Goal: Task Accomplishment & Management: Complete application form

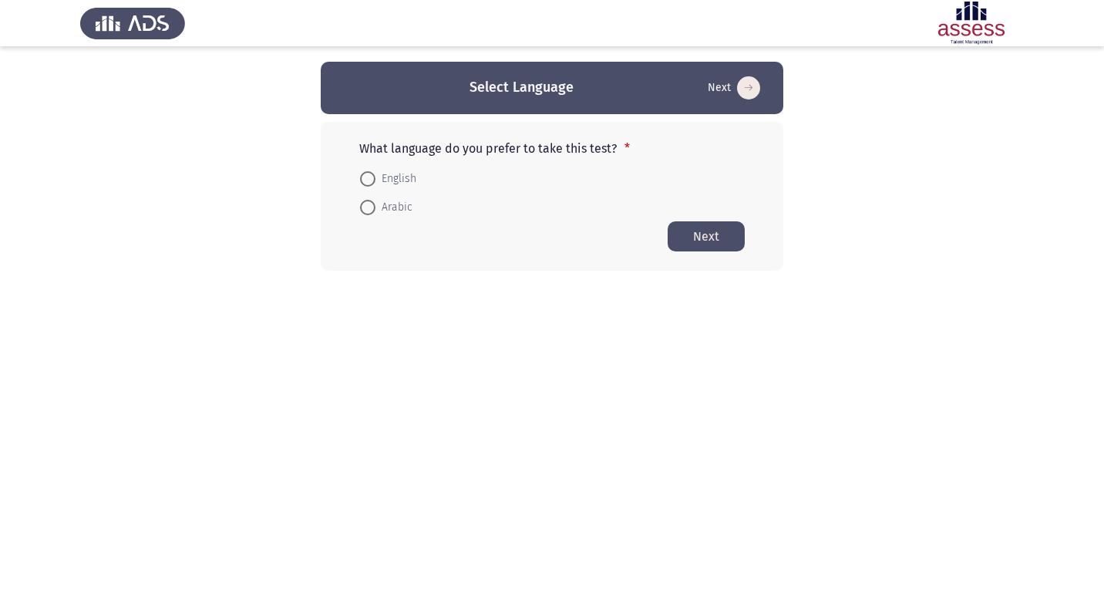
click at [373, 209] on span at bounding box center [367, 207] width 15 height 15
click at [373, 209] on input "Arabic" at bounding box center [367, 207] width 15 height 15
radio input "true"
click at [702, 243] on button "Next" at bounding box center [706, 235] width 77 height 30
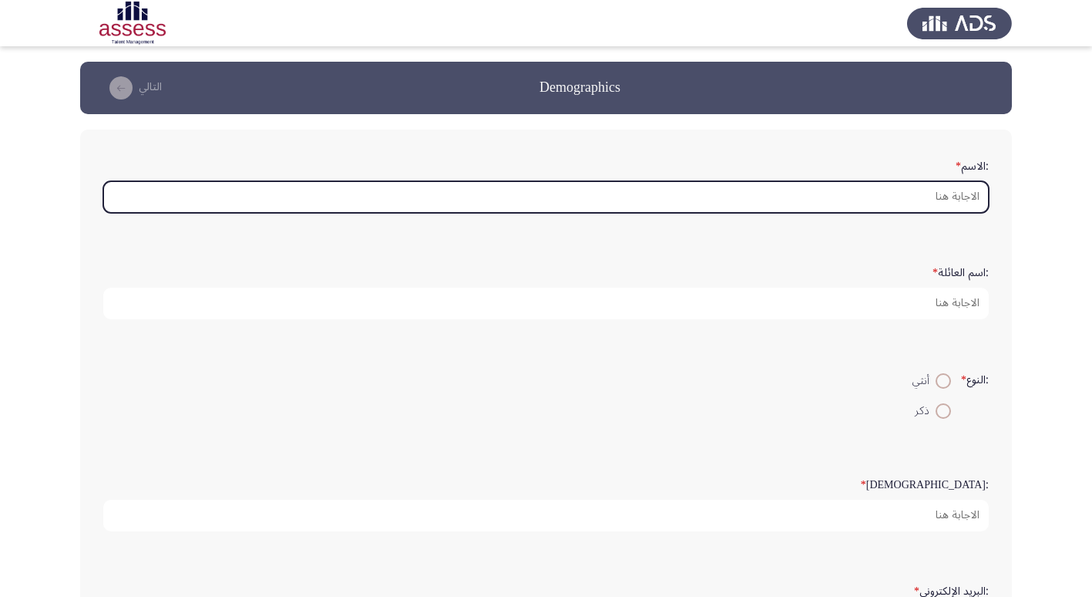
click at [954, 203] on input ":الاسم *" at bounding box center [546, 197] width 886 height 32
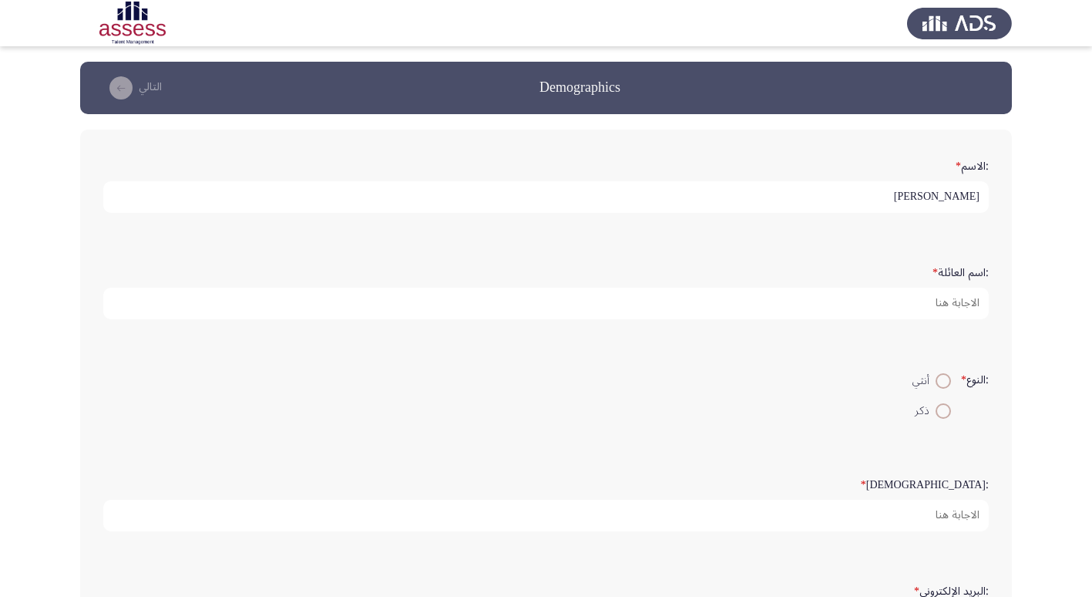
type input "[PERSON_NAME]"
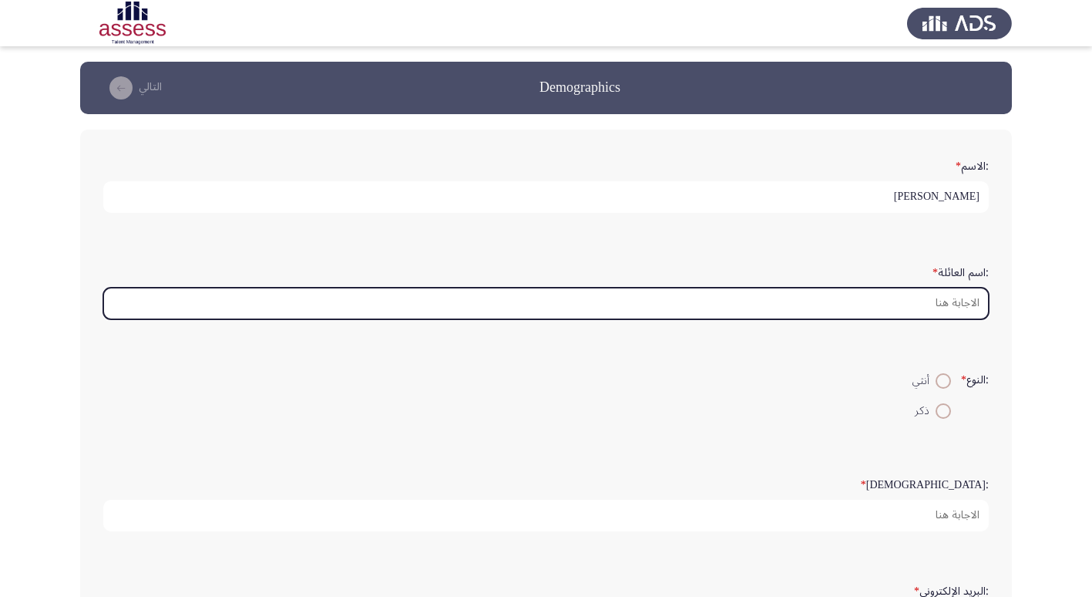
click at [976, 311] on input ":اسم العائلة *" at bounding box center [546, 304] width 886 height 32
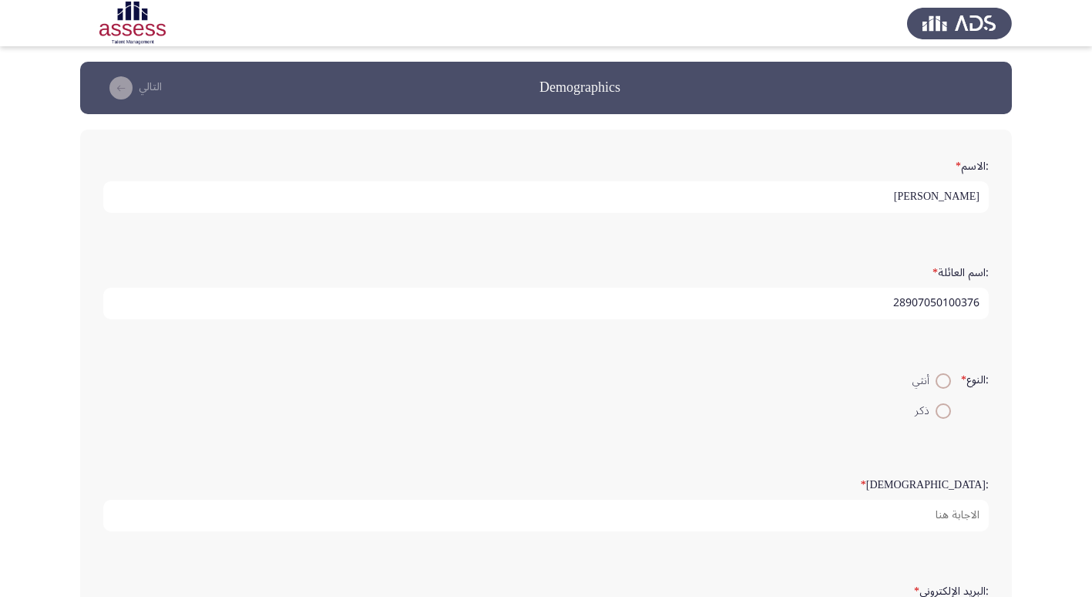
type input "28907050100376"
click at [940, 407] on span at bounding box center [943, 410] width 15 height 15
click at [940, 407] on input "ذكر" at bounding box center [943, 410] width 15 height 15
radio input "true"
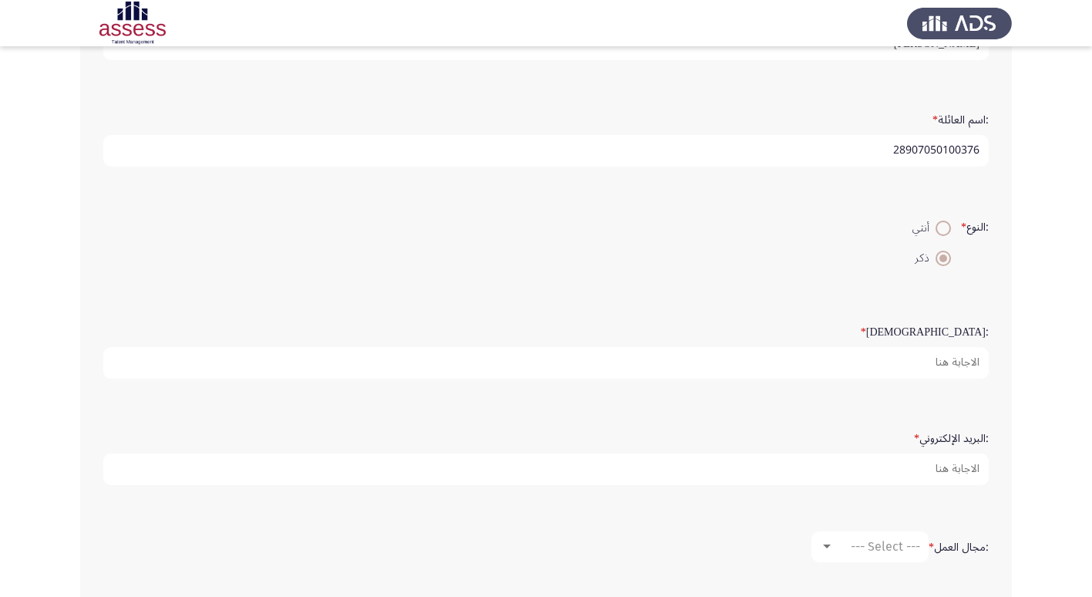
scroll to position [154, 0]
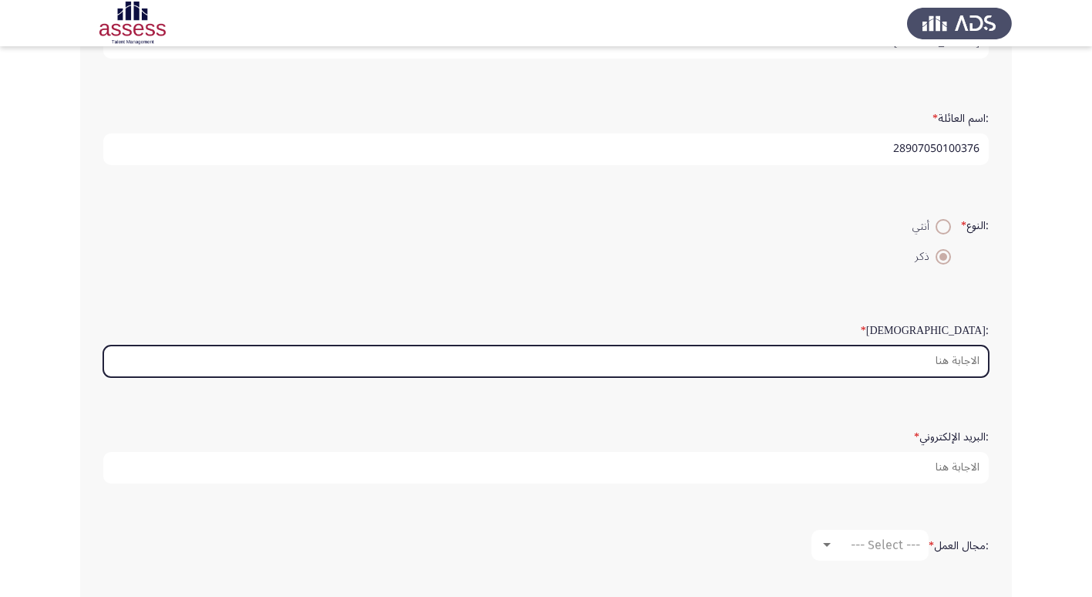
click at [963, 365] on input ":السن *" at bounding box center [546, 361] width 886 height 32
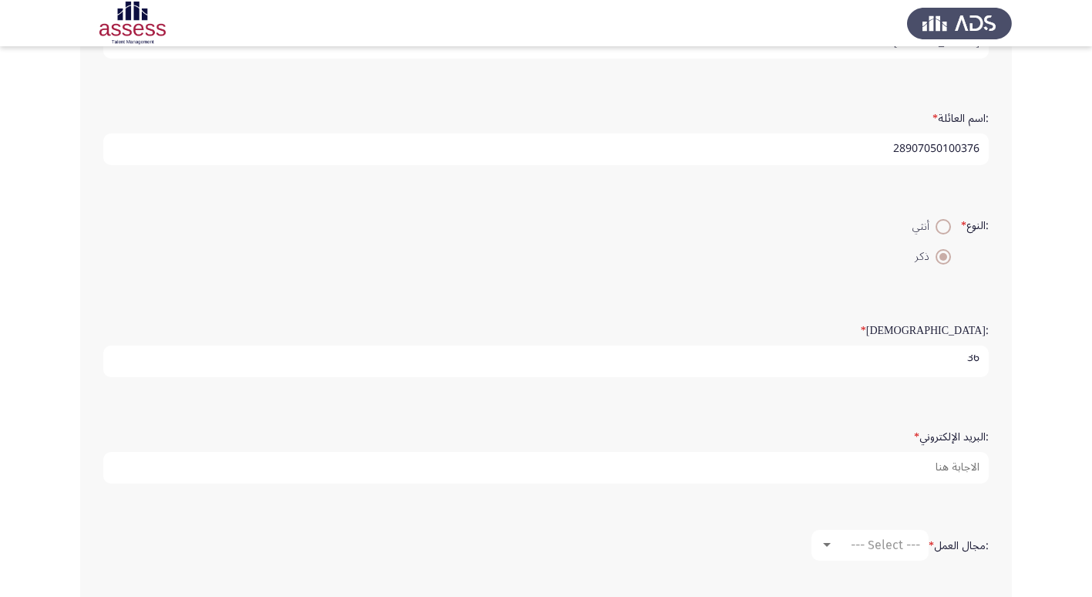
scroll to position [4, 0]
type input "36"
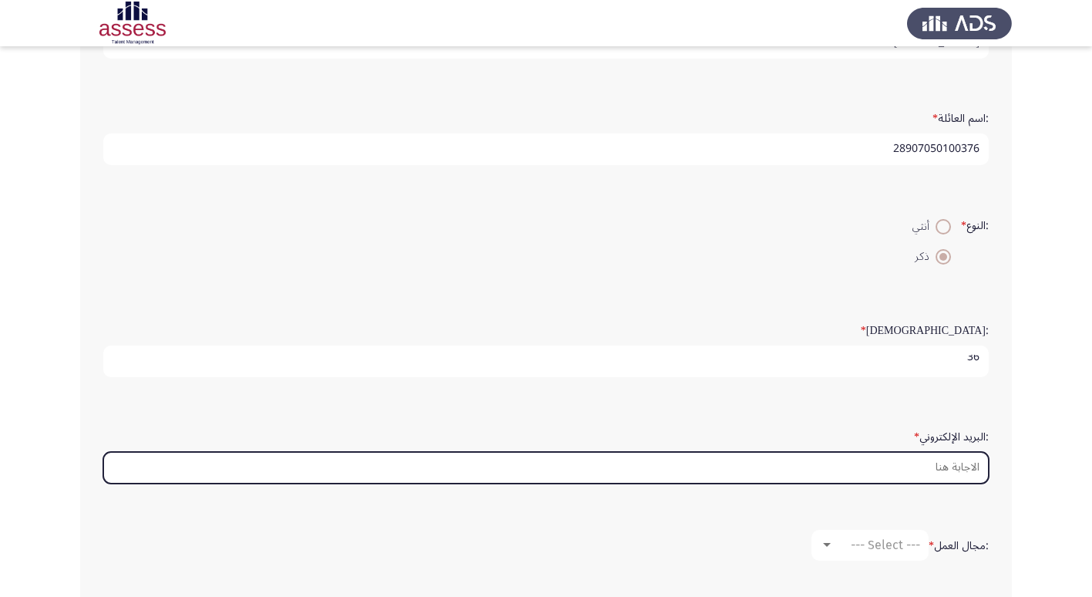
click at [971, 454] on input ":البريد الإلكتروني *" at bounding box center [546, 468] width 886 height 32
type input "ا"
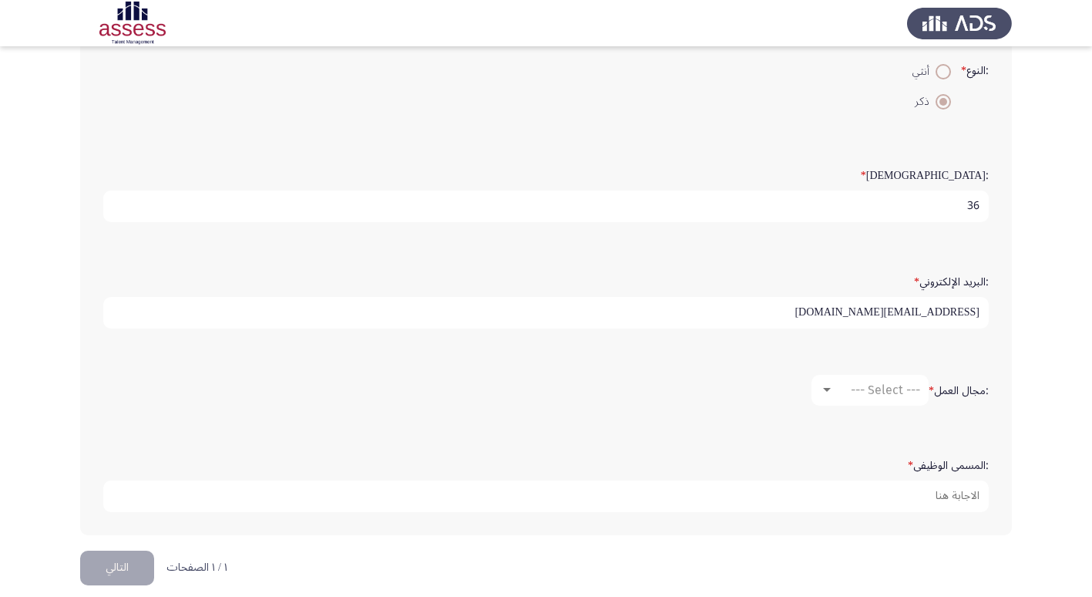
scroll to position [325, 0]
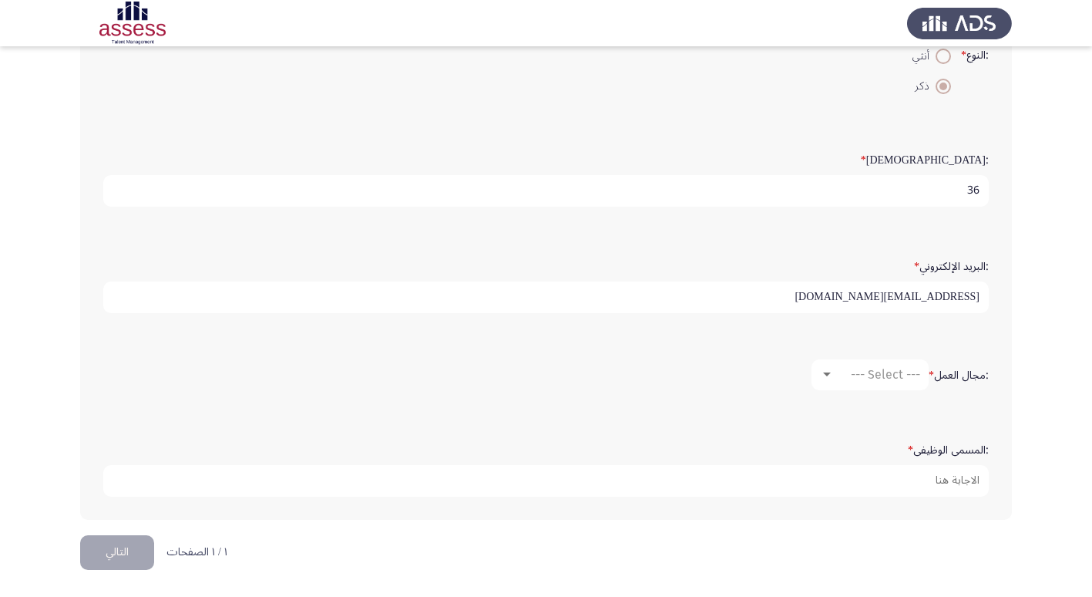
type input "[EMAIL_ADDRESS][DOMAIN_NAME]"
click at [881, 372] on span "--- Select ---" at bounding box center [885, 374] width 69 height 15
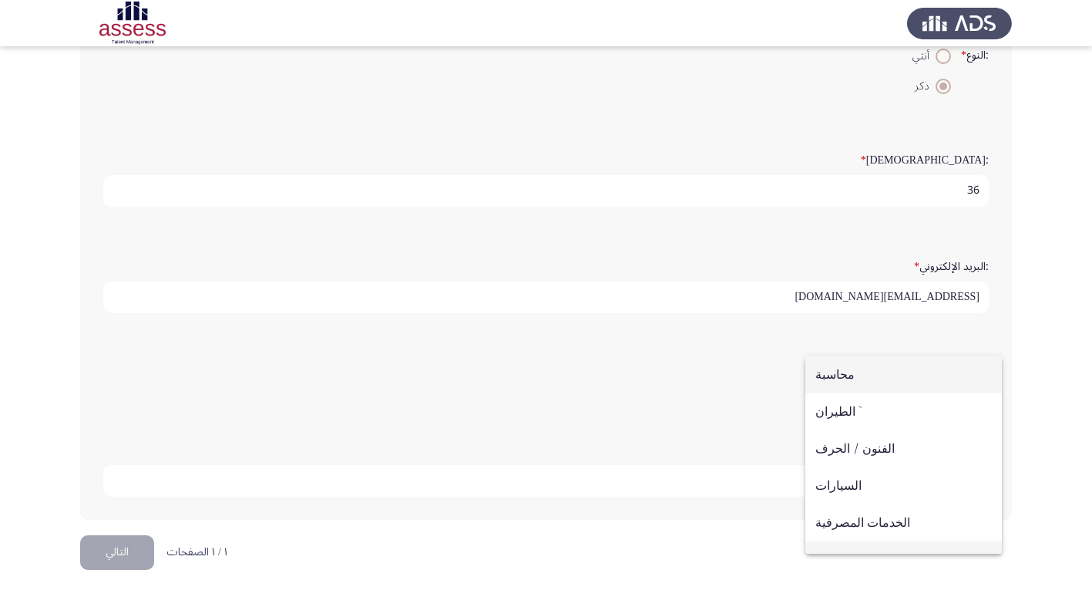
scroll to position [77, 0]
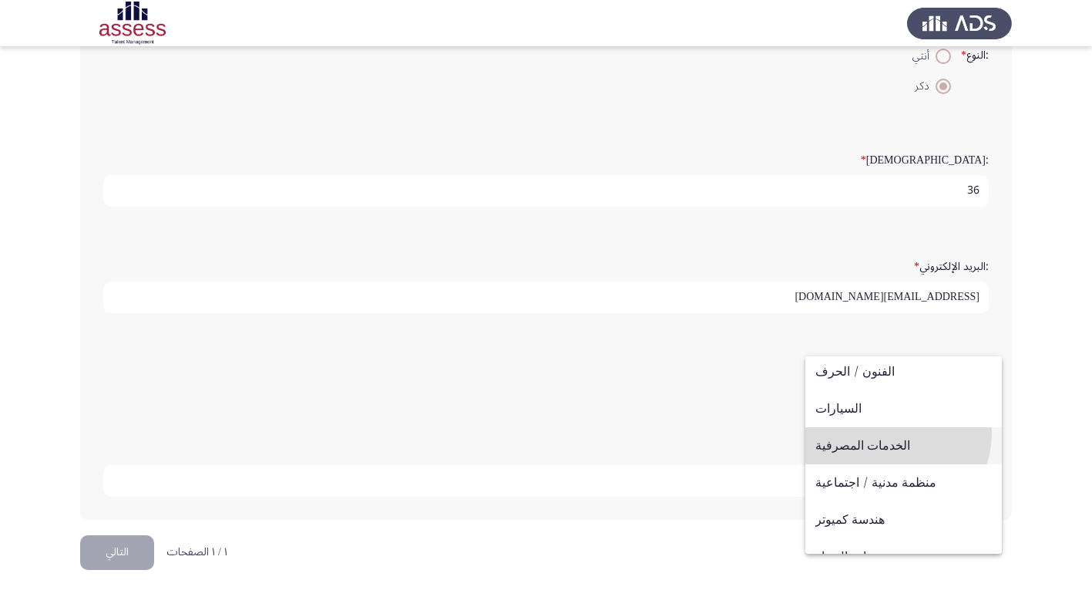
click at [897, 433] on span "الخدمات المصرفية" at bounding box center [904, 445] width 177 height 37
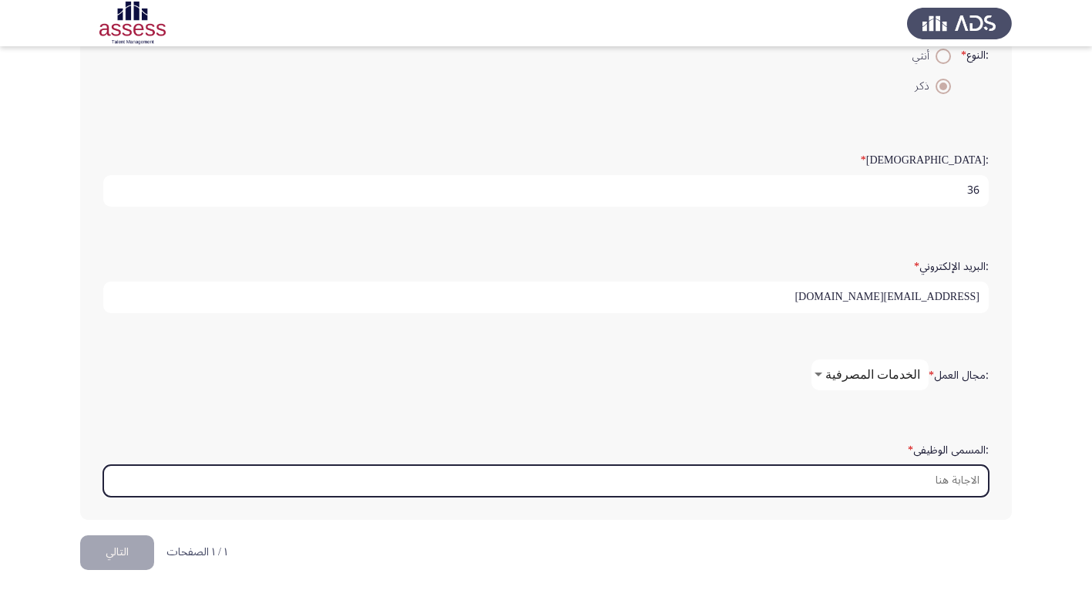
click at [959, 476] on input ":المسمى الوظيفى *" at bounding box center [546, 481] width 886 height 32
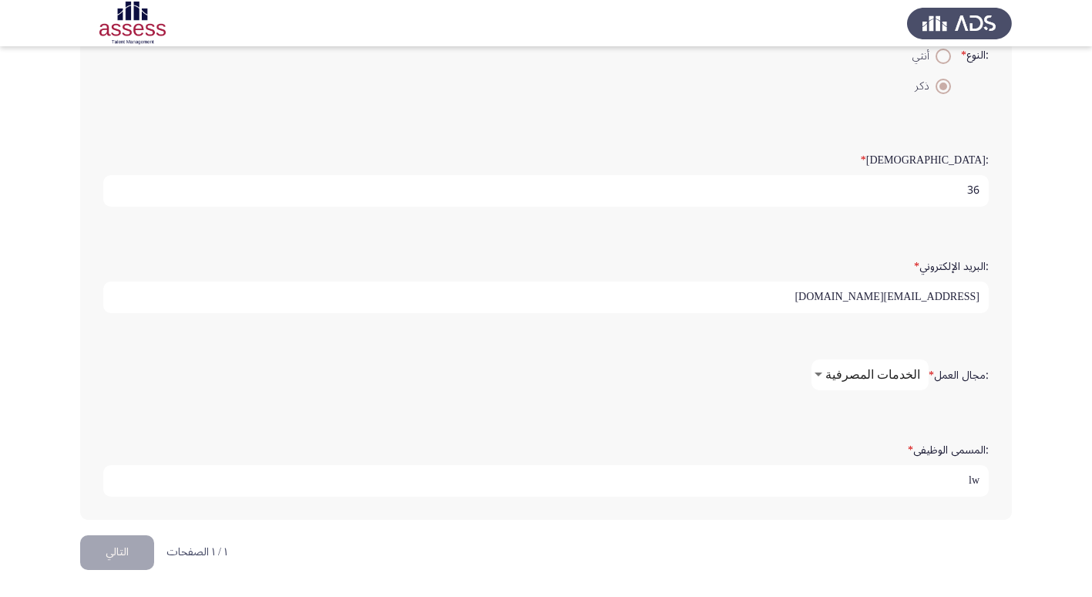
type input "l"
type input "مصرفى عالى"
click at [140, 558] on button "التالي" at bounding box center [117, 552] width 74 height 35
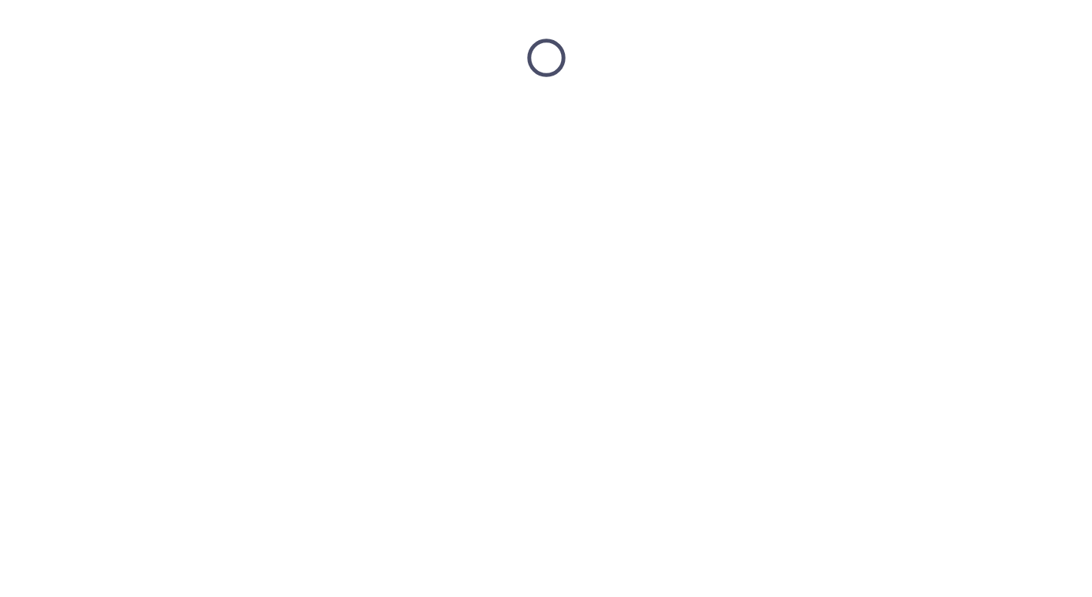
scroll to position [0, 0]
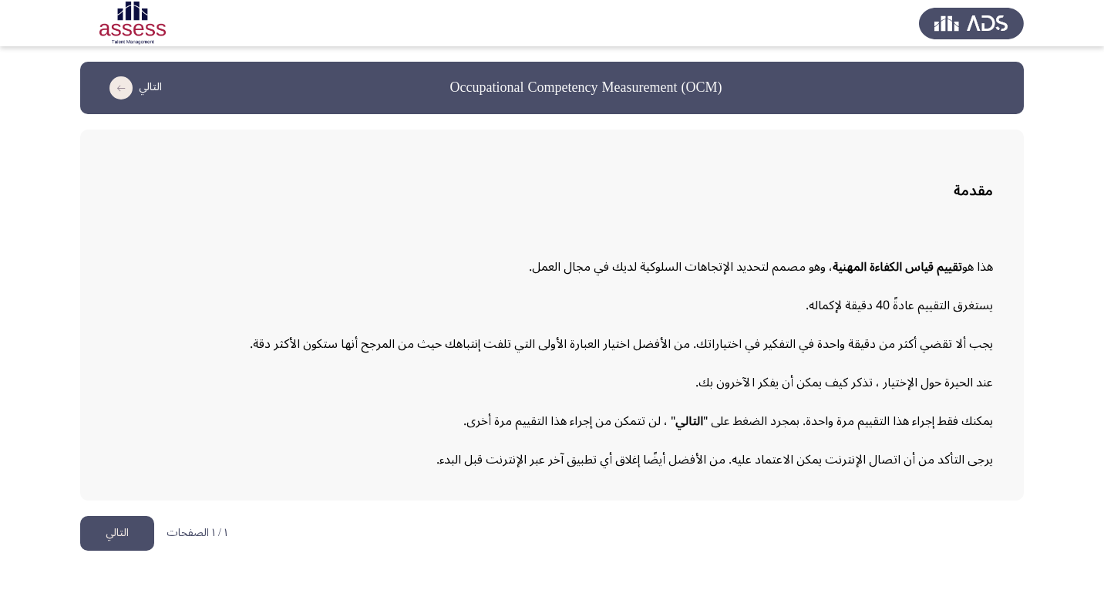
click at [109, 543] on button "التالي" at bounding box center [117, 533] width 74 height 35
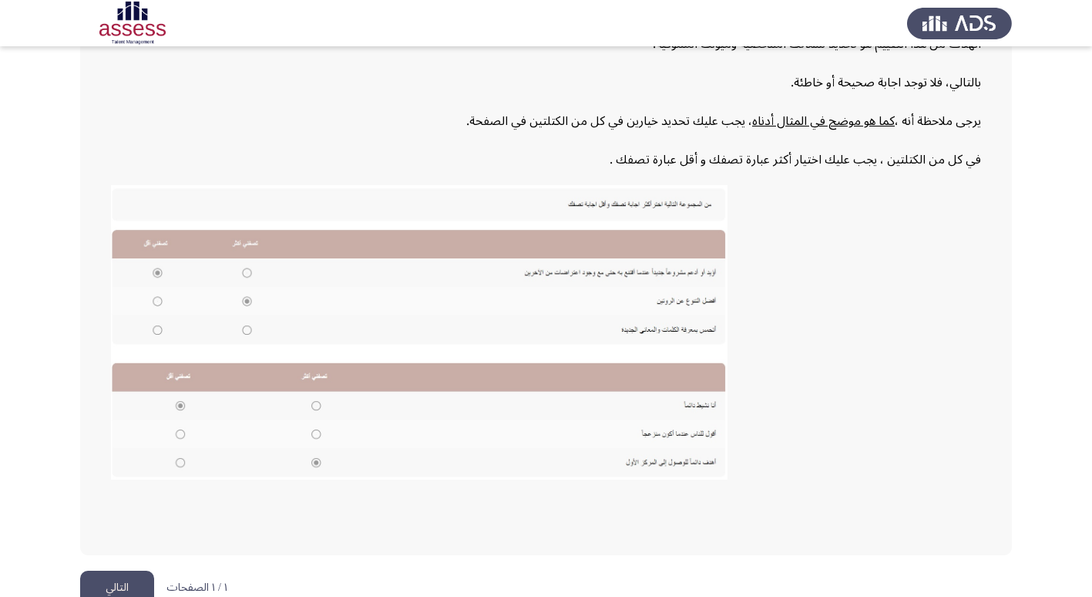
scroll to position [233, 0]
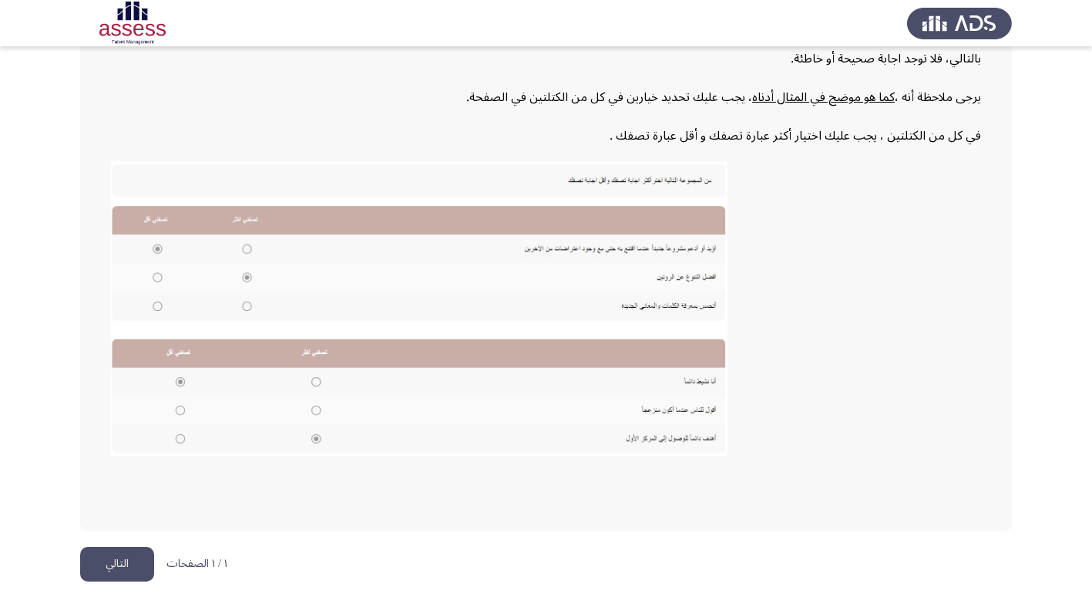
click at [103, 562] on button "التالي" at bounding box center [117, 564] width 74 height 35
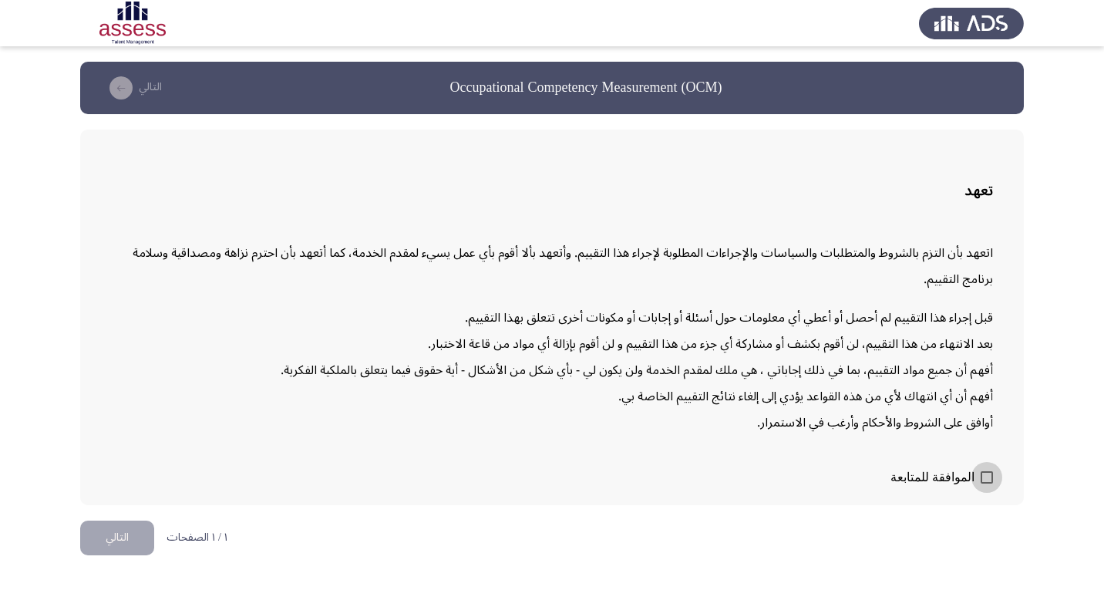
click at [981, 477] on span at bounding box center [987, 477] width 12 height 12
click at [986, 483] on input "الموافقة للمتابعة" at bounding box center [986, 483] width 1 height 1
checkbox input "true"
drag, startPoint x: 564, startPoint y: 14, endPoint x: 751, endPoint y: 537, distance: 555.0
click at [751, 537] on html "Occupational Competency Measurement (OCM) التالي تعهد اتعهد بأن التزم بالشروط و…" at bounding box center [552, 285] width 1104 height 570
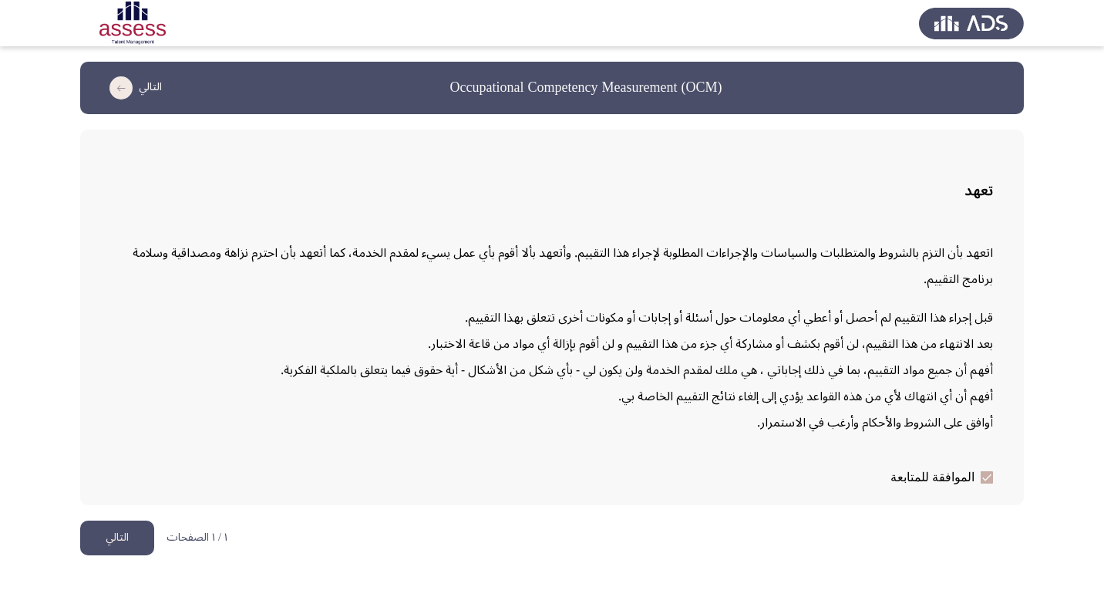
click at [144, 530] on button "التالي" at bounding box center [117, 537] width 74 height 35
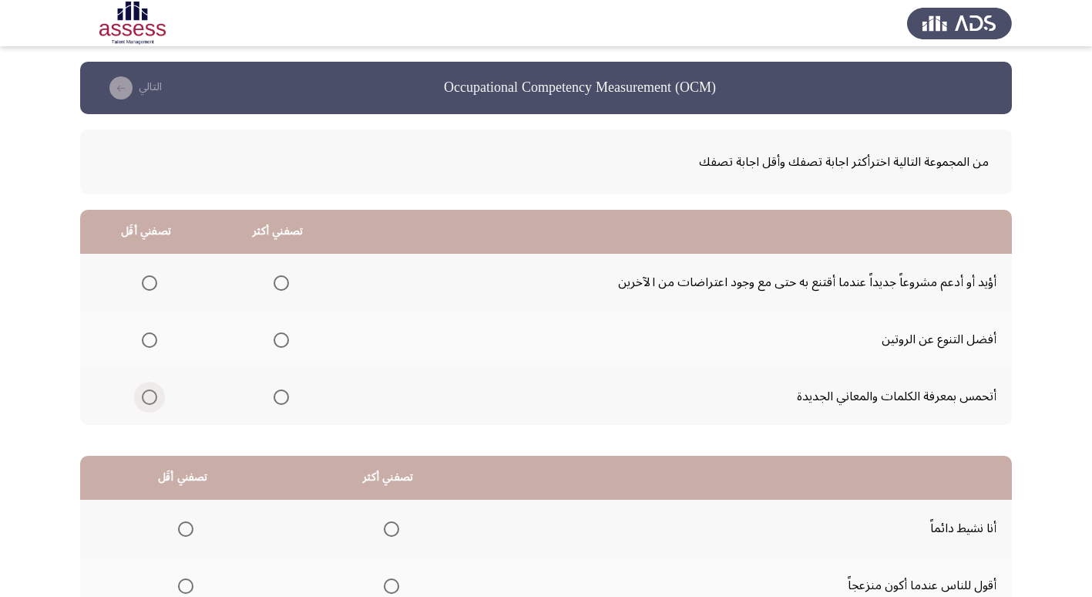
click at [151, 390] on span "Select an option" at bounding box center [149, 396] width 15 height 15
click at [151, 390] on input "Select an option" at bounding box center [149, 396] width 15 height 15
click at [280, 285] on span "Select an option" at bounding box center [281, 282] width 15 height 15
click at [280, 285] on input "Select an option" at bounding box center [281, 282] width 15 height 15
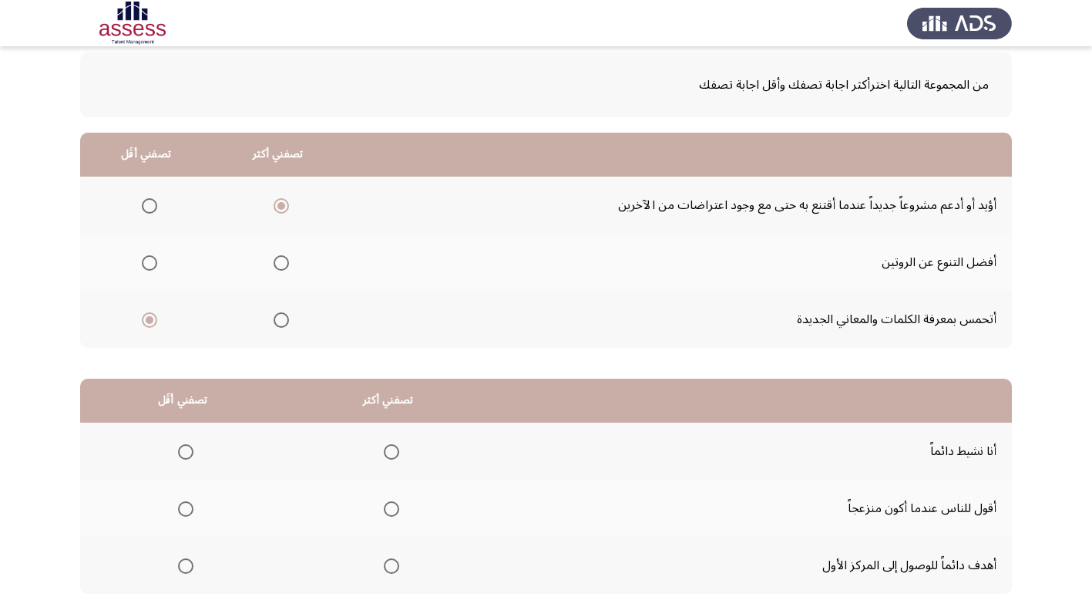
scroll to position [154, 0]
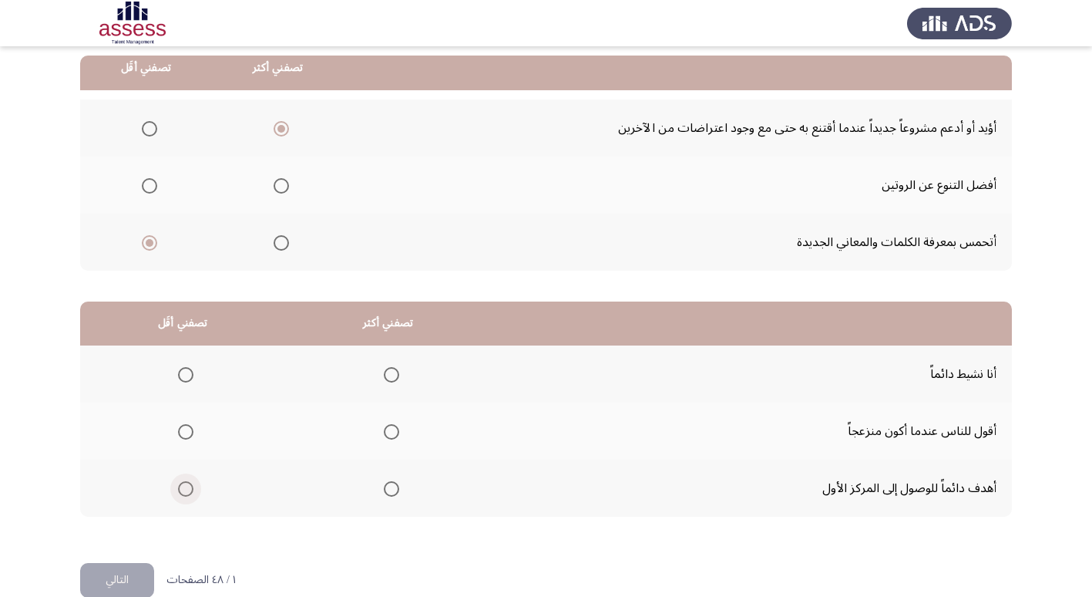
click at [186, 486] on span "Select an option" at bounding box center [185, 488] width 15 height 15
click at [186, 486] on input "Select an option" at bounding box center [185, 488] width 15 height 15
click at [386, 483] on span "Select an option" at bounding box center [391, 488] width 15 height 15
click at [386, 483] on input "Select an option" at bounding box center [391, 488] width 15 height 15
click at [189, 370] on span "Select an option" at bounding box center [185, 374] width 15 height 15
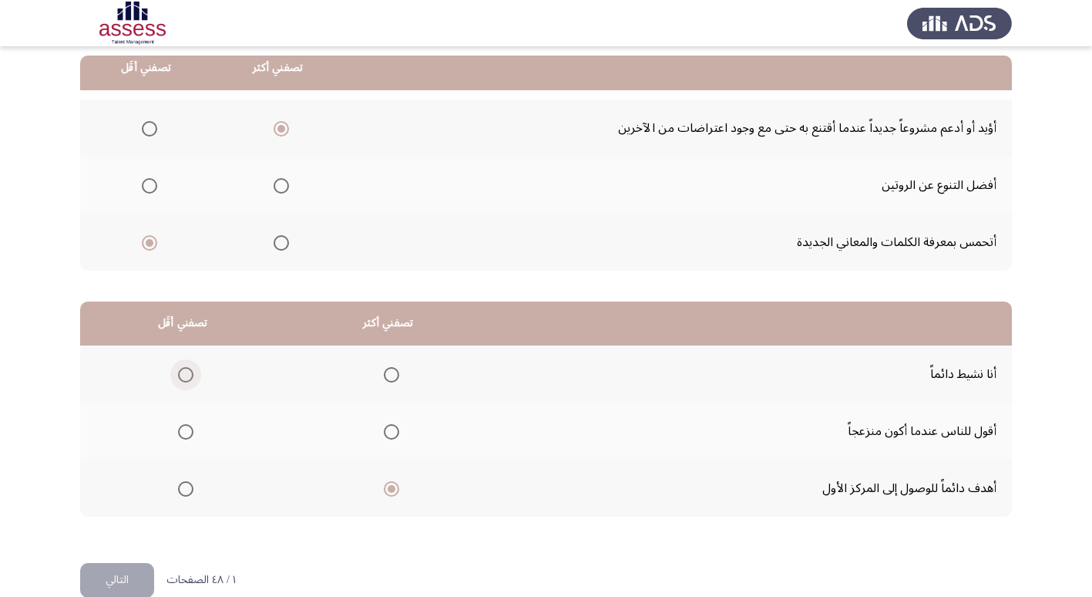
click at [189, 370] on input "Select an option" at bounding box center [185, 374] width 15 height 15
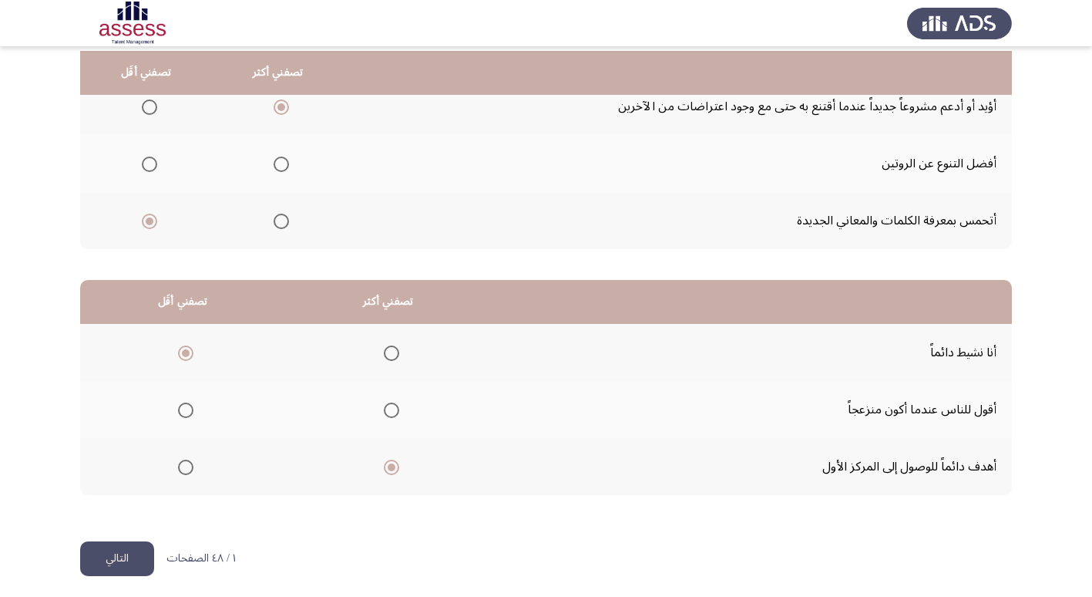
scroll to position [182, 0]
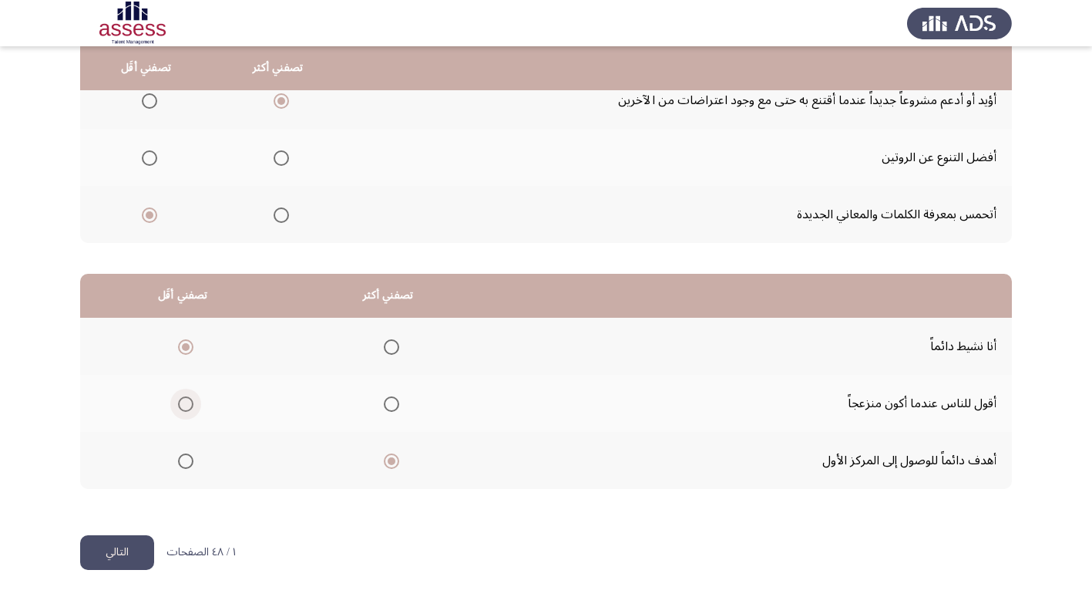
click at [177, 402] on label "Select an option" at bounding box center [183, 403] width 22 height 15
click at [178, 402] on input "Select an option" at bounding box center [185, 403] width 15 height 15
click at [385, 344] on span "Select an option" at bounding box center [391, 346] width 15 height 15
click at [385, 344] on input "Select an option" at bounding box center [391, 346] width 15 height 15
click at [123, 544] on button "التالي" at bounding box center [117, 552] width 74 height 35
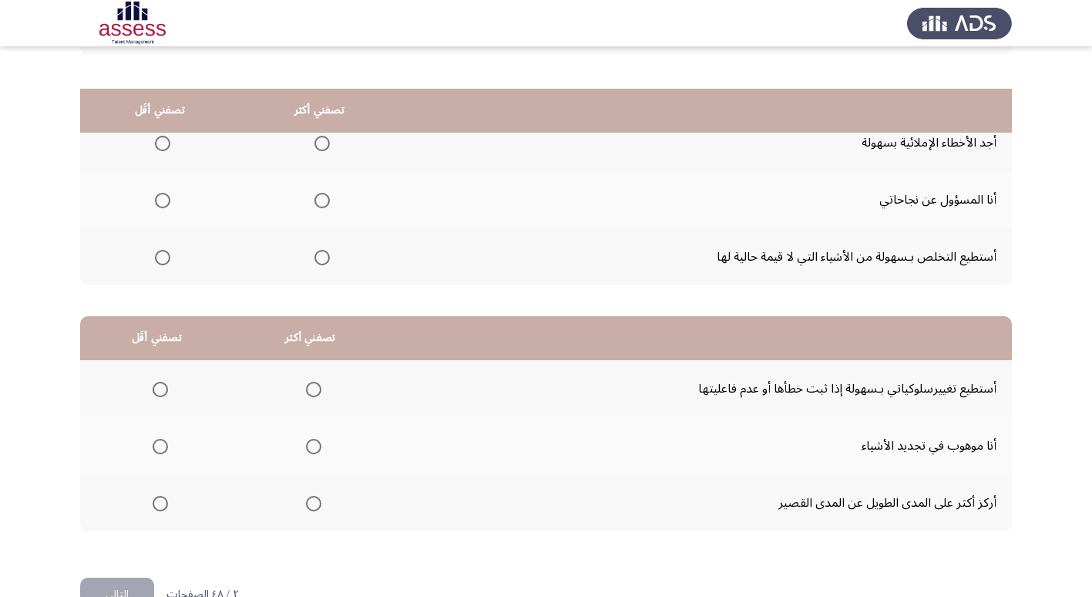
scroll to position [105, 0]
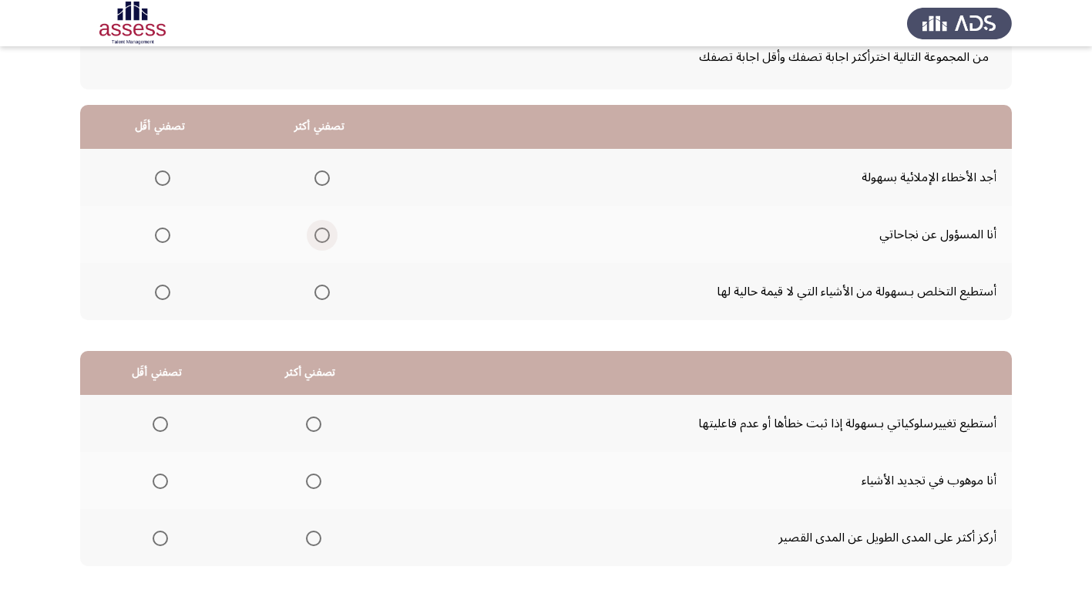
click at [320, 238] on span "Select an option" at bounding box center [322, 234] width 15 height 15
click at [320, 238] on input "Select an option" at bounding box center [322, 234] width 15 height 15
click at [155, 179] on span "Select an option" at bounding box center [162, 177] width 15 height 15
click at [155, 179] on input "Select an option" at bounding box center [162, 177] width 15 height 15
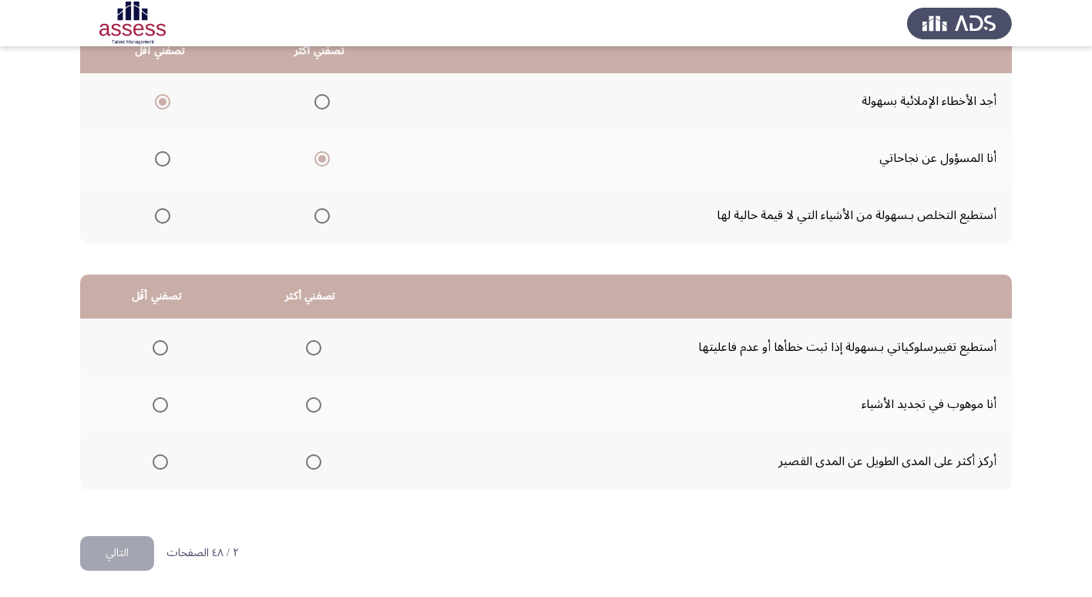
scroll to position [182, 0]
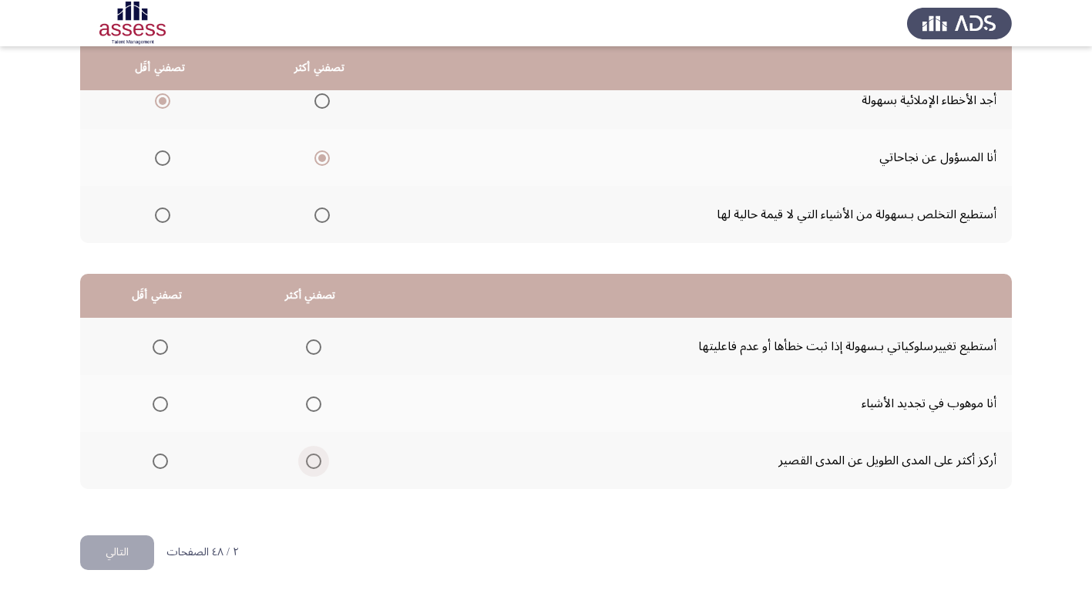
click at [306, 458] on span "Select an option" at bounding box center [313, 460] width 15 height 15
click at [306, 458] on input "Select an option" at bounding box center [313, 460] width 15 height 15
click at [165, 404] on span "Select an option" at bounding box center [160, 403] width 15 height 15
click at [165, 404] on input "Select an option" at bounding box center [160, 403] width 15 height 15
click at [123, 555] on button "التالي" at bounding box center [117, 552] width 74 height 35
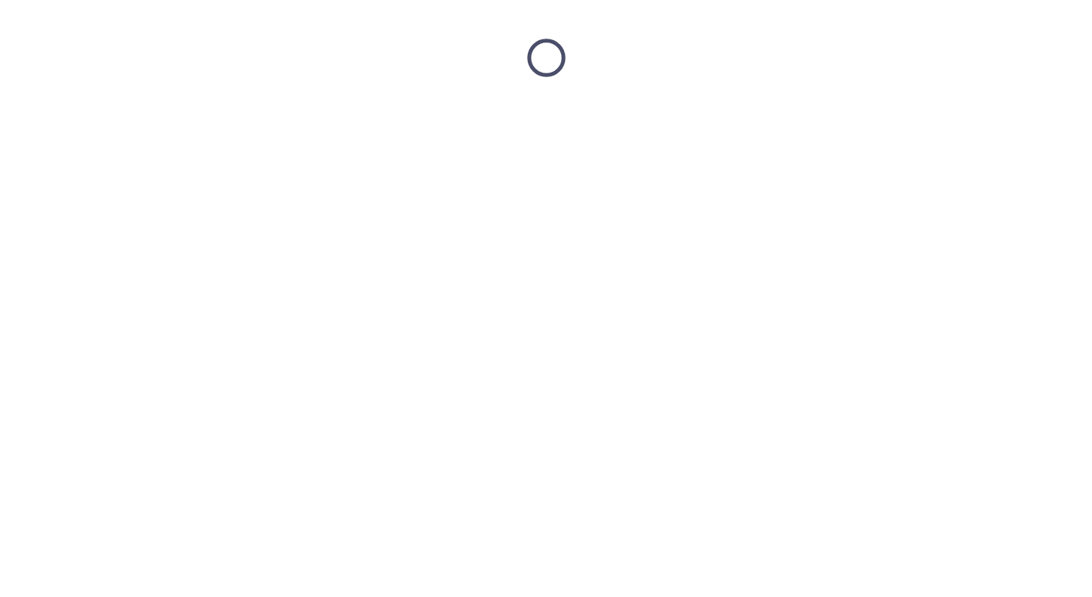
scroll to position [0, 0]
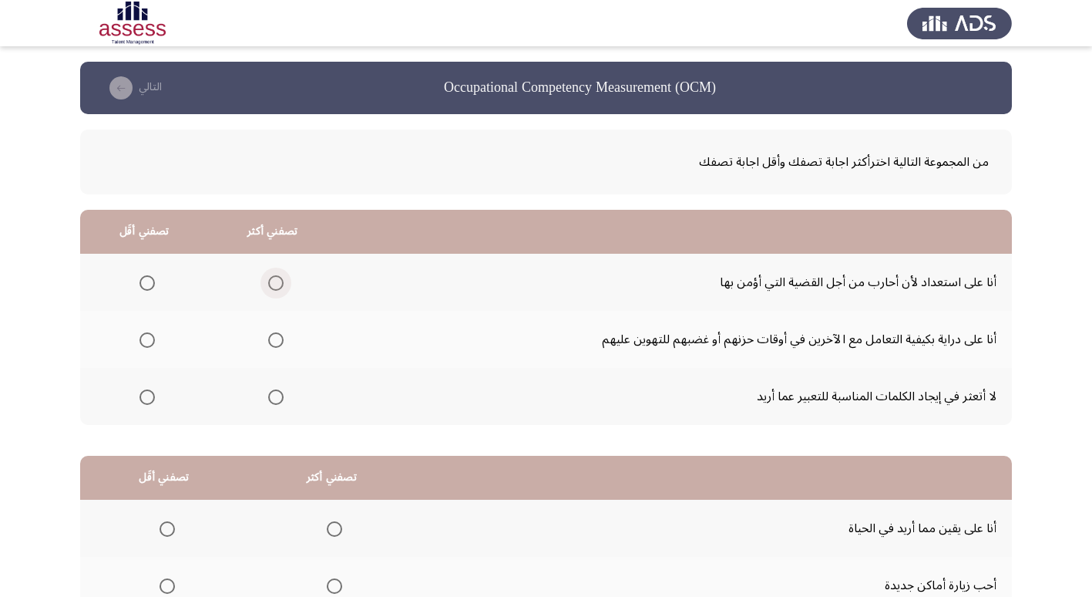
click at [268, 286] on span "Select an option" at bounding box center [275, 282] width 15 height 15
click at [268, 286] on input "Select an option" at bounding box center [275, 282] width 15 height 15
click at [150, 396] on span "Select an option" at bounding box center [147, 396] width 15 height 15
click at [150, 396] on input "Select an option" at bounding box center [147, 396] width 15 height 15
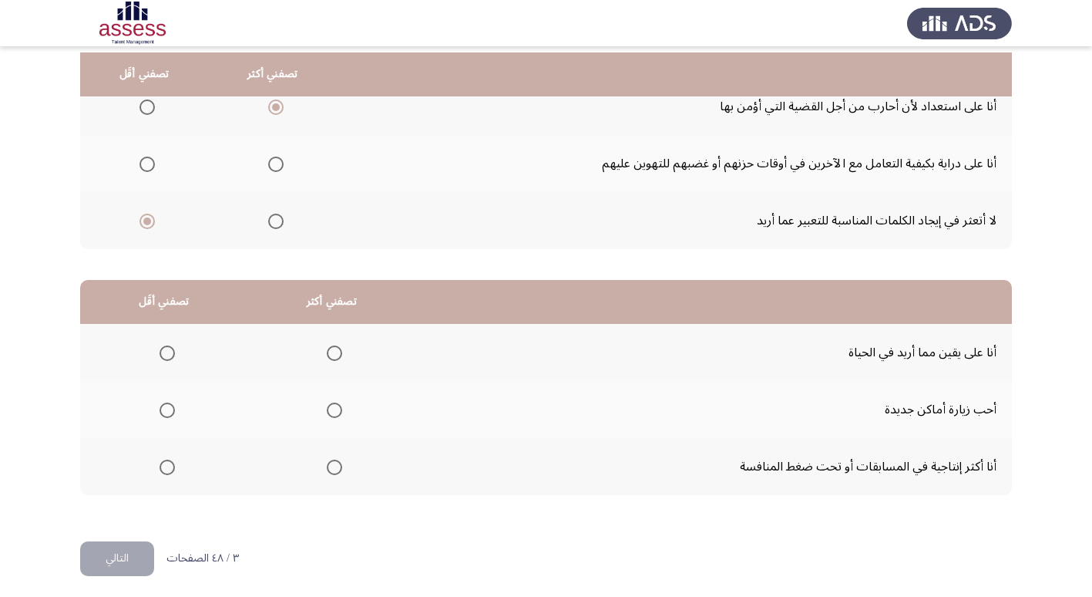
scroll to position [182, 0]
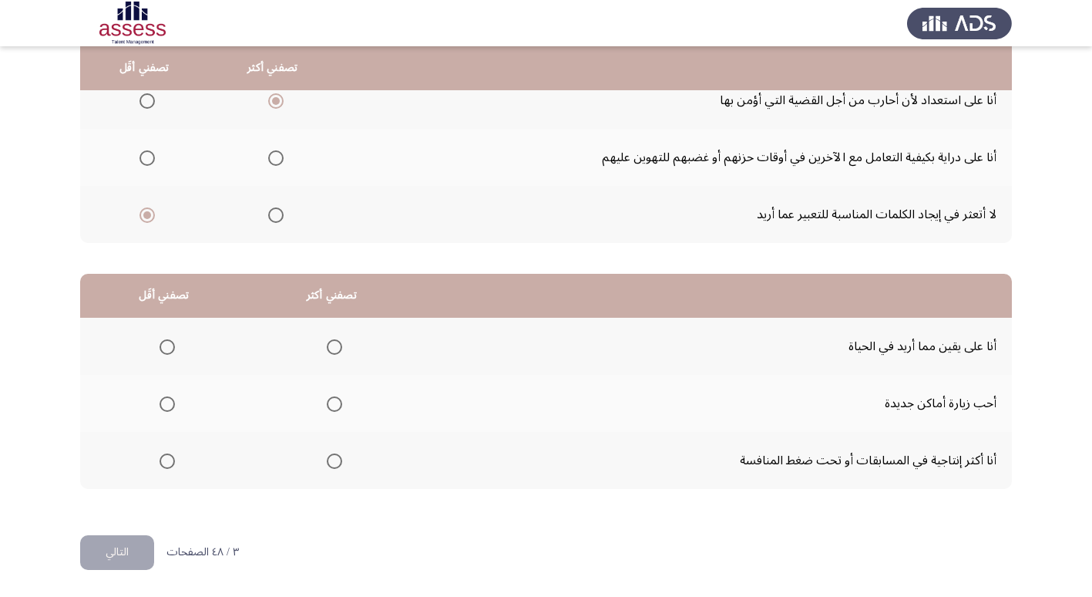
click at [333, 457] on span "Select an option" at bounding box center [334, 460] width 15 height 15
click at [333, 457] on input "Select an option" at bounding box center [334, 460] width 15 height 15
click at [171, 402] on span "Select an option" at bounding box center [167, 403] width 15 height 15
click at [171, 402] on input "Select an option" at bounding box center [167, 403] width 15 height 15
click at [137, 544] on button "التالي" at bounding box center [117, 552] width 74 height 35
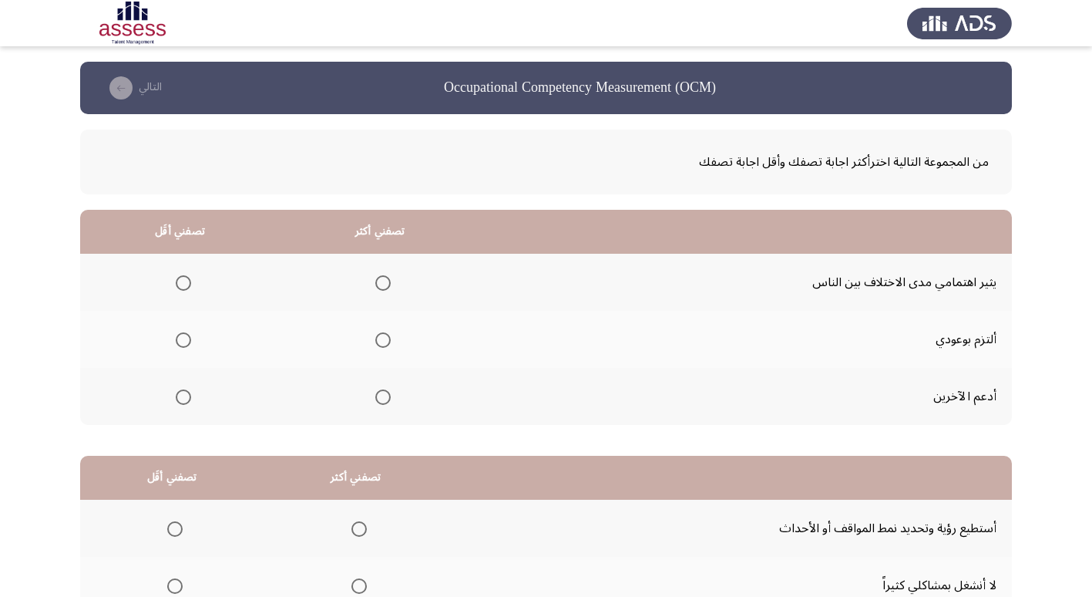
scroll to position [77, 0]
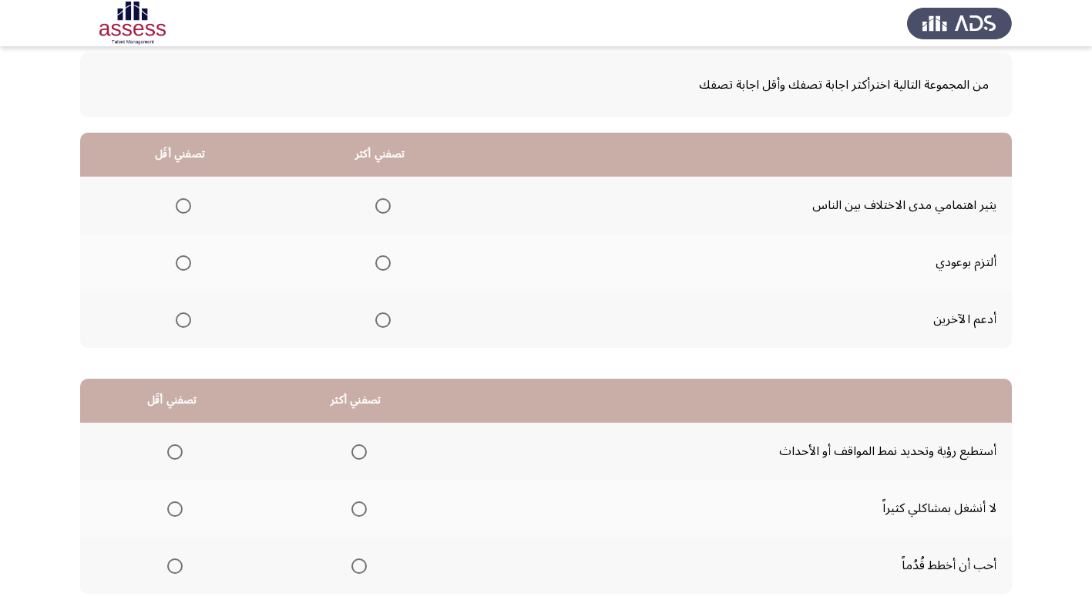
click at [381, 261] on span "Select an option" at bounding box center [382, 262] width 15 height 15
click at [381, 261] on input "Select an option" at bounding box center [382, 262] width 15 height 15
click at [183, 202] on span "Select an option" at bounding box center [183, 205] width 15 height 15
click at [183, 202] on input "Select an option" at bounding box center [183, 205] width 15 height 15
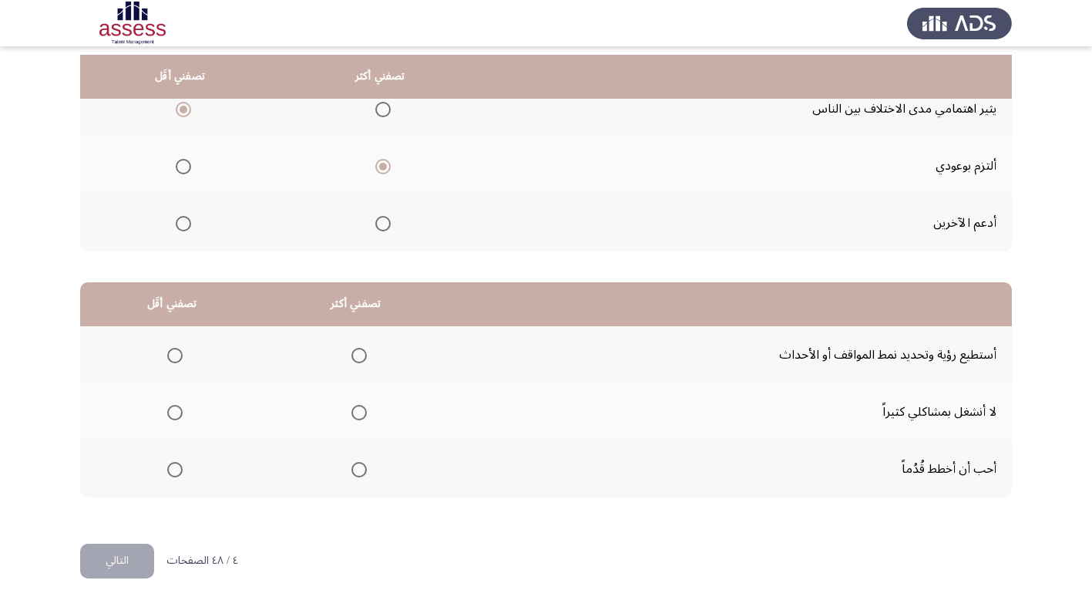
scroll to position [182, 0]
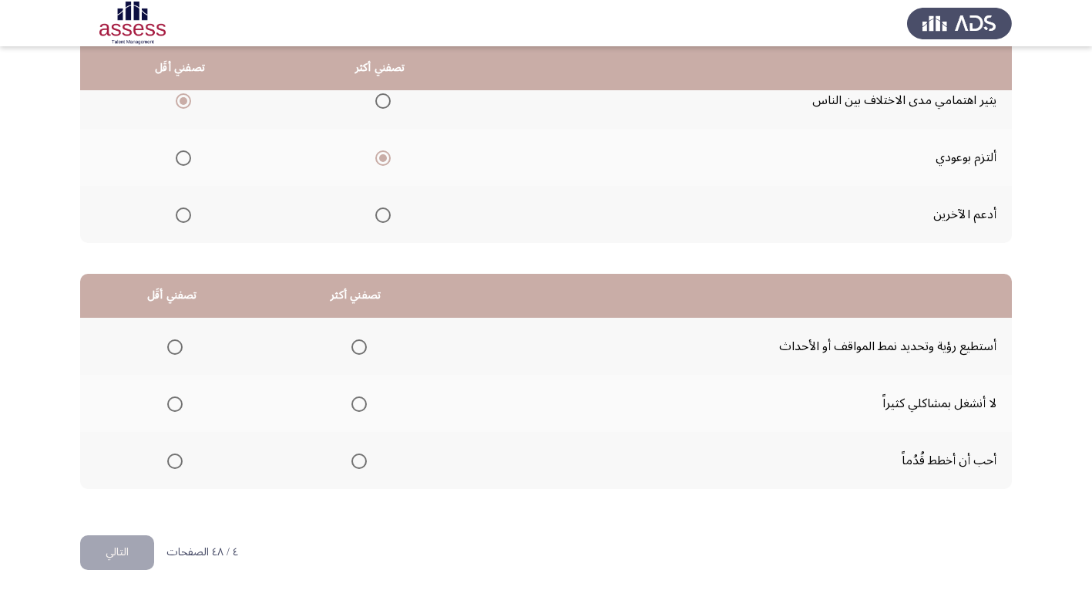
click at [357, 459] on span "Select an option" at bounding box center [359, 460] width 15 height 15
click at [357, 459] on input "Select an option" at bounding box center [359, 460] width 15 height 15
click at [170, 405] on span "Select an option" at bounding box center [174, 403] width 15 height 15
click at [170, 405] on input "Select an option" at bounding box center [174, 403] width 15 height 15
click at [133, 540] on button "التالي" at bounding box center [117, 552] width 74 height 35
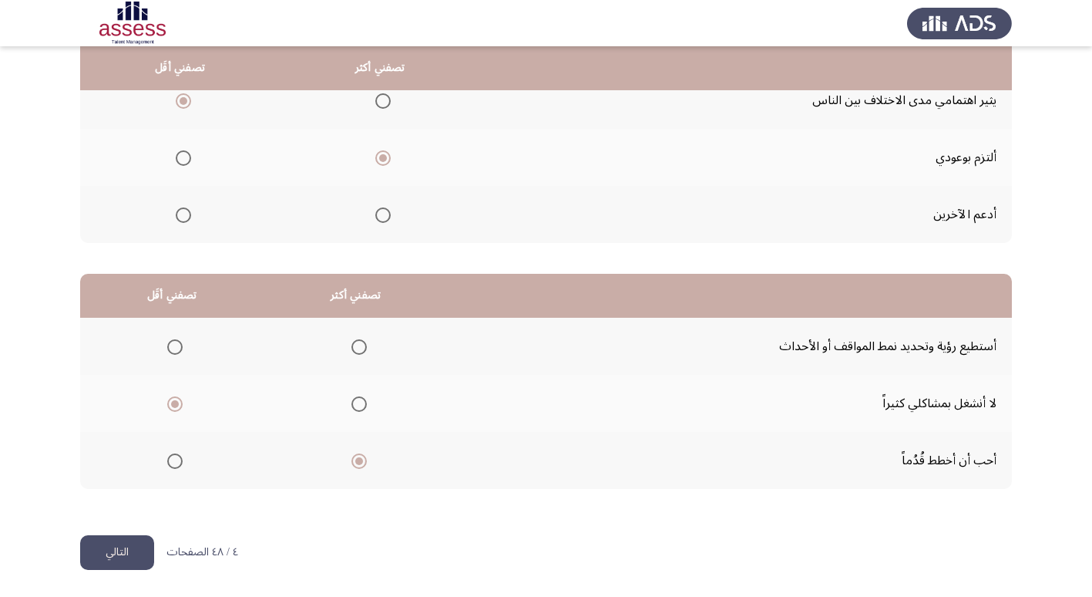
scroll to position [0, 0]
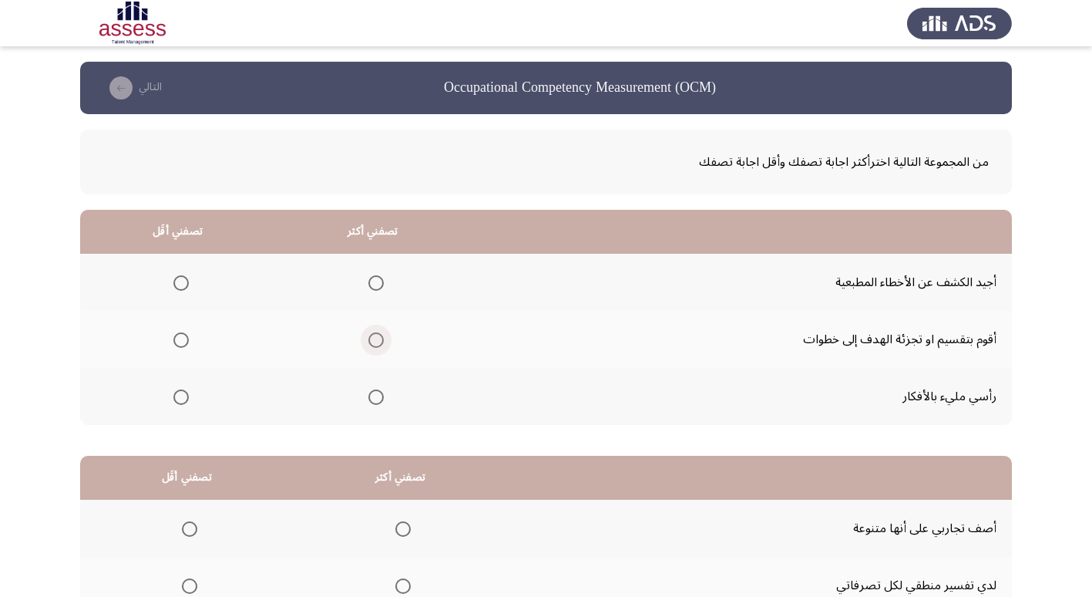
click at [374, 341] on span "Select an option" at bounding box center [376, 339] width 15 height 15
click at [374, 341] on input "Select an option" at bounding box center [376, 339] width 15 height 15
click at [370, 396] on span "Select an option" at bounding box center [376, 396] width 15 height 15
click at [370, 396] on input "Select an option" at bounding box center [376, 396] width 15 height 15
click at [382, 338] on th at bounding box center [372, 339] width 195 height 57
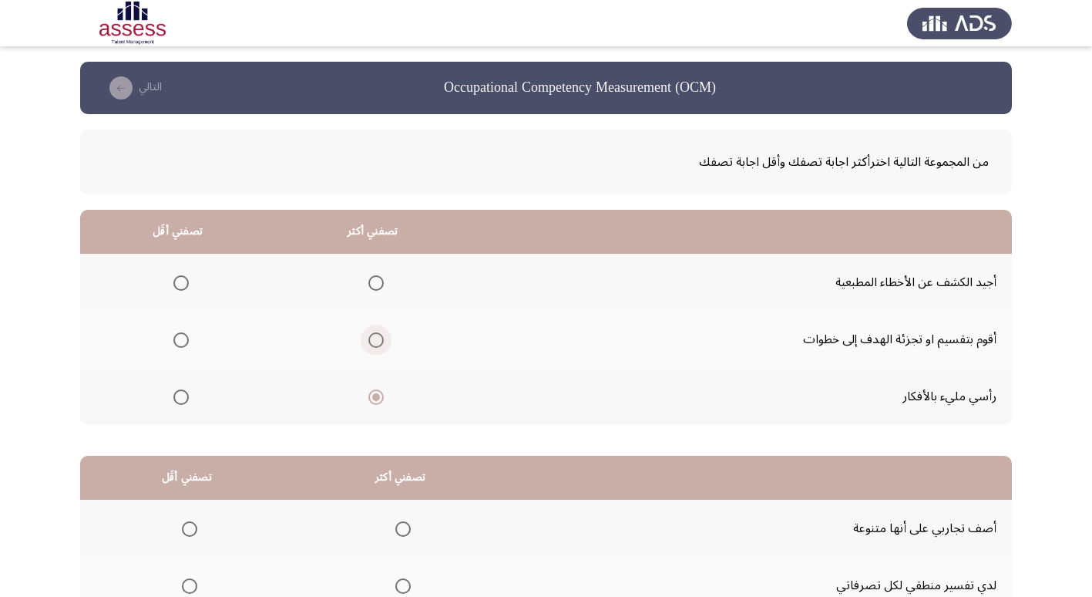
click at [371, 342] on span "Select an option" at bounding box center [376, 339] width 15 height 15
click at [371, 342] on input "Select an option" at bounding box center [376, 339] width 15 height 15
click at [185, 279] on span "Select an option" at bounding box center [180, 282] width 15 height 15
click at [185, 279] on input "Select an option" at bounding box center [180, 282] width 15 height 15
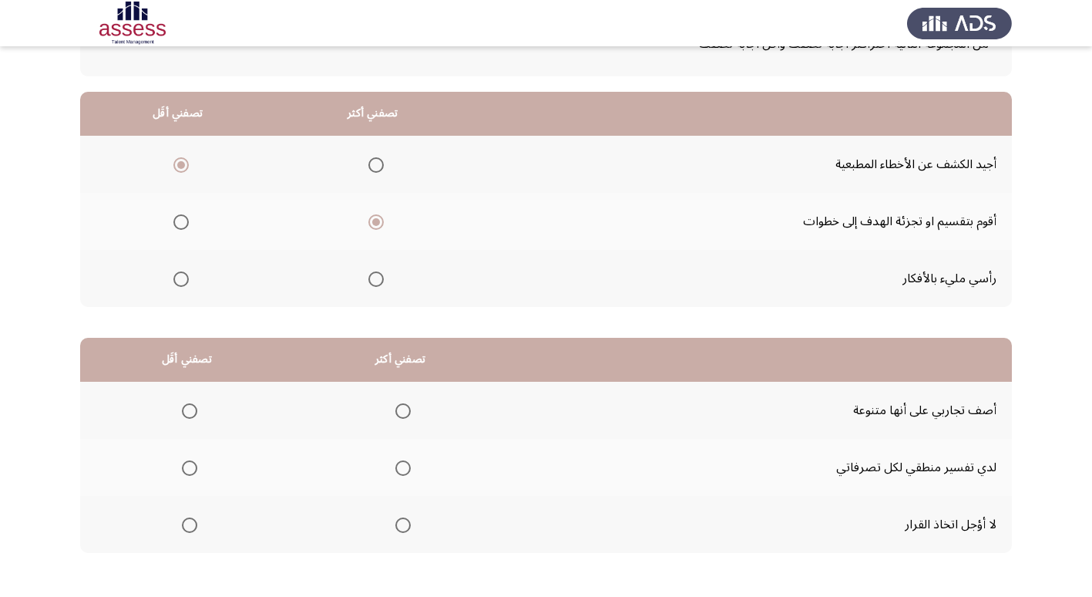
scroll to position [154, 0]
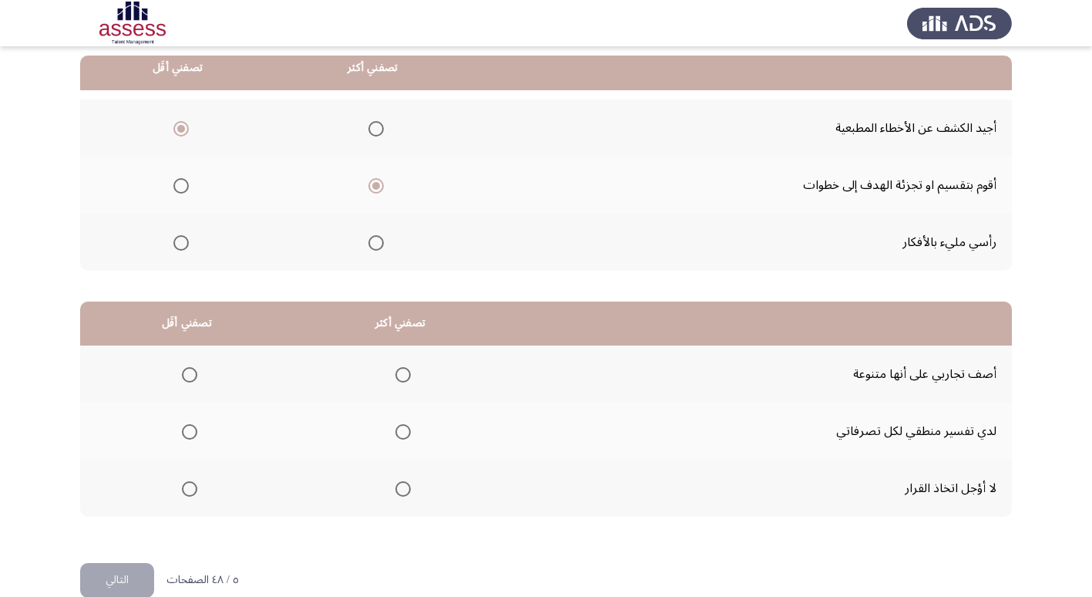
click at [411, 488] on span "Select an option" at bounding box center [402, 488] width 15 height 15
click at [411, 488] on input "Select an option" at bounding box center [402, 488] width 15 height 15
click at [194, 429] on span "Select an option" at bounding box center [189, 431] width 15 height 15
click at [194, 429] on input "Select an option" at bounding box center [189, 431] width 15 height 15
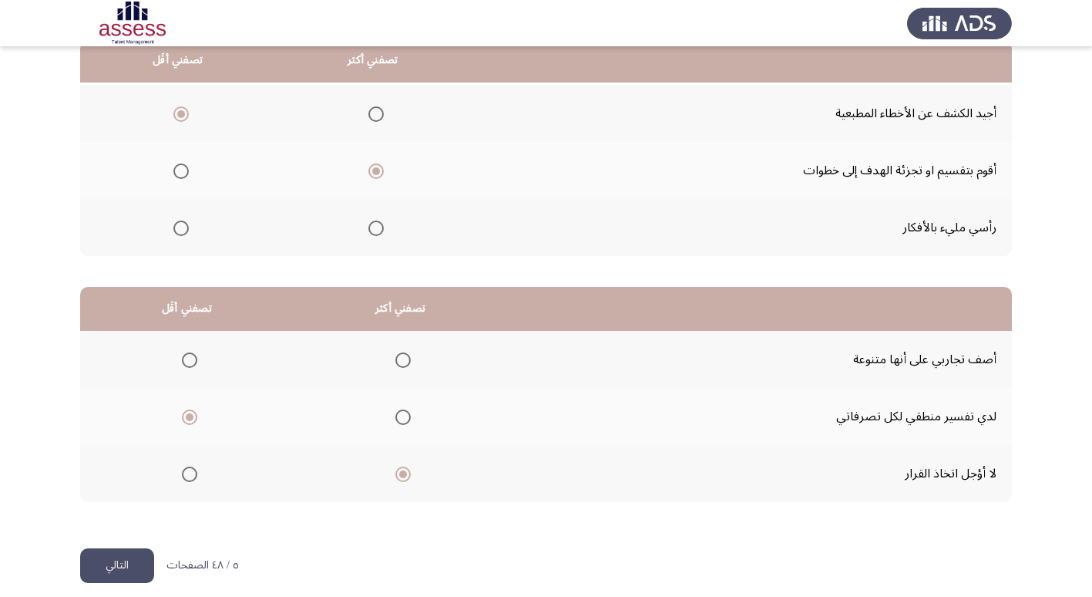
scroll to position [182, 0]
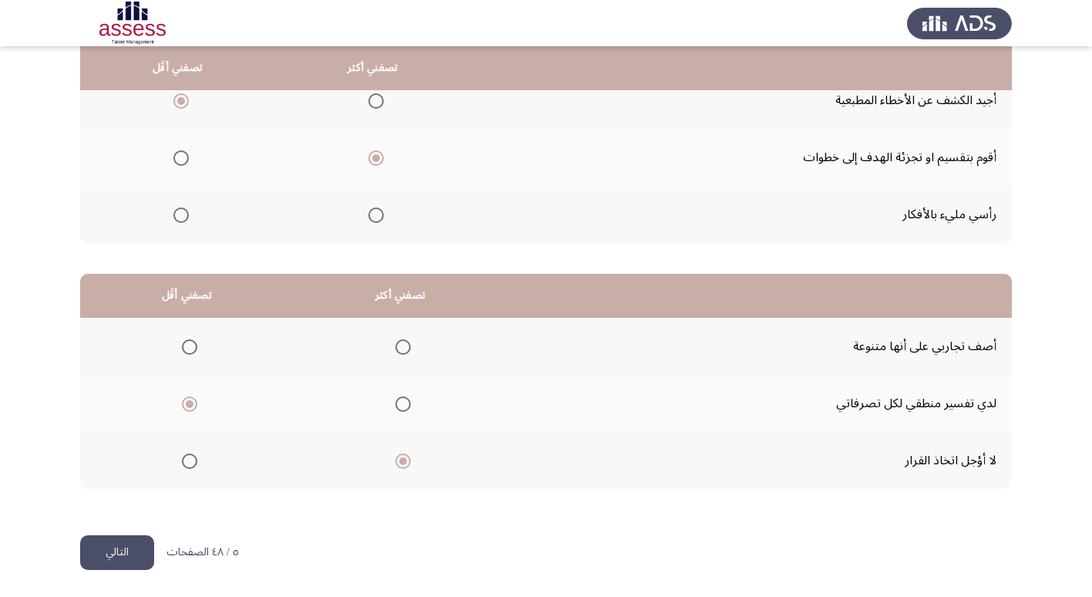
click at [140, 541] on button "التالي" at bounding box center [117, 552] width 74 height 35
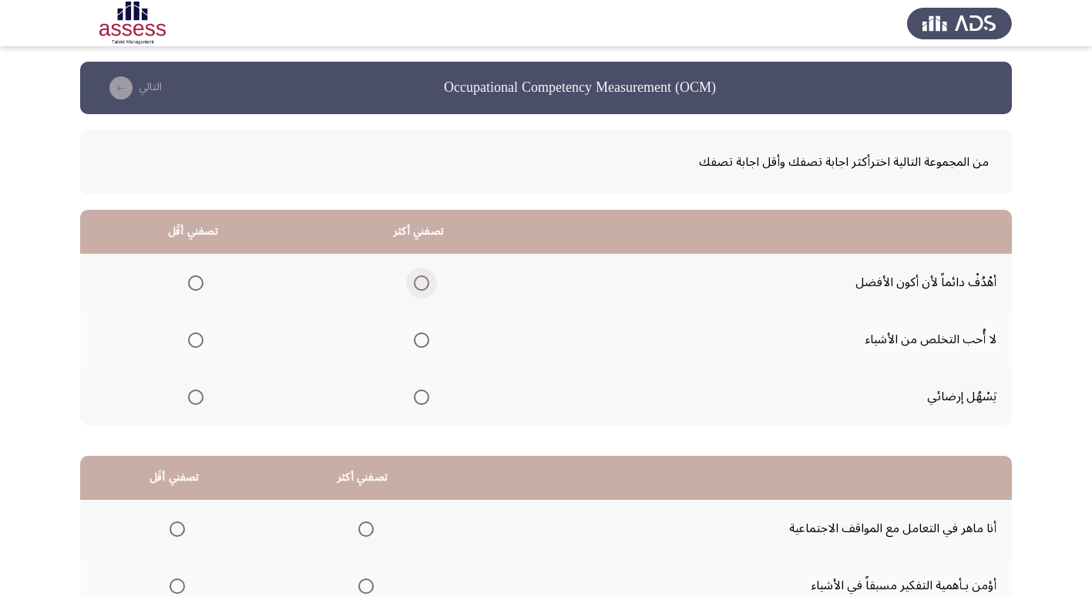
click at [414, 284] on span "Select an option" at bounding box center [421, 282] width 15 height 15
click at [414, 284] on input "Select an option" at bounding box center [421, 282] width 15 height 15
click at [200, 401] on span "Select an option" at bounding box center [195, 396] width 15 height 15
click at [200, 401] on input "Select an option" at bounding box center [195, 396] width 15 height 15
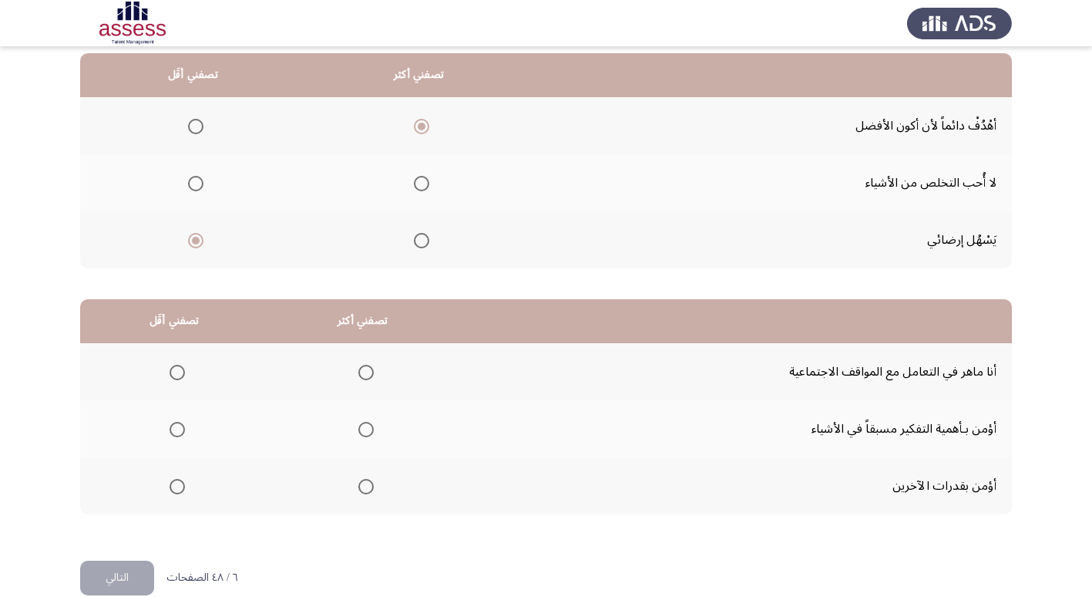
scroll to position [182, 0]
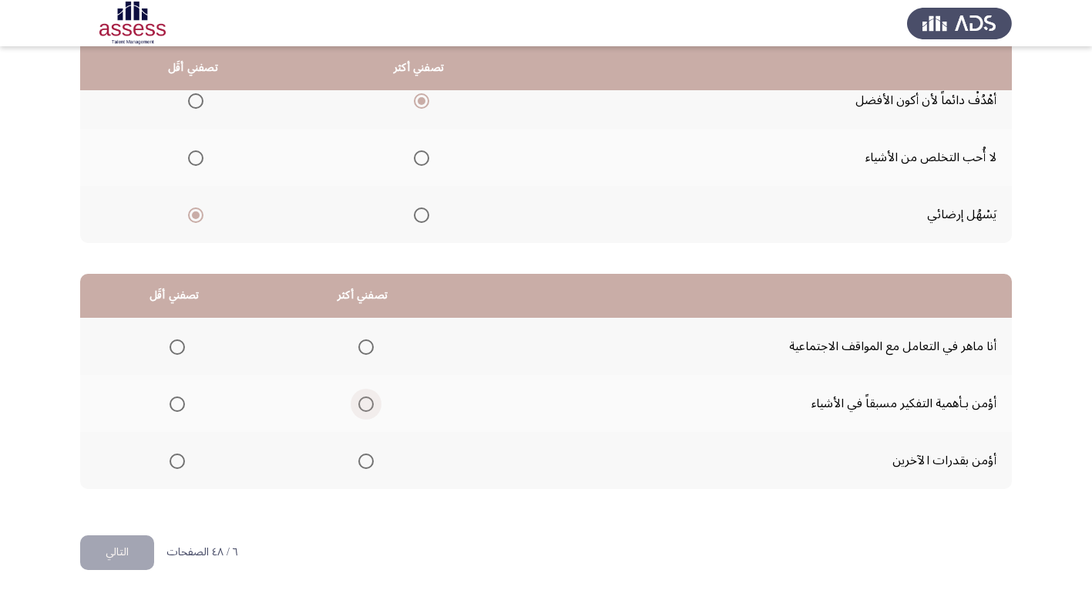
click at [368, 406] on span "Select an option" at bounding box center [365, 403] width 15 height 15
click at [368, 406] on input "Select an option" at bounding box center [365, 403] width 15 height 15
click at [177, 347] on span "Select an option" at bounding box center [177, 346] width 15 height 15
click at [177, 347] on input "Select an option" at bounding box center [177, 346] width 15 height 15
click at [134, 543] on button "التالي" at bounding box center [117, 552] width 74 height 35
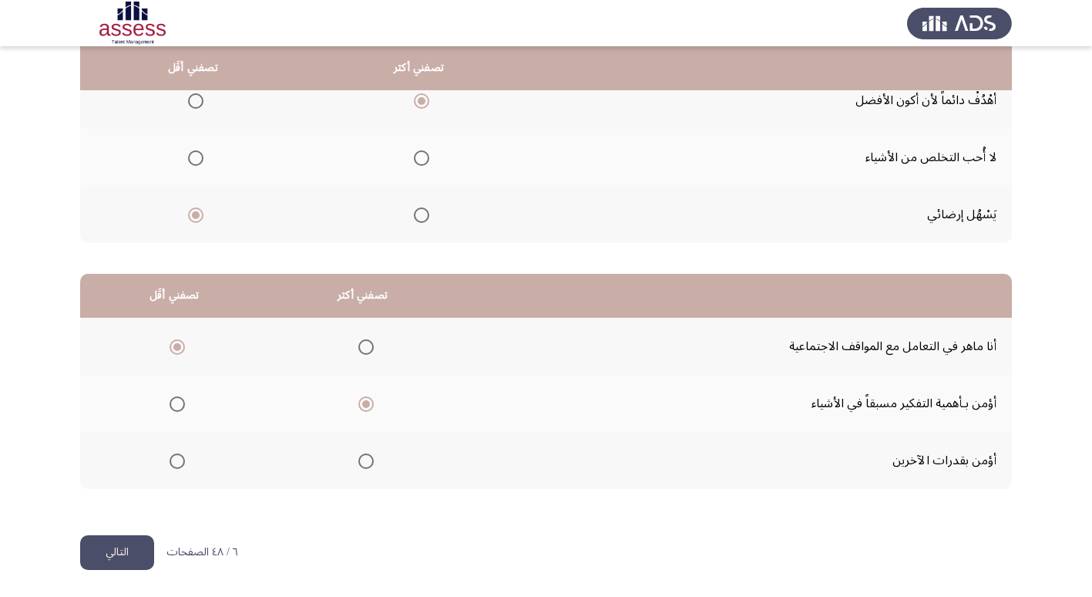
scroll to position [0, 0]
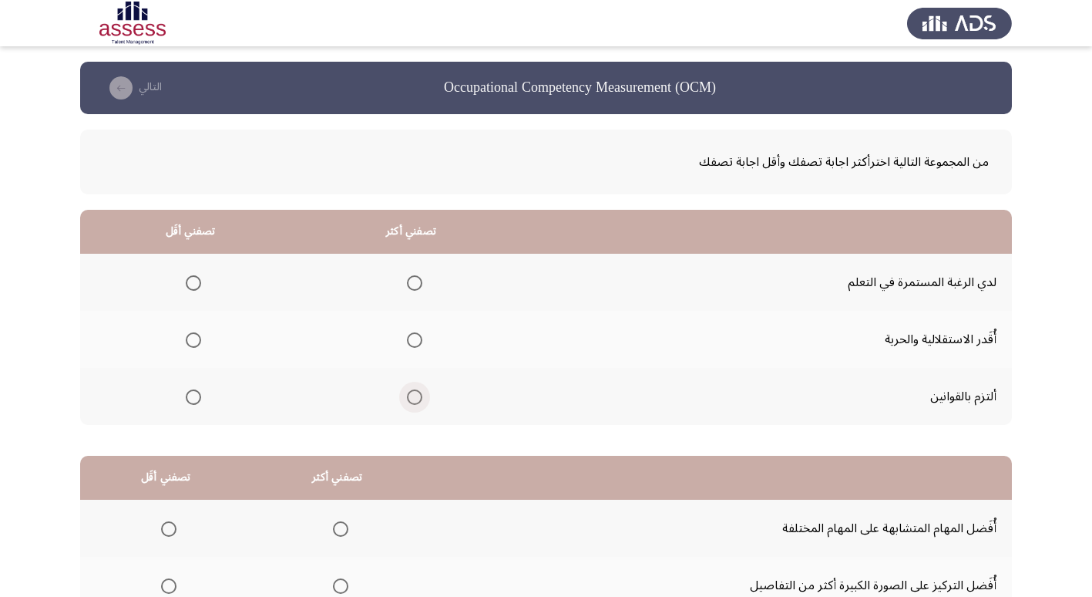
click at [409, 393] on span "Select an option" at bounding box center [414, 396] width 15 height 15
click at [409, 393] on input "Select an option" at bounding box center [414, 396] width 15 height 15
click at [196, 337] on span "Select an option" at bounding box center [193, 339] width 15 height 15
click at [196, 337] on input "Select an option" at bounding box center [193, 339] width 15 height 15
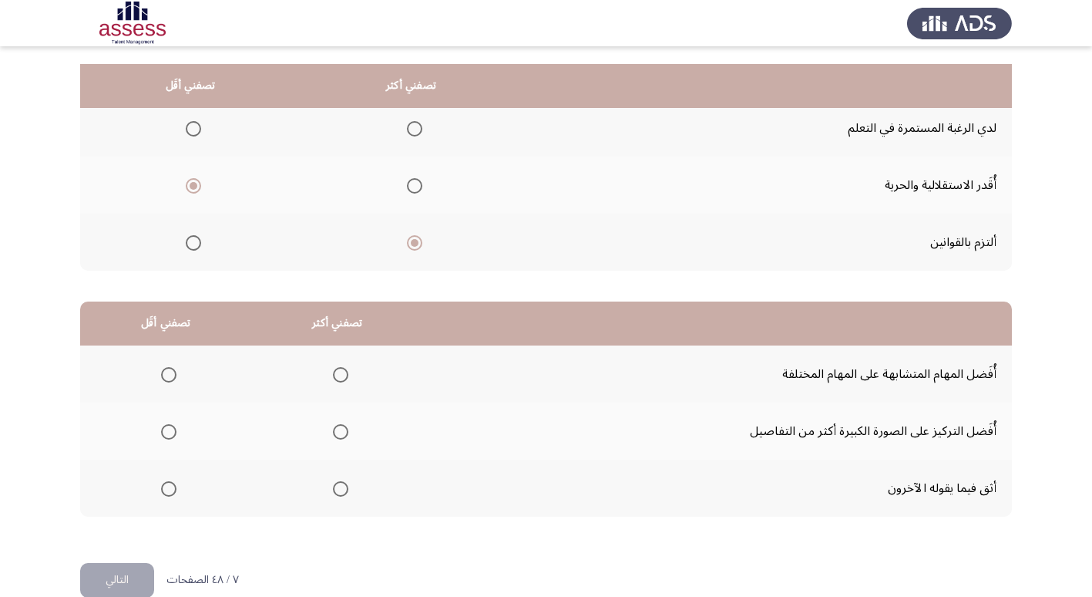
scroll to position [182, 0]
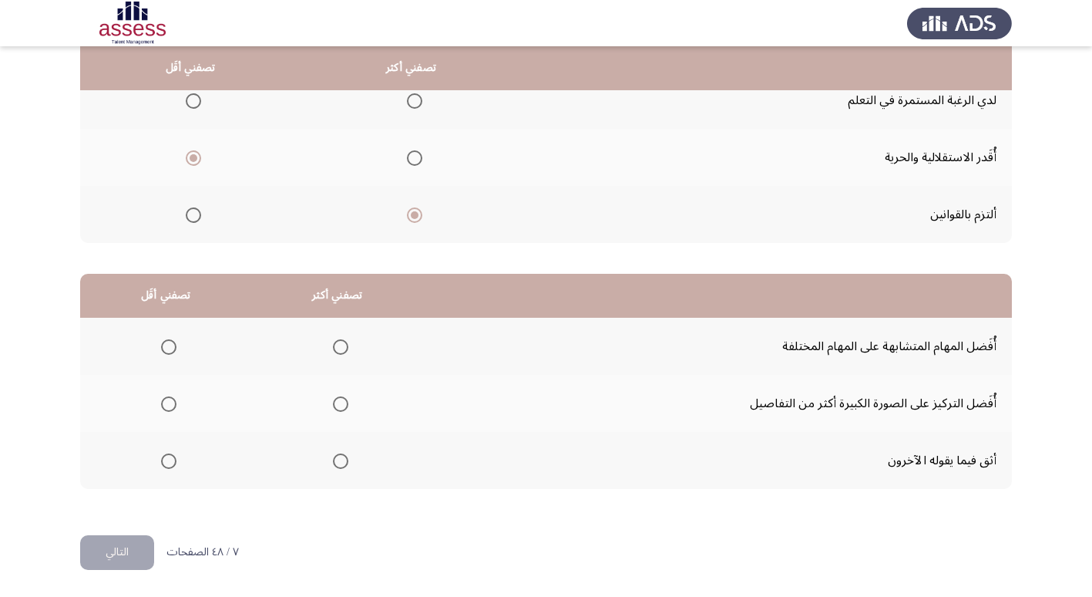
click at [344, 397] on span "Select an option" at bounding box center [340, 403] width 15 height 15
click at [344, 397] on input "Select an option" at bounding box center [340, 403] width 15 height 15
click at [173, 459] on span "Select an option" at bounding box center [168, 460] width 15 height 15
click at [173, 459] on input "Select an option" at bounding box center [168, 460] width 15 height 15
click at [140, 543] on button "التالي" at bounding box center [117, 552] width 74 height 35
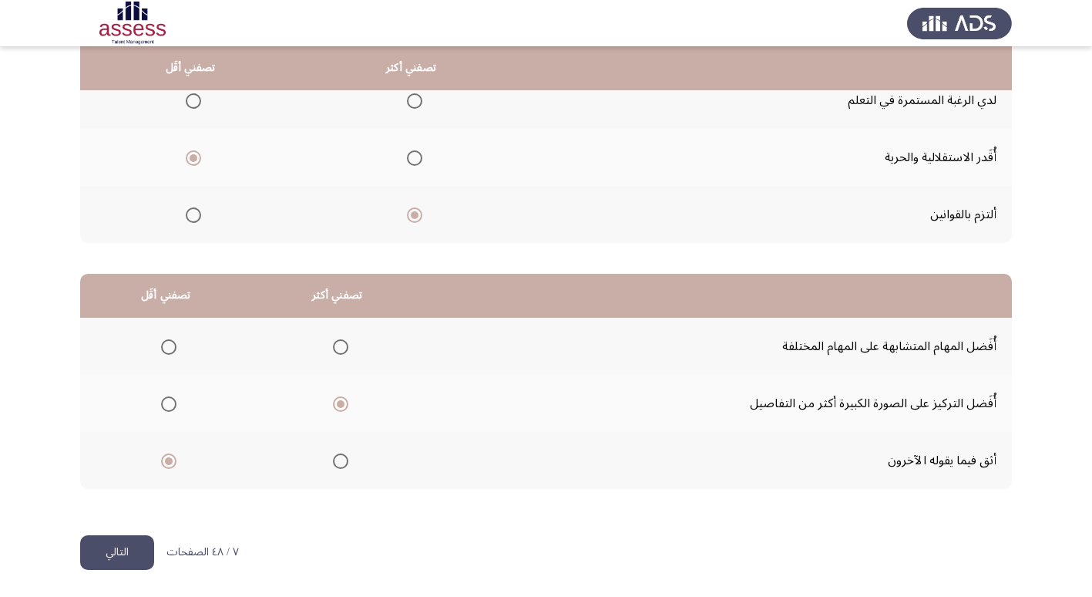
scroll to position [0, 0]
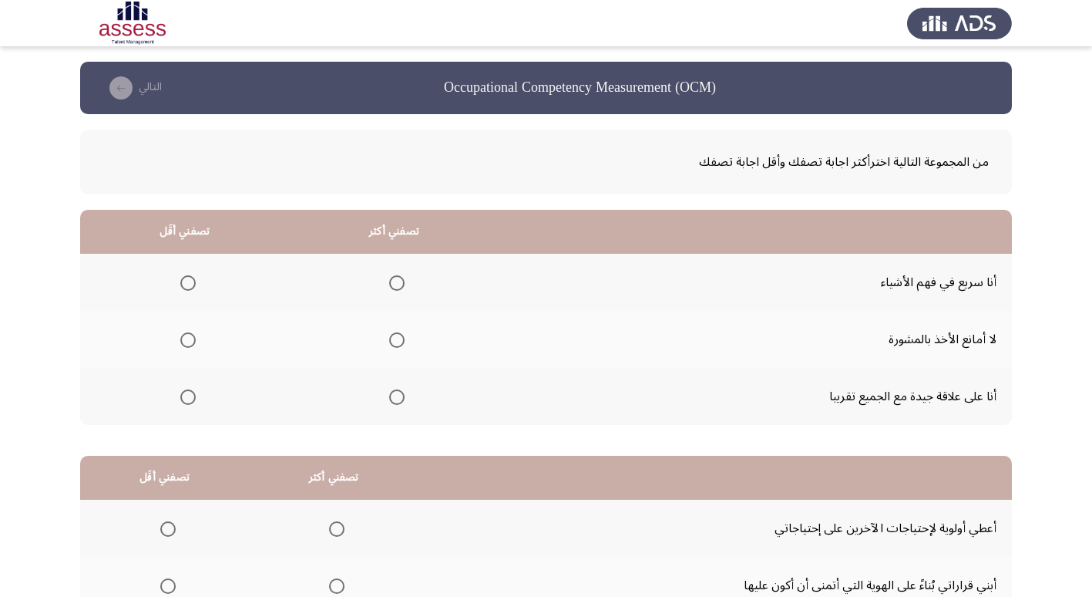
click at [396, 284] on span "Select an option" at bounding box center [396, 282] width 15 height 15
click at [396, 284] on input "Select an option" at bounding box center [396, 282] width 15 height 15
click at [176, 382] on th at bounding box center [184, 396] width 209 height 57
click at [180, 387] on mat-radio-group "Select an option" at bounding box center [185, 396] width 22 height 26
click at [182, 390] on span "Select an option" at bounding box center [187, 396] width 15 height 15
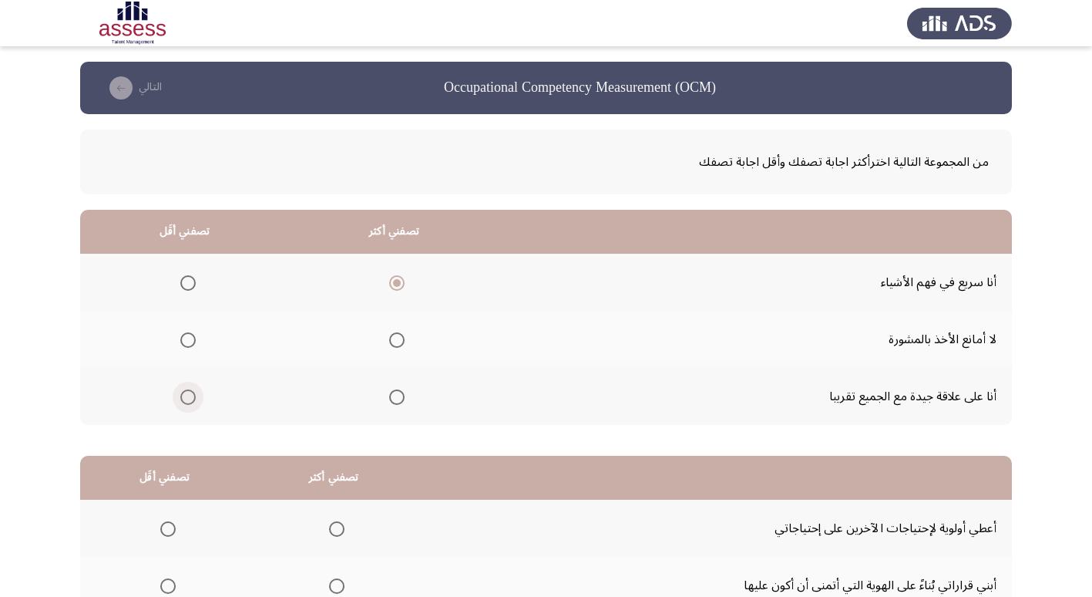
click at [182, 390] on input "Select an option" at bounding box center [187, 396] width 15 height 15
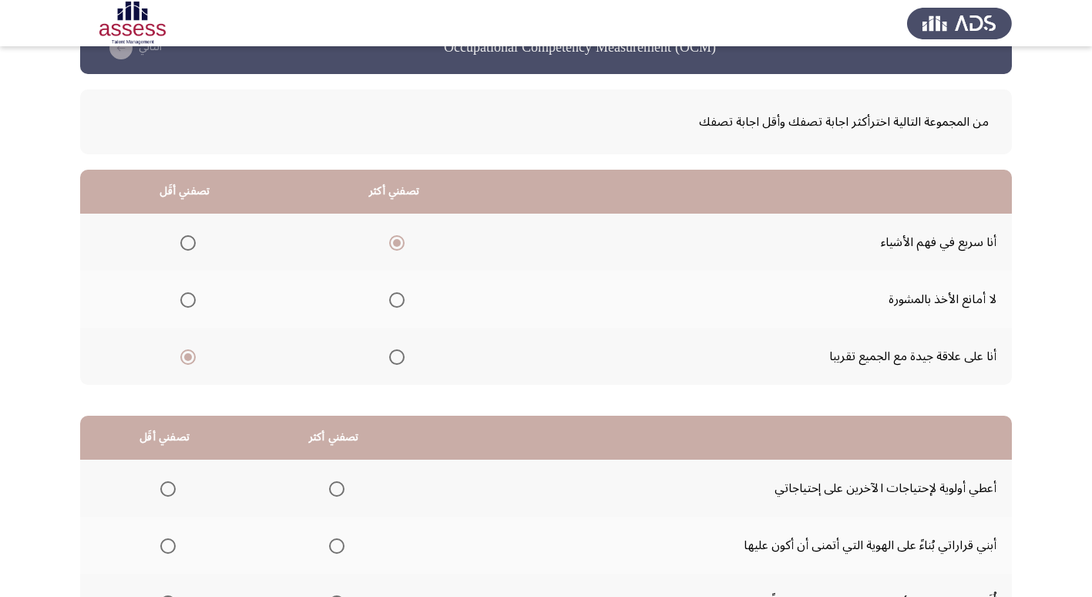
scroll to position [77, 0]
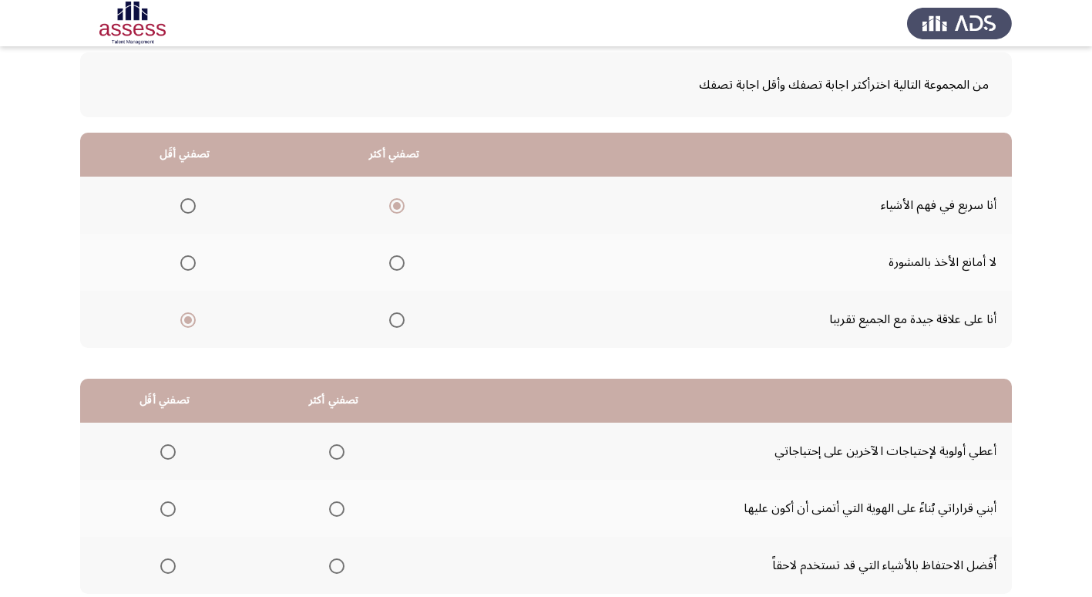
click at [189, 271] on mat-radio-group "Select an option" at bounding box center [185, 262] width 22 height 26
click at [189, 262] on span "Select an option" at bounding box center [187, 262] width 15 height 15
click at [189, 262] on input "Select an option" at bounding box center [187, 262] width 15 height 15
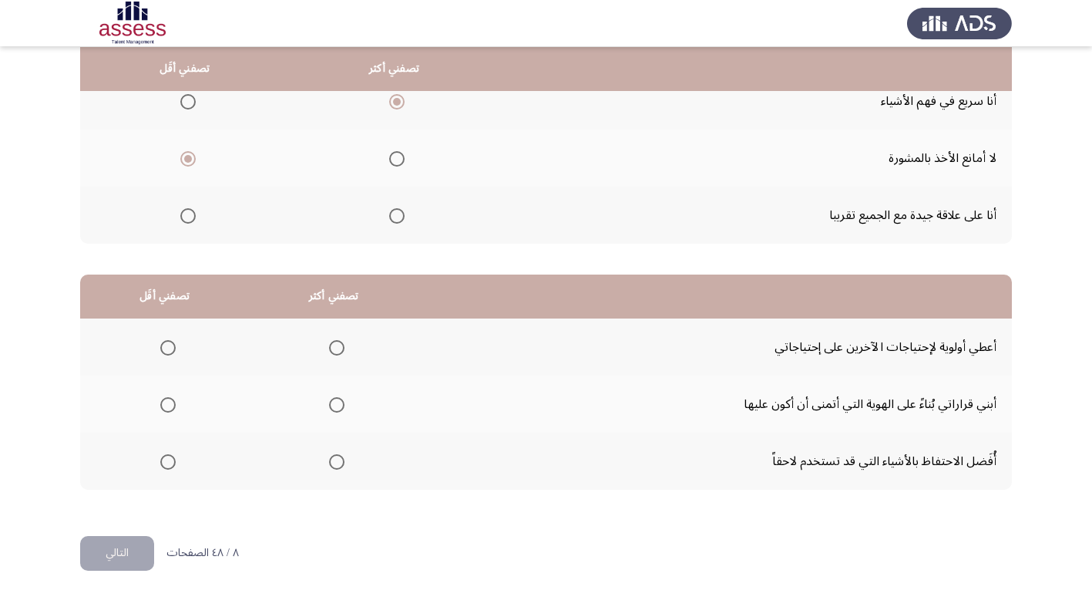
scroll to position [182, 0]
click at [336, 409] on span "Select an option" at bounding box center [336, 403] width 15 height 15
click at [336, 409] on input "Select an option" at bounding box center [336, 403] width 15 height 15
click at [170, 459] on span "Select an option" at bounding box center [167, 460] width 15 height 15
click at [170, 459] on input "Select an option" at bounding box center [167, 460] width 15 height 15
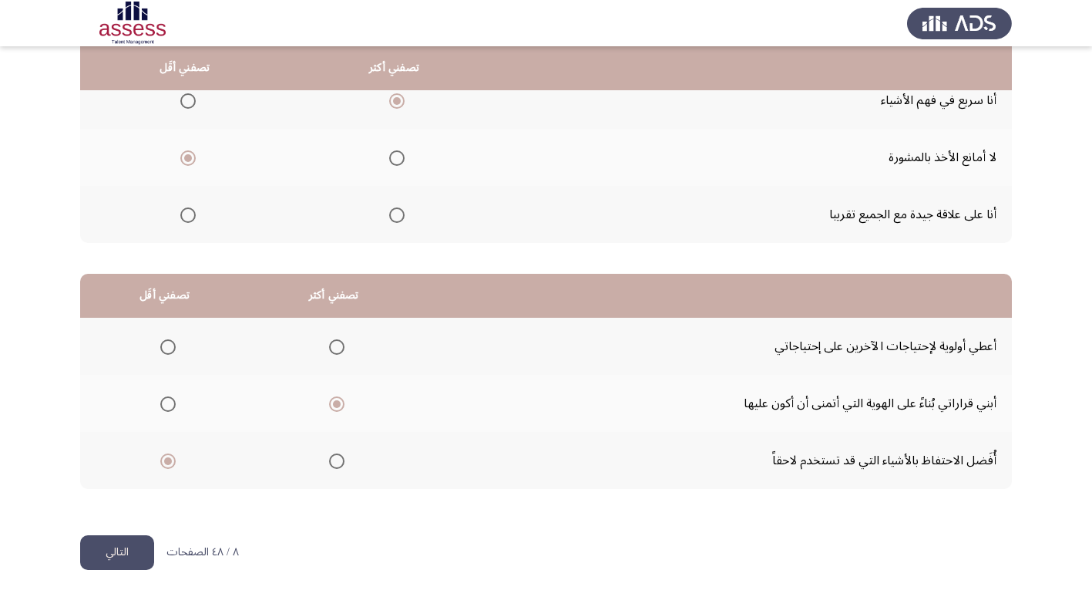
click at [110, 561] on button "التالي" at bounding box center [117, 552] width 74 height 35
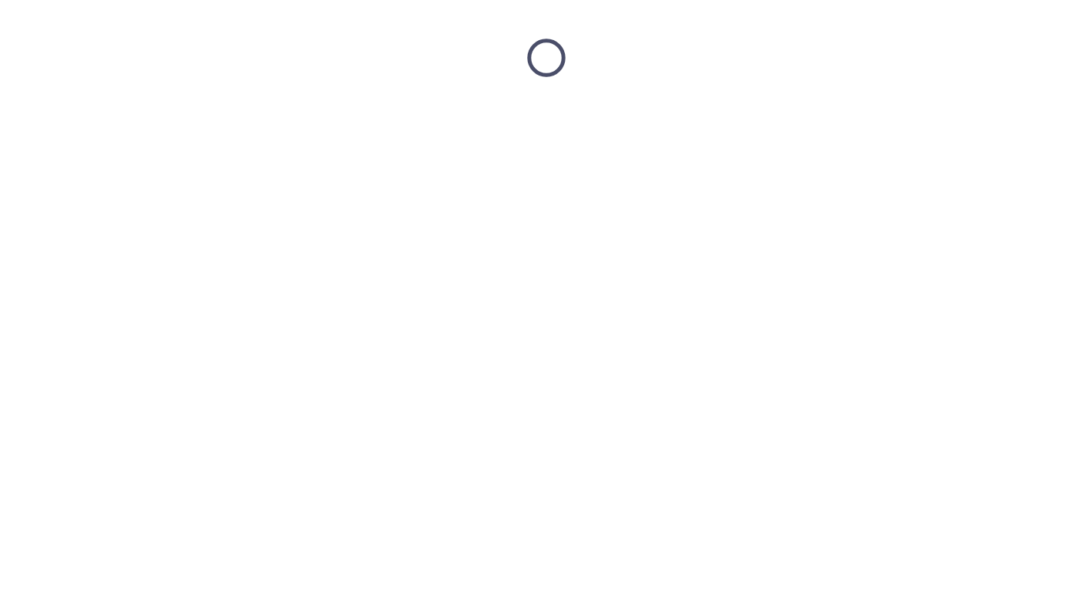
scroll to position [0, 0]
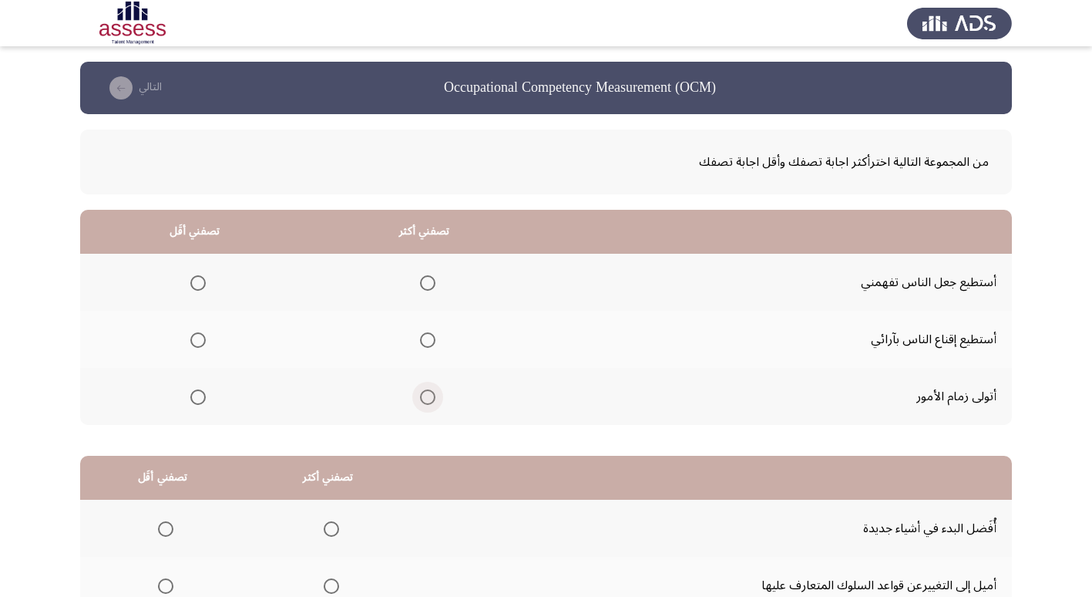
click at [430, 396] on span "Select an option" at bounding box center [427, 396] width 15 height 15
click at [430, 396] on input "Select an option" at bounding box center [427, 396] width 15 height 15
click at [202, 281] on span "Select an option" at bounding box center [197, 282] width 15 height 15
click at [202, 281] on input "Select an option" at bounding box center [197, 282] width 15 height 15
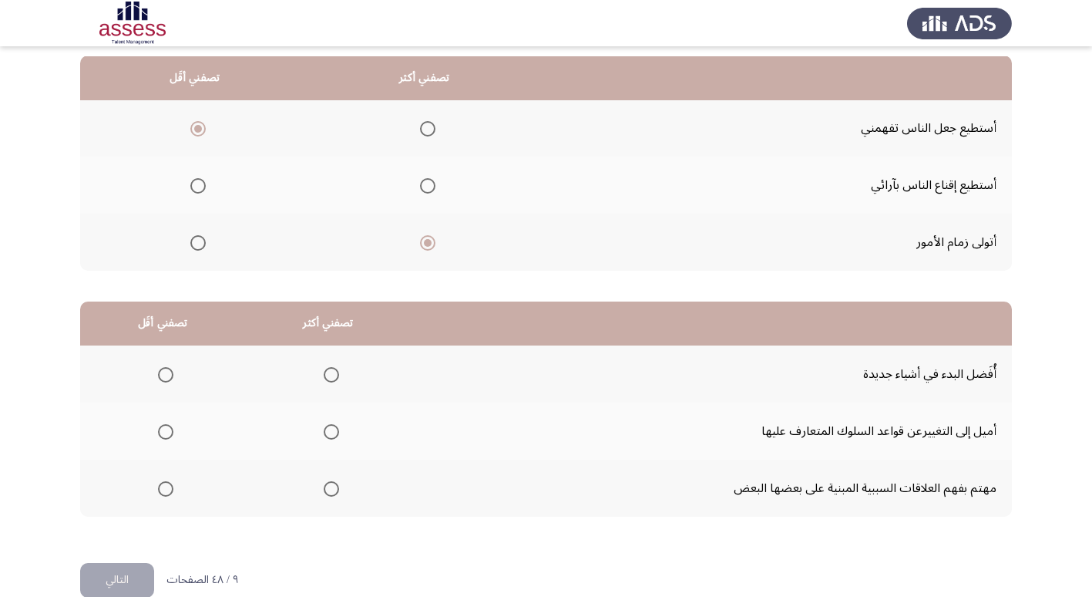
scroll to position [182, 0]
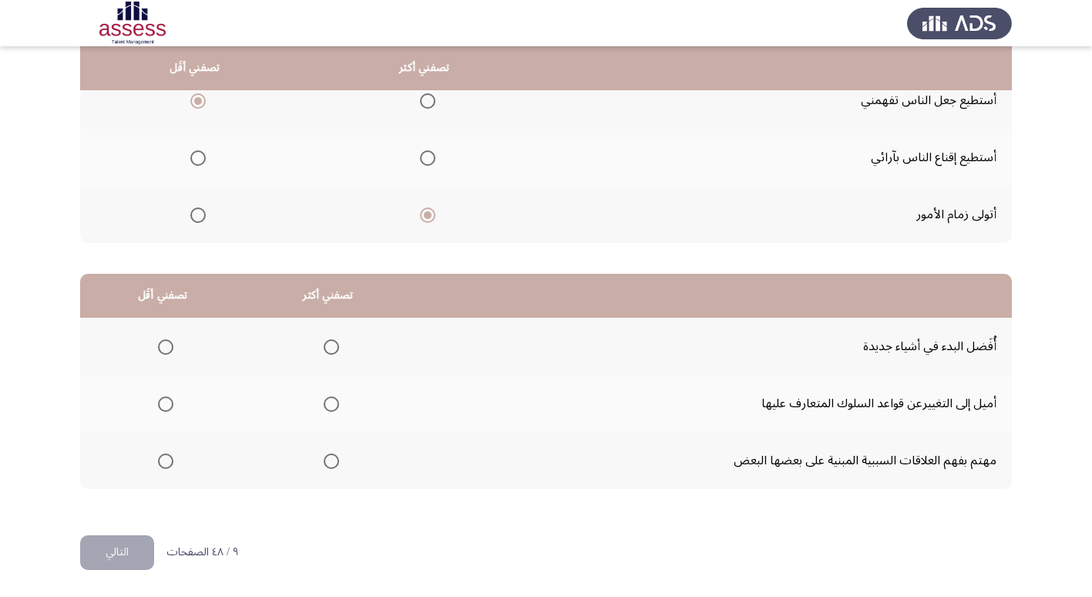
click at [167, 404] on span "Select an option" at bounding box center [165, 403] width 15 height 15
click at [167, 404] on input "Select an option" at bounding box center [165, 403] width 15 height 15
click at [328, 348] on span "Select an option" at bounding box center [331, 346] width 15 height 15
click at [328, 348] on input "Select an option" at bounding box center [331, 346] width 15 height 15
click at [109, 544] on button "التالي" at bounding box center [117, 552] width 74 height 35
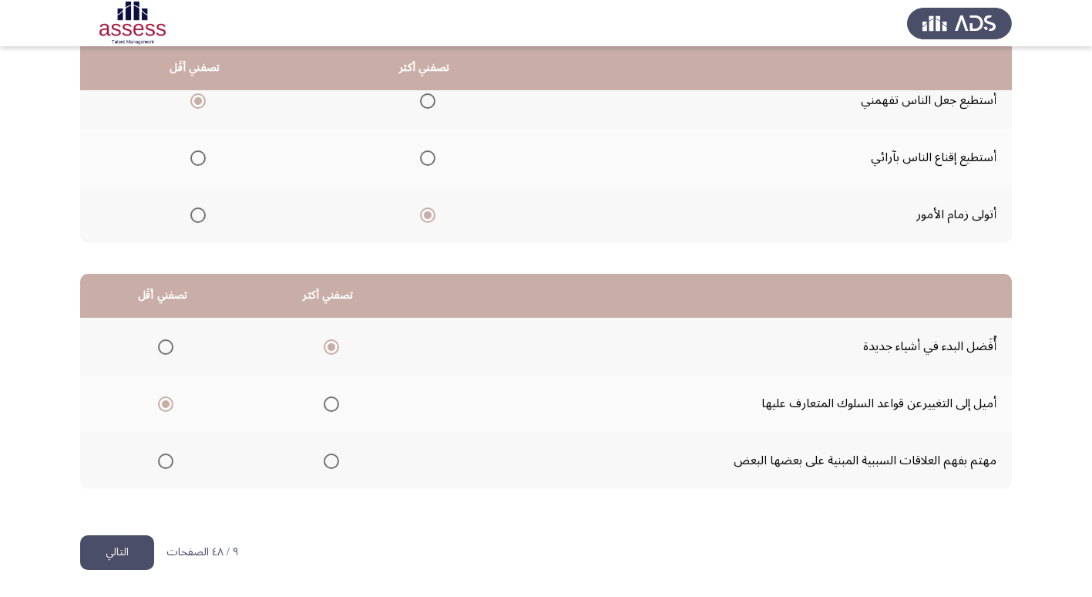
scroll to position [0, 0]
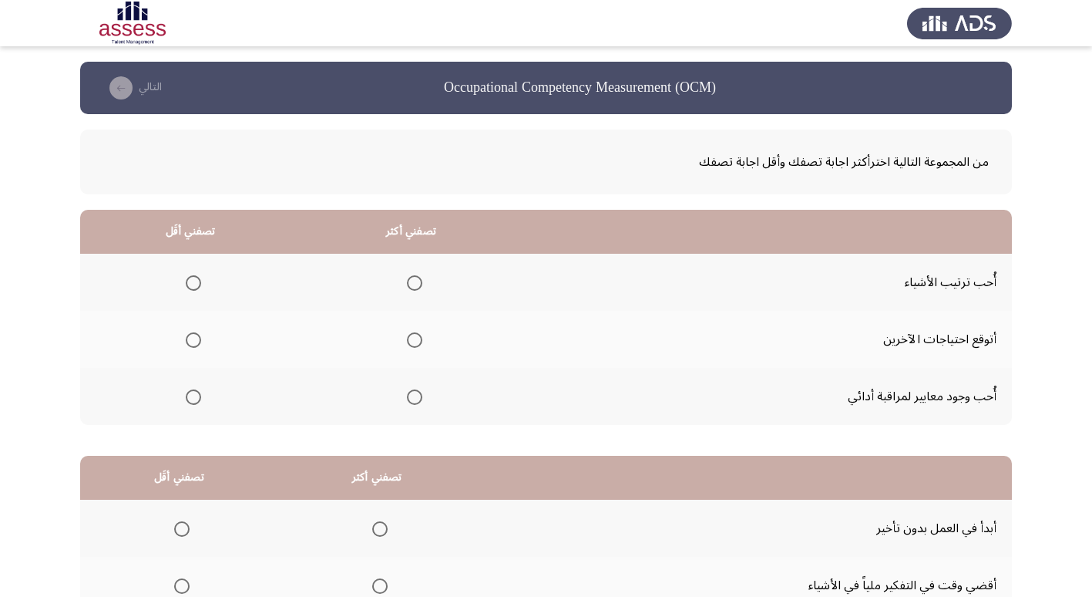
click at [412, 284] on span "Select an option" at bounding box center [414, 282] width 15 height 15
click at [412, 284] on input "Select an option" at bounding box center [414, 282] width 15 height 15
click at [197, 348] on mat-radio-group "Select an option" at bounding box center [191, 339] width 22 height 26
click at [194, 341] on span "Select an option" at bounding box center [193, 339] width 15 height 15
click at [194, 341] on input "Select an option" at bounding box center [193, 339] width 15 height 15
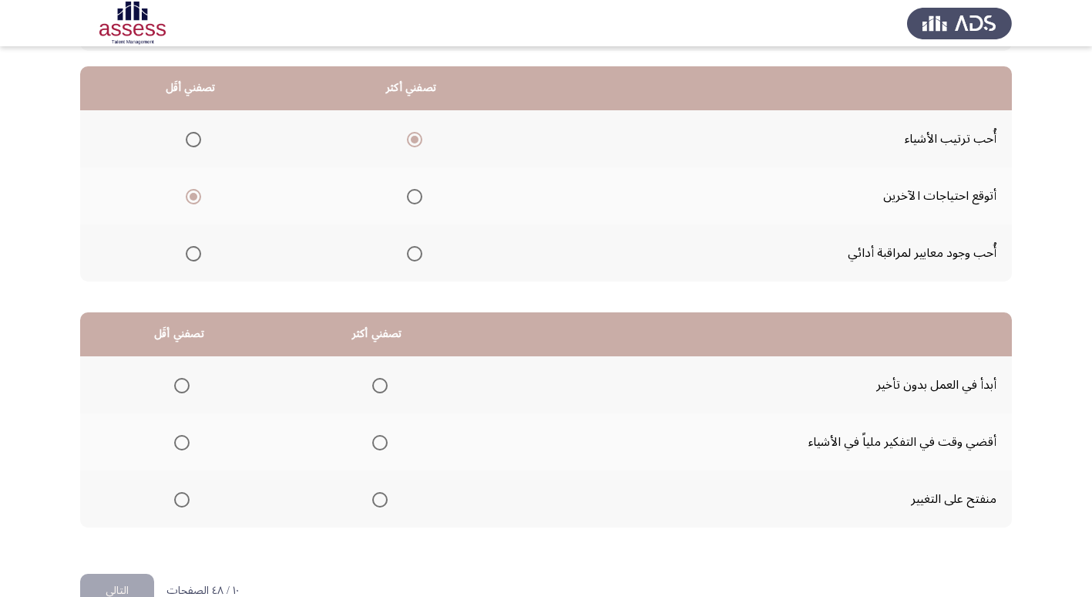
scroll to position [182, 0]
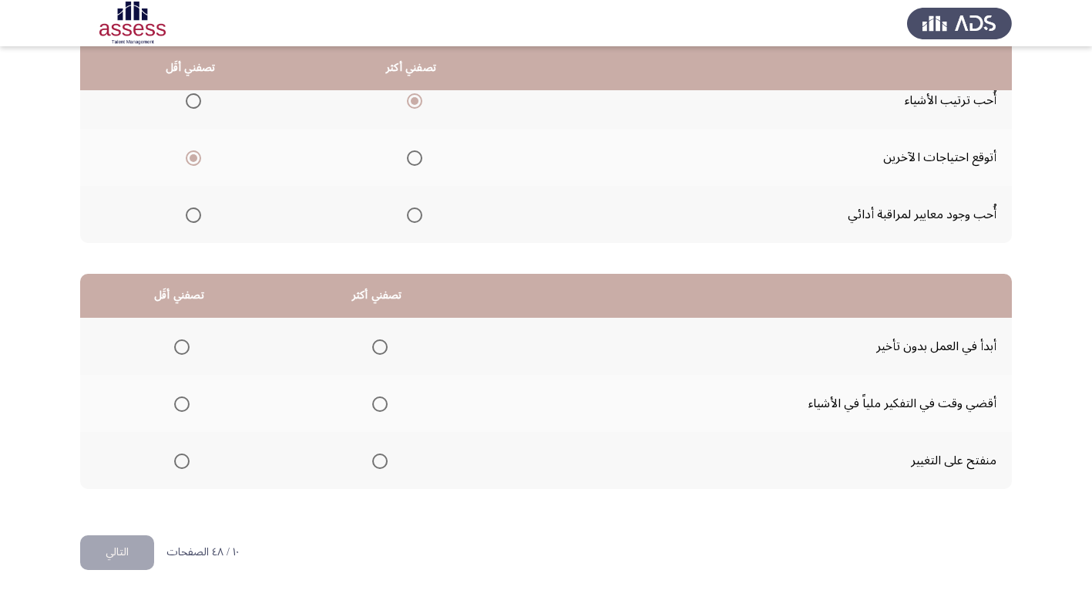
click at [376, 335] on mat-radio-group "Select an option" at bounding box center [377, 346] width 22 height 26
click at [376, 345] on span "Select an option" at bounding box center [379, 346] width 15 height 15
click at [376, 345] on input "Select an option" at bounding box center [379, 346] width 15 height 15
click at [166, 468] on th at bounding box center [179, 460] width 198 height 57
click at [179, 469] on mat-radio-group "Select an option" at bounding box center [179, 460] width 22 height 26
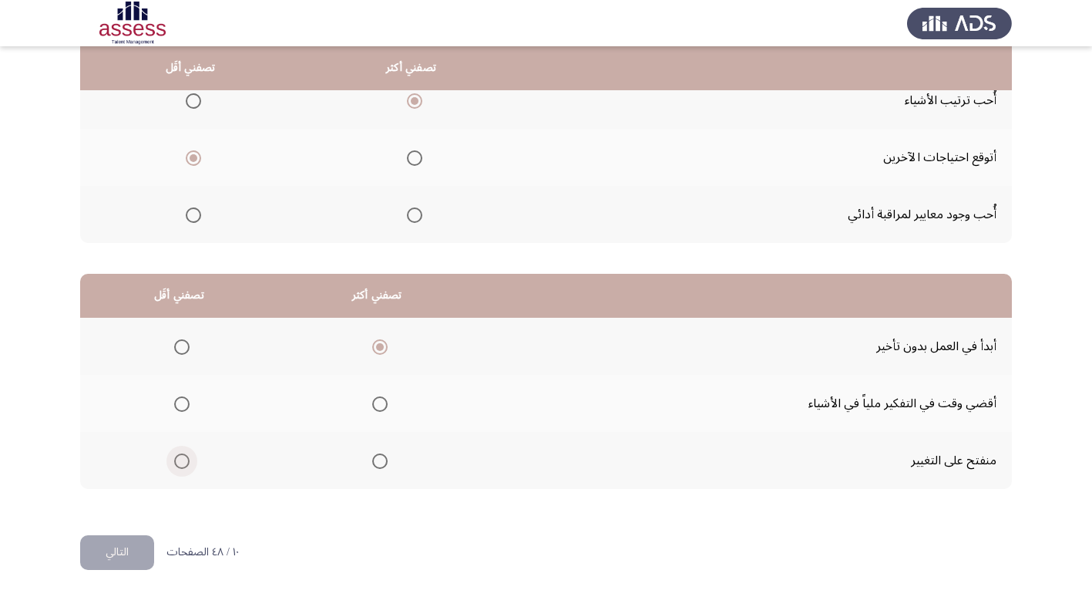
click at [181, 463] on span "Select an option" at bounding box center [181, 460] width 15 height 15
click at [181, 463] on input "Select an option" at bounding box center [181, 460] width 15 height 15
click at [120, 558] on button "التالي" at bounding box center [117, 552] width 74 height 35
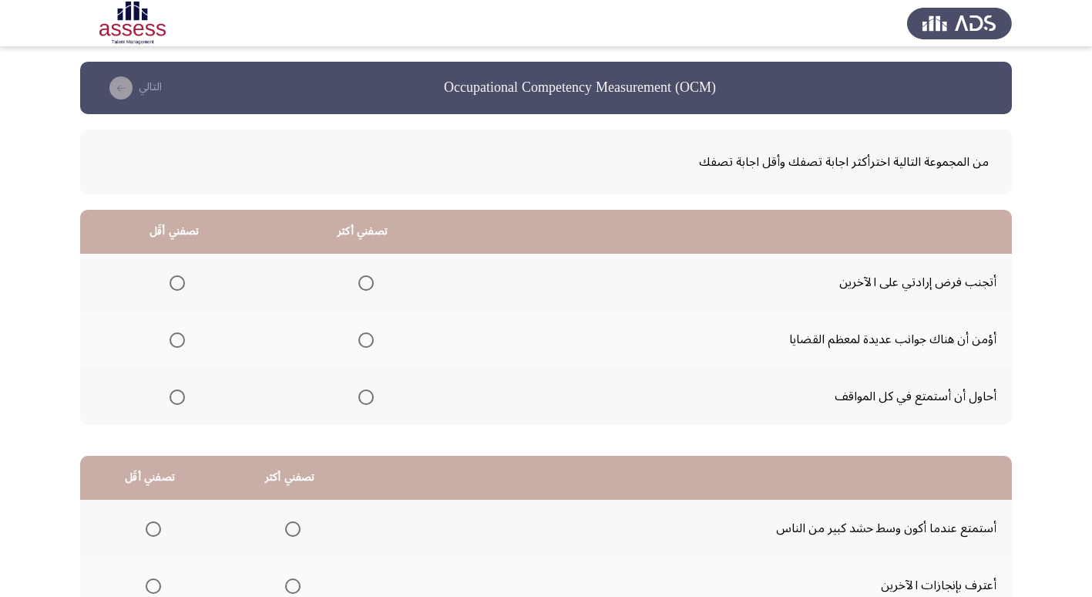
click at [181, 399] on span "Select an option" at bounding box center [177, 396] width 15 height 15
click at [181, 399] on input "Select an option" at bounding box center [177, 396] width 15 height 15
click at [367, 334] on span "Select an option" at bounding box center [365, 339] width 15 height 15
click at [367, 334] on input "Select an option" at bounding box center [365, 339] width 15 height 15
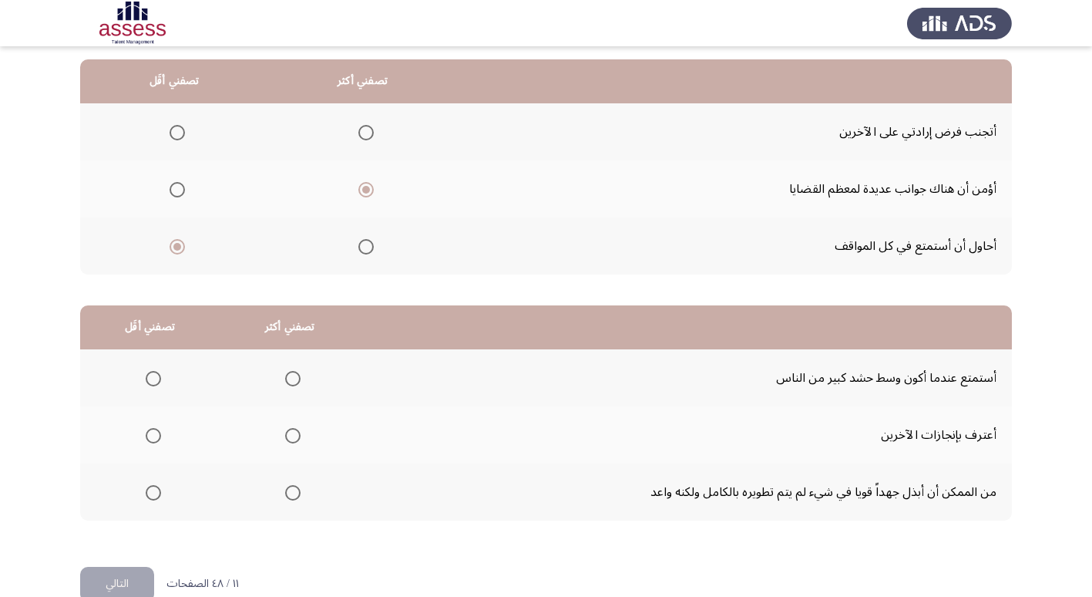
scroll to position [154, 0]
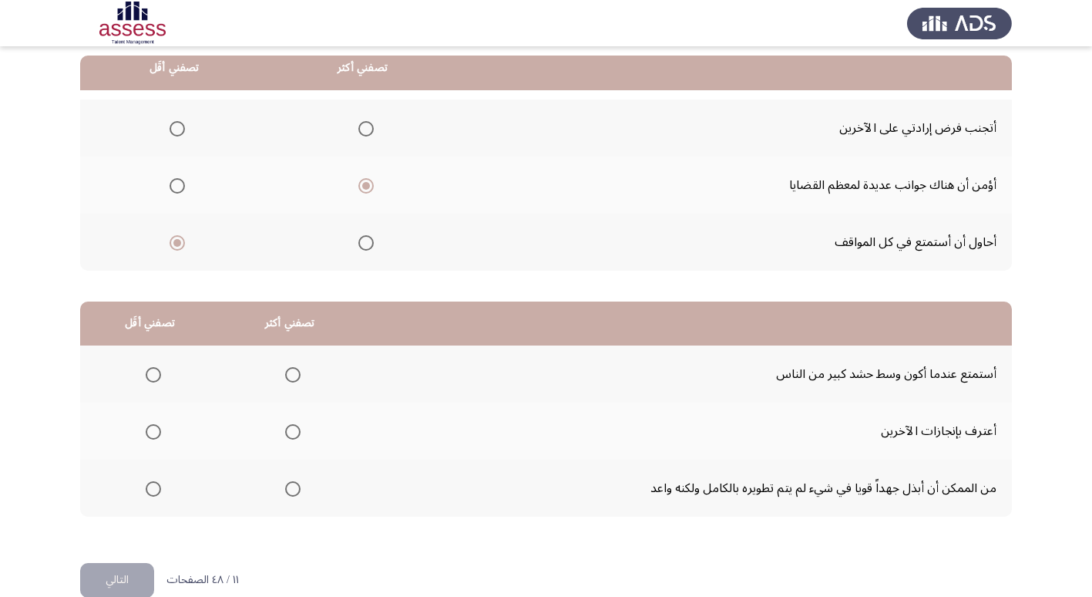
click at [291, 490] on span "Select an option" at bounding box center [292, 488] width 15 height 15
click at [291, 490] on input "Select an option" at bounding box center [292, 488] width 15 height 15
click at [164, 435] on th at bounding box center [150, 430] width 140 height 57
click at [146, 439] on span "Select an option" at bounding box center [153, 431] width 15 height 15
click at [146, 439] on input "Select an option" at bounding box center [153, 431] width 15 height 15
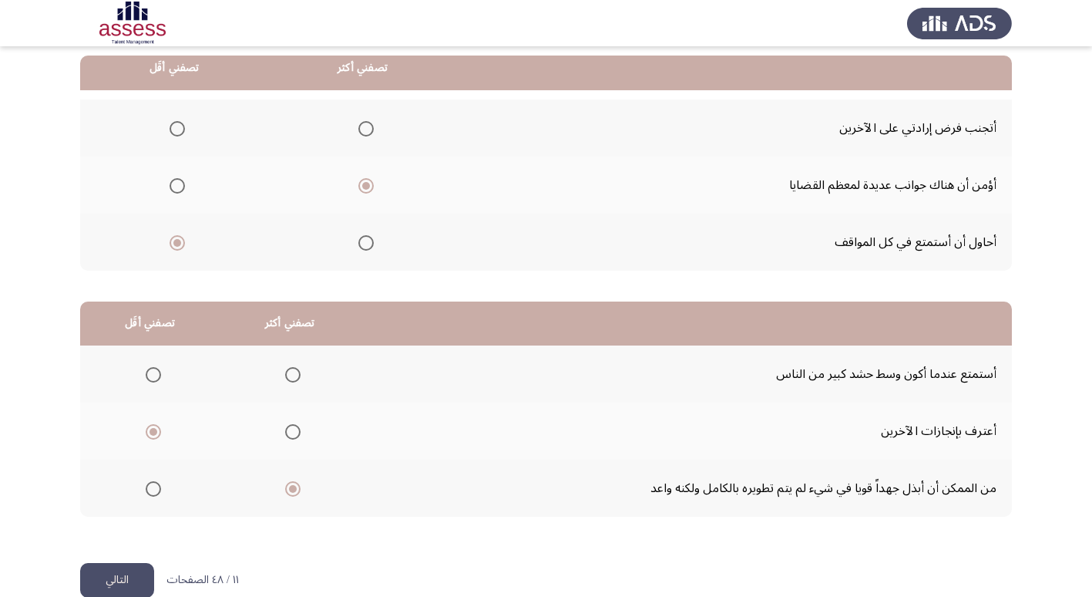
click at [123, 577] on button "التالي" at bounding box center [117, 580] width 74 height 35
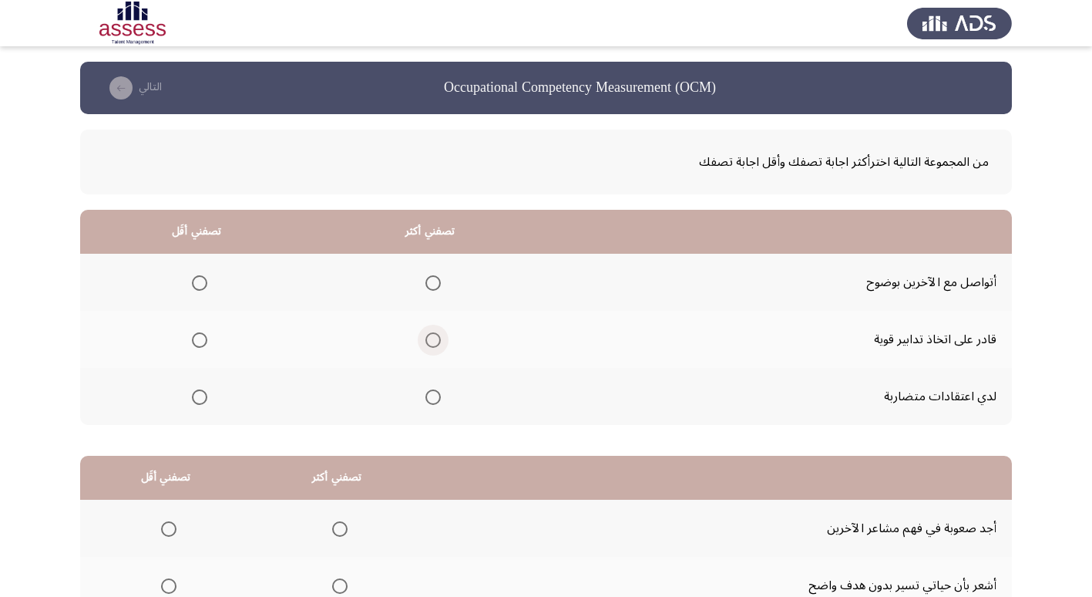
click at [436, 336] on span "Select an option" at bounding box center [433, 339] width 15 height 15
click at [436, 336] on input "Select an option" at bounding box center [433, 339] width 15 height 15
click at [200, 399] on span "Select an option" at bounding box center [199, 396] width 15 height 15
click at [200, 399] on input "Select an option" at bounding box center [199, 396] width 15 height 15
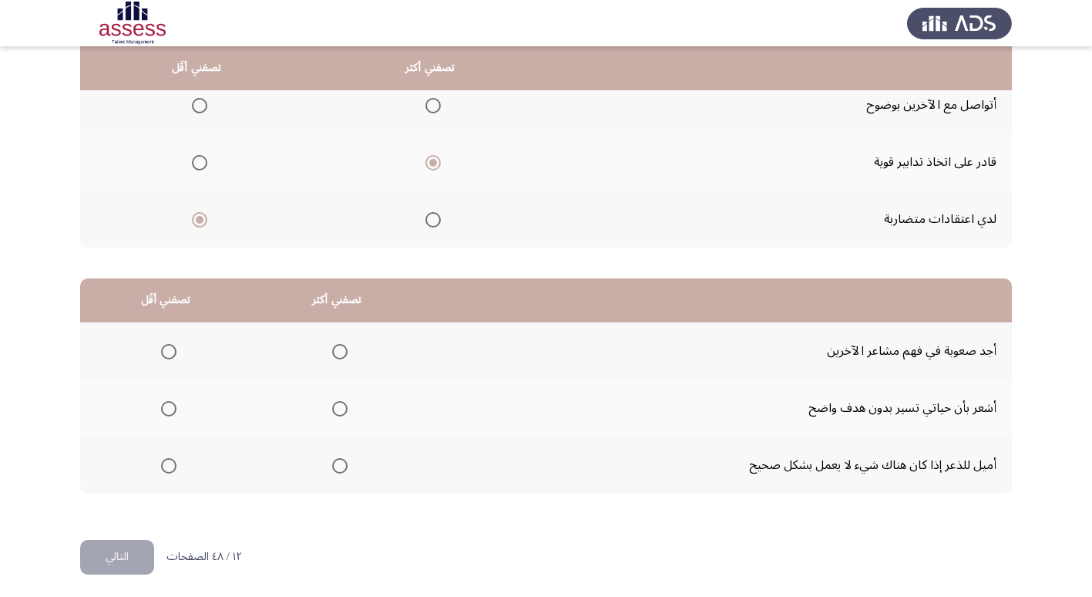
scroll to position [182, 0]
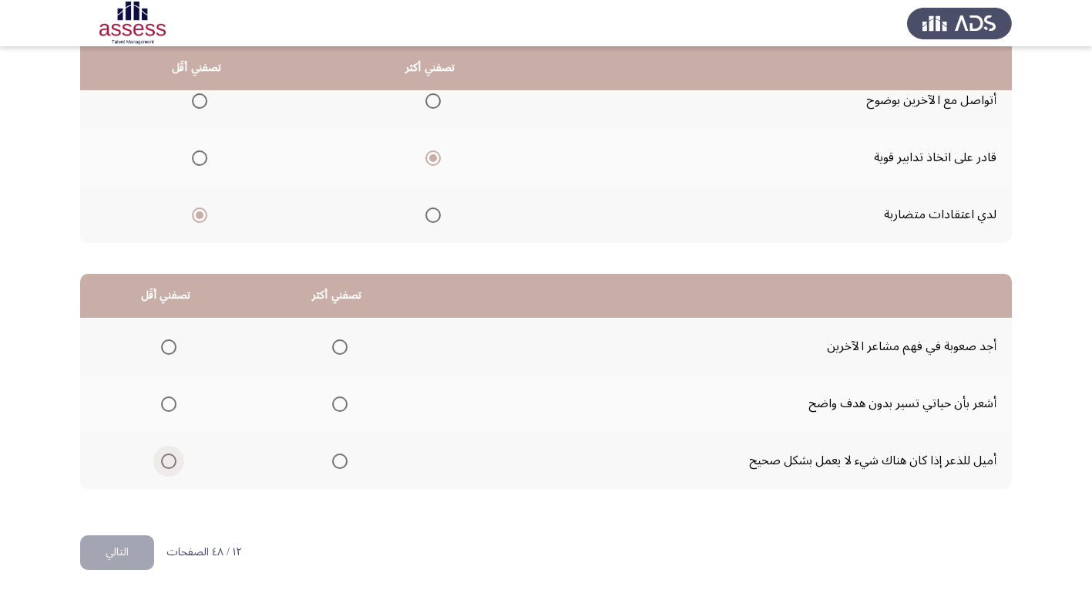
click at [168, 459] on span "Select an option" at bounding box center [168, 460] width 15 height 15
click at [168, 459] on input "Select an option" at bounding box center [168, 460] width 15 height 15
click at [332, 406] on span "Select an option" at bounding box center [339, 403] width 15 height 15
click at [332, 406] on input "Select an option" at bounding box center [339, 403] width 15 height 15
click at [130, 547] on button "التالي" at bounding box center [117, 552] width 74 height 35
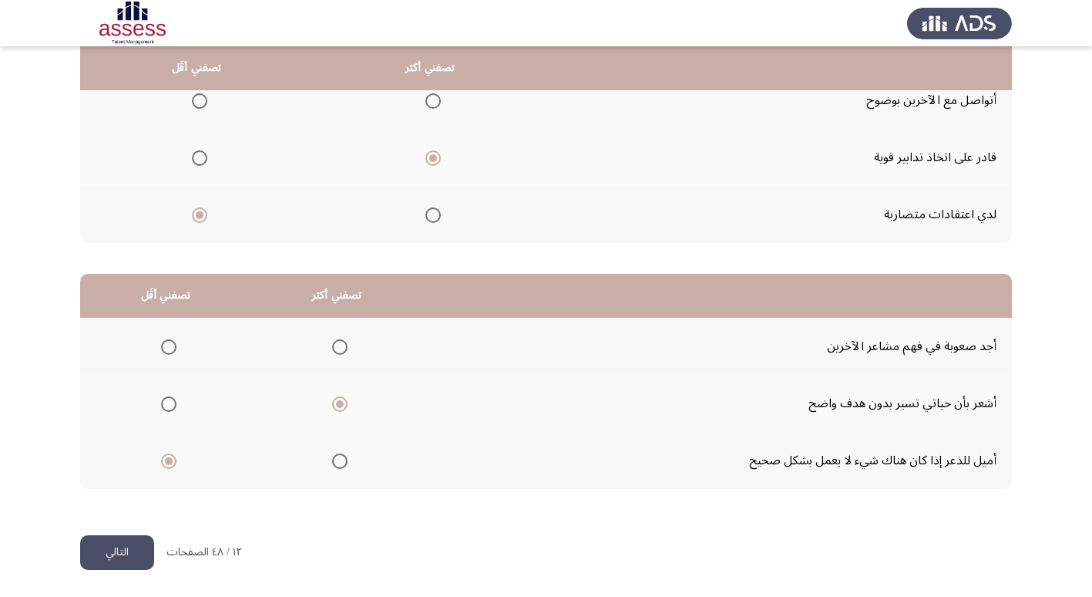
scroll to position [0, 0]
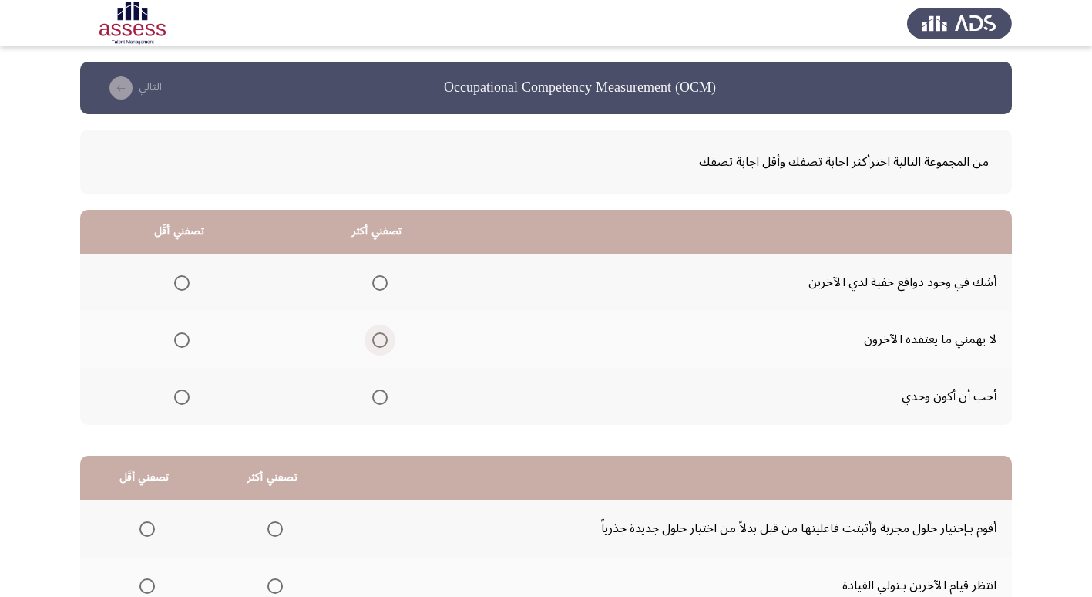
click at [379, 343] on span "Select an option" at bounding box center [379, 339] width 15 height 15
click at [379, 343] on input "Select an option" at bounding box center [379, 339] width 15 height 15
click at [182, 394] on span "Select an option" at bounding box center [181, 396] width 15 height 15
click at [182, 394] on input "Select an option" at bounding box center [181, 396] width 15 height 15
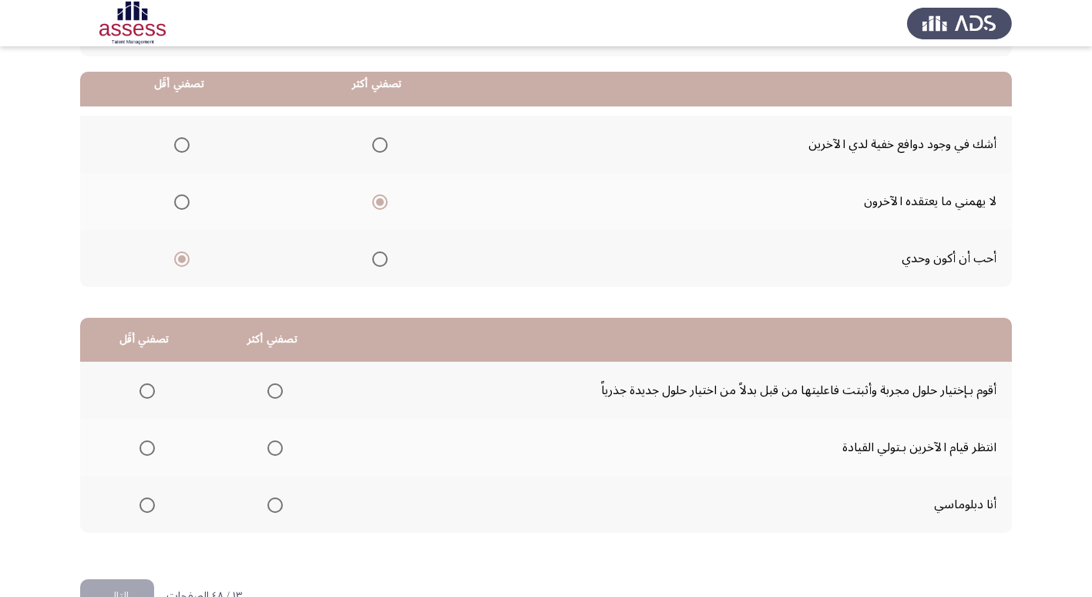
scroll to position [154, 0]
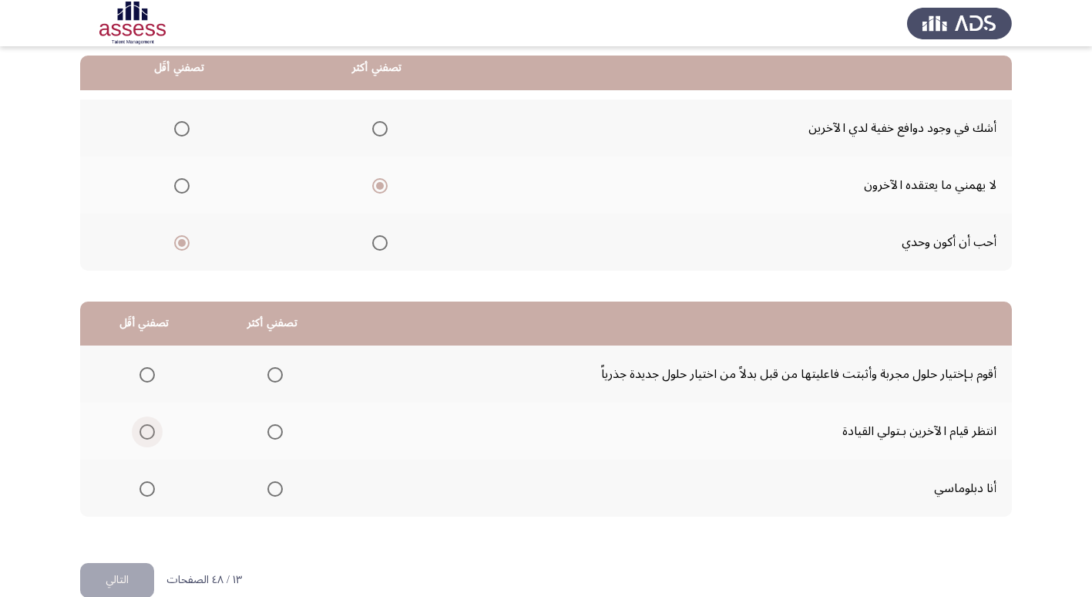
click at [153, 429] on span "Select an option" at bounding box center [147, 431] width 15 height 15
click at [153, 429] on input "Select an option" at bounding box center [147, 431] width 15 height 15
click at [270, 379] on span "Select an option" at bounding box center [275, 374] width 15 height 15
click at [270, 379] on input "Select an option" at bounding box center [275, 374] width 15 height 15
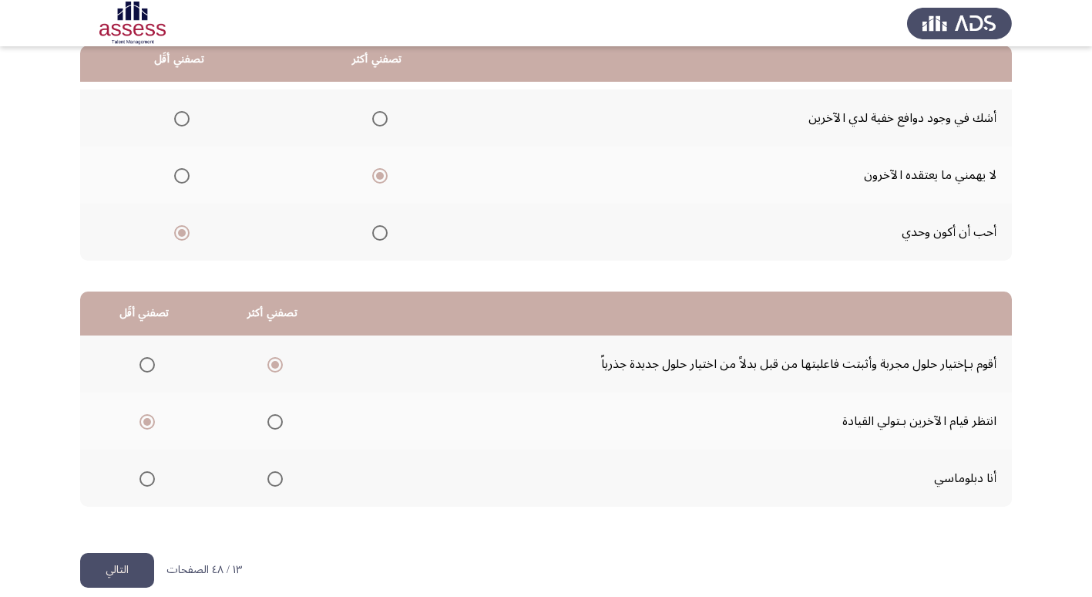
scroll to position [182, 0]
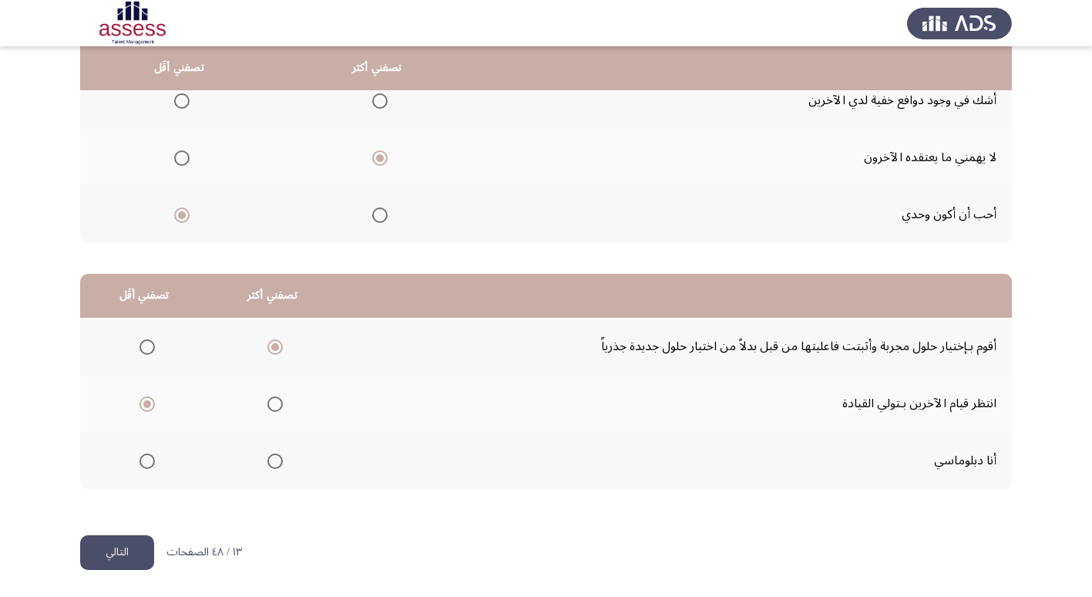
click at [123, 551] on button "التالي" at bounding box center [117, 552] width 74 height 35
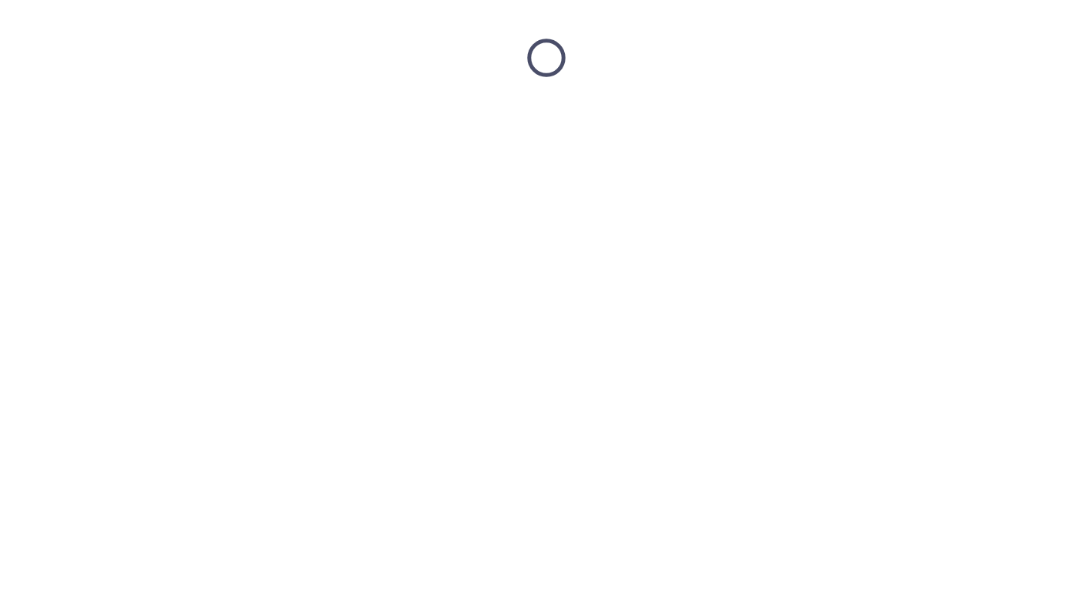
scroll to position [0, 0]
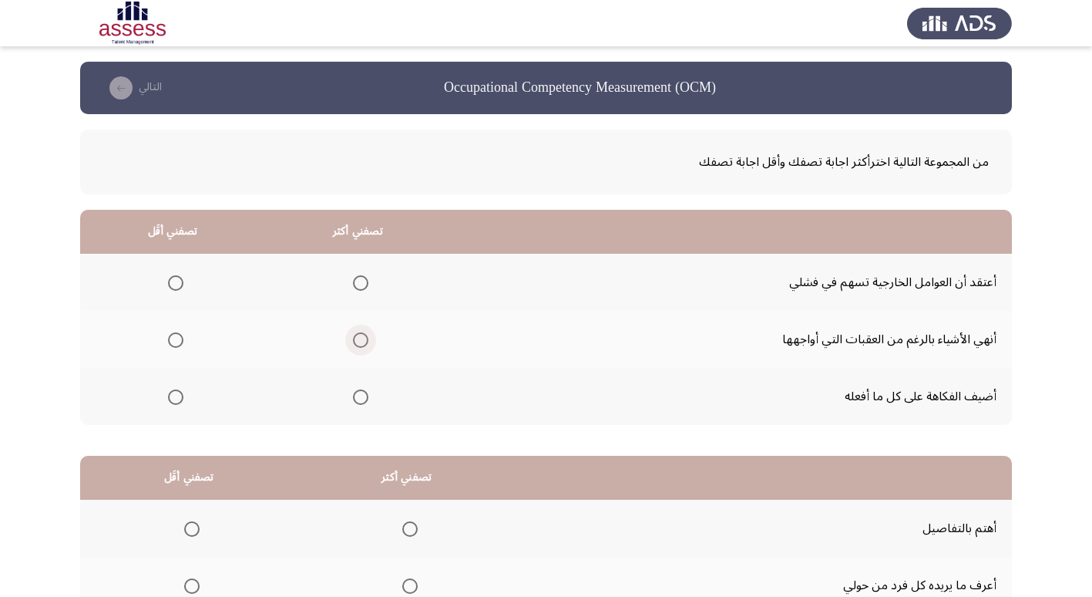
click at [358, 334] on span "Select an option" at bounding box center [360, 339] width 15 height 15
click at [358, 334] on input "Select an option" at bounding box center [360, 339] width 15 height 15
click at [163, 396] on label "Select an option" at bounding box center [173, 396] width 22 height 15
click at [168, 396] on input "Select an option" at bounding box center [175, 396] width 15 height 15
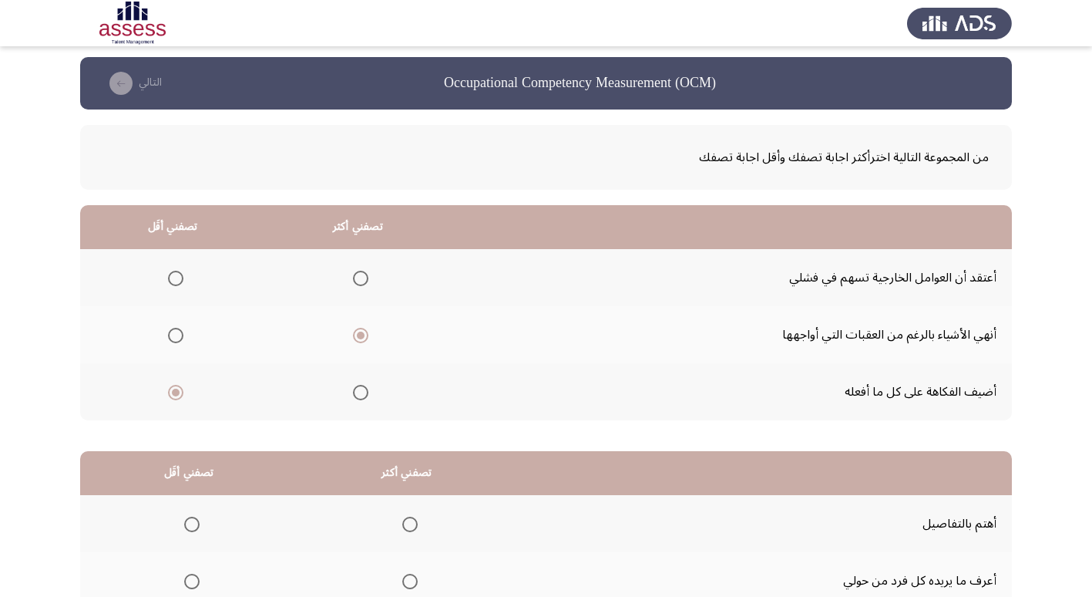
scroll to position [77, 0]
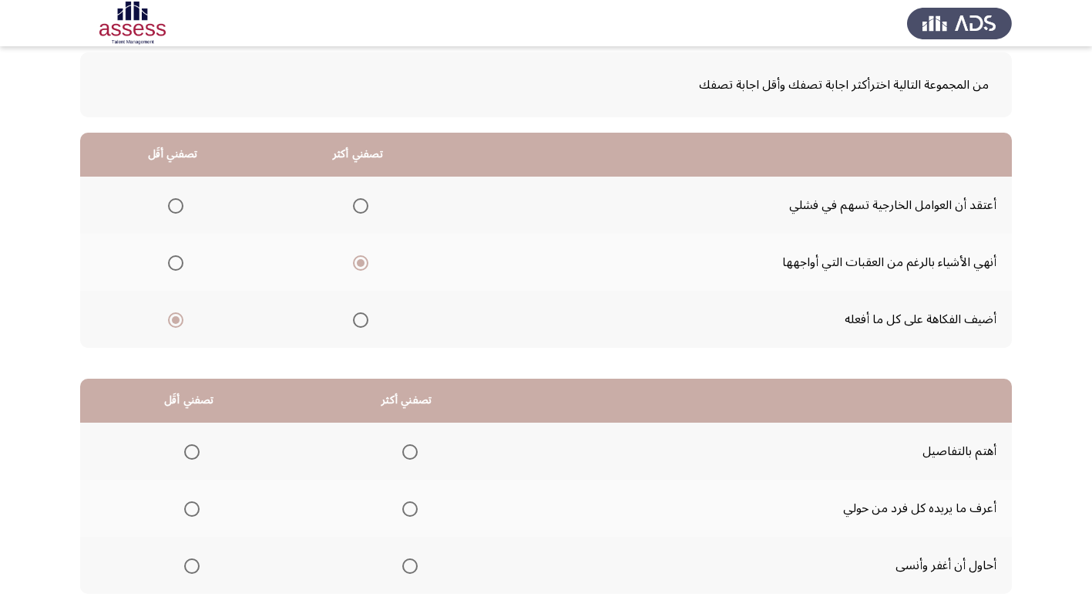
click at [178, 203] on span "Select an option" at bounding box center [175, 205] width 15 height 15
click at [178, 203] on input "Select an option" at bounding box center [175, 205] width 15 height 15
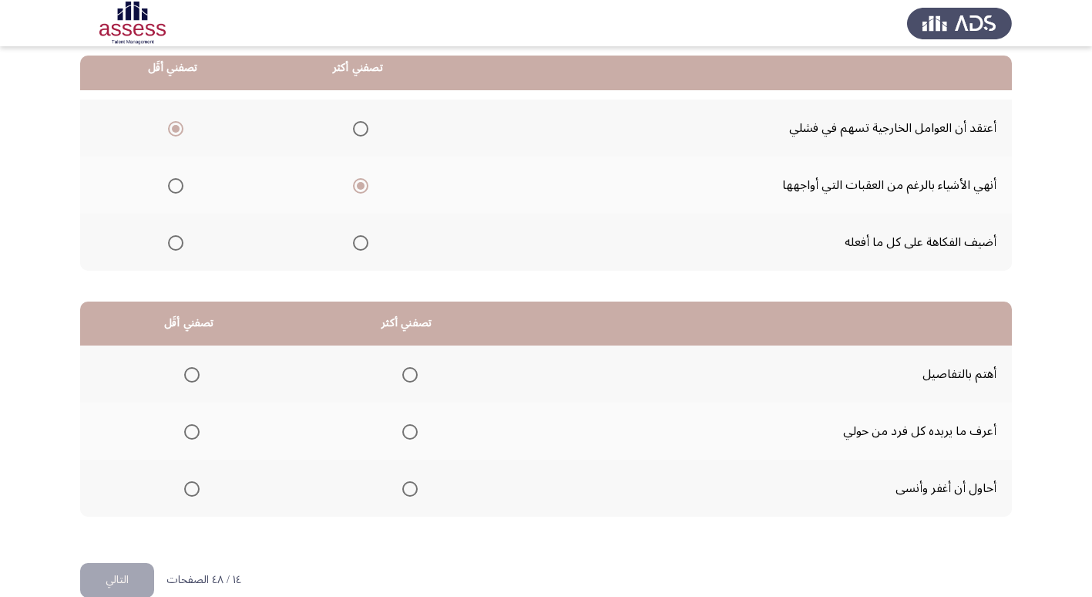
click at [179, 244] on span "Select an option" at bounding box center [175, 242] width 15 height 15
click at [179, 244] on input "Select an option" at bounding box center [175, 242] width 15 height 15
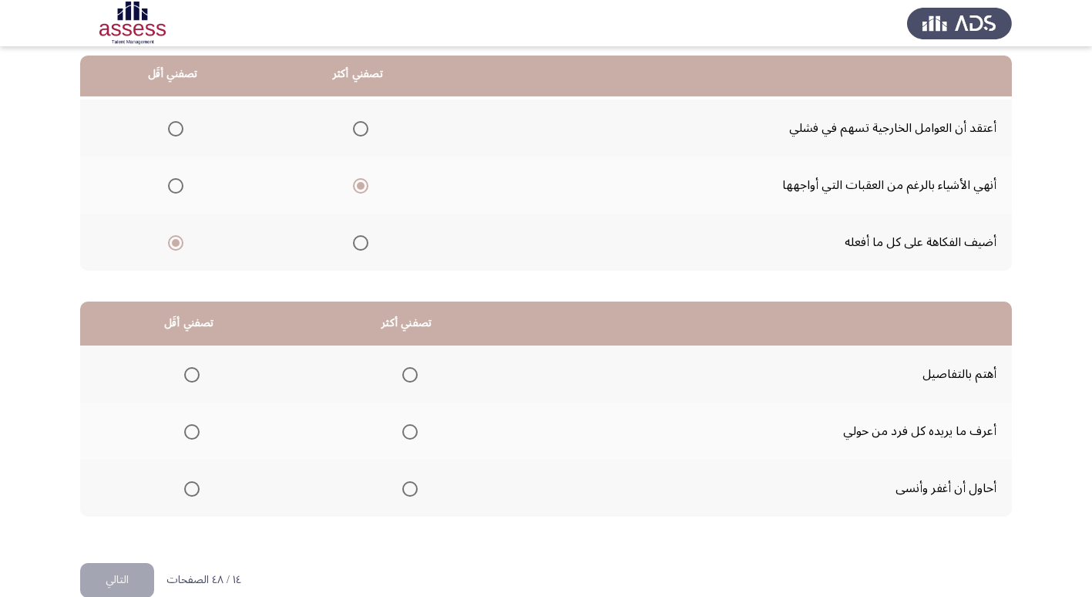
scroll to position [182, 0]
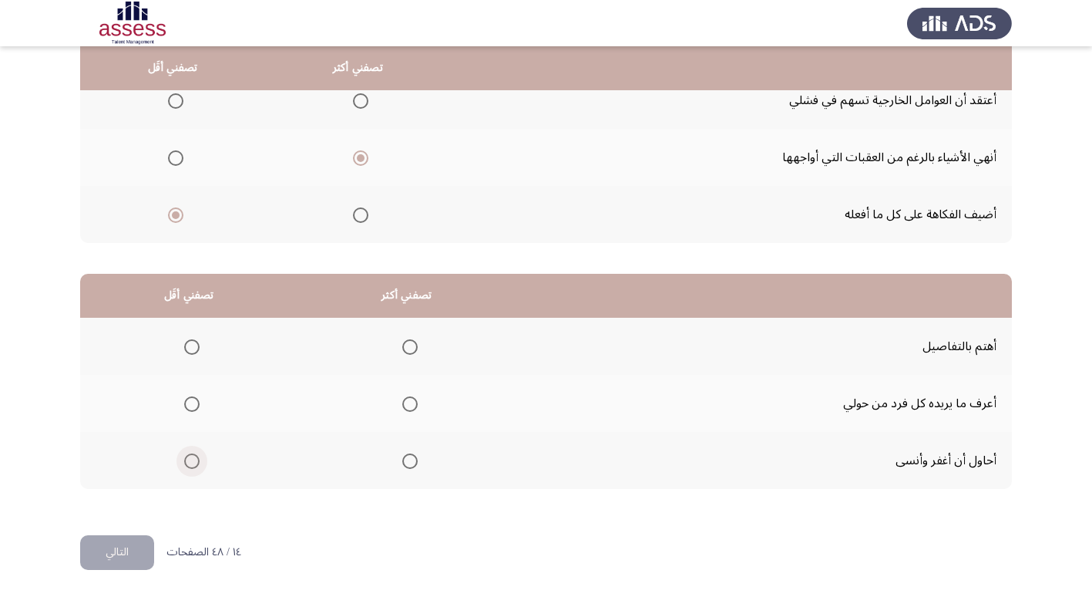
click at [195, 460] on span "Select an option" at bounding box center [191, 460] width 15 height 15
click at [195, 460] on input "Select an option" at bounding box center [191, 460] width 15 height 15
click at [410, 351] on span "Select an option" at bounding box center [409, 346] width 15 height 15
click at [410, 351] on input "Select an option" at bounding box center [409, 346] width 15 height 15
click at [140, 547] on button "التالي" at bounding box center [117, 552] width 74 height 35
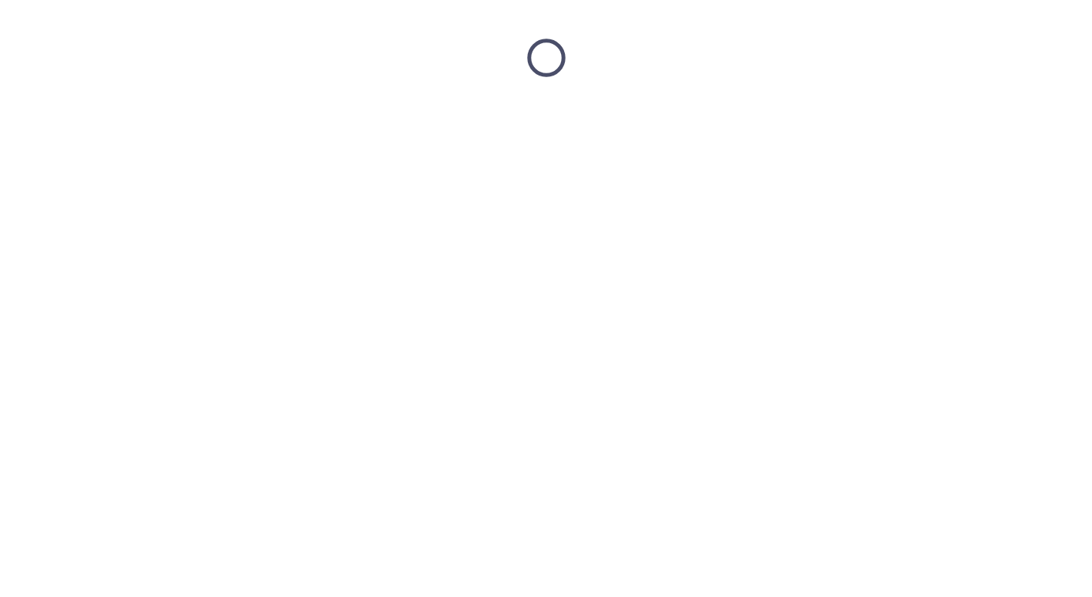
scroll to position [0, 0]
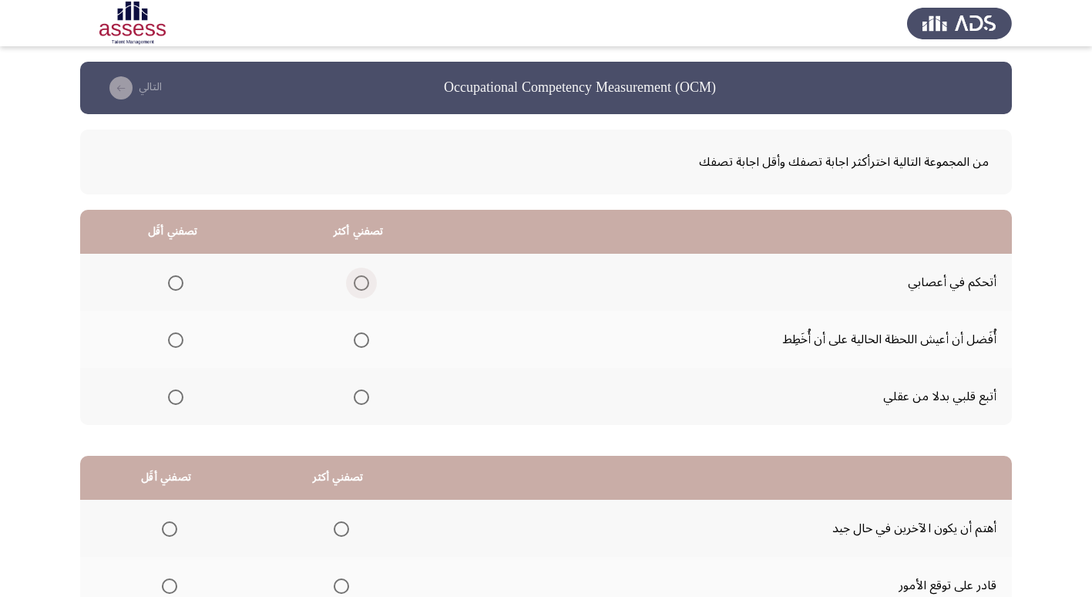
click at [354, 283] on span "Select an option" at bounding box center [361, 282] width 15 height 15
click at [354, 283] on input "Select an option" at bounding box center [361, 282] width 15 height 15
click at [173, 401] on span "Select an option" at bounding box center [175, 396] width 15 height 15
click at [173, 401] on input "Select an option" at bounding box center [175, 396] width 15 height 15
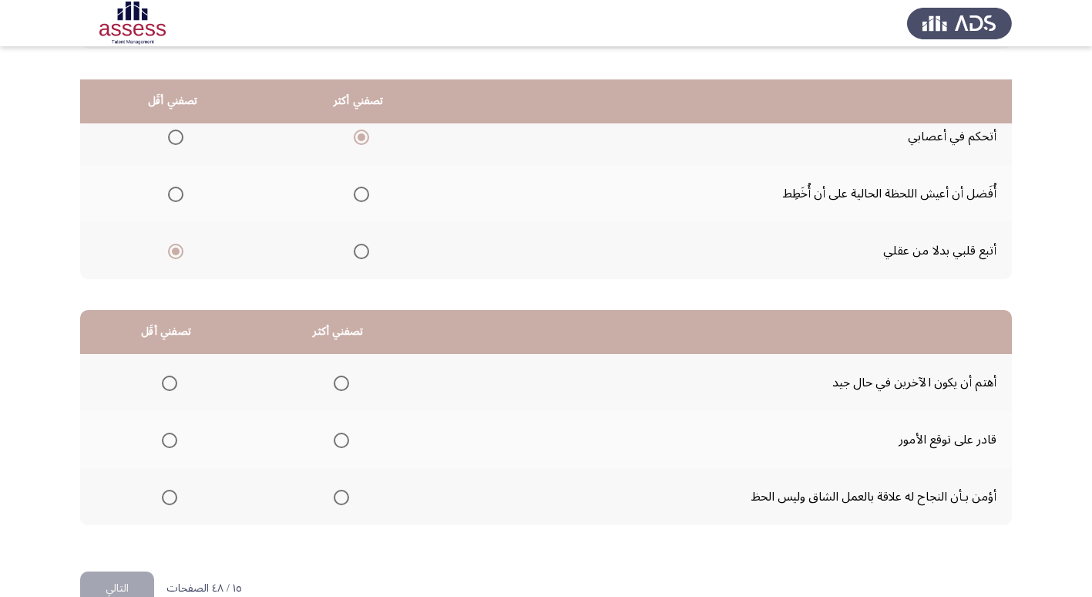
scroll to position [182, 0]
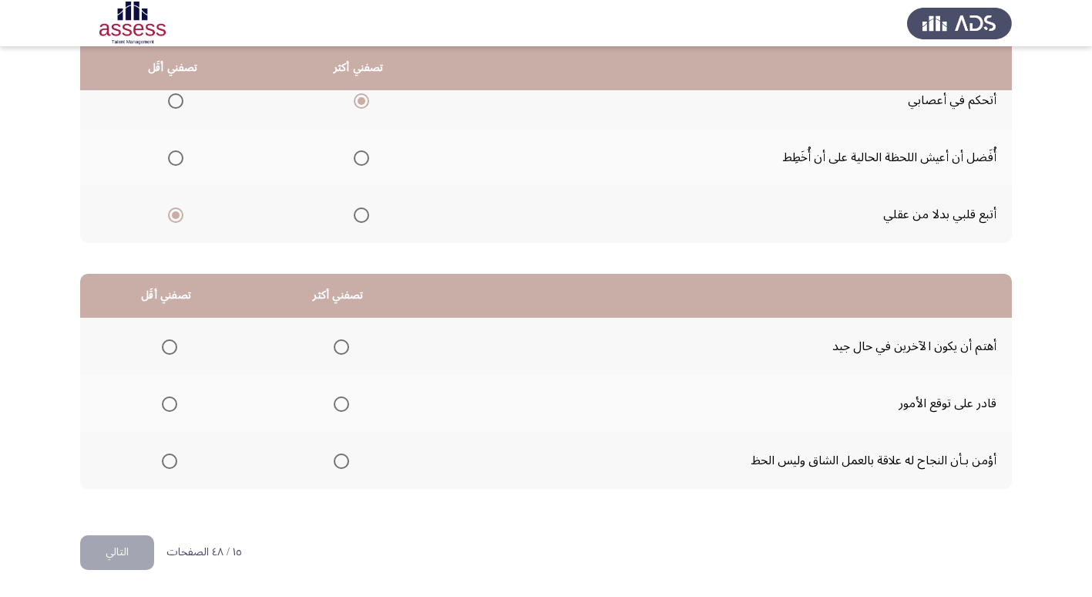
click at [337, 464] on span "Select an option" at bounding box center [341, 460] width 15 height 15
click at [337, 464] on input "Select an option" at bounding box center [341, 460] width 15 height 15
click at [169, 348] on span "Select an option" at bounding box center [169, 346] width 15 height 15
click at [169, 348] on input "Select an option" at bounding box center [169, 346] width 15 height 15
click at [138, 543] on button "التالي" at bounding box center [117, 552] width 74 height 35
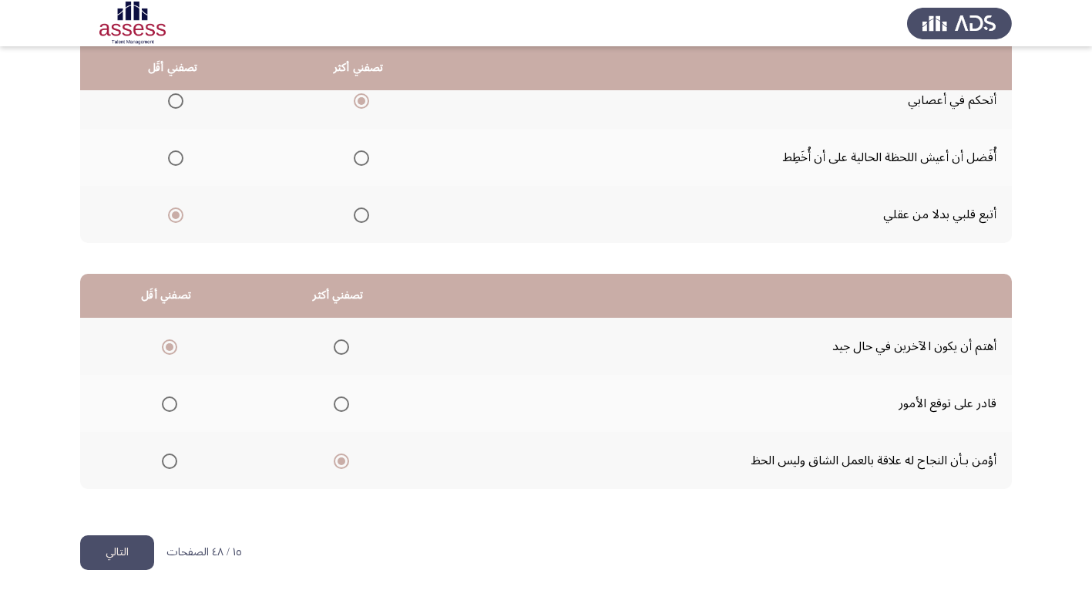
scroll to position [0, 0]
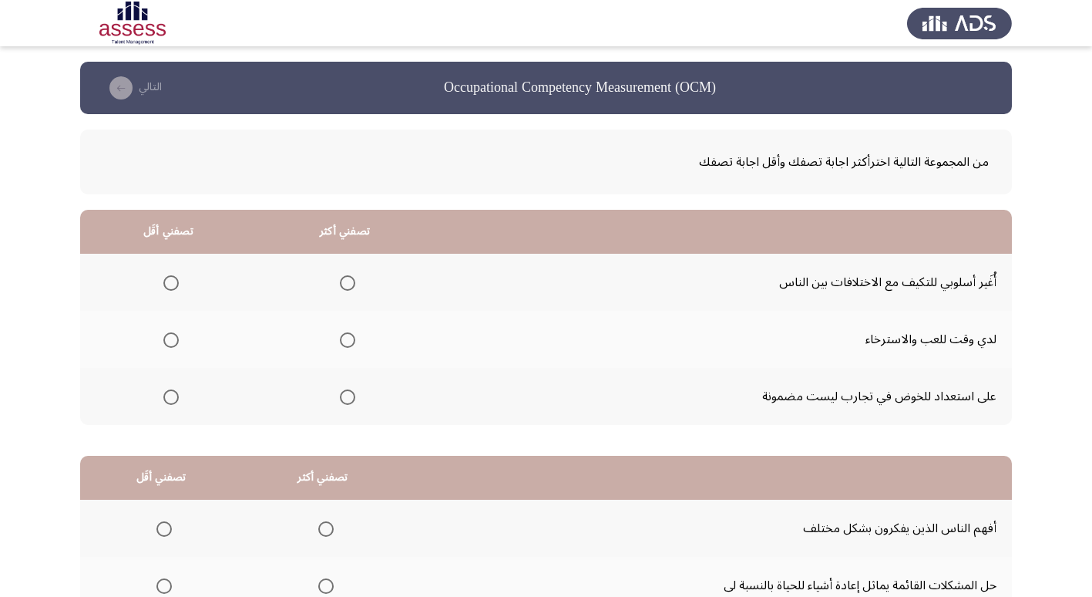
click at [166, 338] on span "Select an option" at bounding box center [170, 339] width 15 height 15
click at [166, 338] on input "Select an option" at bounding box center [170, 339] width 15 height 15
click at [341, 392] on span "Select an option" at bounding box center [347, 396] width 15 height 15
click at [341, 392] on input "Select an option" at bounding box center [347, 396] width 15 height 15
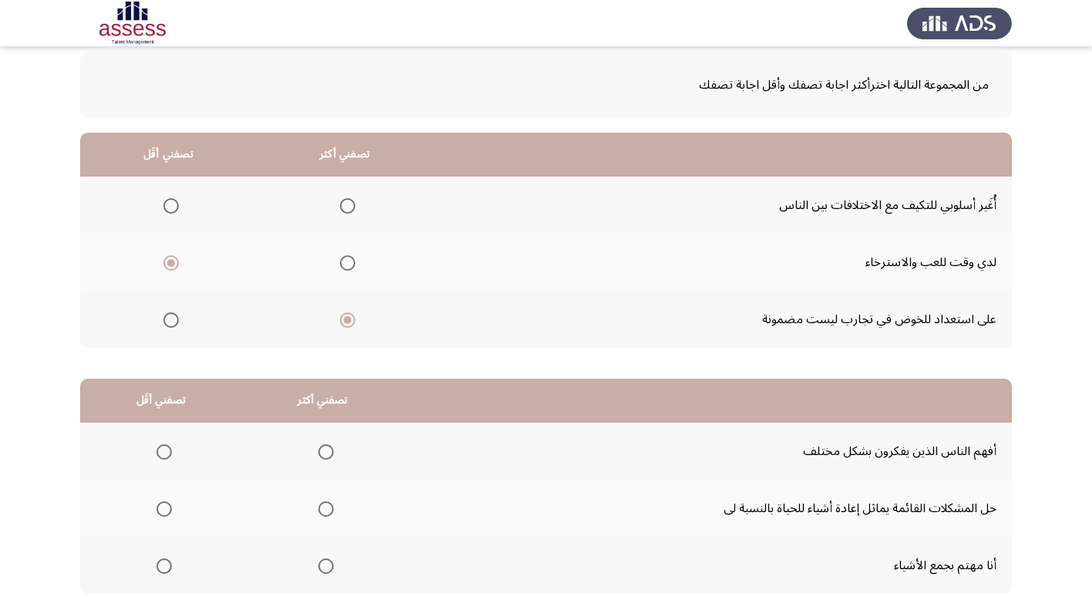
scroll to position [154, 0]
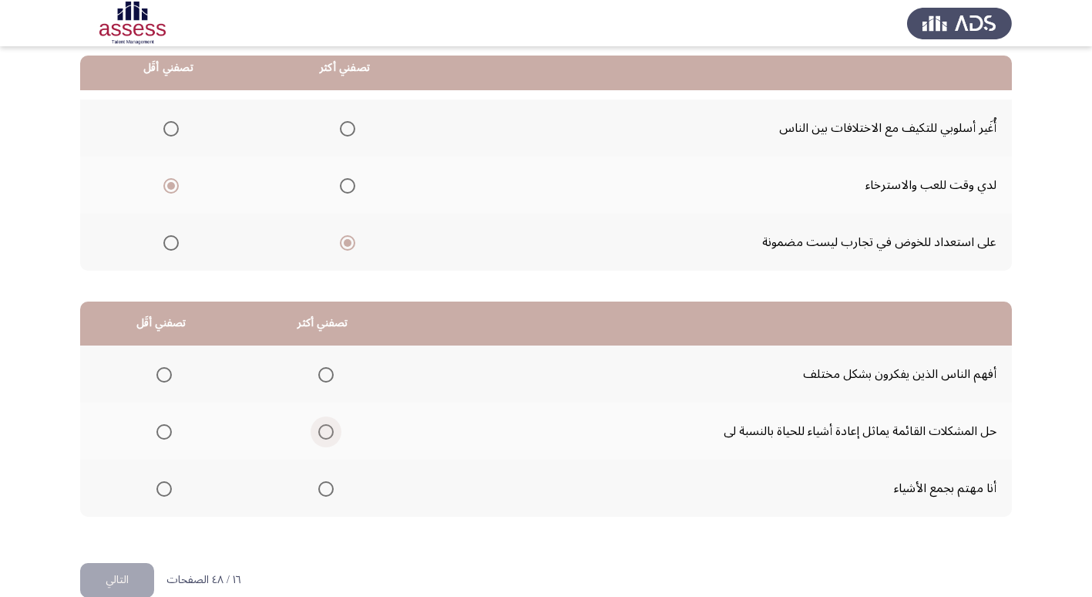
click at [324, 435] on span "Select an option" at bounding box center [325, 431] width 15 height 15
click at [324, 435] on input "Select an option" at bounding box center [325, 431] width 15 height 15
click at [164, 489] on span "Select an option" at bounding box center [164, 489] width 0 height 0
click at [162, 489] on input "Select an option" at bounding box center [163, 488] width 15 height 15
click at [141, 573] on button "التالي" at bounding box center [117, 580] width 74 height 35
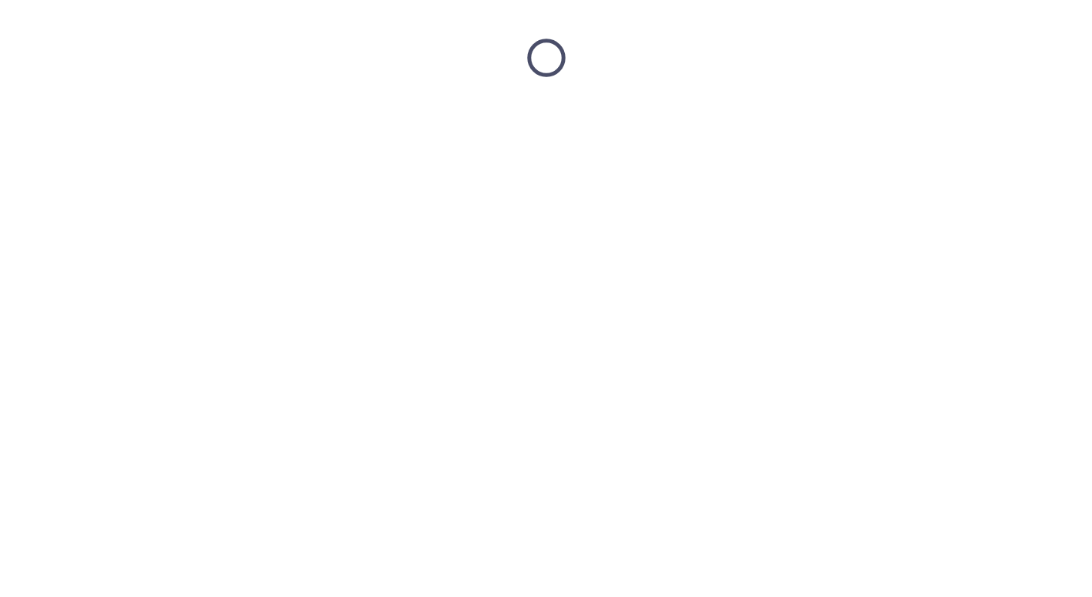
scroll to position [0, 0]
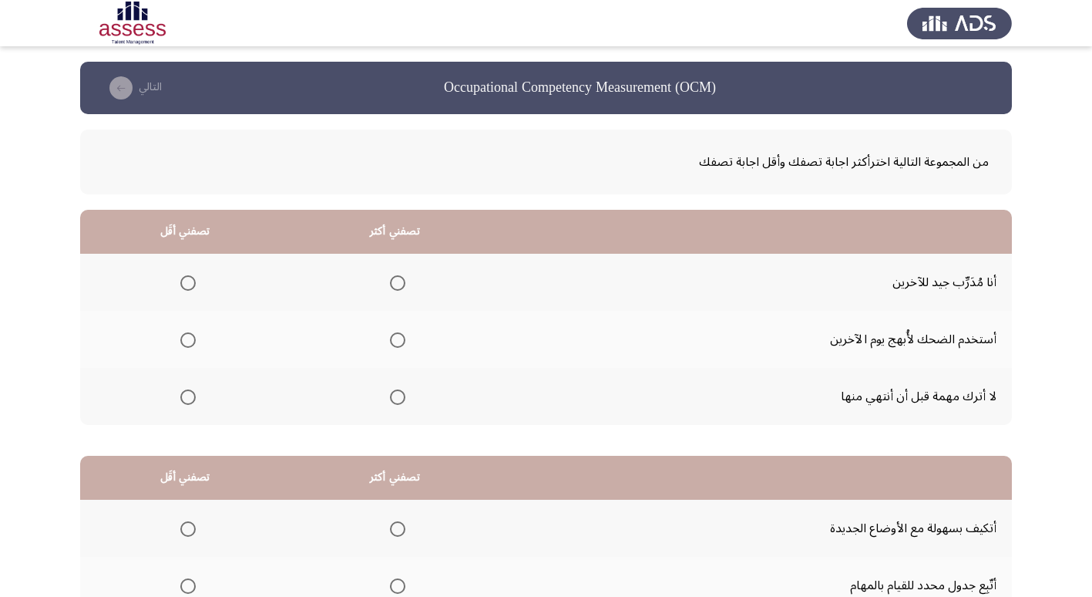
click at [402, 393] on span "Select an option" at bounding box center [397, 396] width 15 height 15
click at [402, 393] on input "Select an option" at bounding box center [397, 396] width 15 height 15
click at [181, 347] on span "Select an option" at bounding box center [187, 339] width 15 height 15
click at [181, 347] on input "Select an option" at bounding box center [187, 339] width 15 height 15
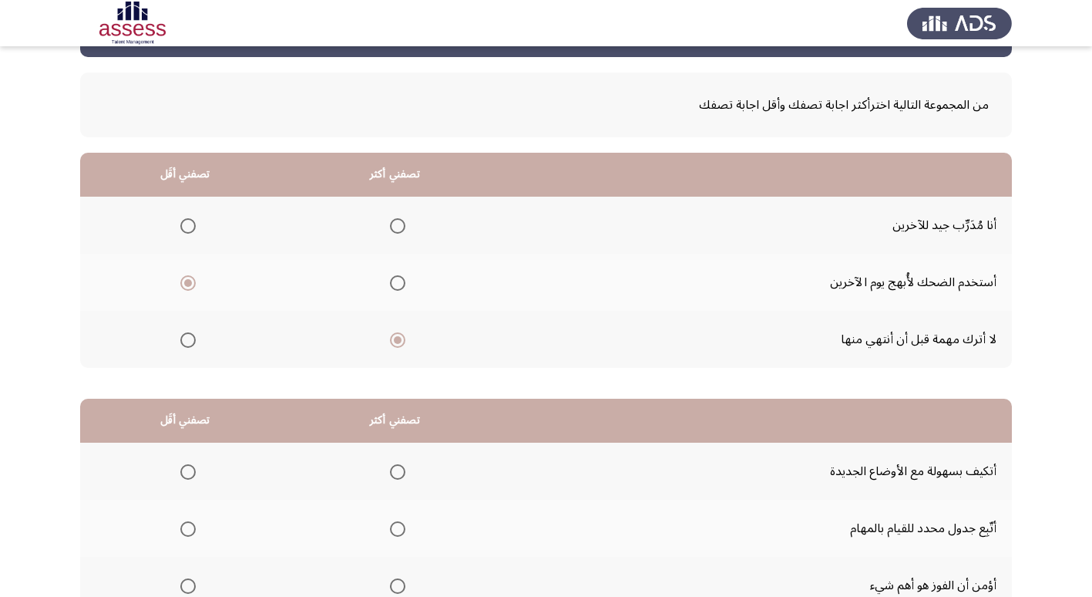
scroll to position [154, 0]
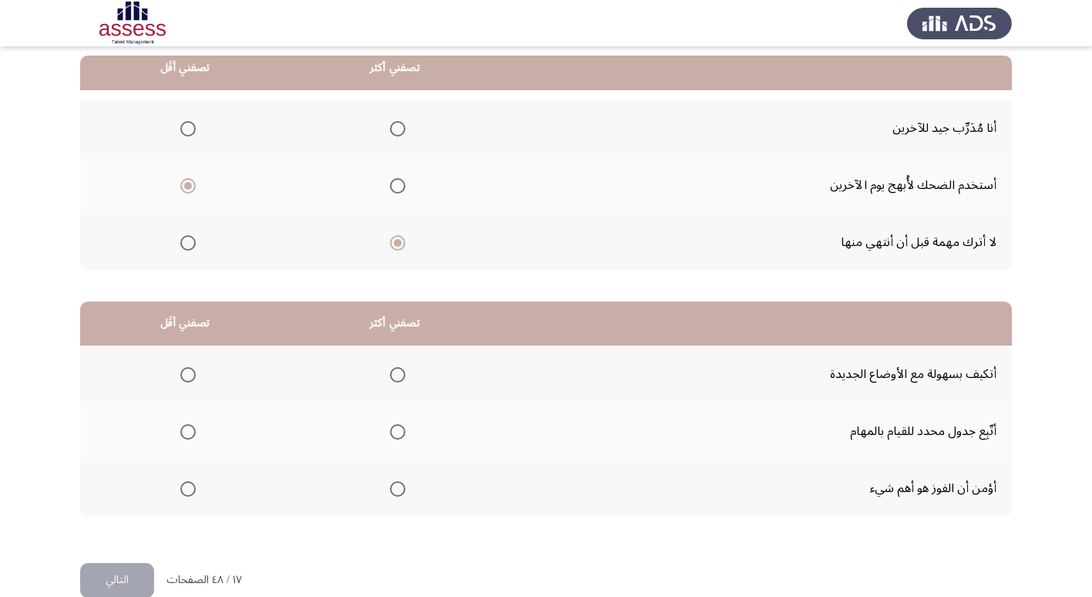
click at [409, 485] on th at bounding box center [395, 487] width 210 height 57
click at [401, 486] on span "Select an option" at bounding box center [397, 488] width 15 height 15
click at [401, 486] on input "Select an option" at bounding box center [397, 488] width 15 height 15
click at [190, 381] on span "Select an option" at bounding box center [187, 374] width 15 height 15
click at [190, 381] on input "Select an option" at bounding box center [187, 374] width 15 height 15
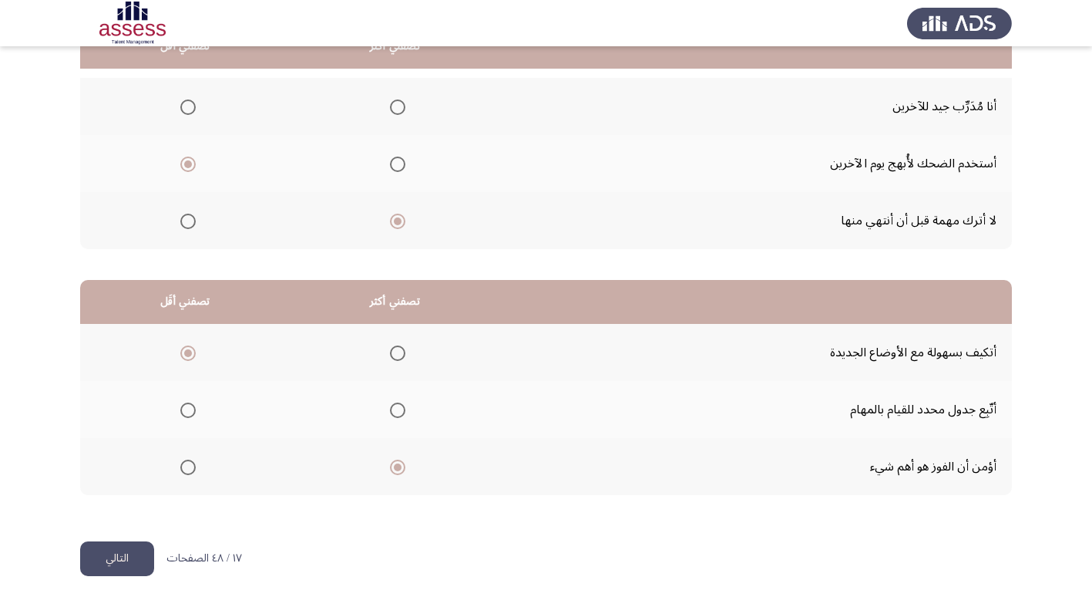
scroll to position [182, 0]
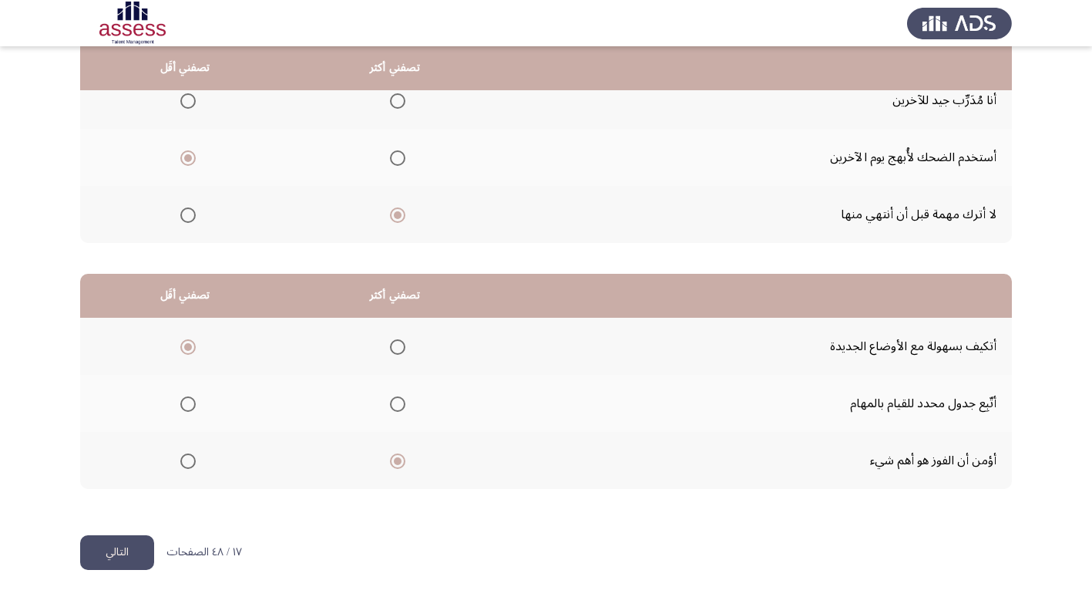
click at [125, 537] on button "التالي" at bounding box center [117, 552] width 74 height 35
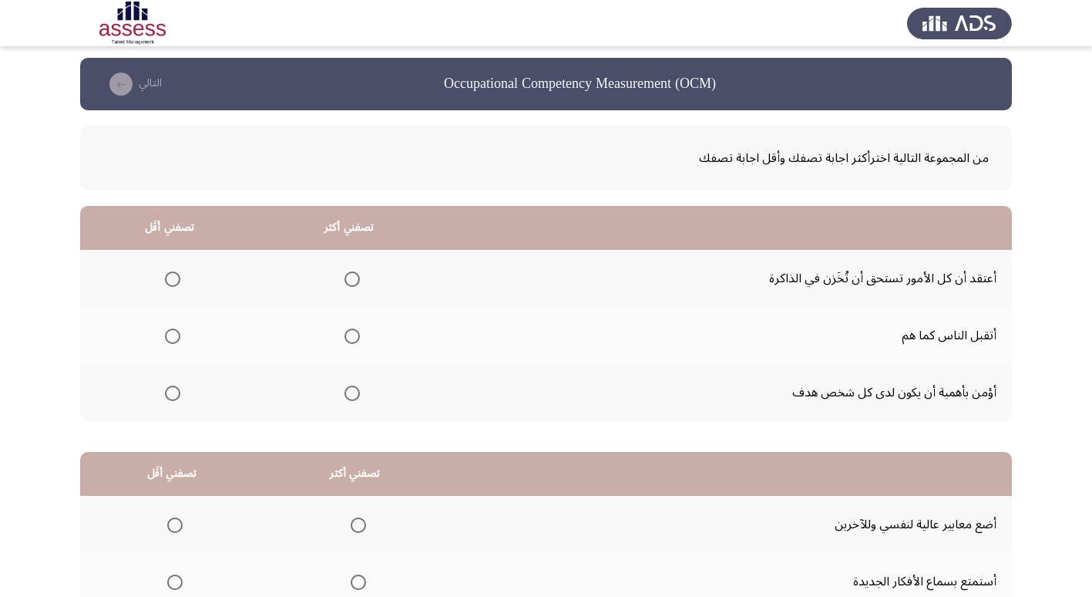
scroll to position [0, 0]
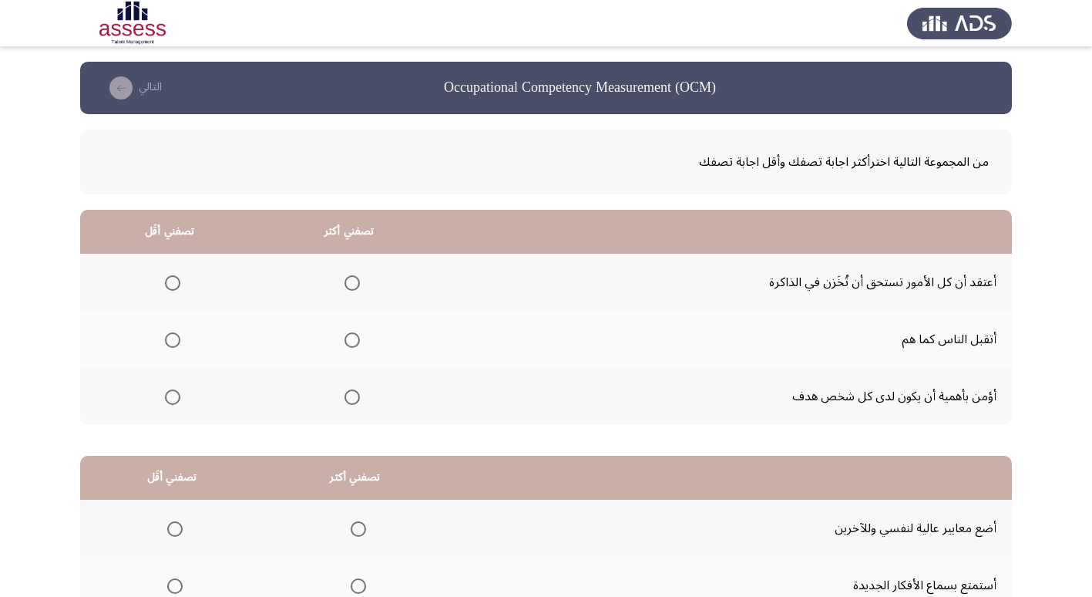
click at [356, 397] on span "Select an option" at bounding box center [352, 396] width 15 height 15
click at [356, 397] on input "Select an option" at bounding box center [352, 396] width 15 height 15
click at [179, 342] on span "Select an option" at bounding box center [172, 339] width 15 height 15
click at [179, 342] on input "Select an option" at bounding box center [172, 339] width 15 height 15
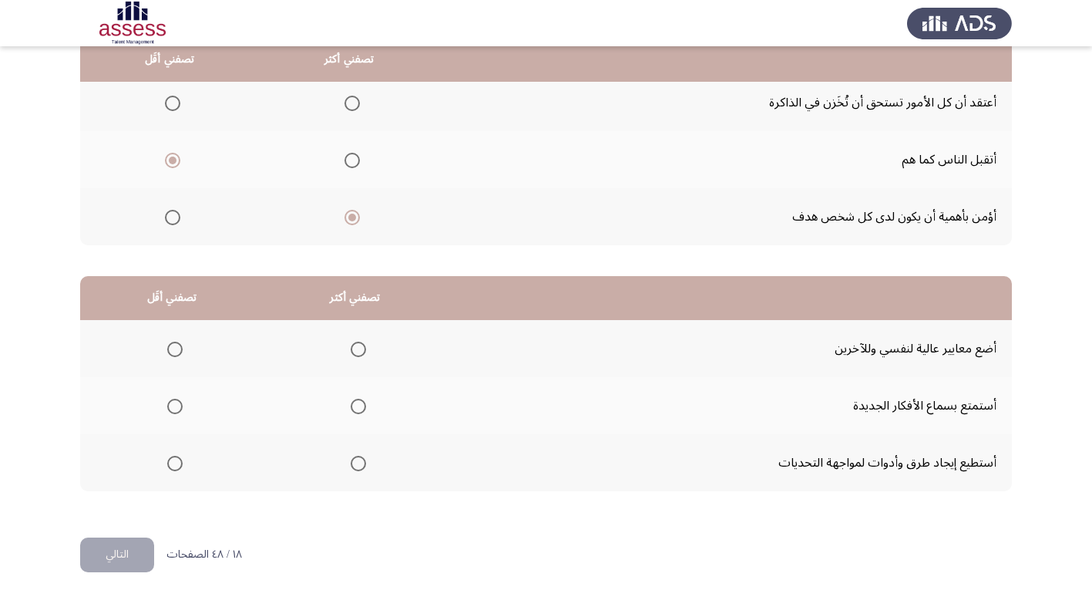
scroll to position [182, 0]
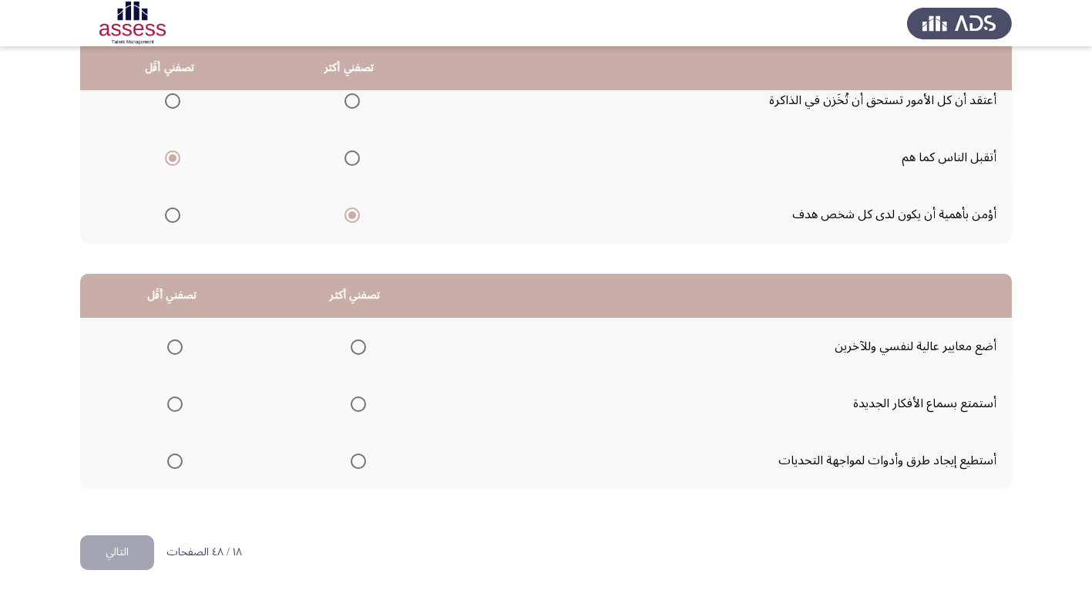
click at [362, 458] on span "Select an option" at bounding box center [358, 460] width 15 height 15
click at [362, 458] on input "Select an option" at bounding box center [358, 460] width 15 height 15
click at [176, 402] on span "Select an option" at bounding box center [174, 403] width 15 height 15
click at [176, 402] on input "Select an option" at bounding box center [174, 403] width 15 height 15
click at [133, 554] on button "التالي" at bounding box center [117, 552] width 74 height 35
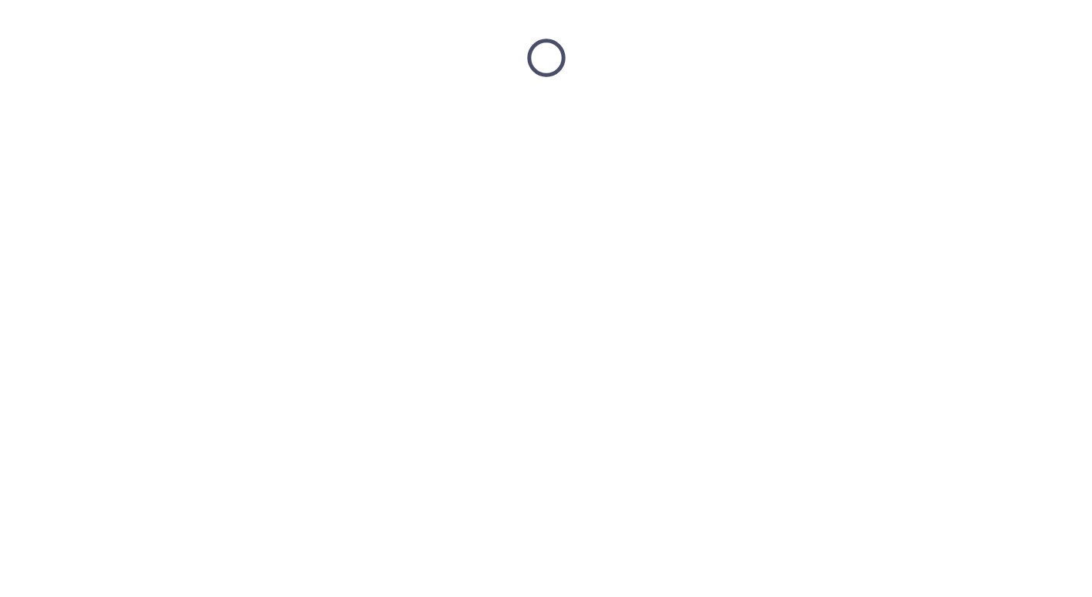
scroll to position [0, 0]
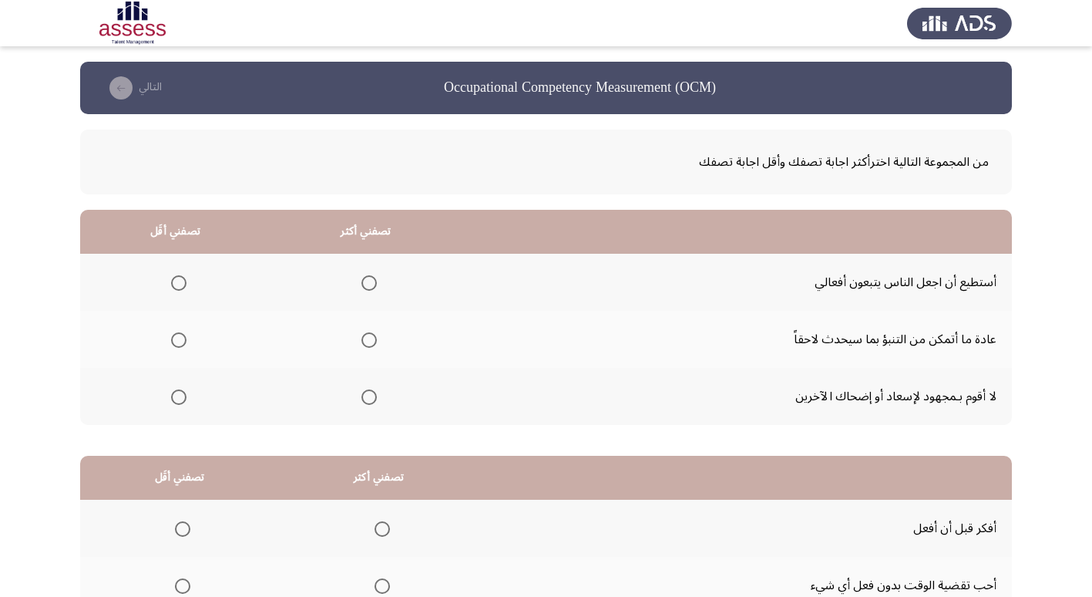
click at [367, 281] on span "Select an option" at bounding box center [369, 282] width 15 height 15
click at [367, 281] on input "Select an option" at bounding box center [369, 282] width 15 height 15
click at [180, 392] on span "Select an option" at bounding box center [178, 396] width 15 height 15
click at [180, 392] on input "Select an option" at bounding box center [178, 396] width 15 height 15
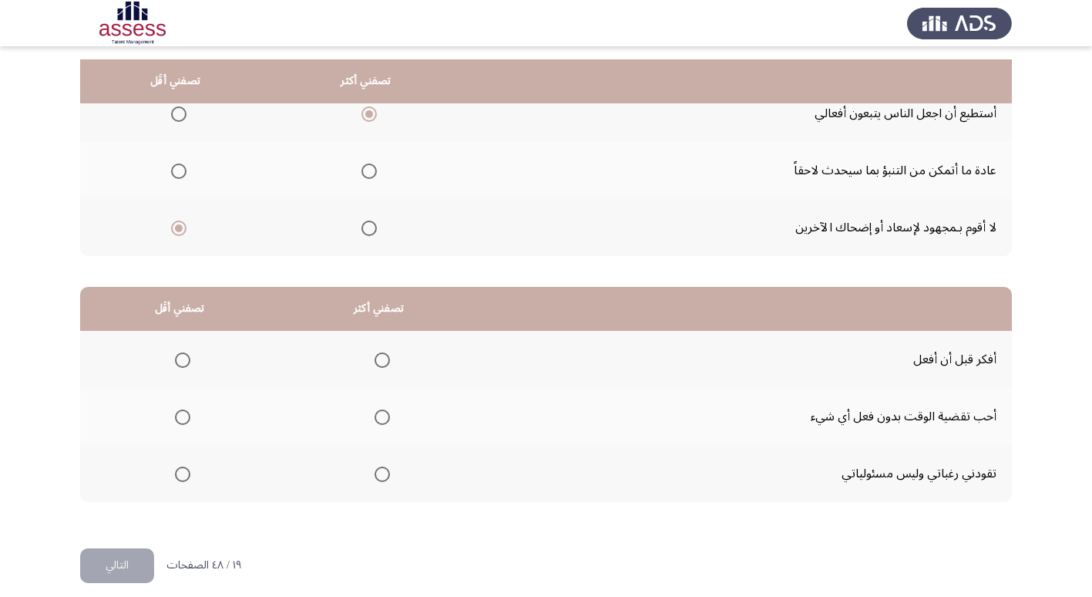
scroll to position [182, 0]
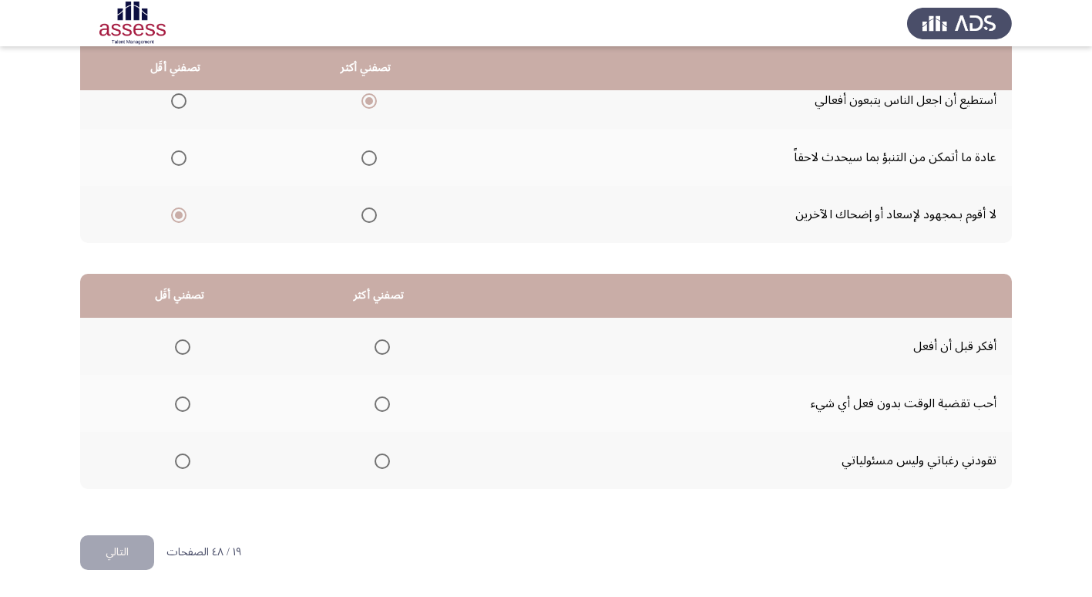
click at [191, 403] on th at bounding box center [179, 403] width 199 height 57
click at [183, 402] on span "Select an option" at bounding box center [182, 403] width 15 height 15
click at [183, 402] on input "Select an option" at bounding box center [182, 403] width 15 height 15
click at [386, 347] on th at bounding box center [379, 346] width 200 height 57
click at [383, 344] on span "Select an option" at bounding box center [382, 346] width 15 height 15
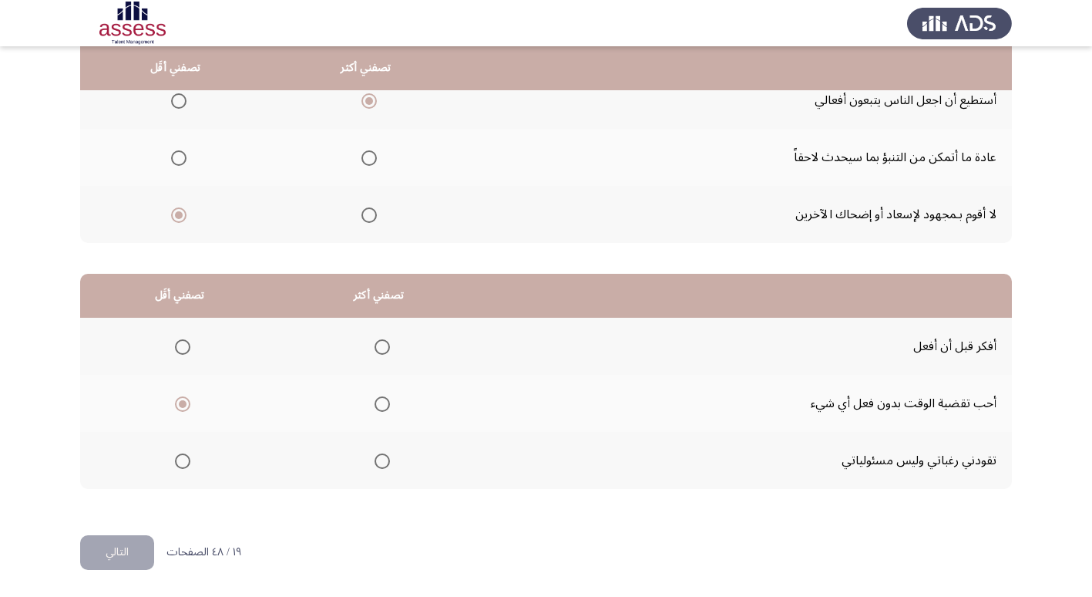
click at [383, 344] on input "Select an option" at bounding box center [382, 346] width 15 height 15
click at [139, 549] on button "التالي" at bounding box center [117, 552] width 74 height 35
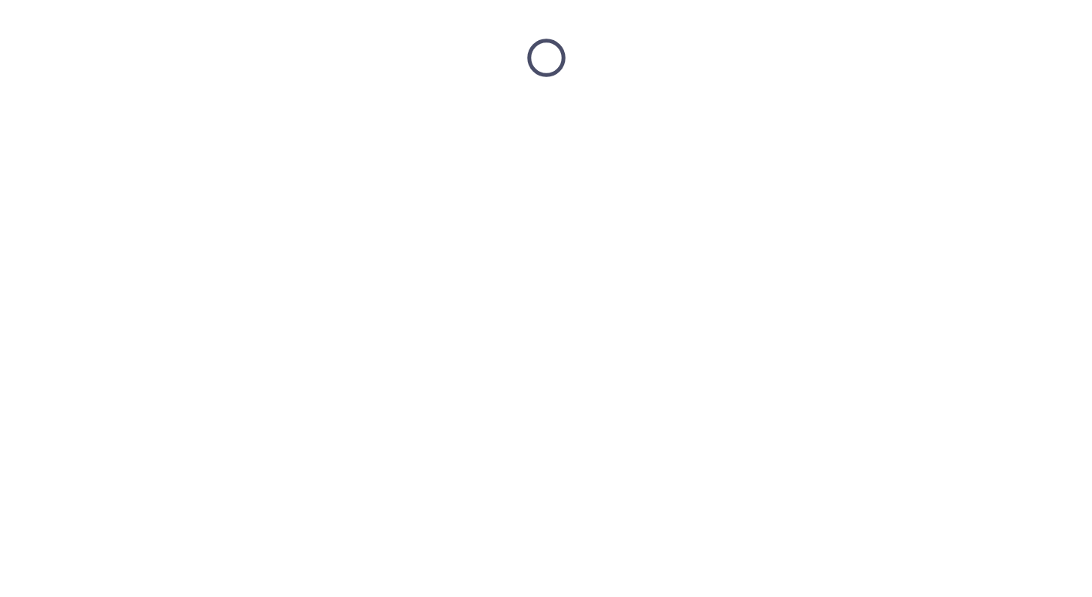
scroll to position [0, 0]
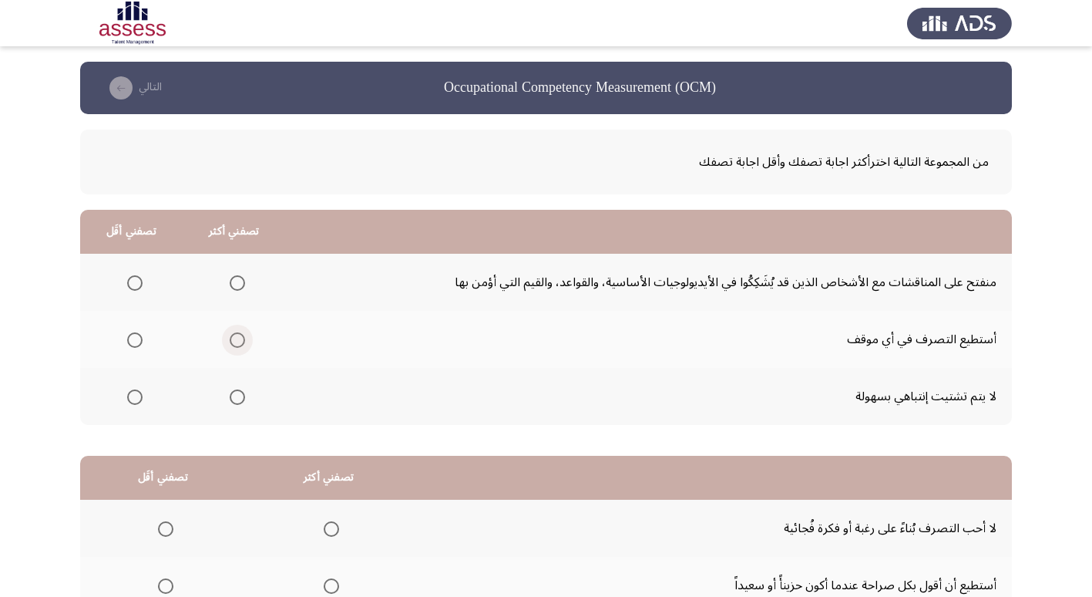
click at [234, 334] on span "Select an option" at bounding box center [237, 339] width 15 height 15
click at [234, 334] on input "Select an option" at bounding box center [237, 339] width 15 height 15
drag, startPoint x: 151, startPoint y: 294, endPoint x: 142, endPoint y: 286, distance: 12.0
click at [146, 289] on th at bounding box center [131, 282] width 103 height 57
click at [142, 285] on th at bounding box center [131, 282] width 103 height 57
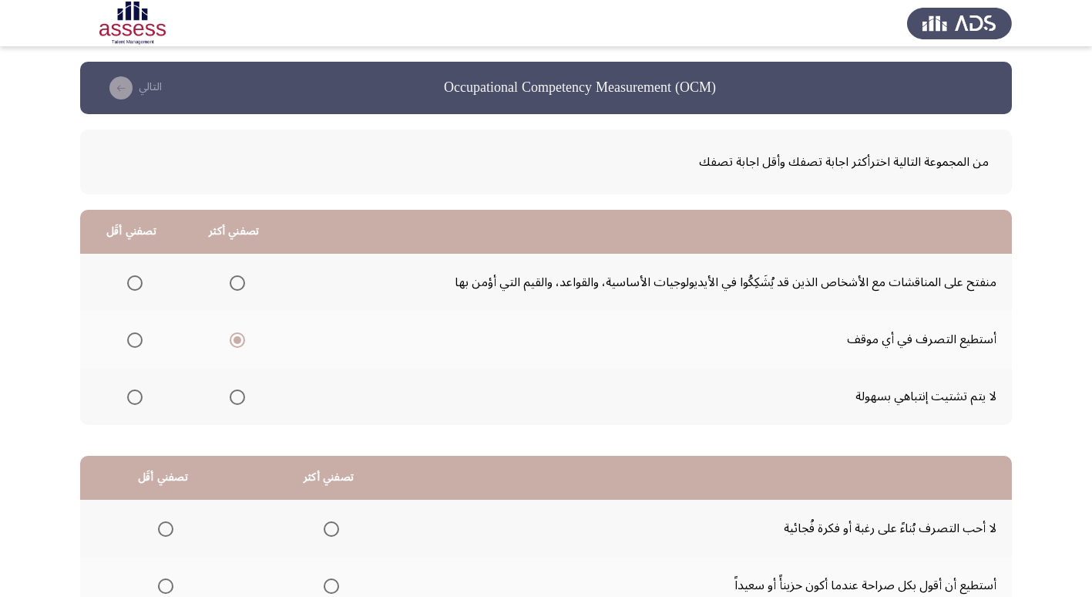
click at [129, 285] on span "Select an option" at bounding box center [134, 282] width 15 height 15
click at [129, 285] on input "Select an option" at bounding box center [134, 282] width 15 height 15
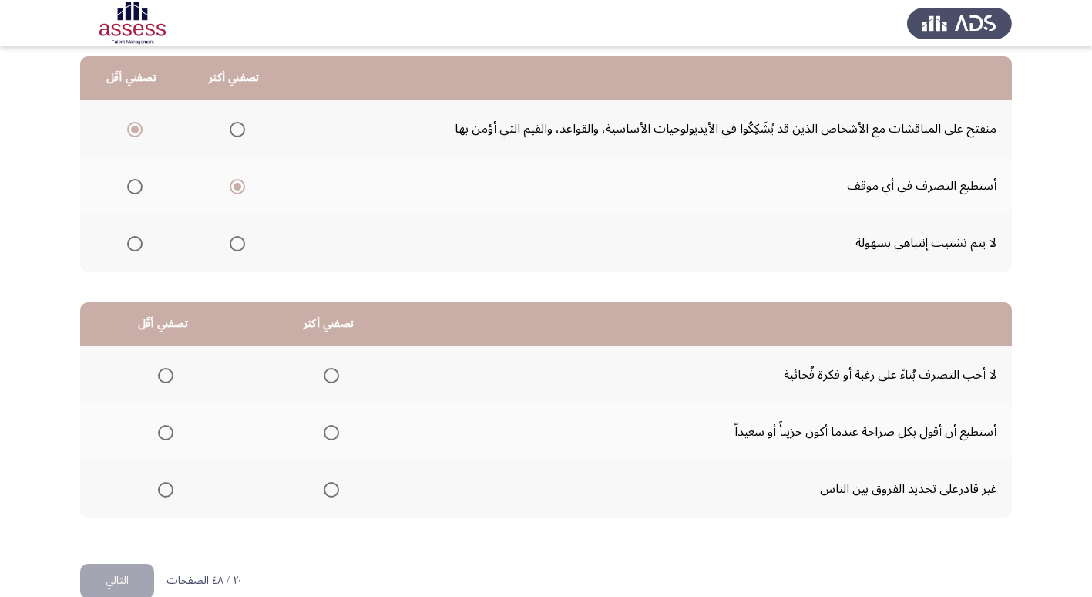
scroll to position [154, 0]
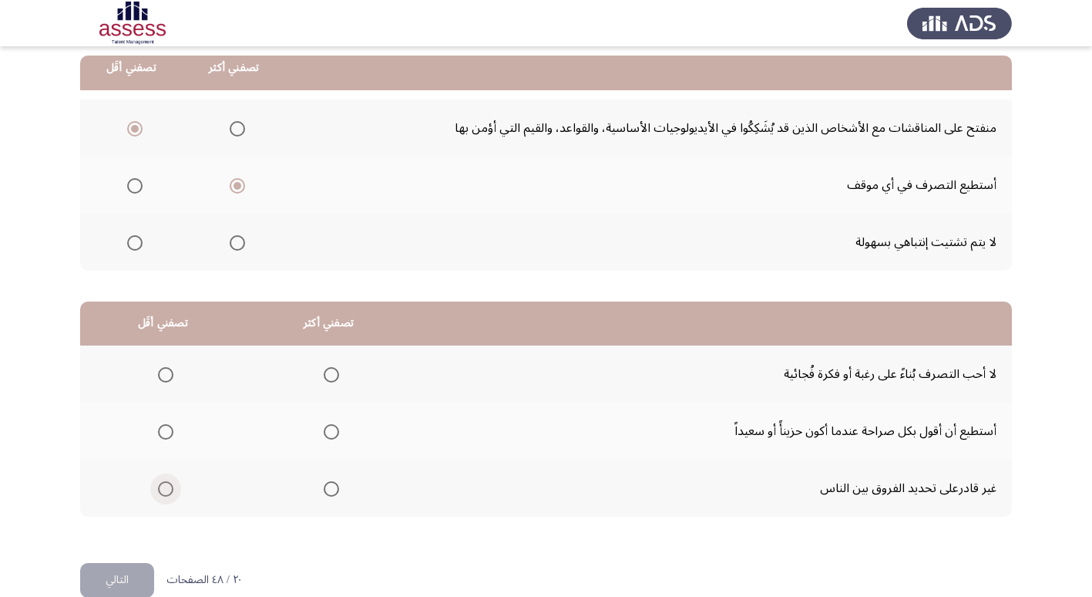
click at [168, 490] on span "Select an option" at bounding box center [165, 488] width 15 height 15
click at [168, 490] on input "Select an option" at bounding box center [165, 488] width 15 height 15
click at [325, 434] on span "Select an option" at bounding box center [331, 431] width 15 height 15
click at [325, 434] on input "Select an option" at bounding box center [331, 431] width 15 height 15
click at [142, 582] on button "التالي" at bounding box center [117, 580] width 74 height 35
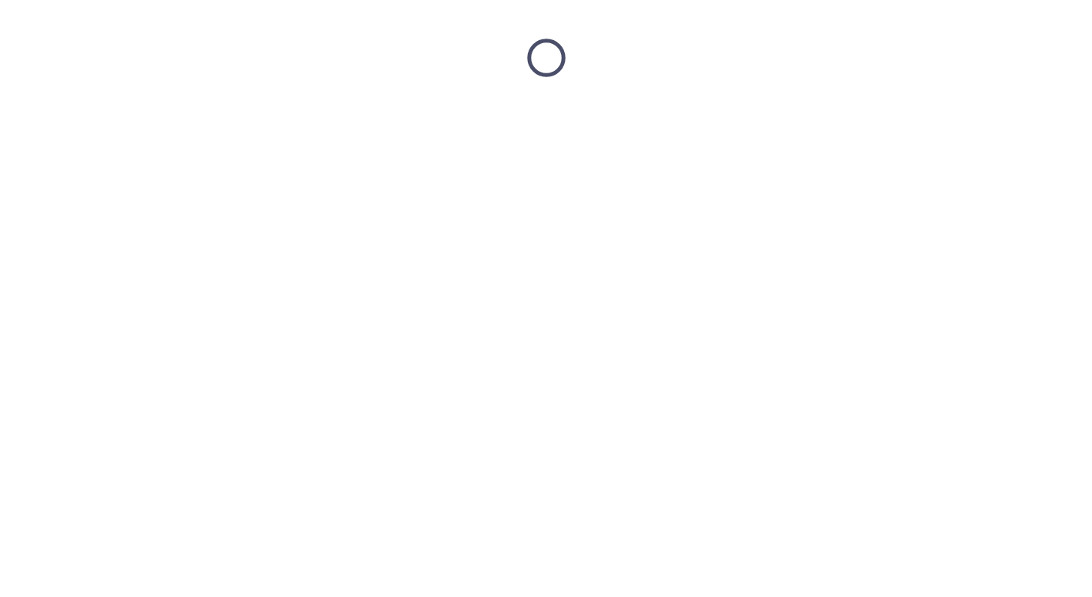
scroll to position [0, 0]
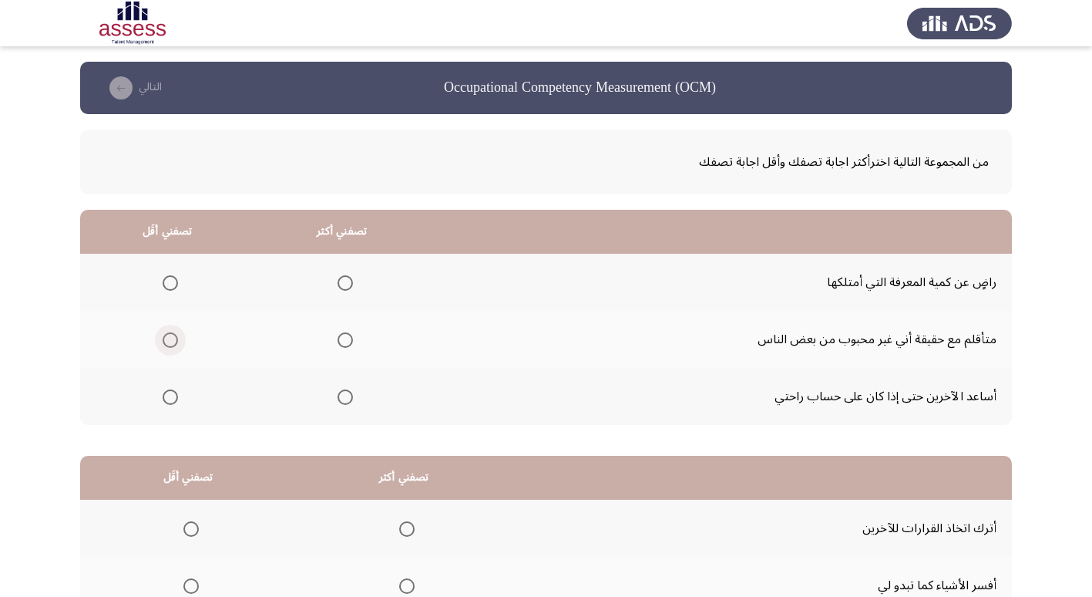
click at [169, 341] on span "Select an option" at bounding box center [170, 339] width 15 height 15
click at [169, 341] on input "Select an option" at bounding box center [170, 339] width 15 height 15
click at [348, 279] on span "Select an option" at bounding box center [345, 282] width 15 height 15
click at [348, 279] on input "Select an option" at bounding box center [345, 282] width 15 height 15
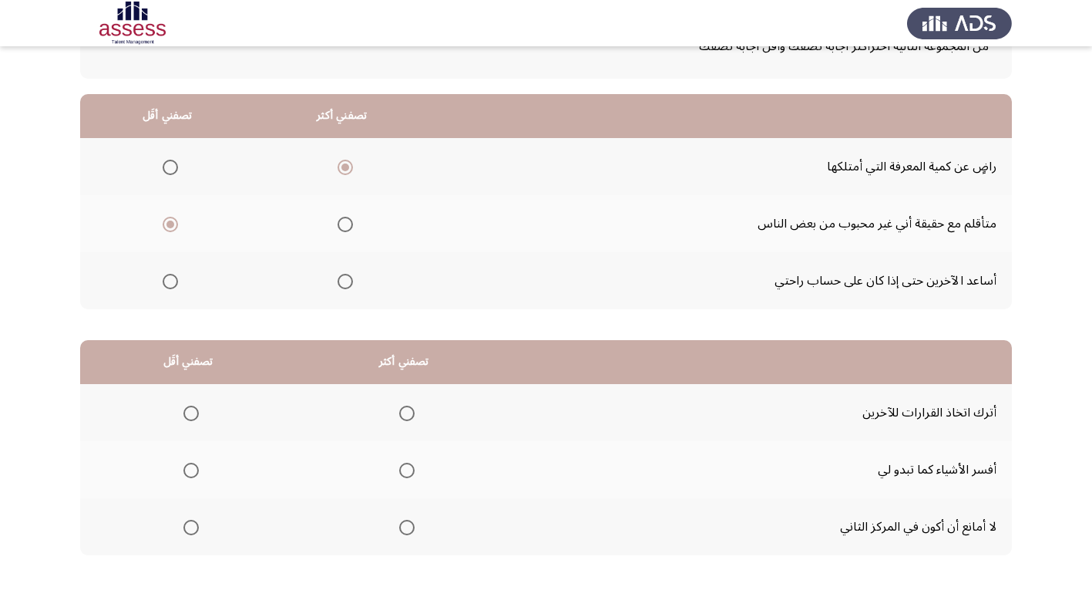
scroll to position [154, 0]
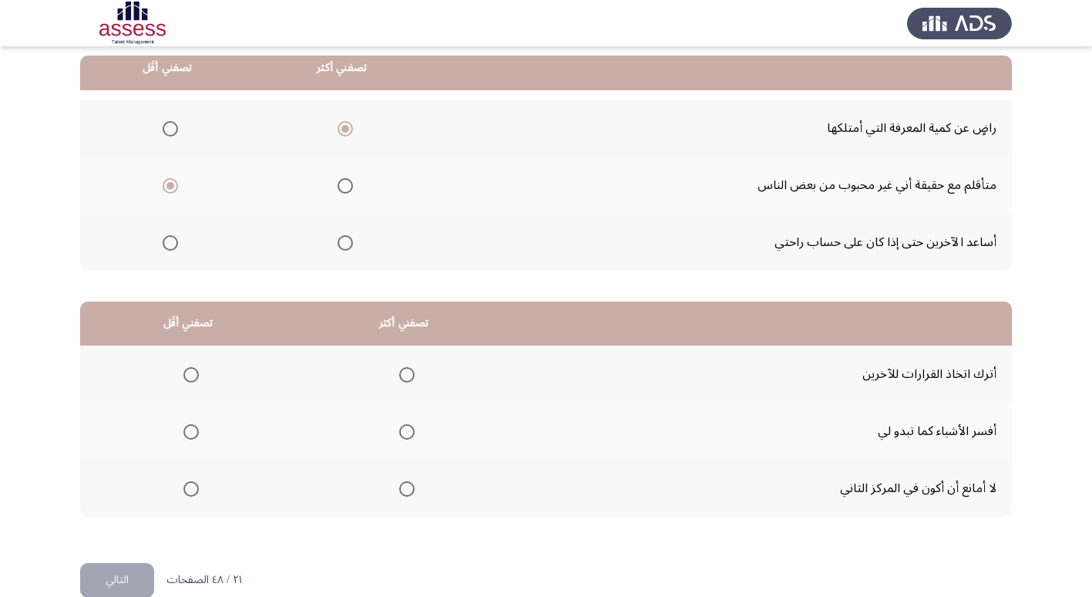
click at [416, 439] on th at bounding box center [404, 430] width 216 height 57
click at [410, 428] on span "Select an option" at bounding box center [406, 431] width 15 height 15
click at [410, 428] on input "Select an option" at bounding box center [406, 431] width 15 height 15
click at [176, 493] on th at bounding box center [188, 487] width 216 height 57
click at [180, 493] on label "Select an option" at bounding box center [188, 488] width 22 height 15
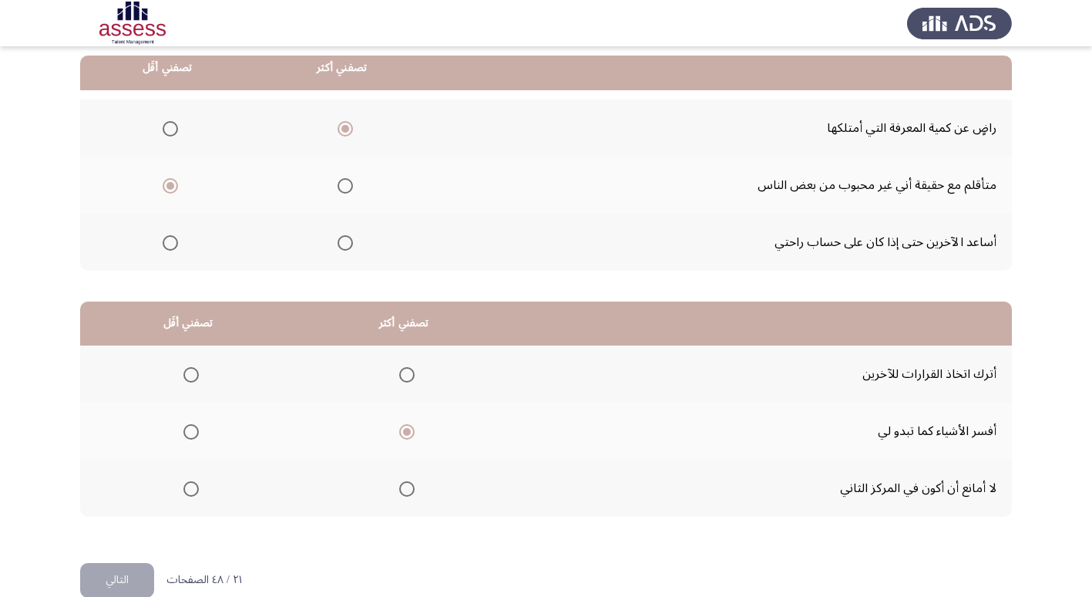
click at [183, 493] on input "Select an option" at bounding box center [190, 488] width 15 height 15
click at [145, 567] on button "التالي" at bounding box center [117, 580] width 74 height 35
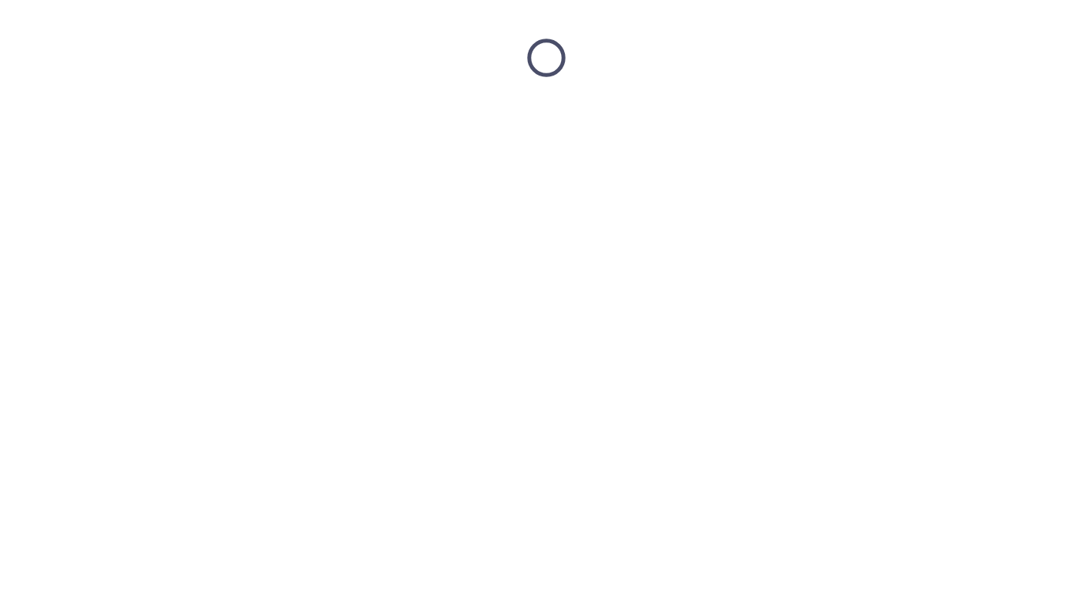
scroll to position [0, 0]
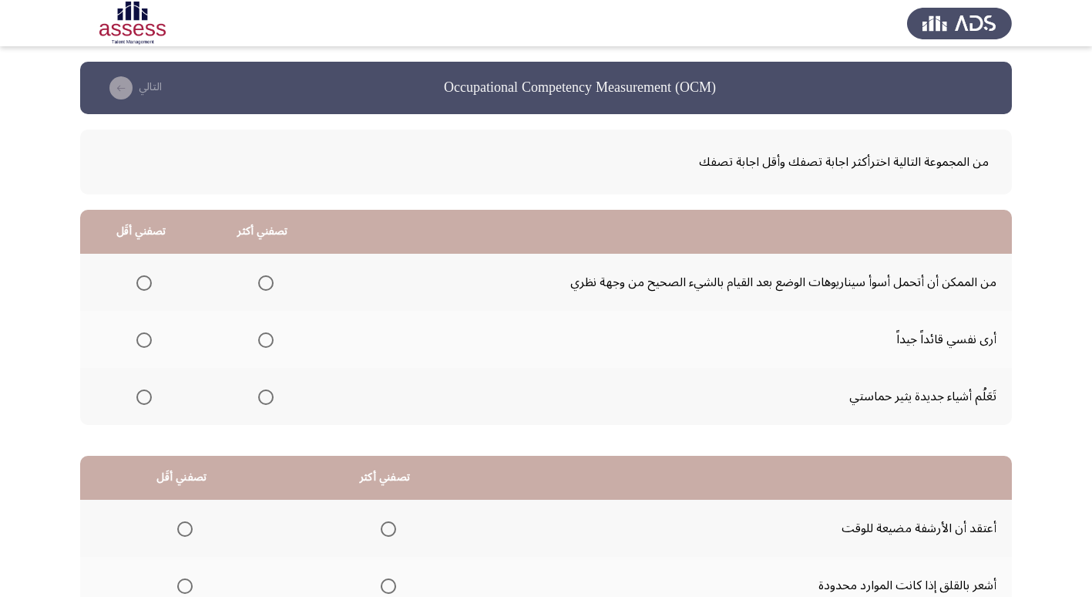
click at [156, 395] on th at bounding box center [141, 396] width 122 height 57
click at [137, 396] on span "Select an option" at bounding box center [143, 396] width 15 height 15
click at [137, 396] on input "Select an option" at bounding box center [143, 396] width 15 height 15
click at [265, 342] on span "Select an option" at bounding box center [265, 339] width 15 height 15
click at [265, 342] on input "Select an option" at bounding box center [265, 339] width 15 height 15
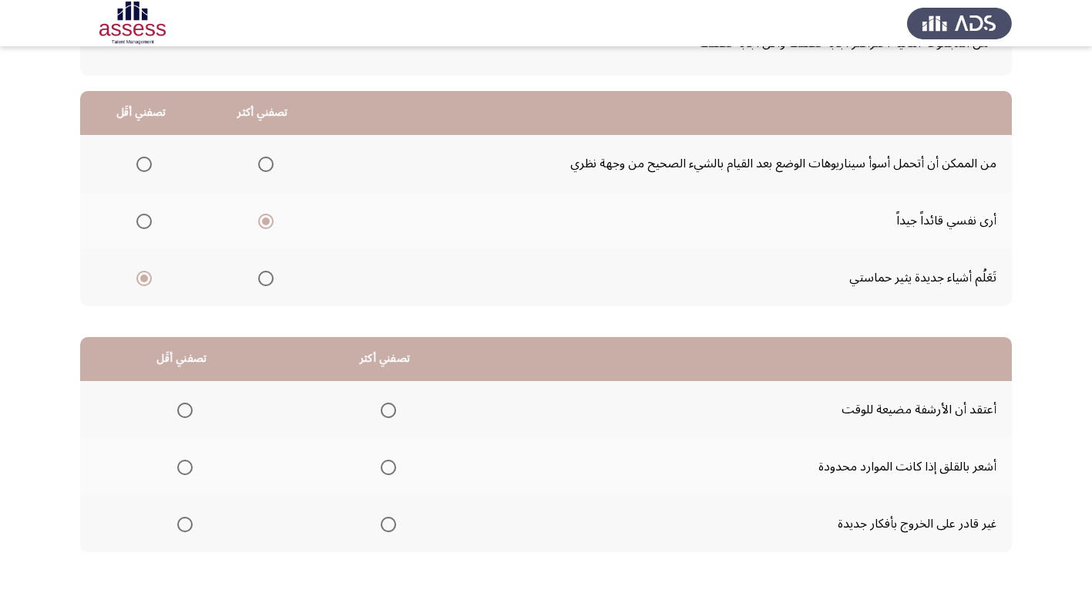
scroll to position [154, 0]
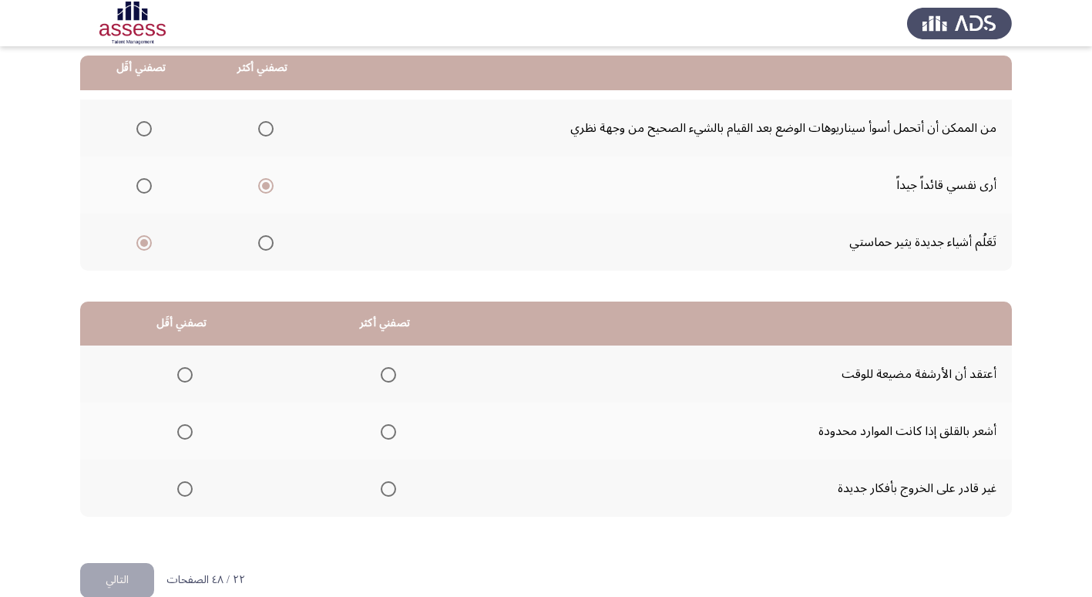
click at [187, 490] on span "Select an option" at bounding box center [184, 488] width 15 height 15
click at [187, 490] on input "Select an option" at bounding box center [184, 488] width 15 height 15
click at [395, 432] on th at bounding box center [386, 430] width 204 height 57
click at [385, 428] on span "Select an option" at bounding box center [388, 431] width 15 height 15
click at [385, 428] on input "Select an option" at bounding box center [388, 431] width 15 height 15
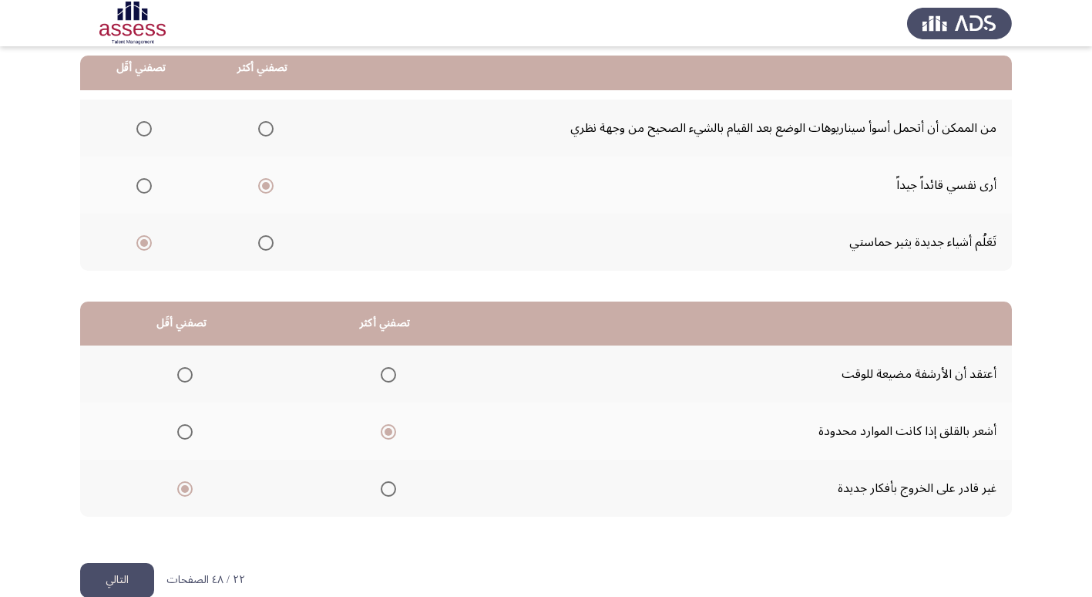
click at [131, 587] on button "التالي" at bounding box center [117, 580] width 74 height 35
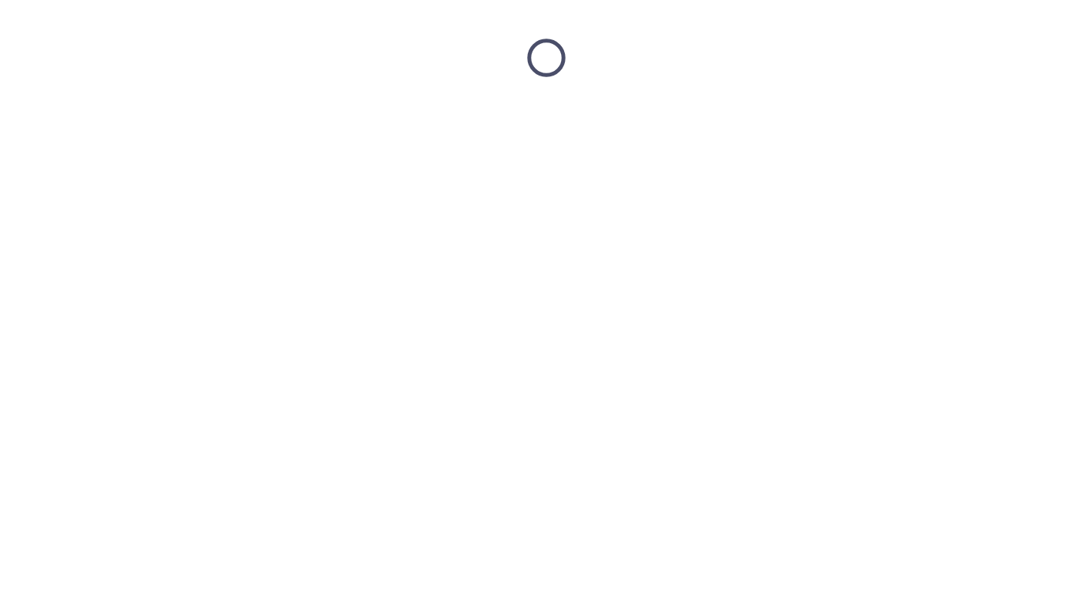
scroll to position [0, 0]
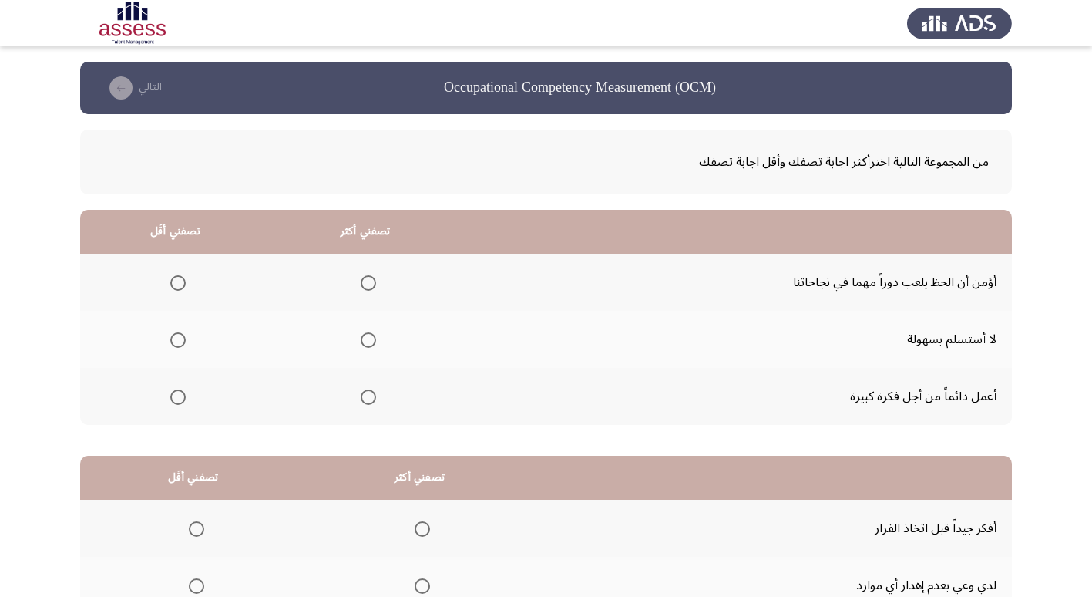
click at [190, 284] on th at bounding box center [175, 282] width 190 height 57
click at [177, 281] on span "Select an option" at bounding box center [177, 282] width 15 height 15
click at [177, 281] on input "Select an option" at bounding box center [177, 282] width 15 height 15
click at [361, 344] on span "Select an option" at bounding box center [368, 339] width 15 height 15
click at [361, 344] on input "Select an option" at bounding box center [368, 339] width 15 height 15
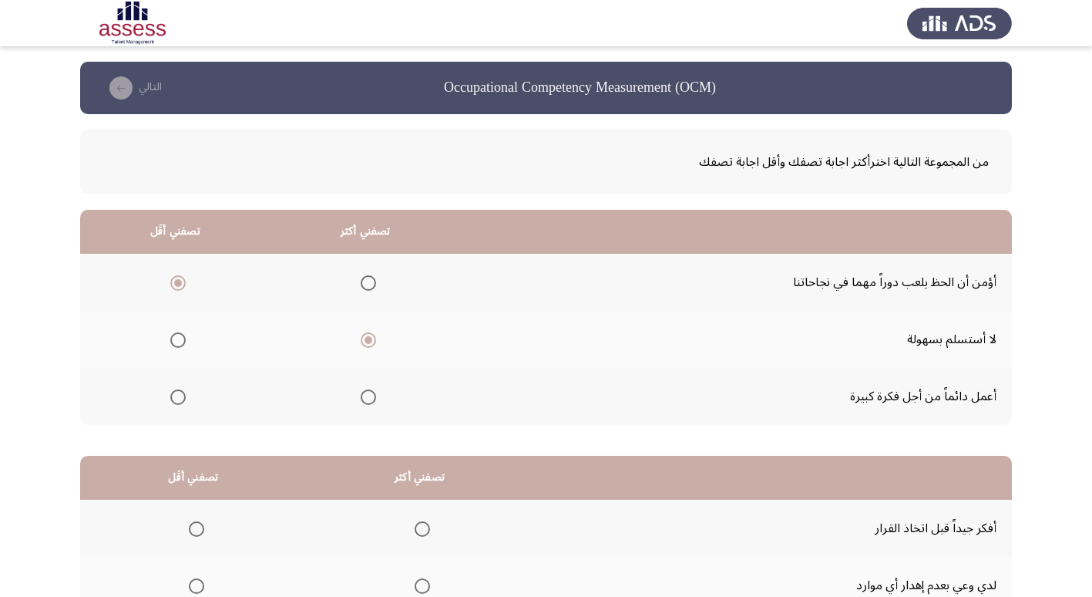
click at [369, 395] on span "Select an option" at bounding box center [368, 396] width 15 height 15
click at [369, 395] on input "Select an option" at bounding box center [368, 396] width 15 height 15
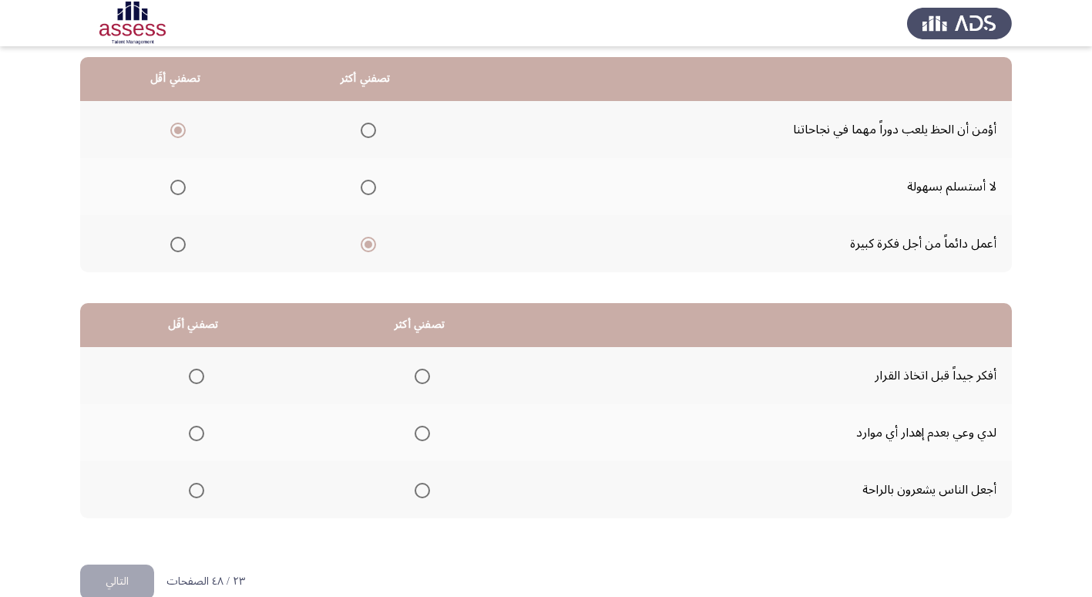
scroll to position [154, 0]
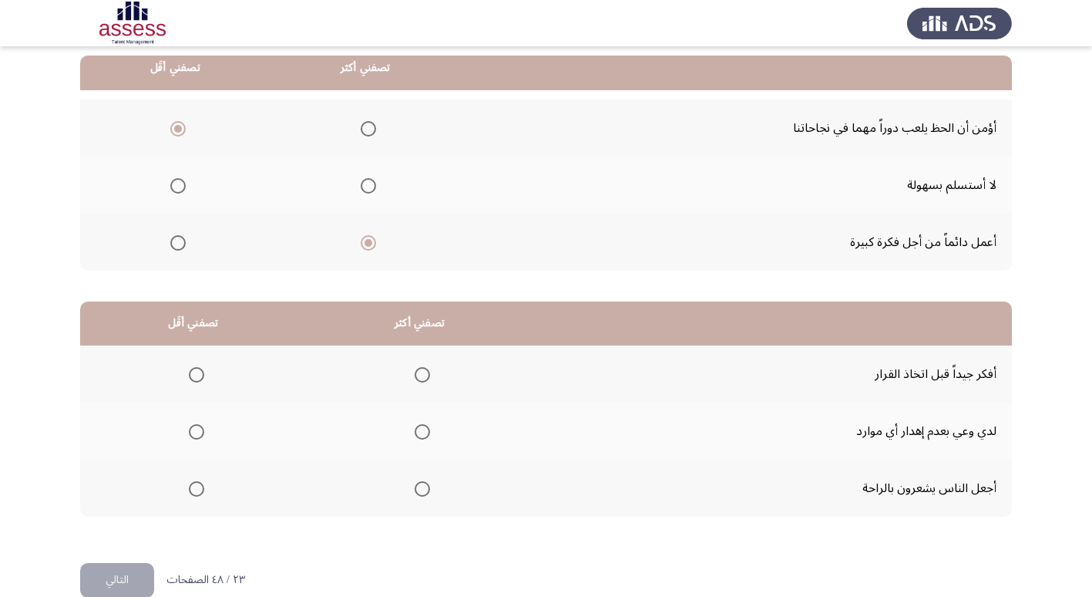
click at [419, 382] on mat-radio-group "Select an option" at bounding box center [420, 374] width 22 height 26
click at [420, 379] on span "Select an option" at bounding box center [422, 374] width 15 height 15
click at [420, 379] on input "Select an option" at bounding box center [422, 374] width 15 height 15
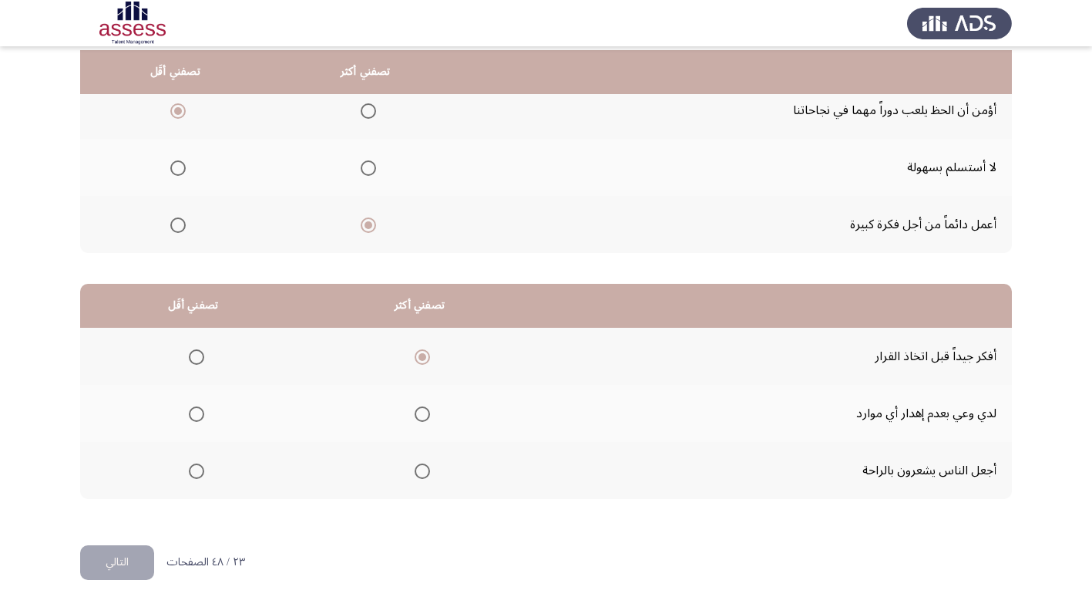
scroll to position [182, 0]
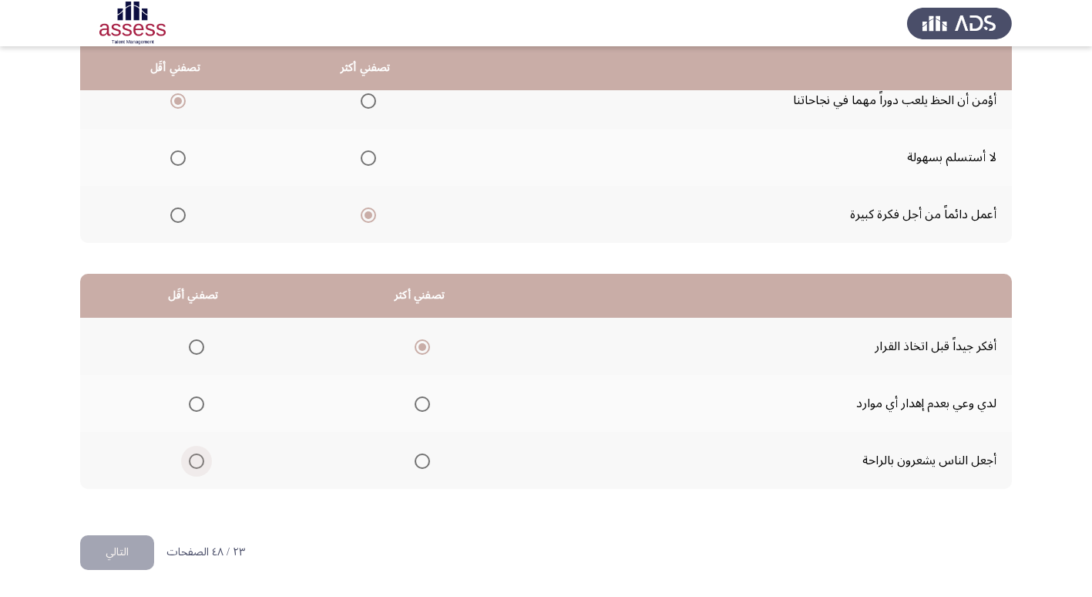
click at [197, 466] on span "Select an option" at bounding box center [196, 460] width 15 height 15
click at [197, 466] on input "Select an option" at bounding box center [196, 460] width 15 height 15
click at [126, 546] on button "التالي" at bounding box center [117, 552] width 74 height 35
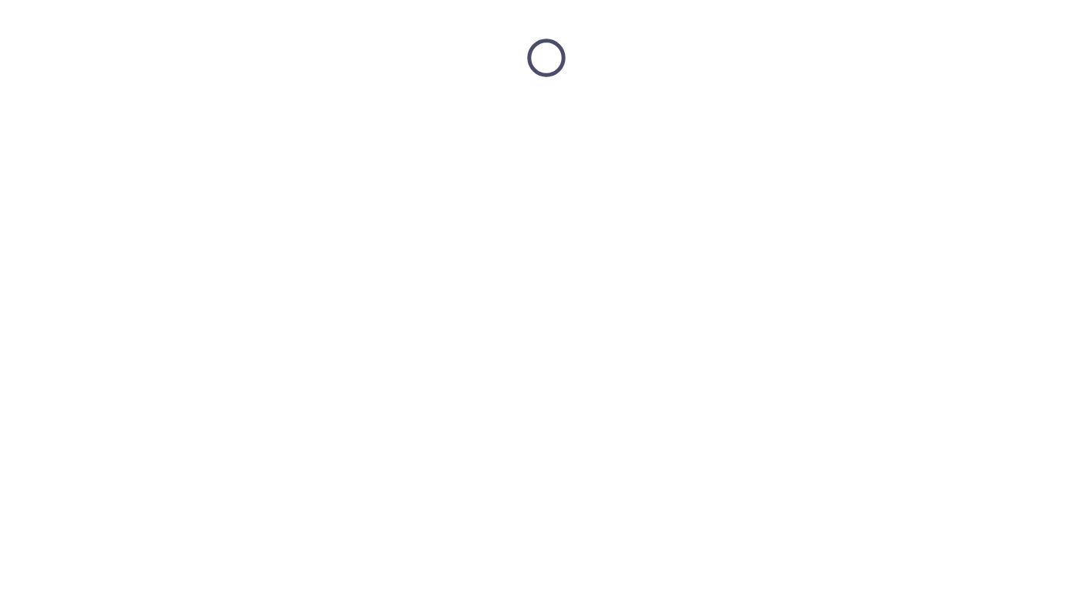
scroll to position [0, 0]
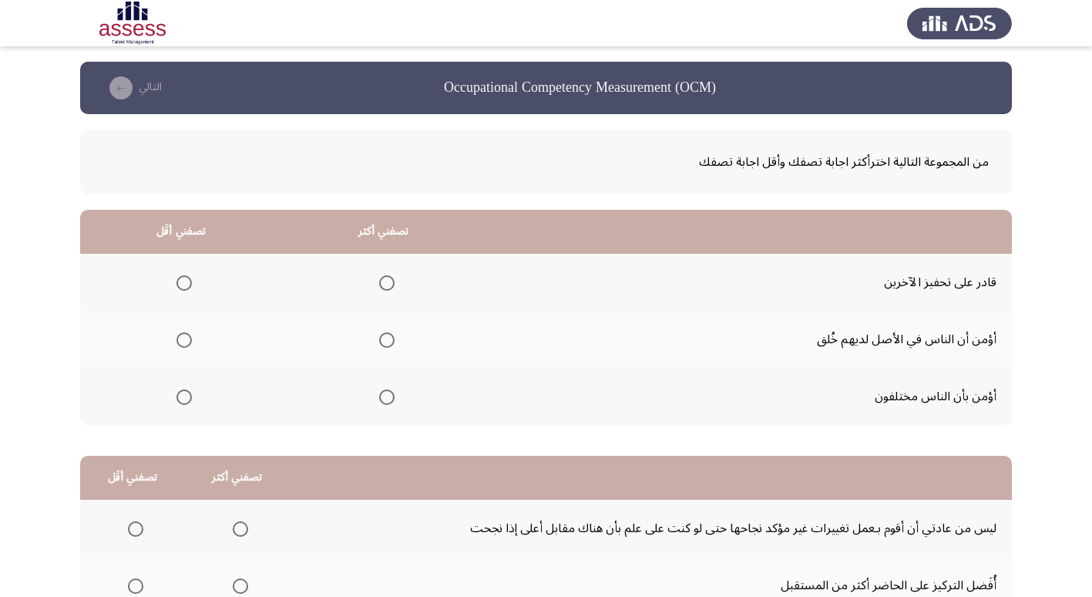
click at [375, 287] on label "Select an option" at bounding box center [384, 282] width 22 height 15
click at [379, 287] on input "Select an option" at bounding box center [386, 282] width 15 height 15
click at [190, 399] on span "Select an option" at bounding box center [184, 396] width 15 height 15
click at [190, 399] on input "Select an option" at bounding box center [184, 396] width 15 height 15
click at [187, 345] on span "Select an option" at bounding box center [184, 339] width 15 height 15
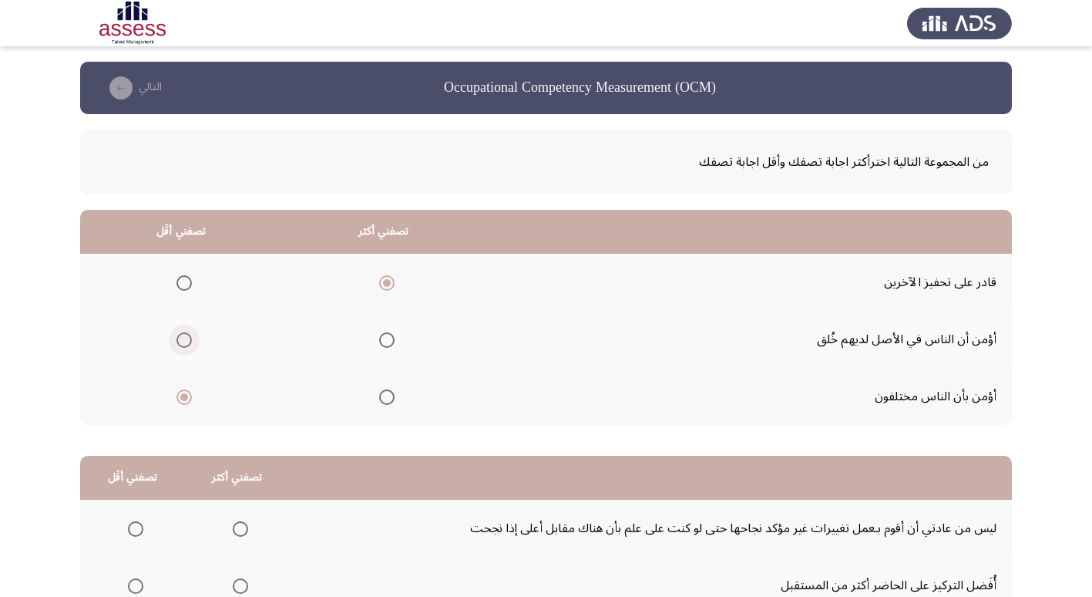
click at [187, 345] on input "Select an option" at bounding box center [184, 339] width 15 height 15
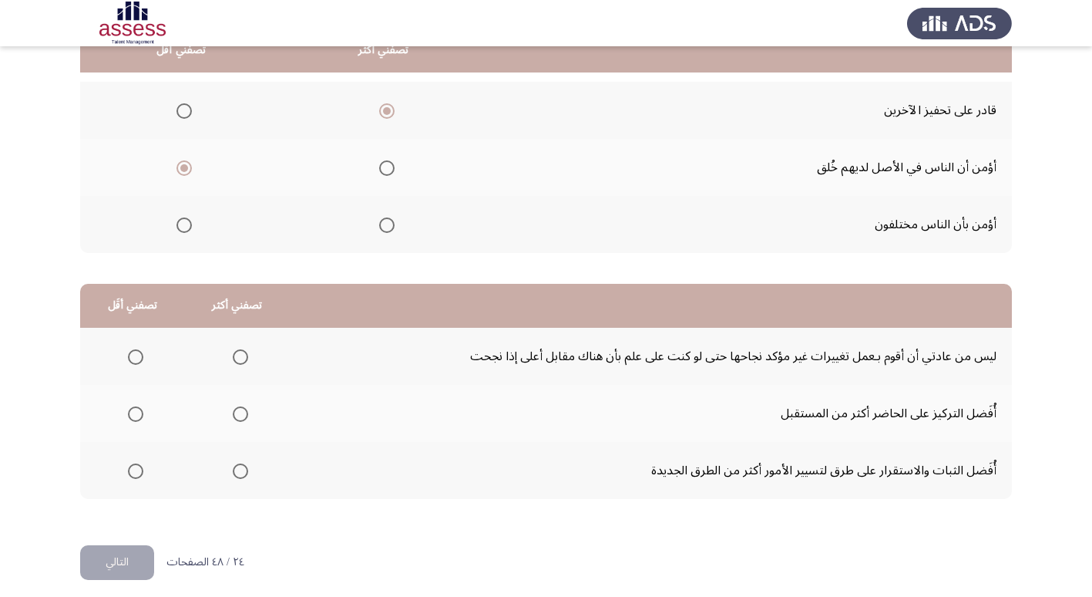
scroll to position [182, 0]
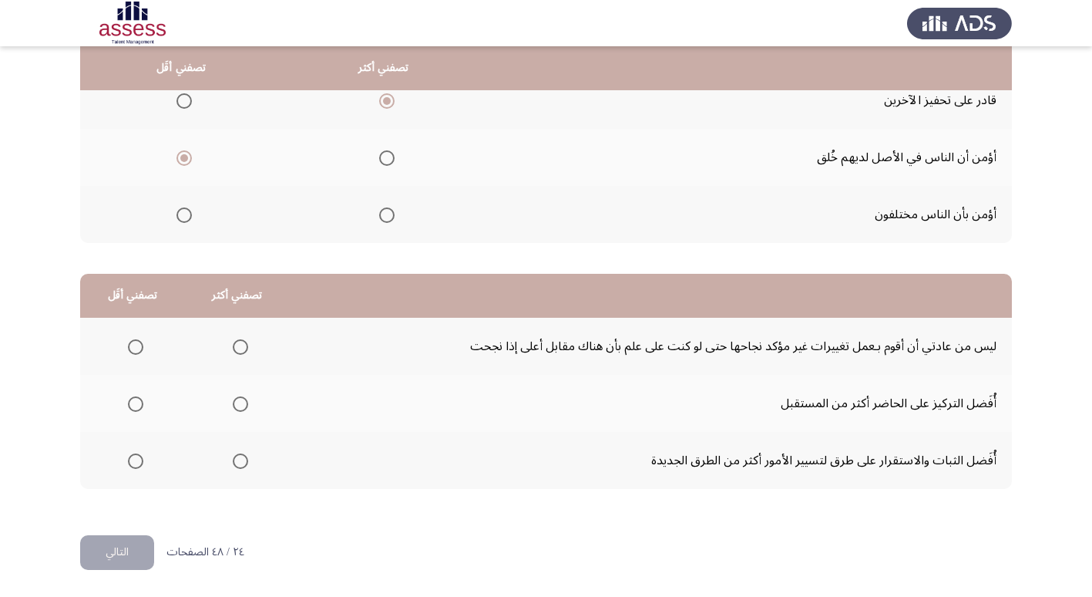
click at [131, 410] on span "Select an option" at bounding box center [135, 403] width 15 height 15
click at [131, 410] on input "Select an option" at bounding box center [135, 403] width 15 height 15
click at [236, 354] on span "Select an option" at bounding box center [240, 346] width 15 height 15
click at [236, 354] on input "Select an option" at bounding box center [240, 346] width 15 height 15
click at [136, 539] on button "التالي" at bounding box center [117, 552] width 74 height 35
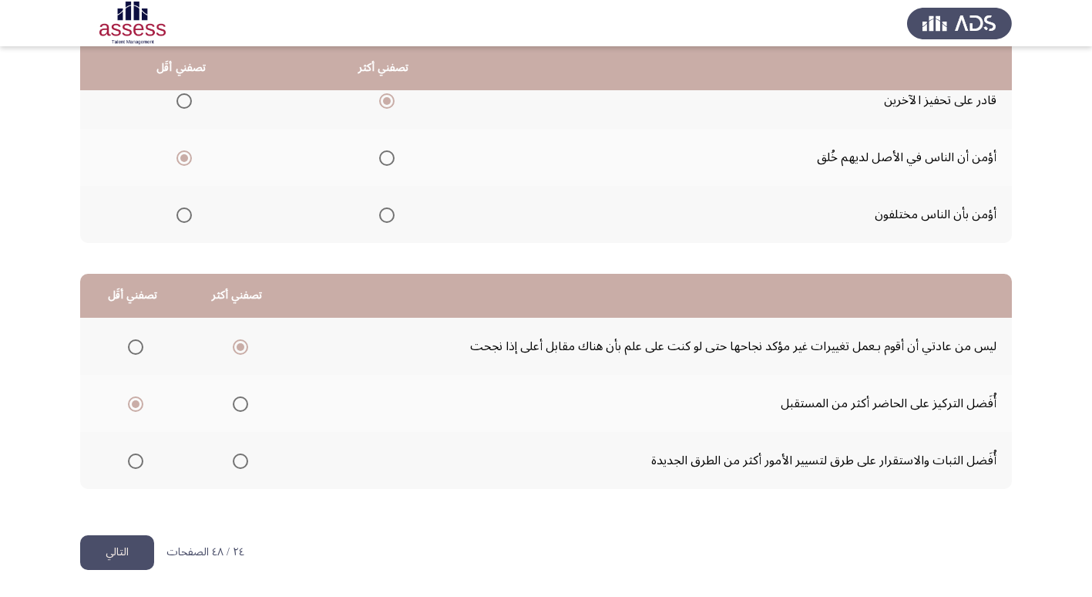
scroll to position [0, 0]
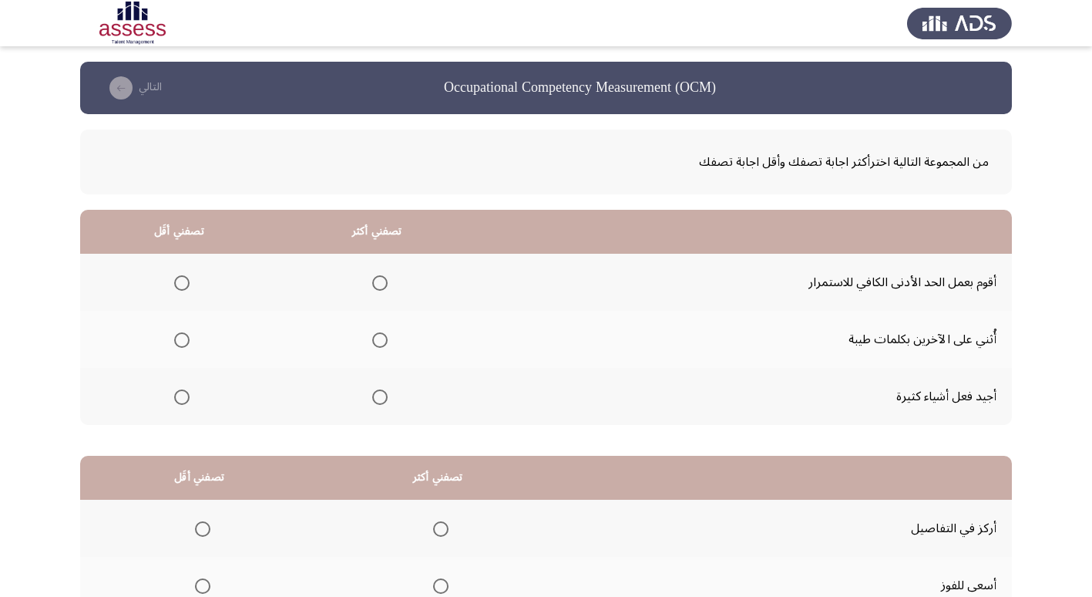
click at [382, 406] on mat-radio-group "Select an option" at bounding box center [377, 396] width 22 height 26
click at [381, 404] on span "Select an option" at bounding box center [379, 396] width 15 height 15
click at [381, 404] on input "Select an option" at bounding box center [379, 396] width 15 height 15
click at [177, 285] on span "Select an option" at bounding box center [181, 282] width 15 height 15
click at [177, 285] on input "Select an option" at bounding box center [181, 282] width 15 height 15
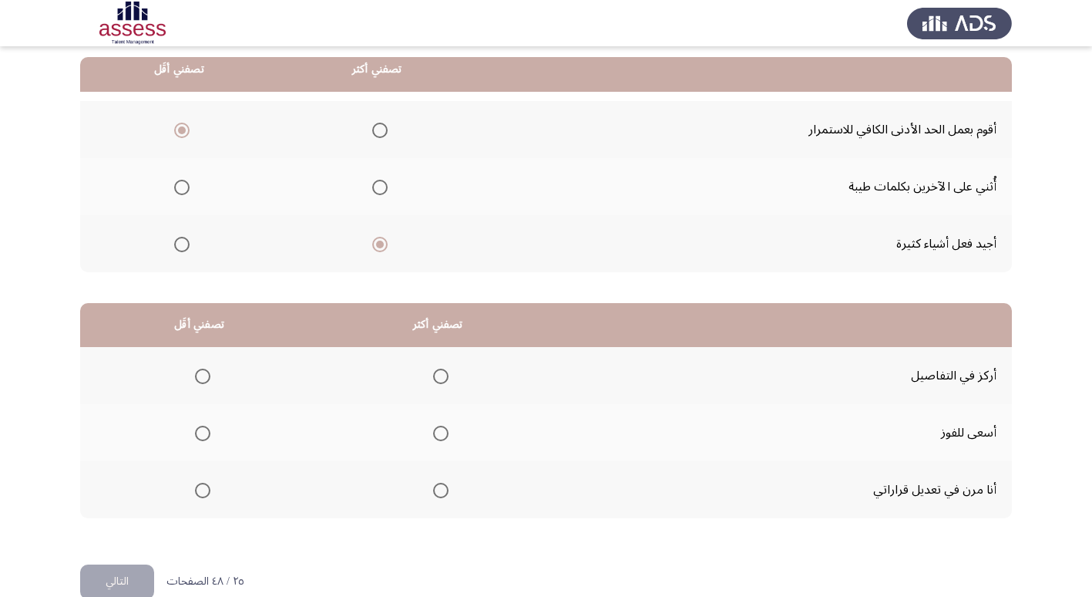
scroll to position [154, 0]
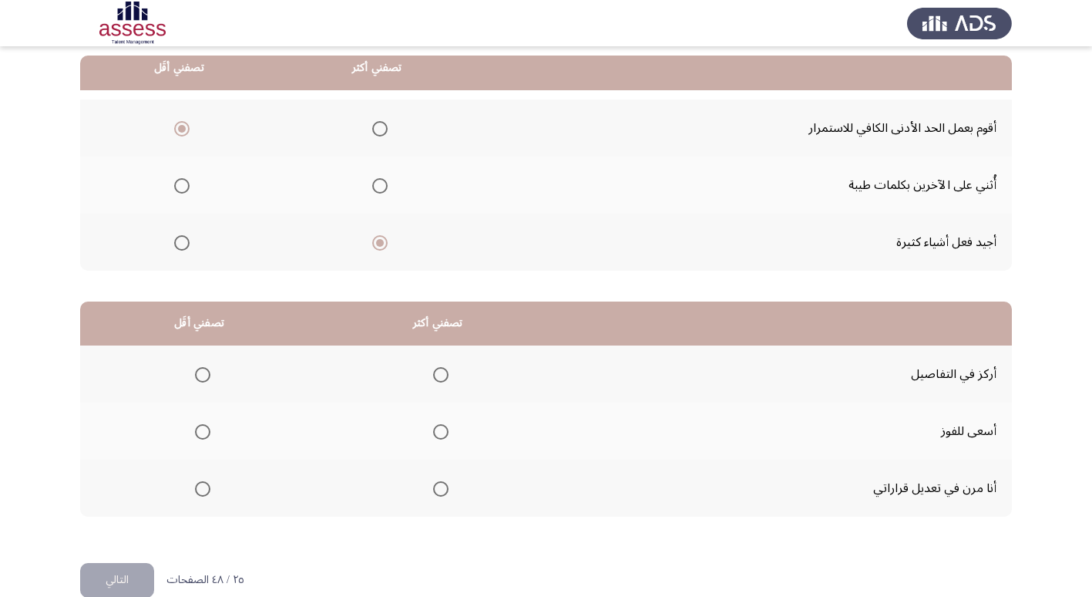
click at [437, 430] on span "Select an option" at bounding box center [440, 431] width 15 height 15
click at [437, 430] on input "Select an option" at bounding box center [440, 431] width 15 height 15
click at [201, 379] on span "Select an option" at bounding box center [202, 374] width 15 height 15
click at [201, 379] on input "Select an option" at bounding box center [202, 374] width 15 height 15
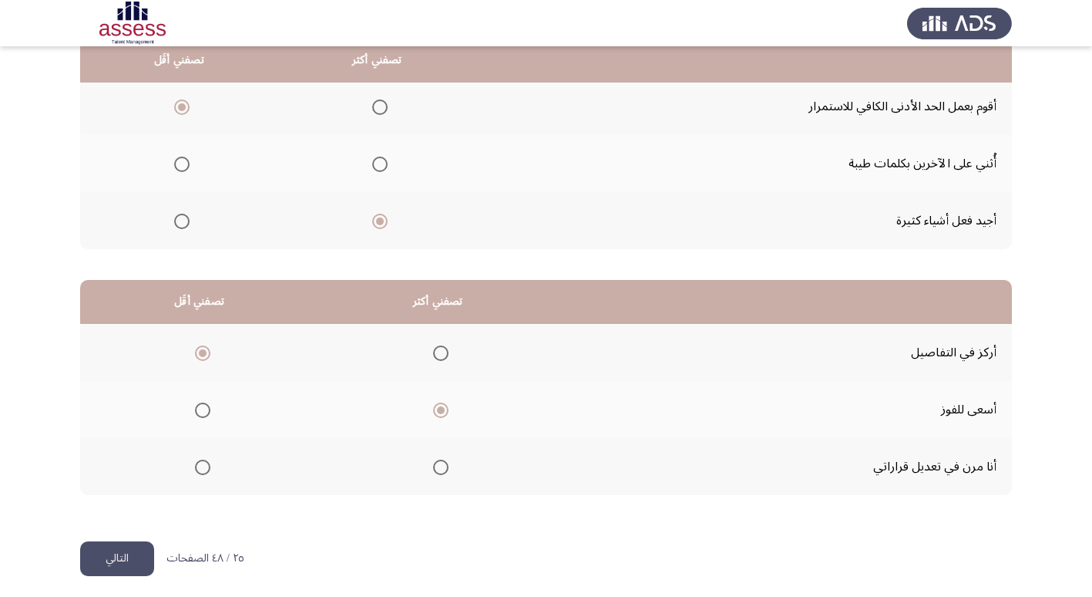
scroll to position [182, 0]
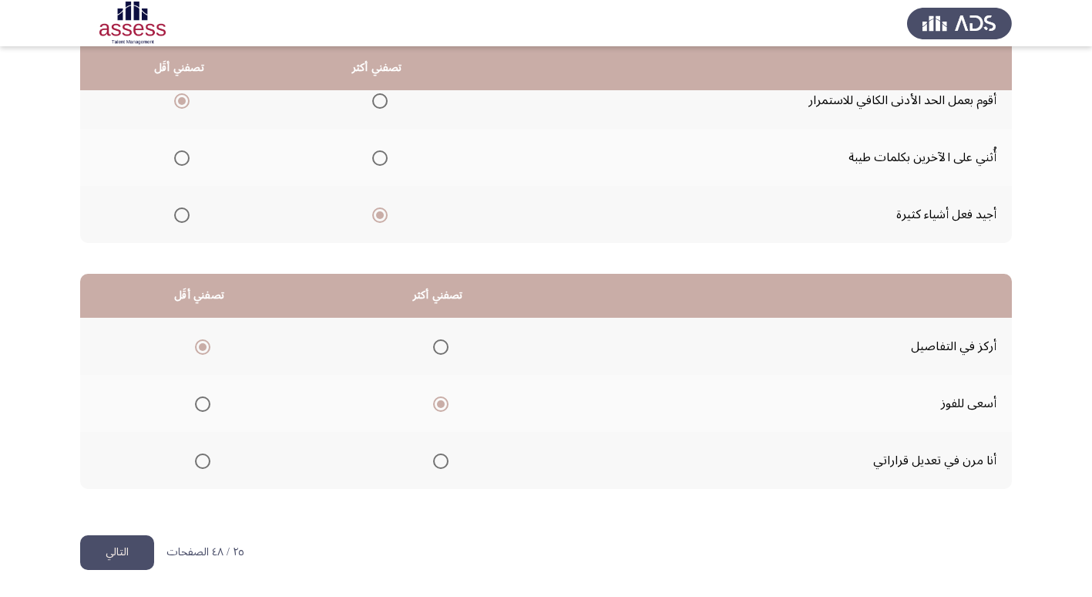
click at [119, 545] on button "التالي" at bounding box center [117, 552] width 74 height 35
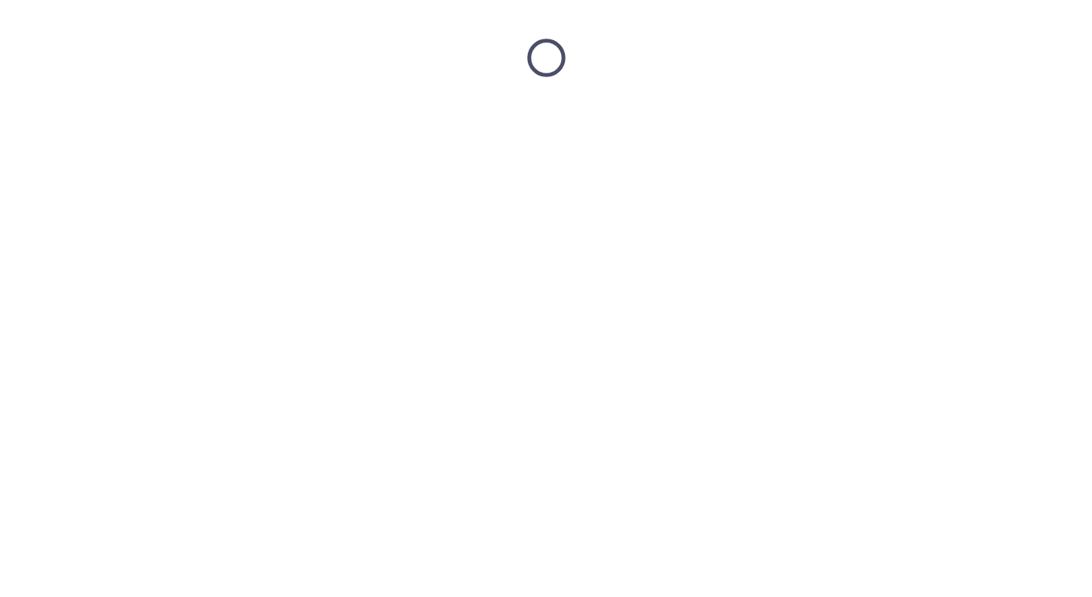
scroll to position [0, 0]
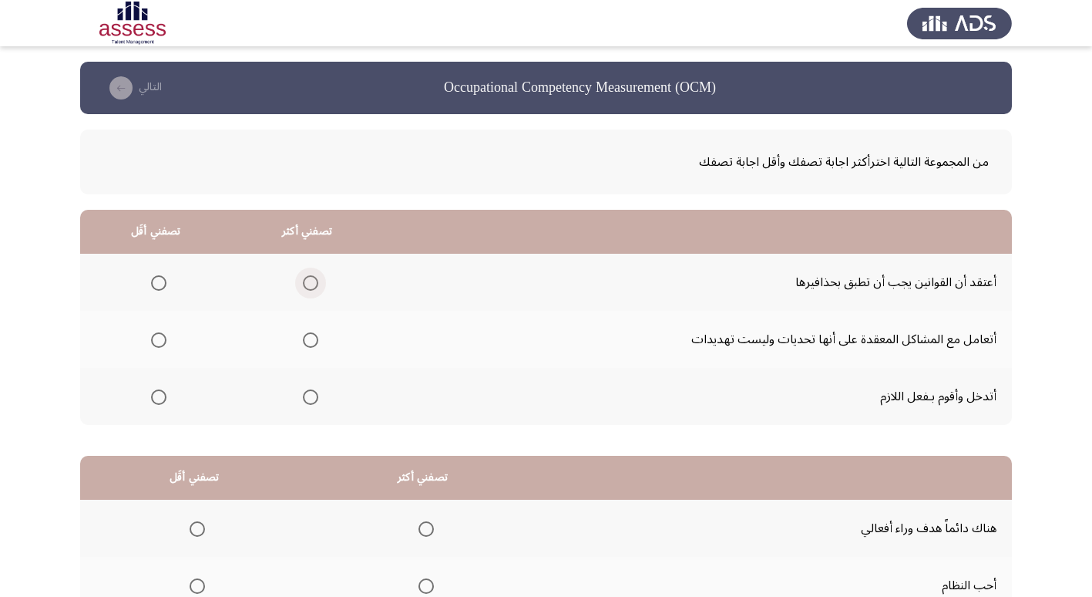
click at [315, 287] on span "Select an option" at bounding box center [310, 282] width 15 height 15
click at [315, 287] on input "Select an option" at bounding box center [310, 282] width 15 height 15
click at [161, 399] on span "Select an option" at bounding box center [158, 396] width 15 height 15
click at [161, 399] on input "Select an option" at bounding box center [158, 396] width 15 height 15
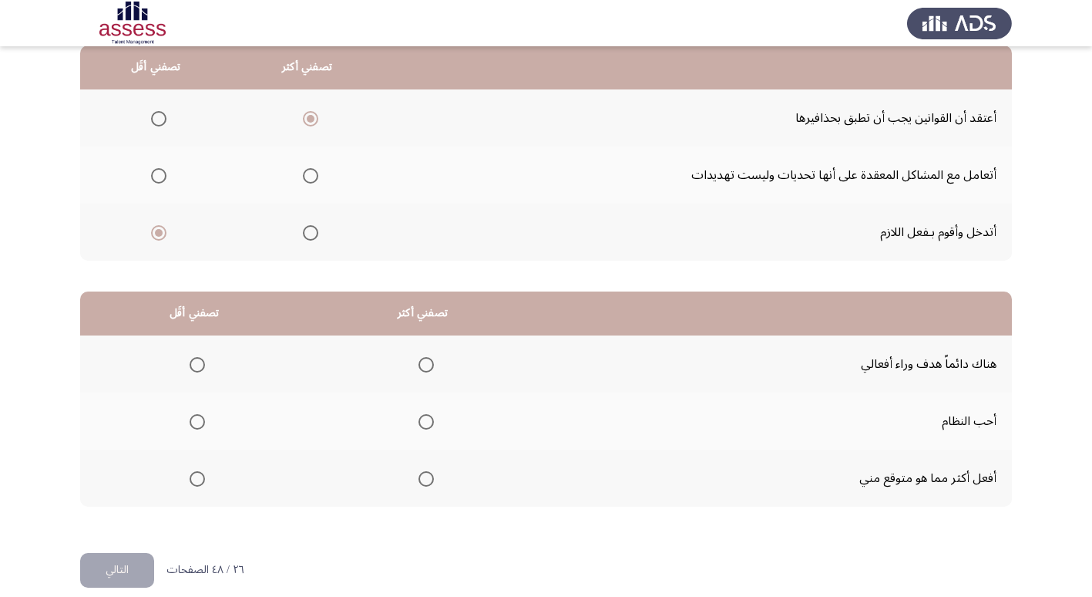
scroll to position [182, 0]
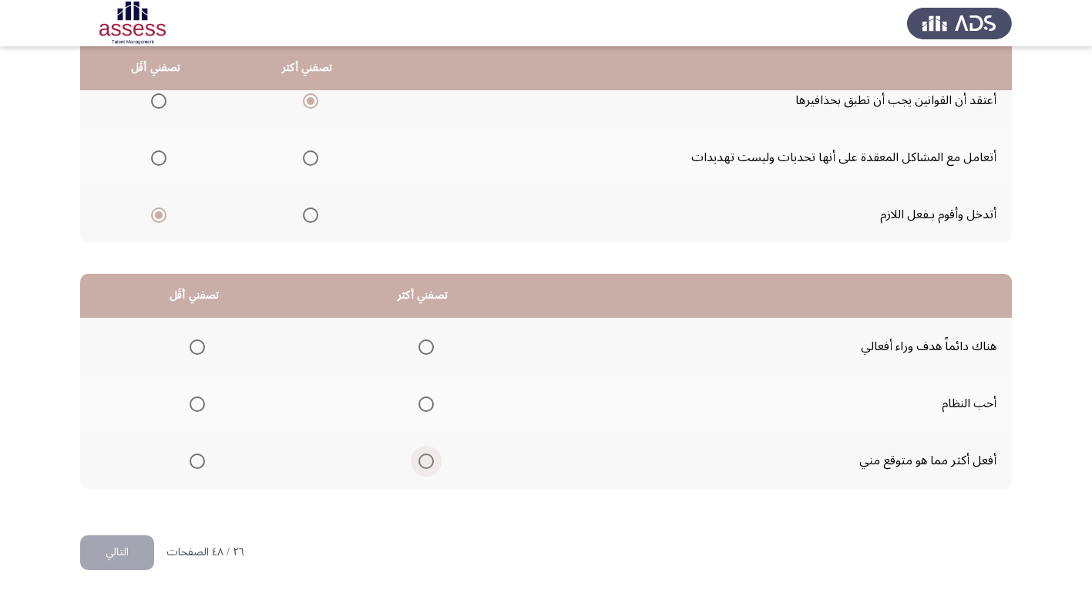
click at [426, 467] on span "Select an option" at bounding box center [426, 460] width 15 height 15
click at [426, 467] on input "Select an option" at bounding box center [426, 460] width 15 height 15
click at [200, 411] on span "Select an option" at bounding box center [197, 403] width 15 height 15
click at [200, 411] on input "Select an option" at bounding box center [197, 403] width 15 height 15
click at [132, 546] on button "التالي" at bounding box center [117, 552] width 74 height 35
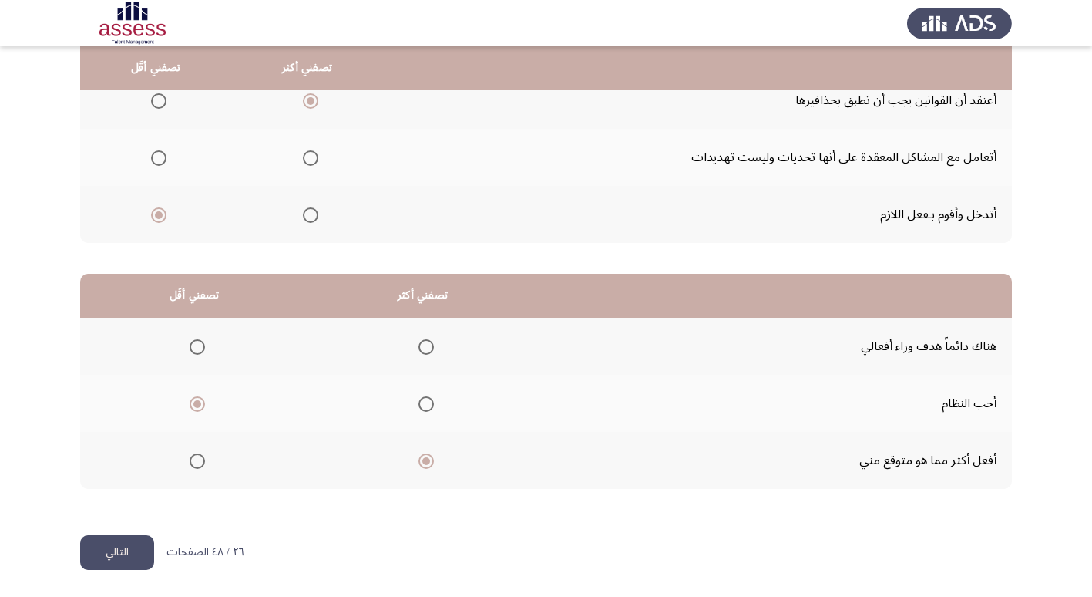
scroll to position [0, 0]
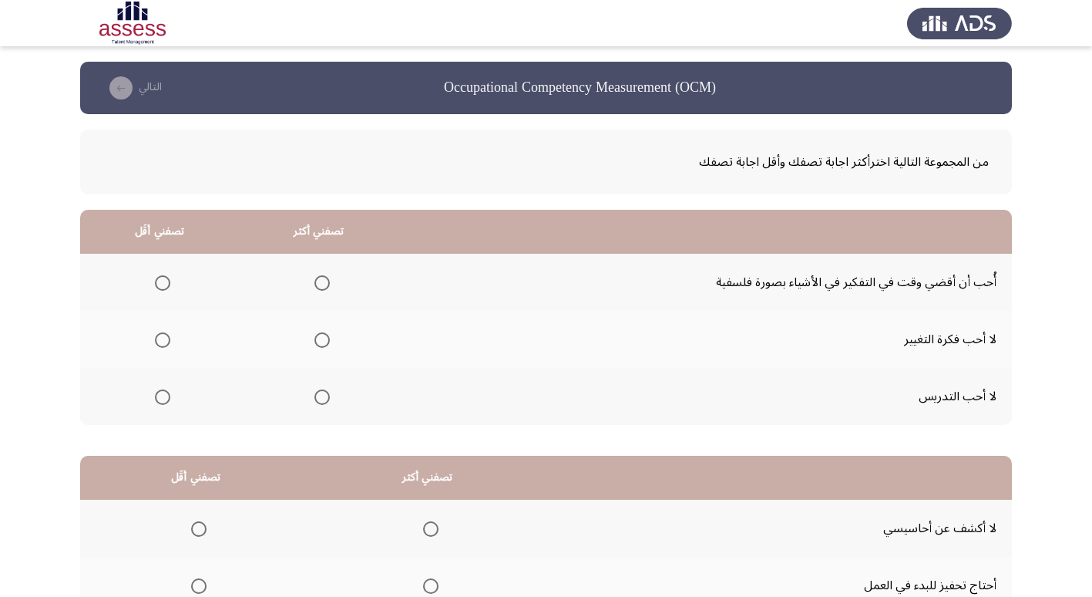
click at [320, 285] on span "Select an option" at bounding box center [322, 282] width 15 height 15
click at [320, 285] on input "Select an option" at bounding box center [322, 282] width 15 height 15
click at [158, 347] on span "Select an option" at bounding box center [162, 339] width 15 height 15
click at [158, 347] on input "Select an option" at bounding box center [162, 339] width 15 height 15
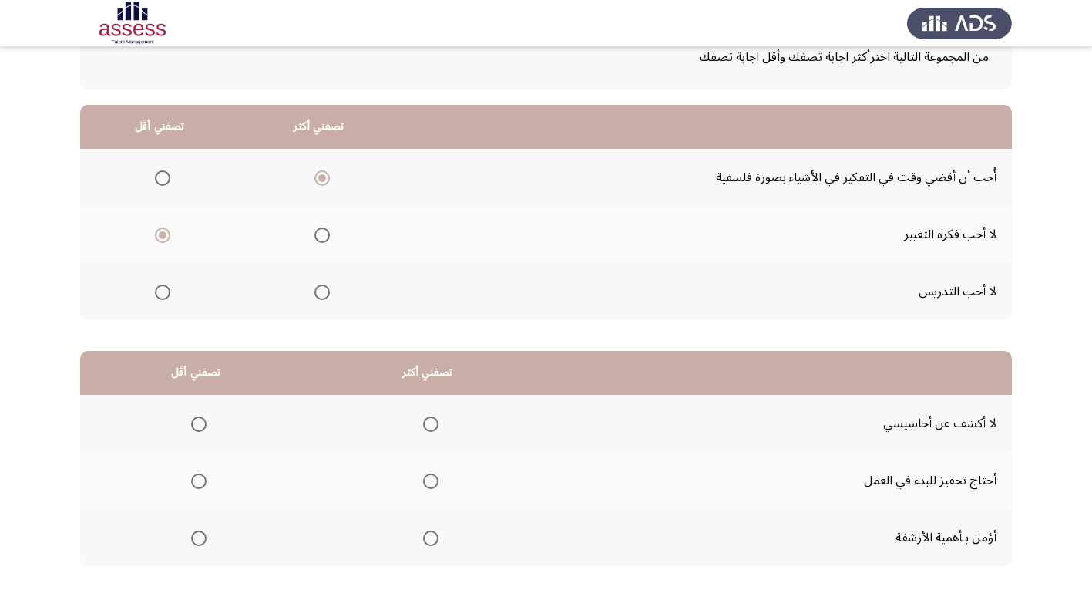
scroll to position [182, 0]
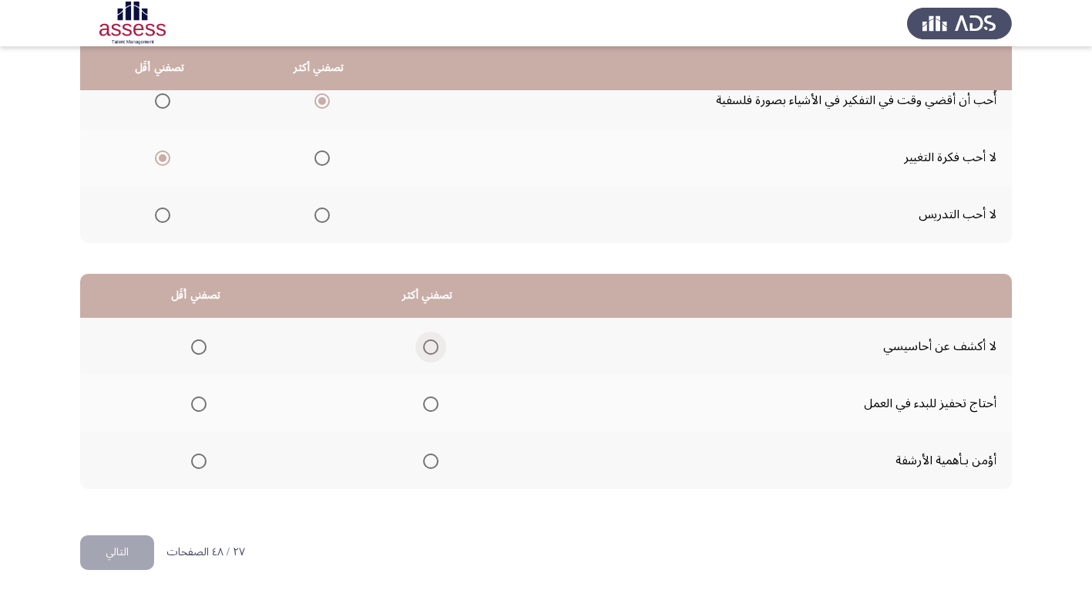
click at [434, 352] on span "Select an option" at bounding box center [430, 346] width 15 height 15
click at [434, 352] on input "Select an option" at bounding box center [430, 346] width 15 height 15
click at [198, 409] on span "Select an option" at bounding box center [198, 403] width 15 height 15
click at [198, 409] on input "Select an option" at bounding box center [198, 403] width 15 height 15
click at [127, 550] on button "التالي" at bounding box center [117, 552] width 74 height 35
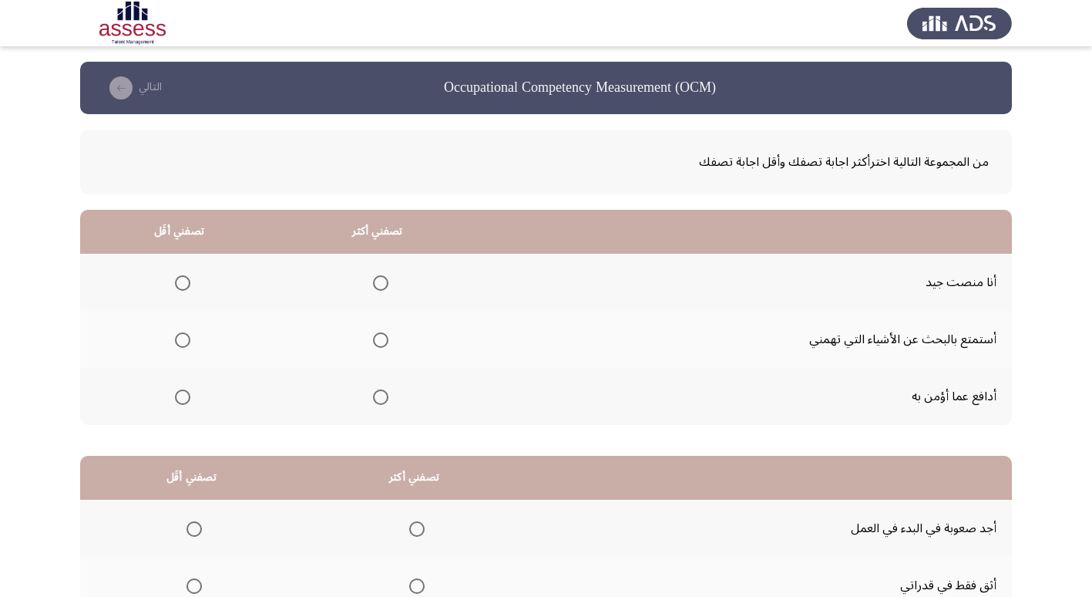
scroll to position [77, 0]
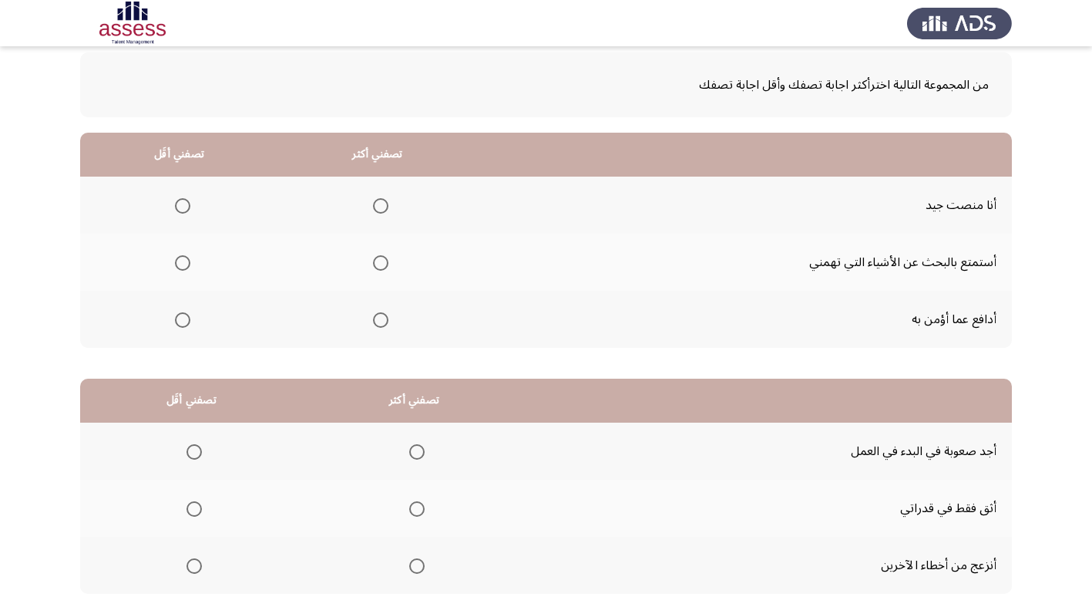
click at [382, 321] on span "Select an option" at bounding box center [380, 319] width 15 height 15
click at [382, 321] on input "Select an option" at bounding box center [380, 319] width 15 height 15
click at [184, 204] on span "Select an option" at bounding box center [182, 205] width 15 height 15
click at [184, 204] on input "Select an option" at bounding box center [182, 205] width 15 height 15
click at [177, 263] on span "Select an option" at bounding box center [182, 262] width 15 height 15
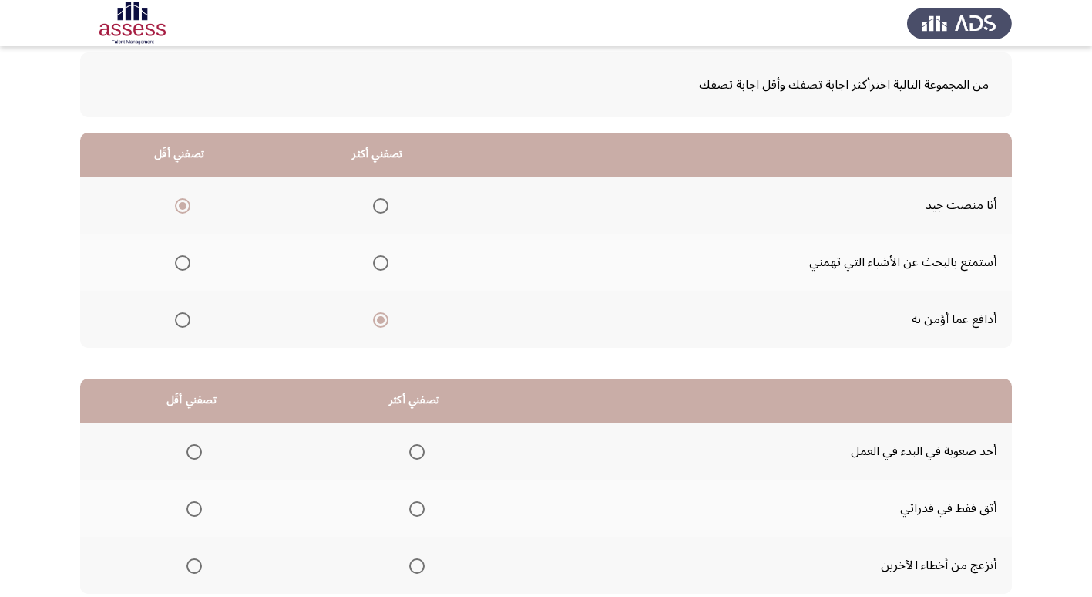
click at [177, 263] on input "Select an option" at bounding box center [182, 262] width 15 height 15
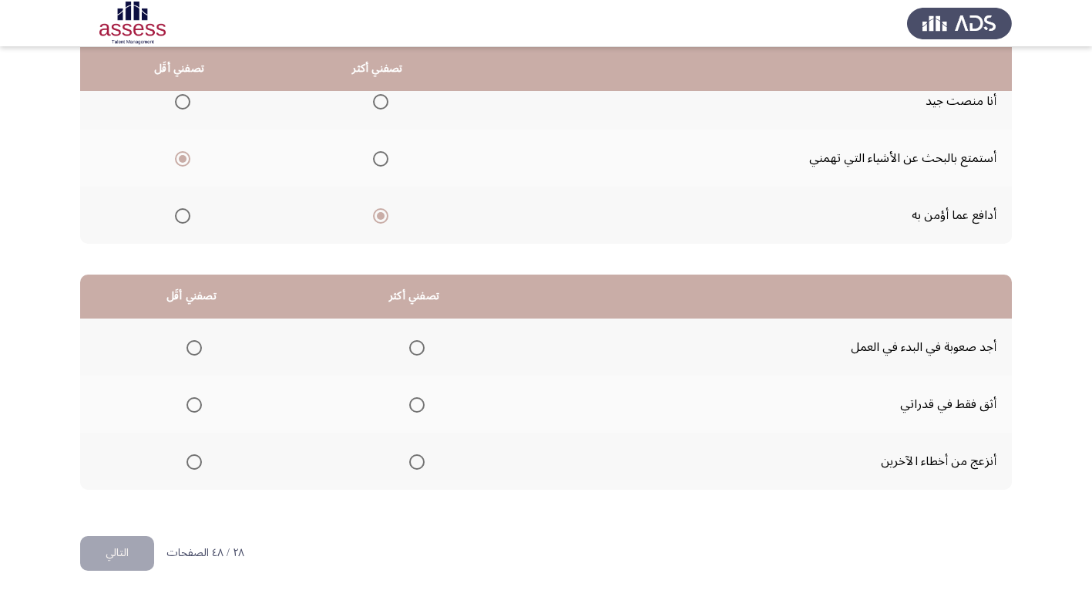
scroll to position [182, 0]
click at [197, 342] on span "Select an option" at bounding box center [194, 346] width 15 height 15
click at [197, 342] on input "Select an option" at bounding box center [194, 346] width 15 height 15
click at [414, 411] on span "Select an option" at bounding box center [416, 403] width 15 height 15
click at [414, 411] on input "Select an option" at bounding box center [416, 403] width 15 height 15
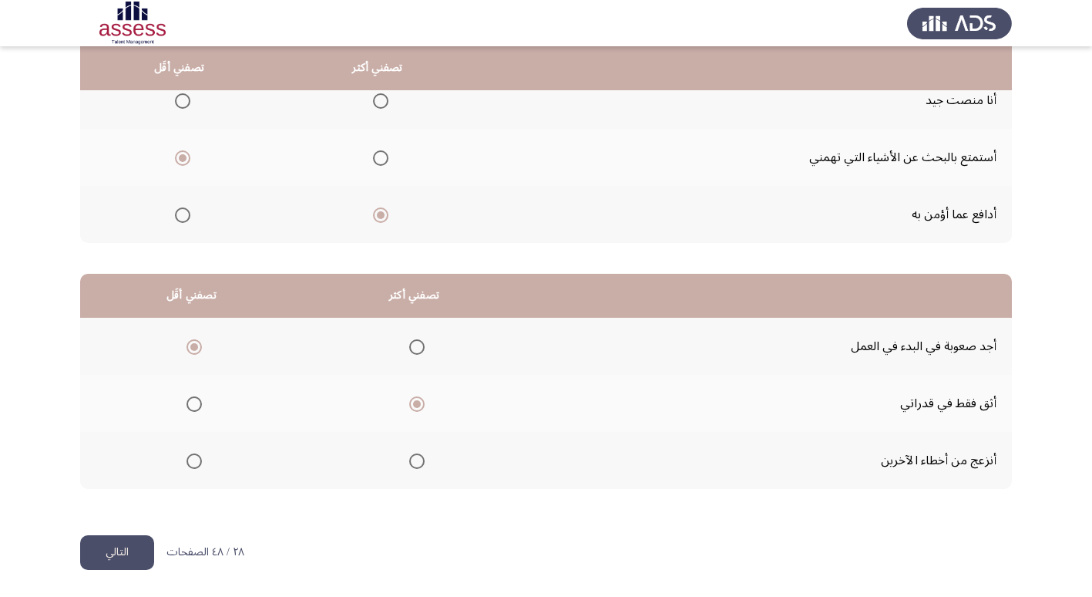
click at [130, 540] on button "التالي" at bounding box center [117, 552] width 74 height 35
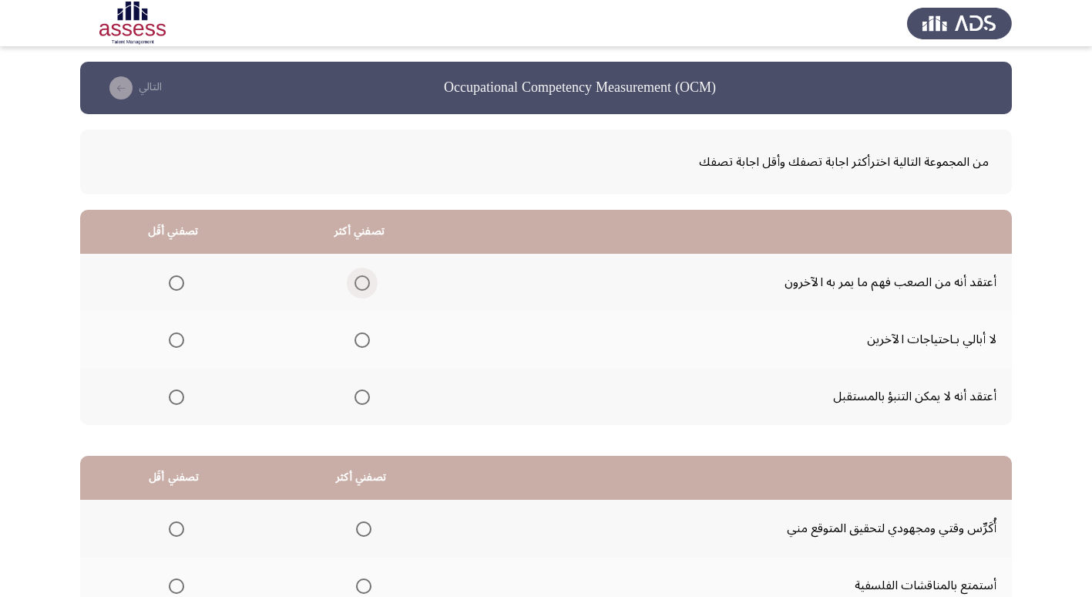
click at [363, 277] on span "Select an option" at bounding box center [362, 282] width 15 height 15
click at [363, 277] on input "Select an option" at bounding box center [362, 282] width 15 height 15
click at [167, 338] on label "Select an option" at bounding box center [174, 339] width 22 height 15
click at [169, 338] on input "Select an option" at bounding box center [176, 339] width 15 height 15
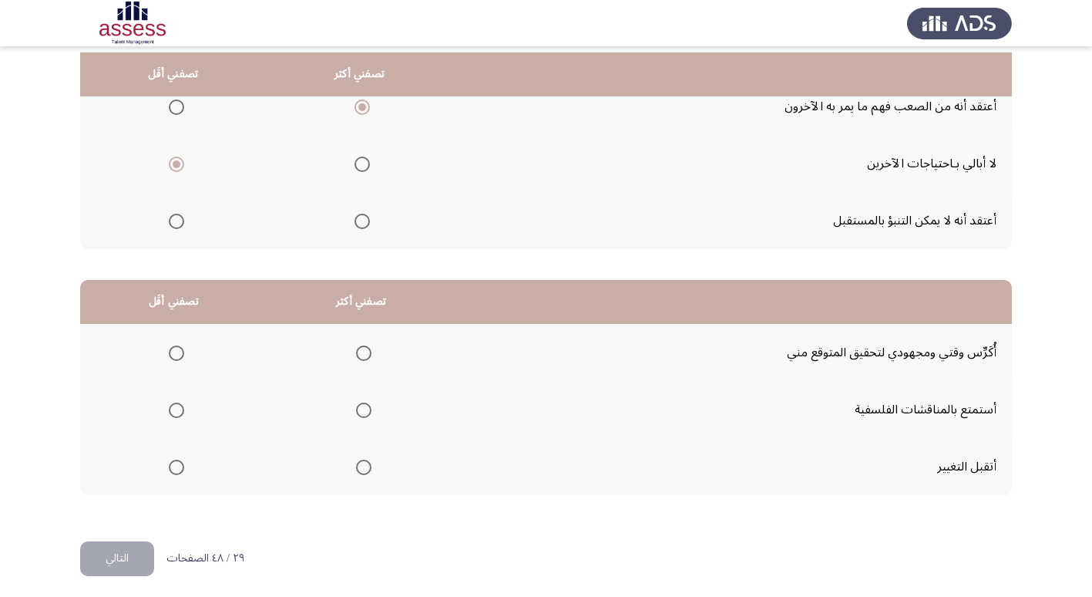
scroll to position [182, 0]
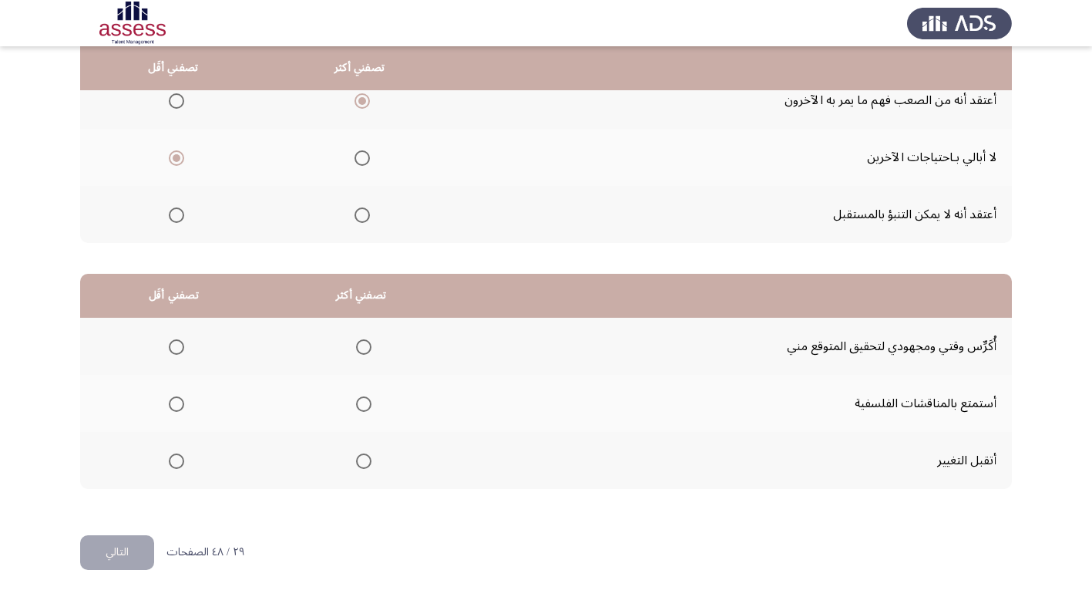
click at [362, 339] on span "Select an option" at bounding box center [363, 346] width 15 height 15
click at [362, 339] on input "Select an option" at bounding box center [363, 346] width 15 height 15
click at [182, 459] on span "Select an option" at bounding box center [176, 460] width 15 height 15
click at [182, 459] on input "Select an option" at bounding box center [176, 460] width 15 height 15
click at [127, 553] on button "التالي" at bounding box center [117, 552] width 74 height 35
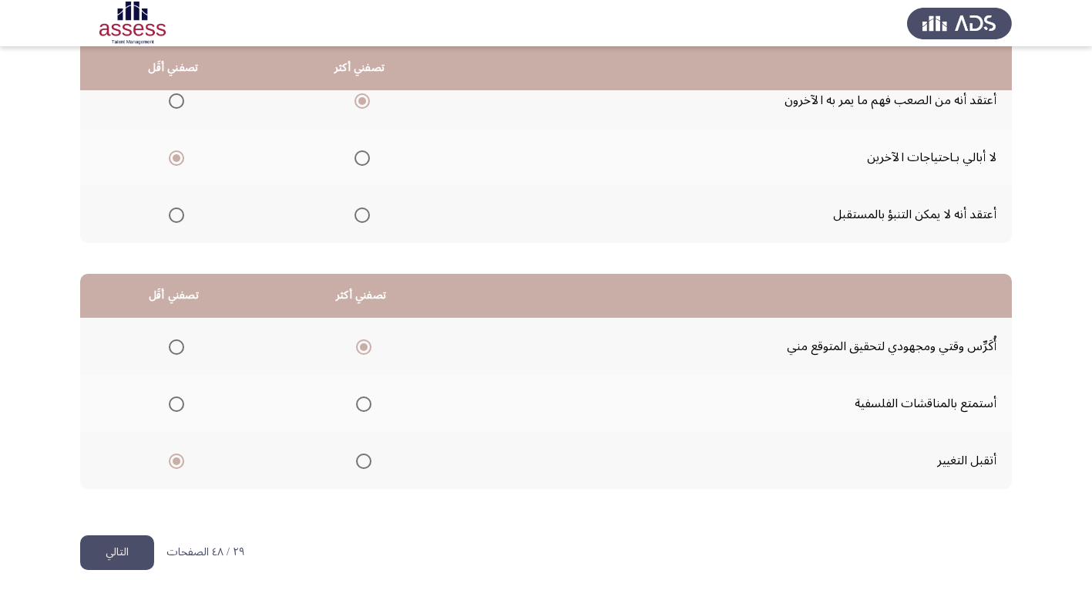
scroll to position [0, 0]
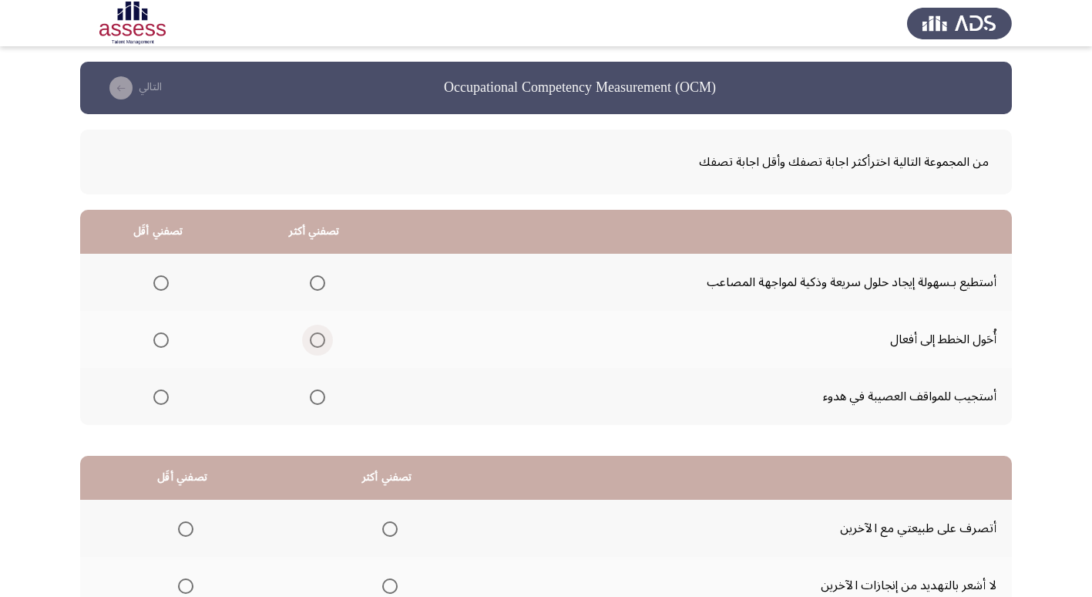
click at [310, 338] on span "Select an option" at bounding box center [317, 339] width 15 height 15
click at [310, 338] on input "Select an option" at bounding box center [317, 339] width 15 height 15
click at [157, 401] on span "Select an option" at bounding box center [160, 396] width 15 height 15
click at [157, 401] on input "Select an option" at bounding box center [160, 396] width 15 height 15
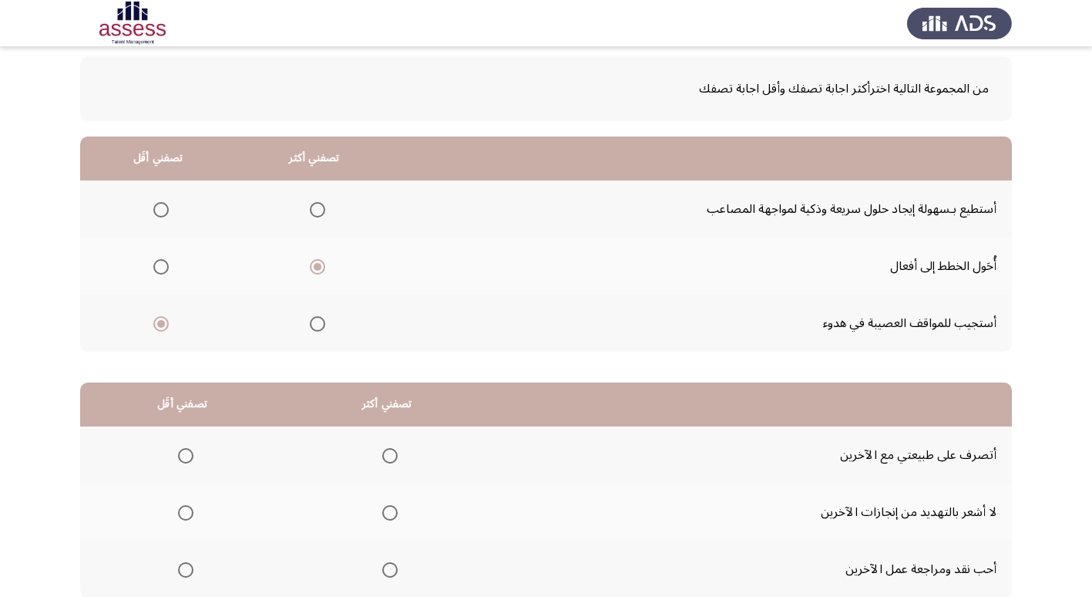
scroll to position [77, 0]
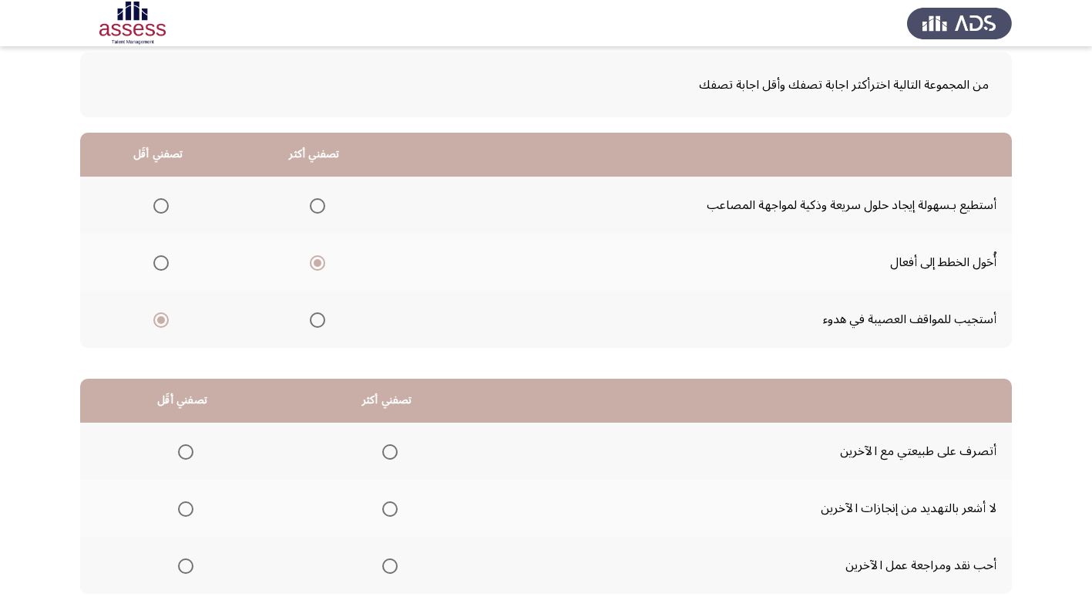
click at [179, 439] on mat-radio-group "Select an option" at bounding box center [183, 451] width 22 height 26
click at [181, 445] on span "Select an option" at bounding box center [185, 451] width 15 height 15
click at [181, 445] on input "Select an option" at bounding box center [185, 451] width 15 height 15
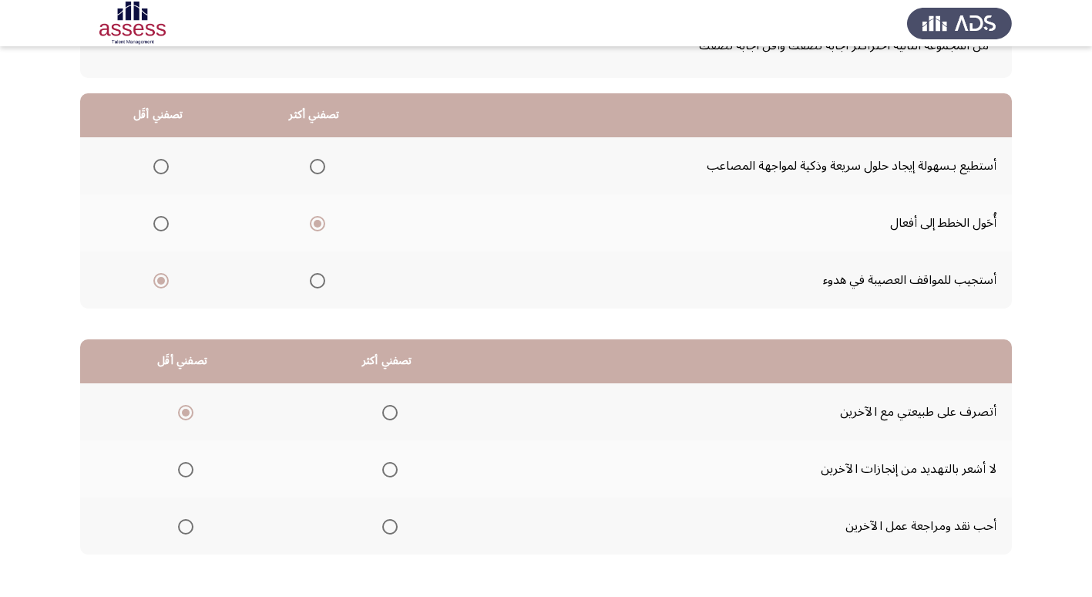
scroll to position [154, 0]
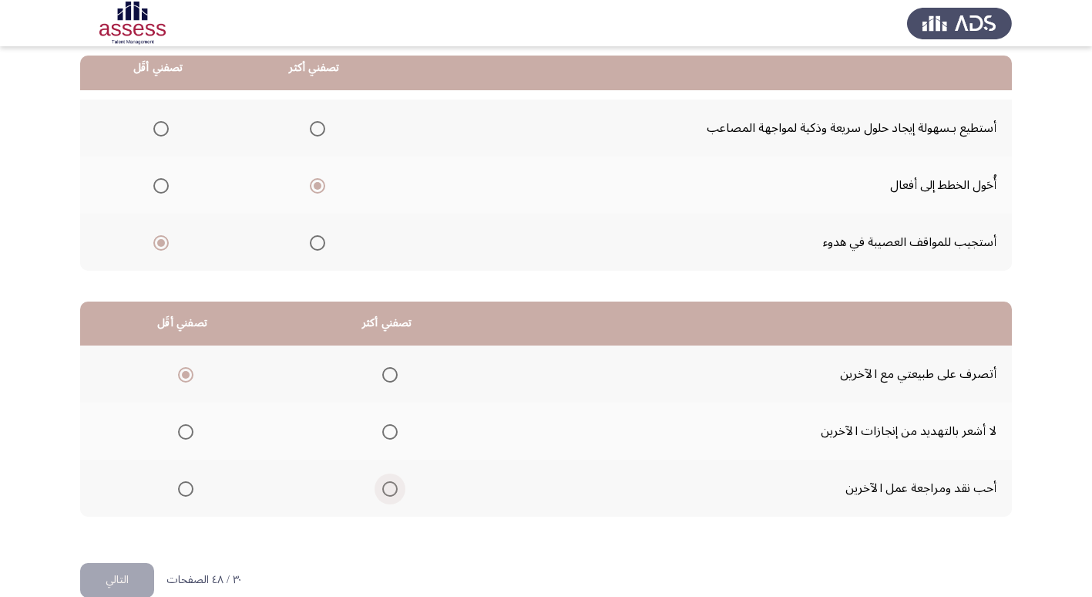
click at [379, 494] on label "Select an option" at bounding box center [387, 488] width 22 height 15
click at [382, 494] on input "Select an option" at bounding box center [389, 488] width 15 height 15
click at [132, 570] on button "التالي" at bounding box center [117, 580] width 74 height 35
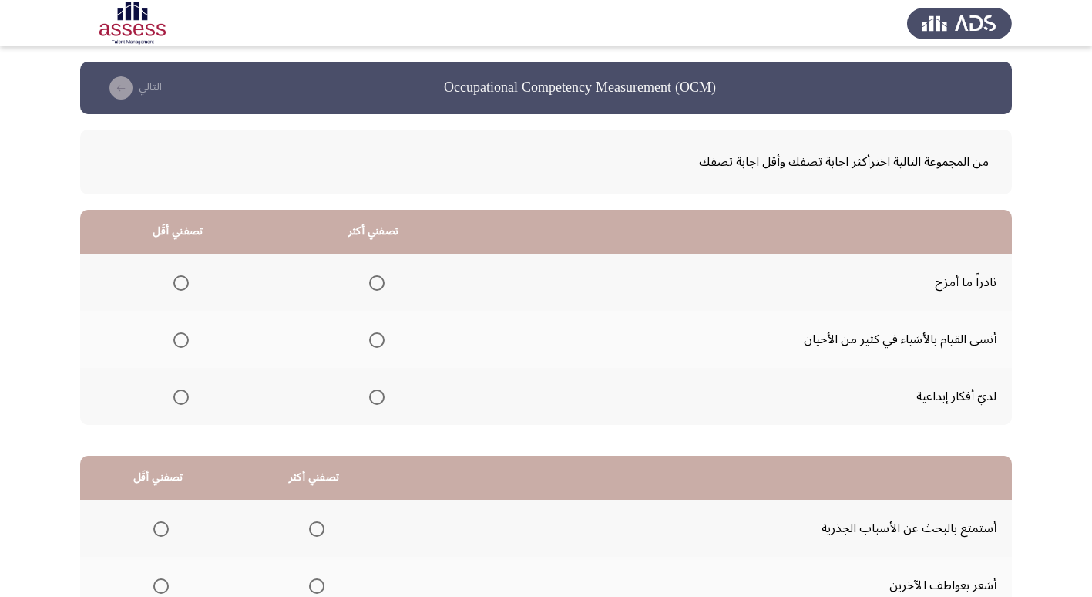
click at [179, 291] on mat-radio-group "Select an option" at bounding box center [178, 282] width 22 height 26
click at [180, 287] on span "Select an option" at bounding box center [180, 282] width 15 height 15
click at [180, 287] on input "Select an option" at bounding box center [180, 282] width 15 height 15
click at [175, 330] on mat-radio-group "Select an option" at bounding box center [178, 339] width 22 height 26
click at [177, 338] on span "Select an option" at bounding box center [180, 339] width 15 height 15
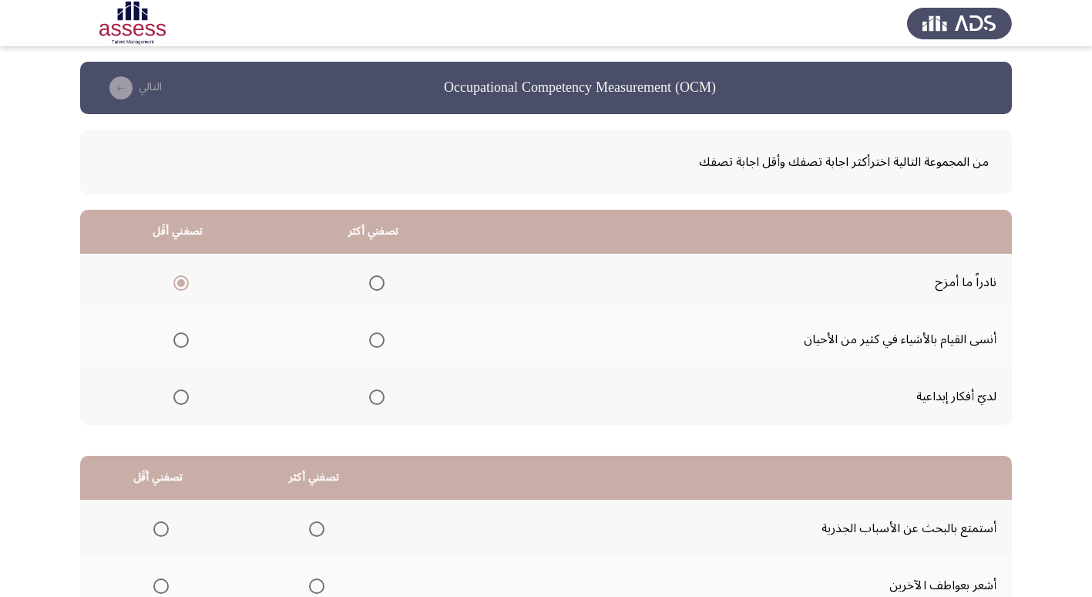
click at [177, 338] on input "Select an option" at bounding box center [180, 339] width 15 height 15
click at [368, 387] on mat-radio-group "Select an option" at bounding box center [374, 396] width 22 height 26
click at [380, 399] on span "Select an option" at bounding box center [376, 396] width 15 height 15
click at [380, 399] on input "Select an option" at bounding box center [376, 396] width 15 height 15
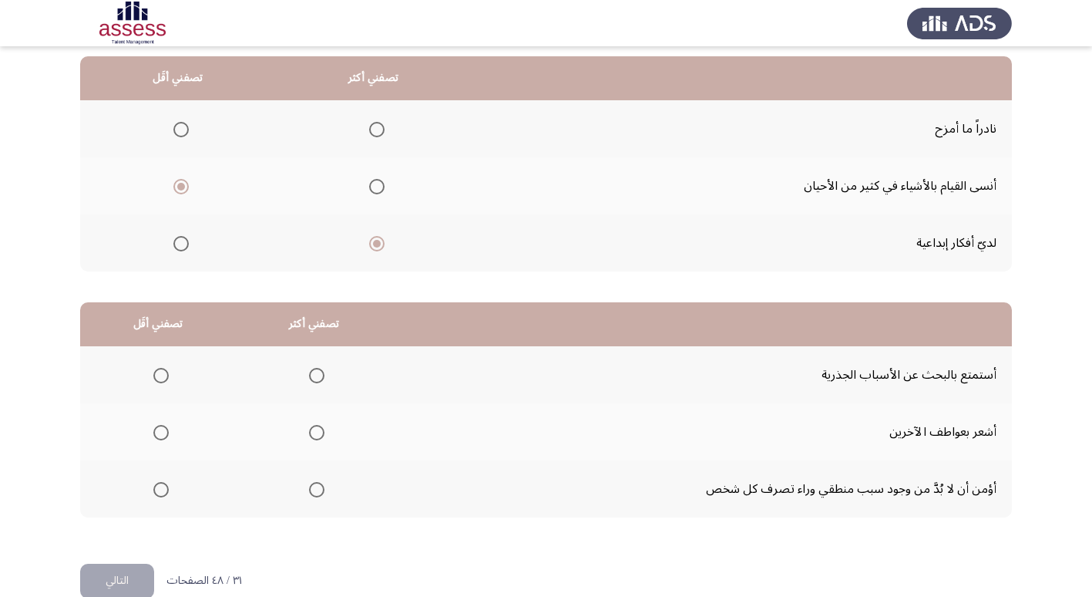
scroll to position [154, 0]
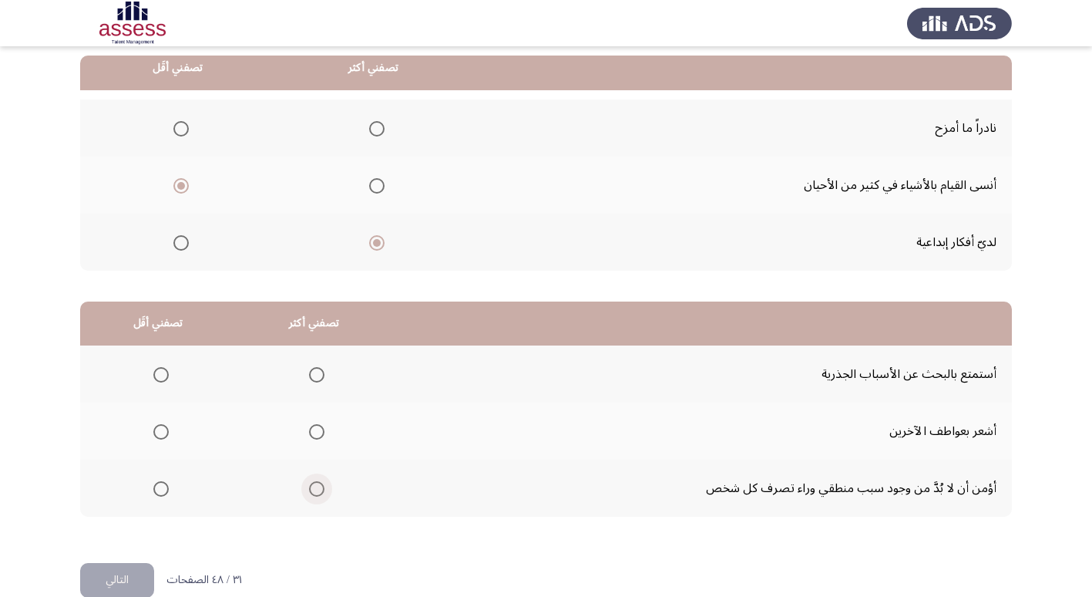
click at [314, 489] on span "Select an option" at bounding box center [316, 488] width 15 height 15
click at [314, 489] on input "Select an option" at bounding box center [316, 488] width 15 height 15
click at [154, 366] on mat-radio-button "Select an option" at bounding box center [158, 374] width 22 height 16
click at [155, 364] on mat-radio-group "Select an option" at bounding box center [158, 374] width 22 height 26
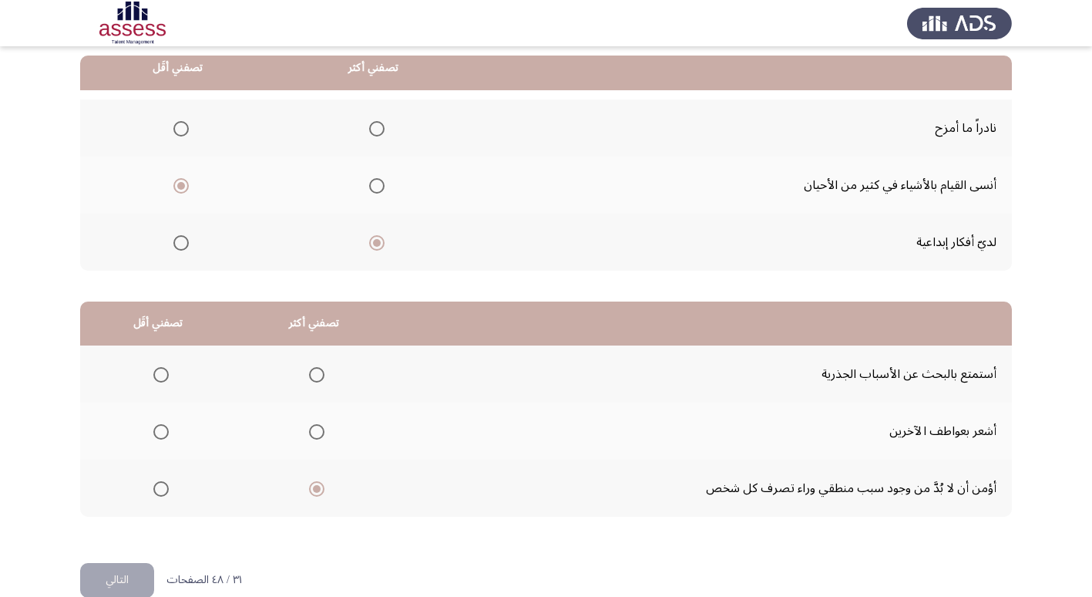
click at [161, 375] on span "Select an option" at bounding box center [161, 375] width 0 height 0
click at [160, 374] on input "Select an option" at bounding box center [160, 374] width 15 height 15
click at [138, 571] on button "التالي" at bounding box center [117, 580] width 74 height 35
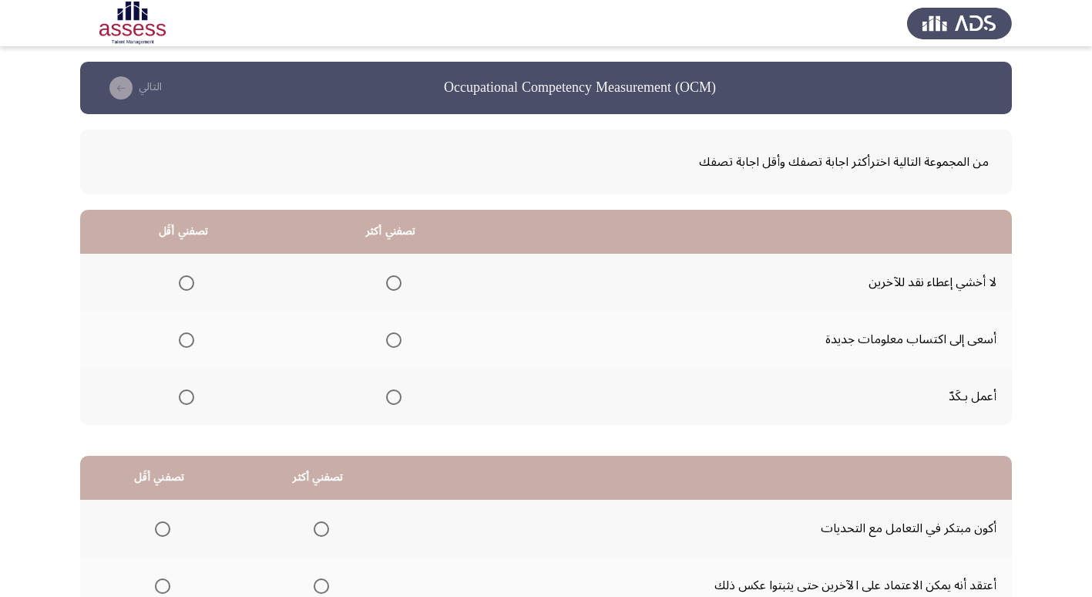
click at [396, 275] on span "Select an option" at bounding box center [393, 282] width 15 height 15
click at [396, 275] on input "Select an option" at bounding box center [393, 282] width 15 height 15
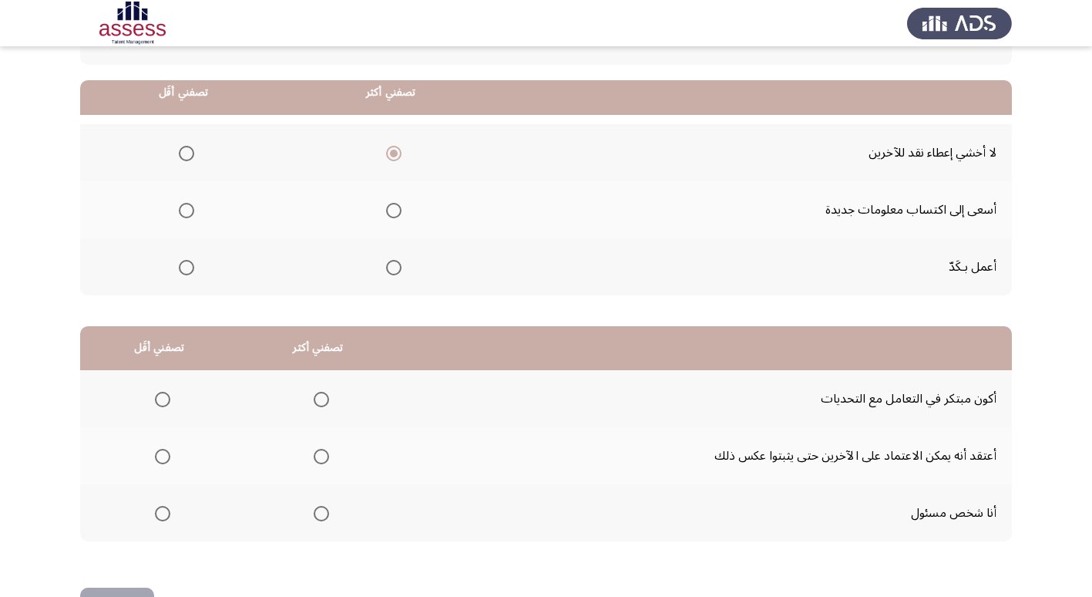
scroll to position [154, 0]
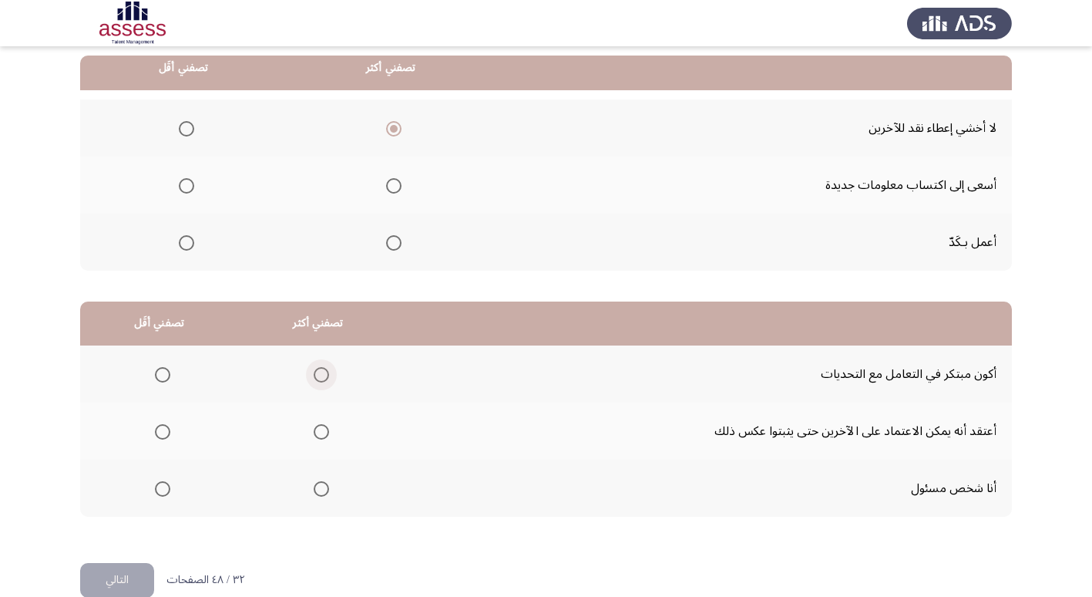
click at [309, 379] on label "Select an option" at bounding box center [319, 374] width 22 height 15
click at [314, 379] on input "Select an option" at bounding box center [321, 374] width 15 height 15
click at [165, 485] on span "Select an option" at bounding box center [162, 488] width 15 height 15
click at [165, 485] on input "Select an option" at bounding box center [162, 488] width 15 height 15
click at [160, 426] on span "Select an option" at bounding box center [162, 431] width 15 height 15
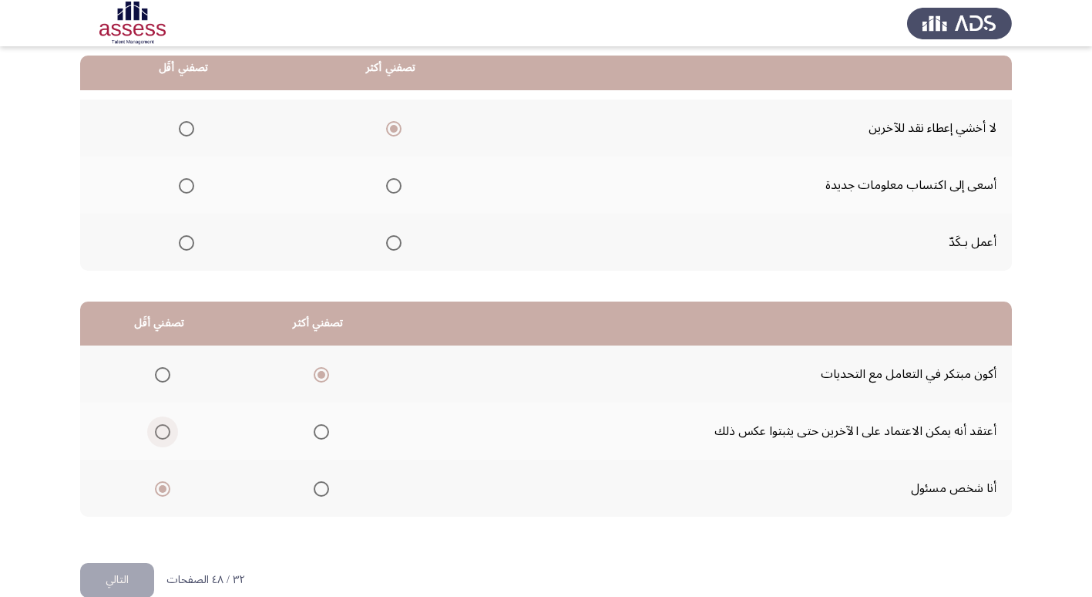
click at [160, 426] on input "Select an option" at bounding box center [162, 431] width 15 height 15
click at [165, 490] on span "Select an option" at bounding box center [162, 488] width 15 height 15
click at [165, 490] on input "Select an option" at bounding box center [162, 488] width 15 height 15
click at [190, 190] on span "Select an option" at bounding box center [186, 185] width 15 height 15
click at [190, 190] on input "Select an option" at bounding box center [186, 185] width 15 height 15
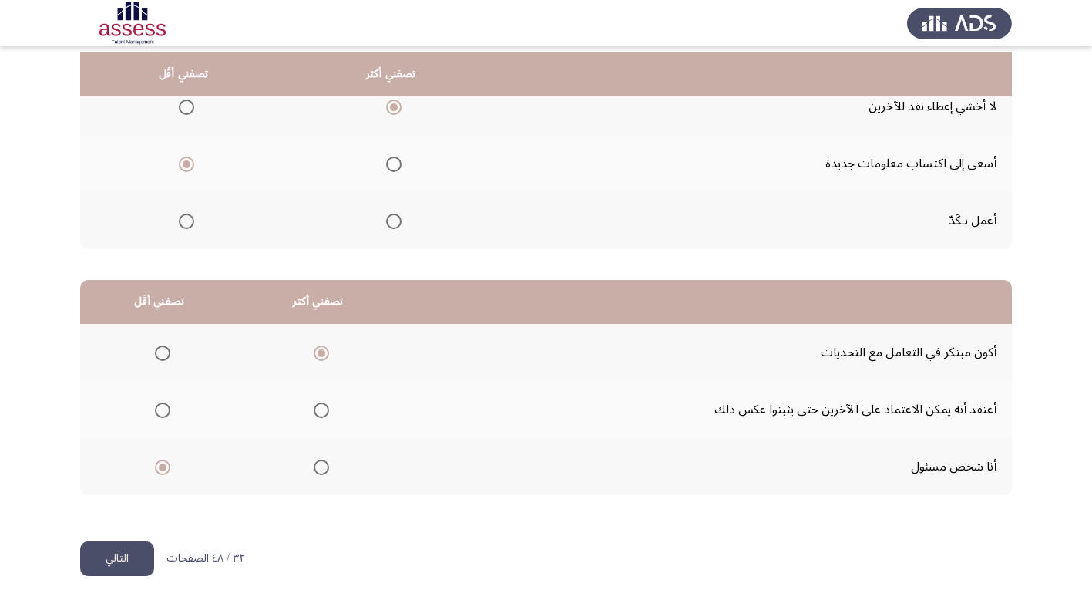
scroll to position [182, 0]
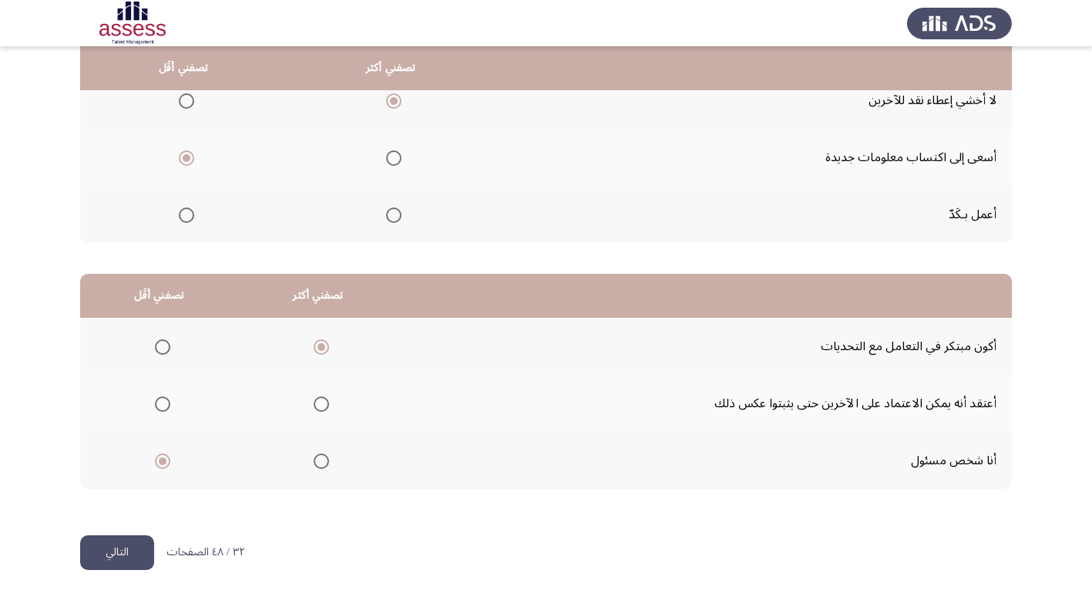
click at [168, 411] on span "Select an option" at bounding box center [162, 403] width 15 height 15
click at [168, 411] on input "Select an option" at bounding box center [162, 403] width 15 height 15
click at [122, 548] on button "التالي" at bounding box center [117, 552] width 74 height 35
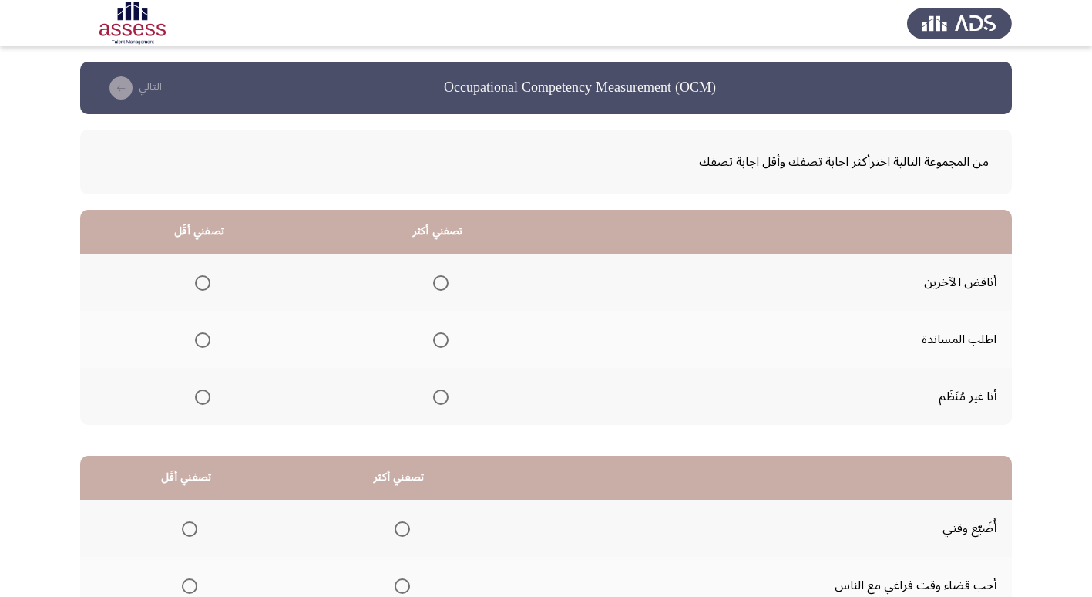
click at [435, 288] on span "Select an option" at bounding box center [440, 282] width 15 height 15
click at [435, 288] on input "Select an option" at bounding box center [440, 282] width 15 height 15
click at [197, 385] on mat-radio-group "Select an option" at bounding box center [200, 396] width 22 height 26
click at [198, 392] on span "Select an option" at bounding box center [202, 396] width 15 height 15
click at [198, 392] on input "Select an option" at bounding box center [202, 396] width 15 height 15
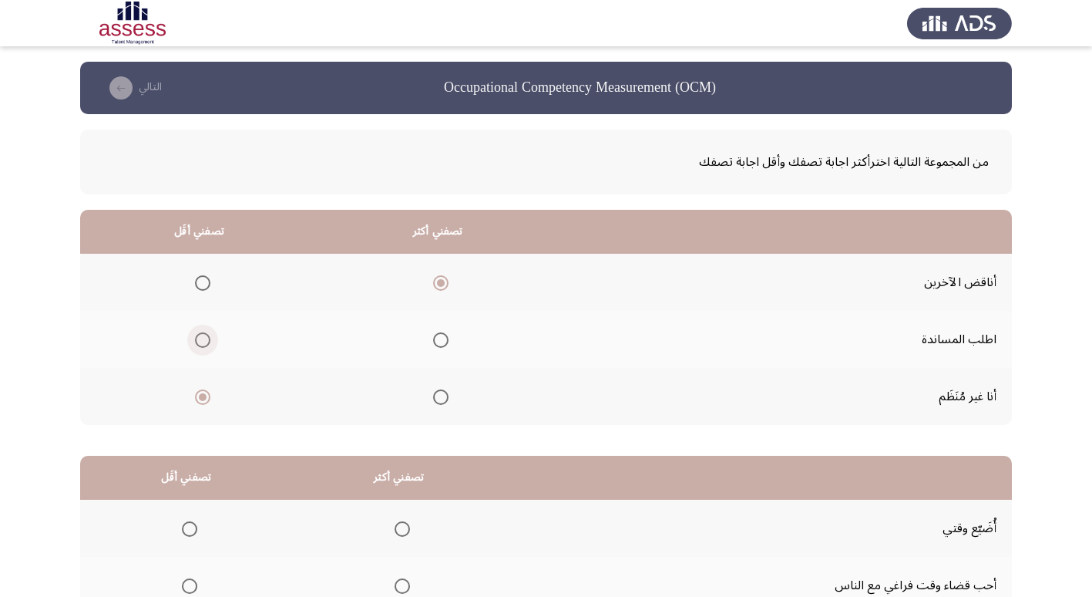
click at [209, 344] on span "Select an option" at bounding box center [202, 339] width 15 height 15
click at [209, 344] on input "Select an option" at bounding box center [202, 339] width 15 height 15
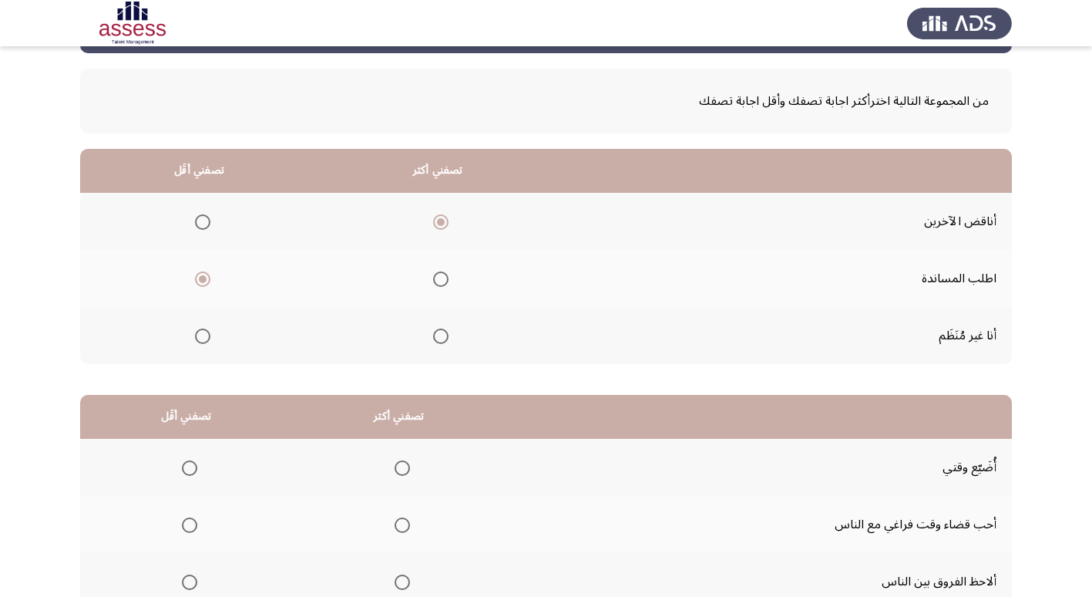
scroll to position [154, 0]
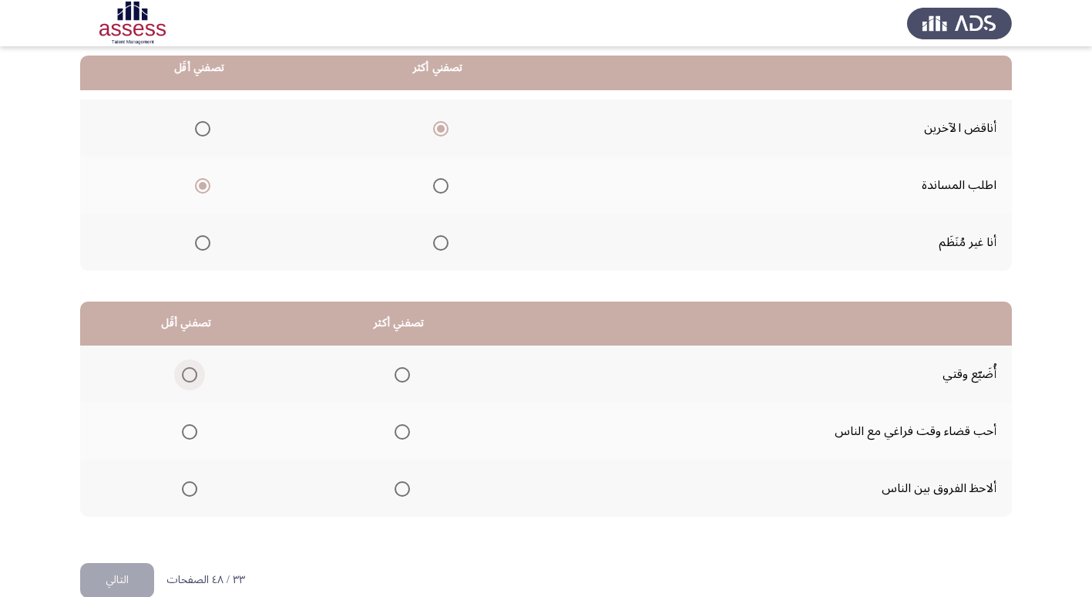
click at [196, 379] on span "Select an option" at bounding box center [189, 374] width 15 height 15
click at [196, 379] on input "Select an option" at bounding box center [189, 374] width 15 height 15
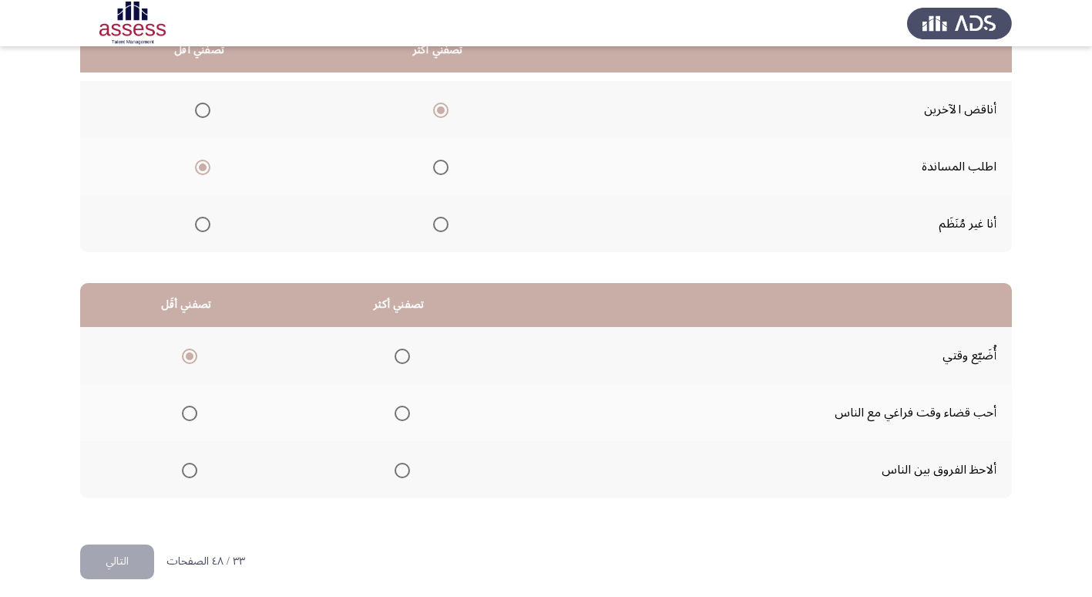
scroll to position [182, 0]
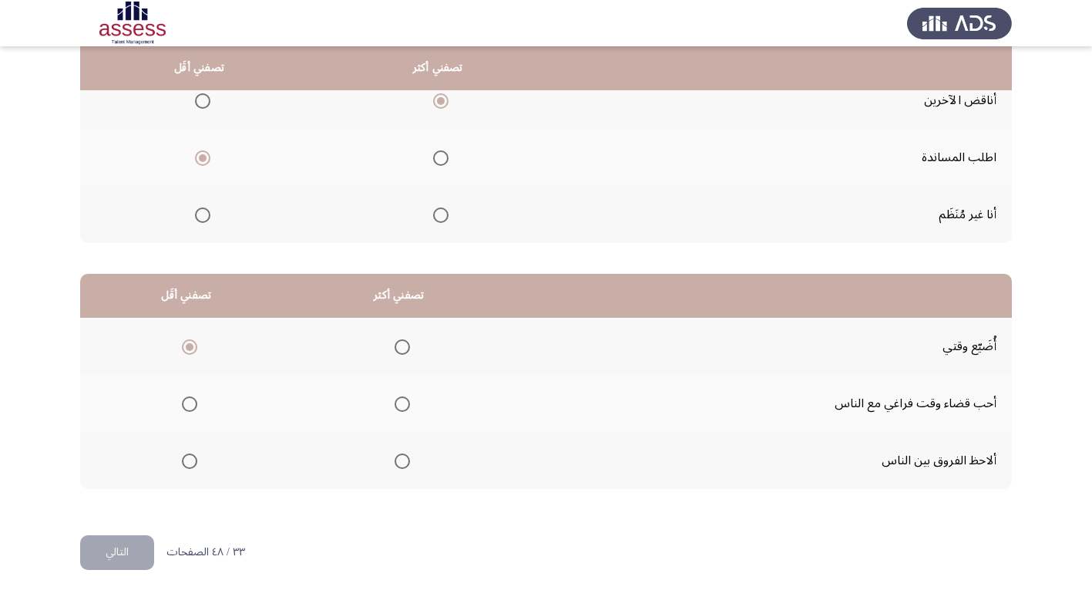
click at [406, 460] on span "Select an option" at bounding box center [402, 460] width 15 height 15
click at [406, 460] on input "Select an option" at bounding box center [402, 460] width 15 height 15
click at [138, 550] on button "التالي" at bounding box center [117, 552] width 74 height 35
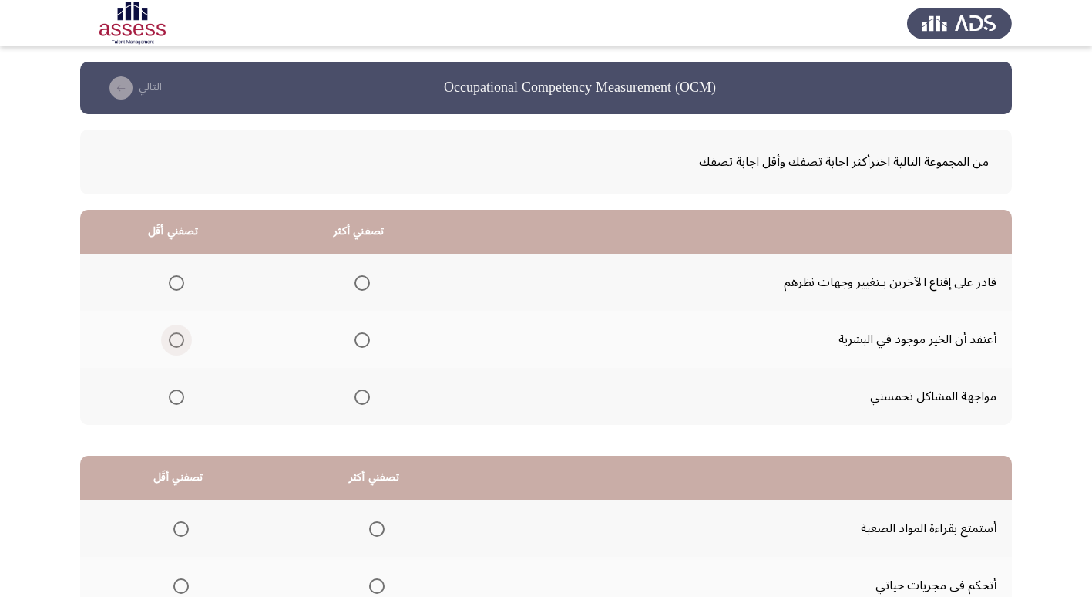
click at [171, 334] on span "Select an option" at bounding box center [176, 339] width 15 height 15
click at [171, 334] on input "Select an option" at bounding box center [176, 339] width 15 height 15
click at [365, 389] on span "Select an option" at bounding box center [362, 396] width 15 height 15
click at [365, 389] on input "Select an option" at bounding box center [362, 396] width 15 height 15
click at [360, 284] on span "Select an option" at bounding box center [362, 282] width 15 height 15
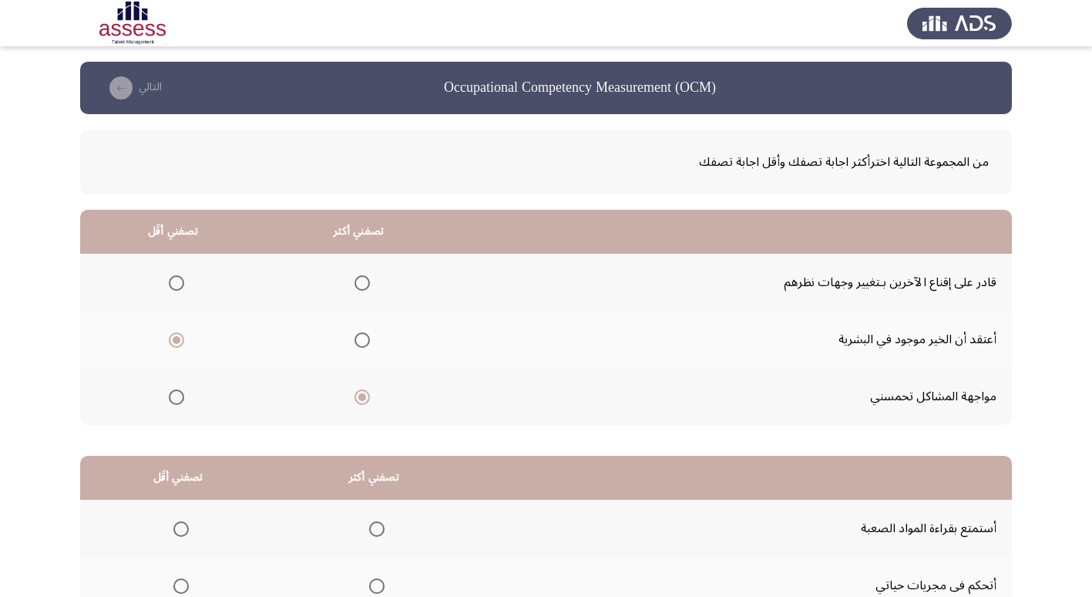
click at [360, 284] on input "Select an option" at bounding box center [362, 282] width 15 height 15
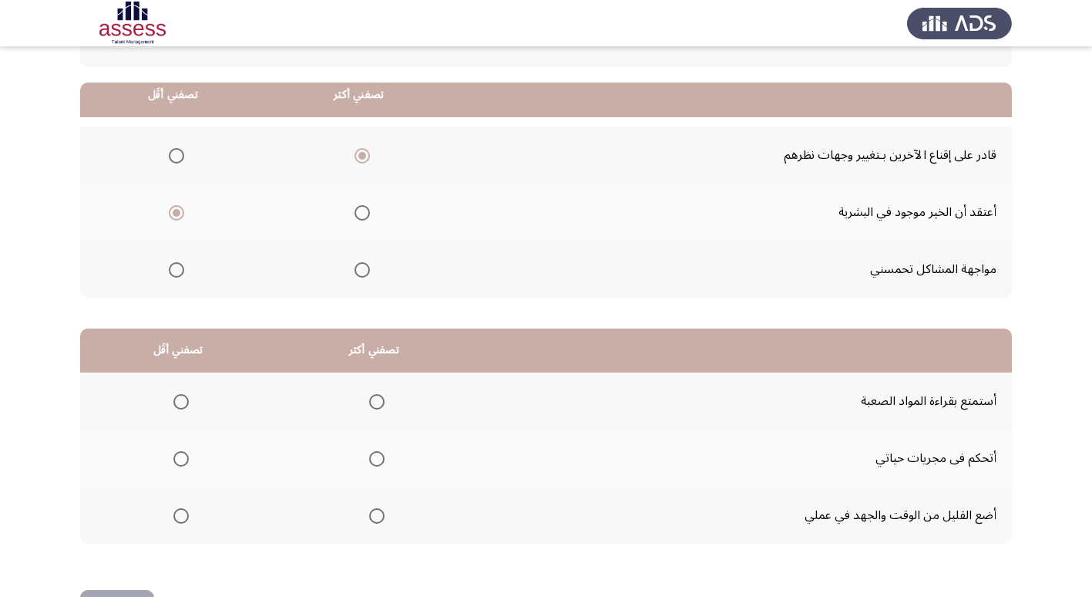
scroll to position [154, 0]
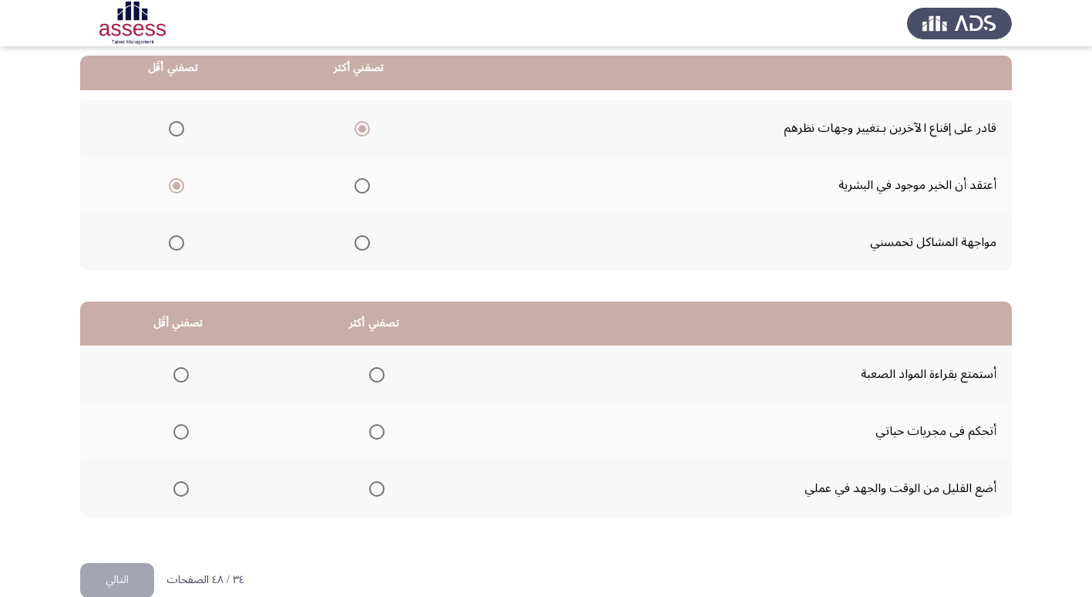
click at [366, 239] on th at bounding box center [359, 242] width 186 height 57
click at [362, 239] on span "Select an option" at bounding box center [362, 242] width 15 height 15
click at [362, 239] on input "Select an option" at bounding box center [362, 242] width 15 height 15
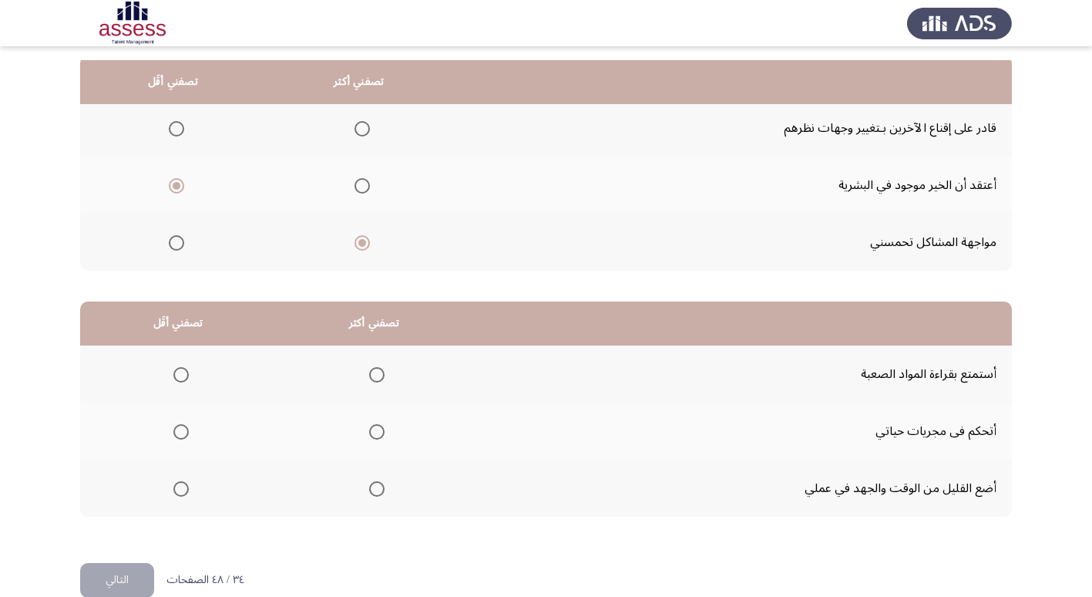
scroll to position [182, 0]
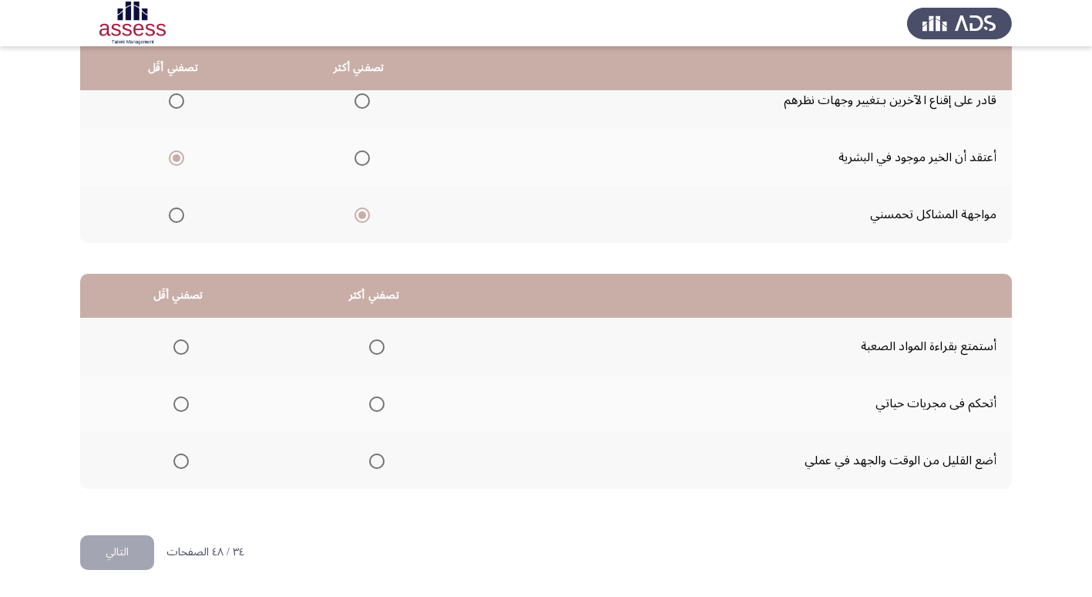
click at [183, 352] on span "Select an option" at bounding box center [180, 346] width 15 height 15
click at [183, 352] on input "Select an option" at bounding box center [180, 346] width 15 height 15
click at [375, 415] on mat-radio-group "Select an option" at bounding box center [374, 403] width 22 height 26
click at [375, 409] on span "Select an option" at bounding box center [376, 403] width 15 height 15
click at [375, 409] on input "Select an option" at bounding box center [376, 403] width 15 height 15
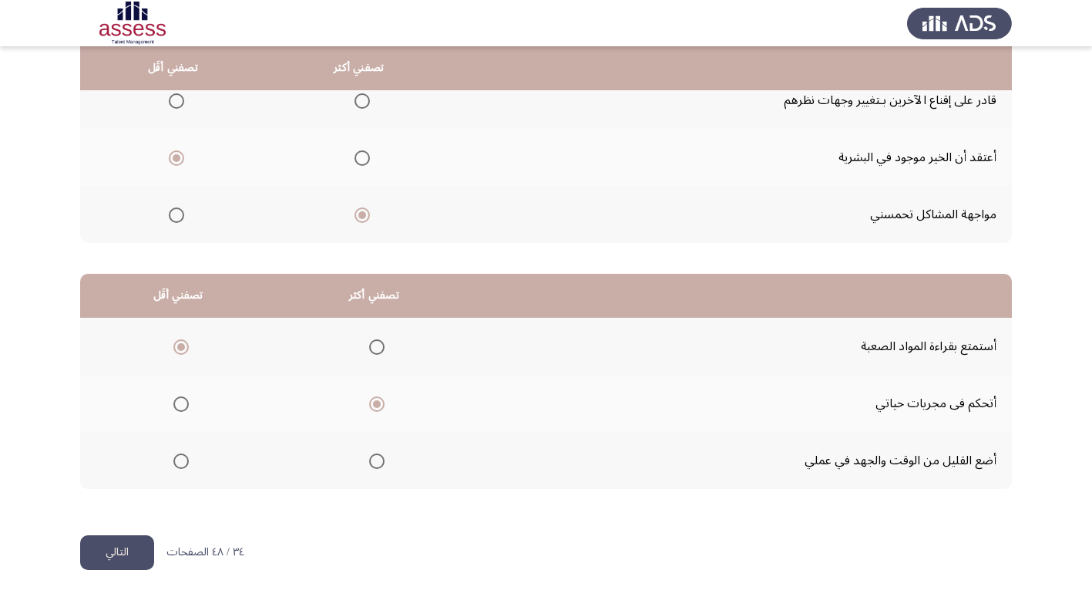
click at [132, 545] on button "التالي" at bounding box center [117, 552] width 74 height 35
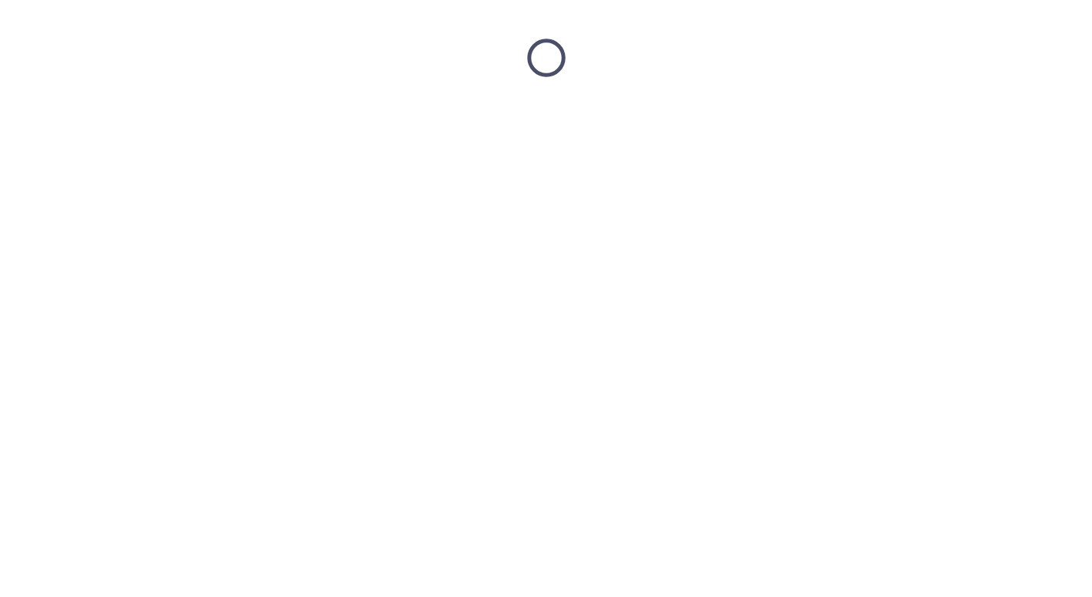
scroll to position [0, 0]
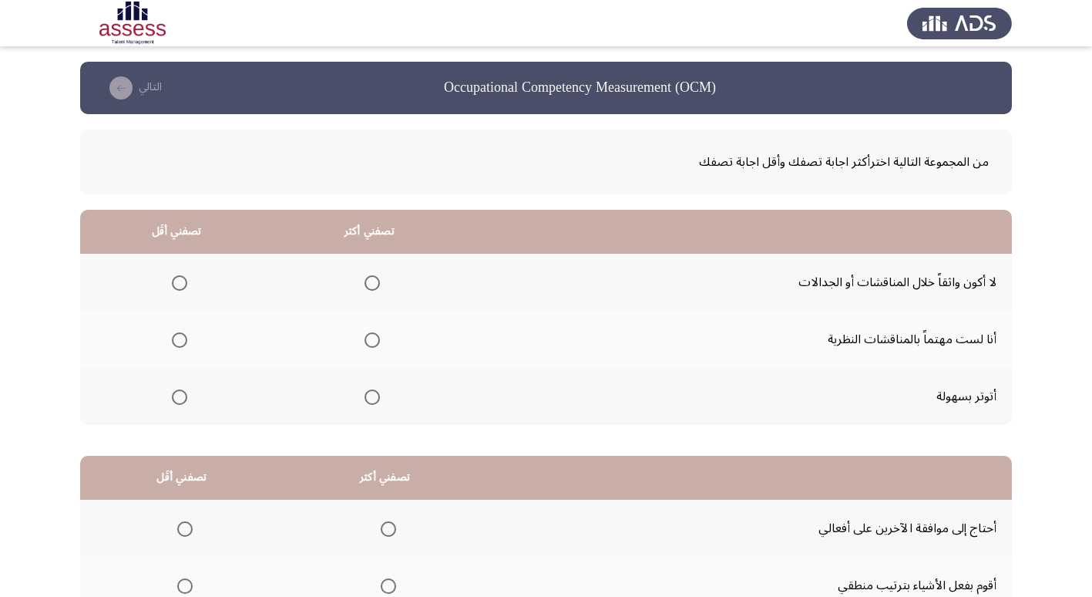
click at [372, 343] on span "Select an option" at bounding box center [372, 339] width 15 height 15
click at [372, 343] on input "Select an option" at bounding box center [372, 339] width 15 height 15
click at [174, 284] on span "Select an option" at bounding box center [179, 282] width 15 height 15
click at [174, 284] on input "Select an option" at bounding box center [179, 282] width 15 height 15
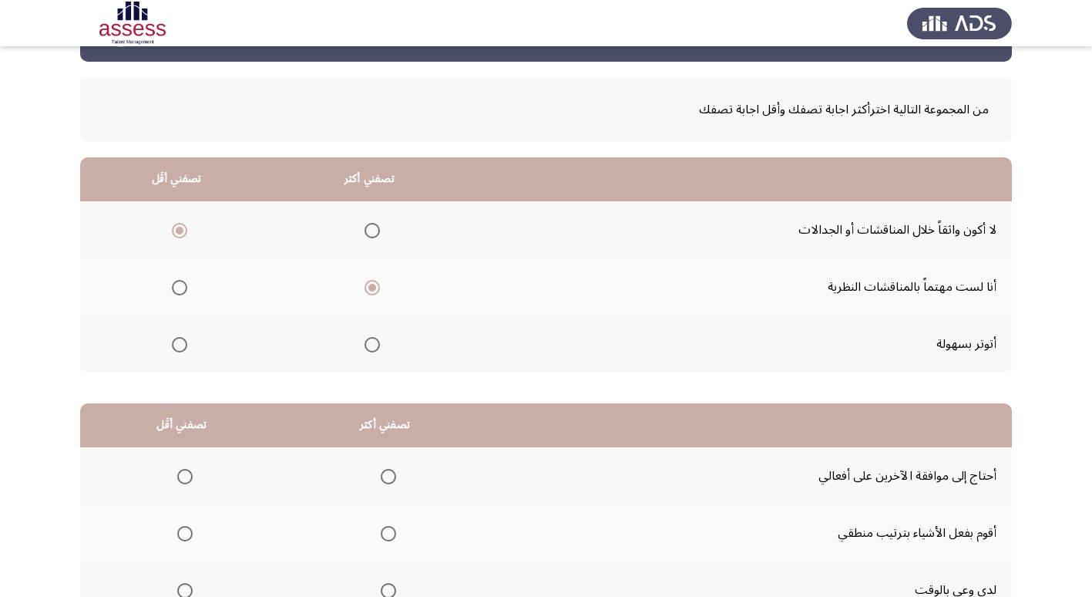
scroll to position [154, 0]
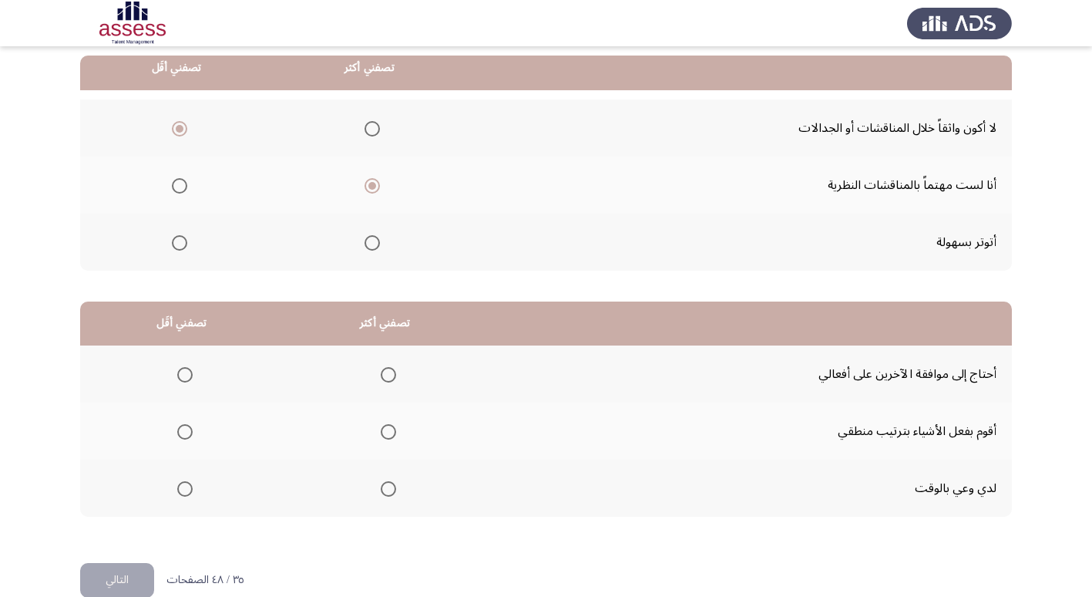
click at [188, 375] on span "Select an option" at bounding box center [184, 374] width 15 height 15
click at [188, 375] on input "Select an option" at bounding box center [184, 374] width 15 height 15
click at [389, 432] on span "Select an option" at bounding box center [389, 432] width 0 height 0
click at [387, 431] on input "Select an option" at bounding box center [388, 431] width 15 height 15
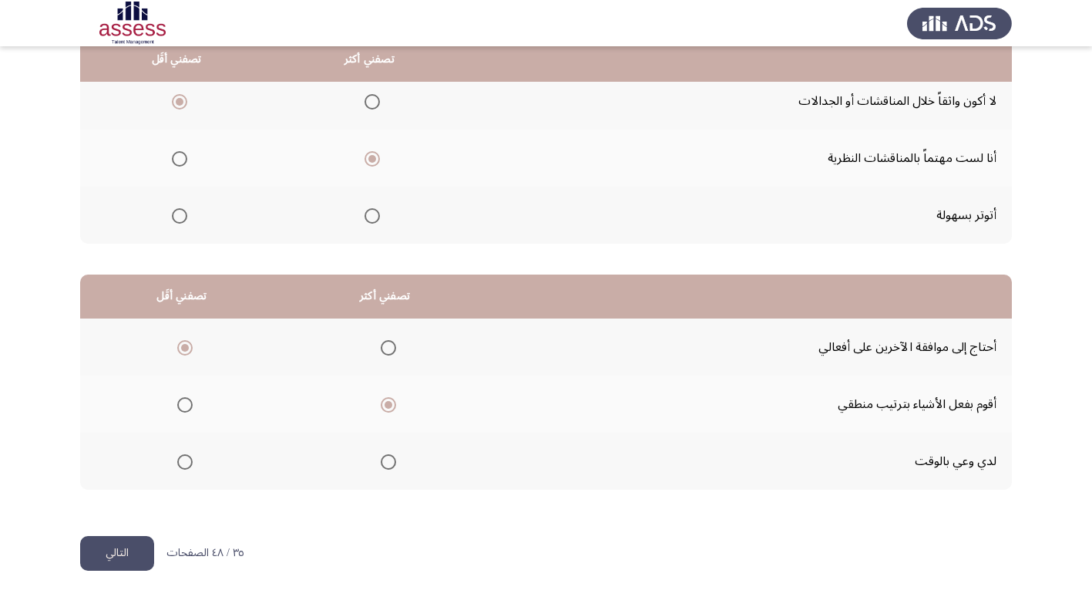
scroll to position [182, 0]
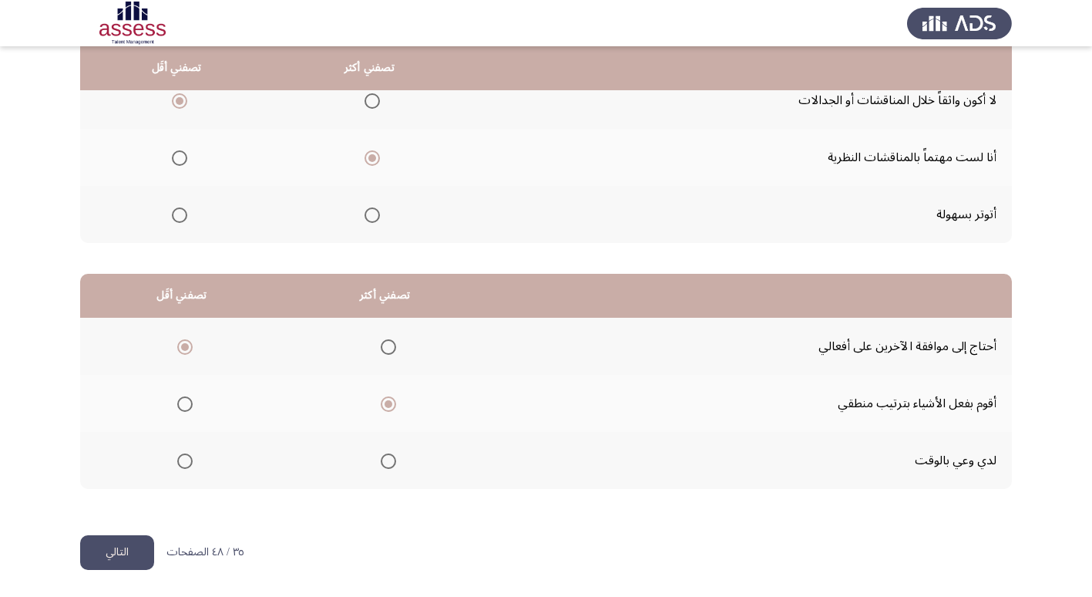
click at [138, 552] on button "التالي" at bounding box center [117, 552] width 74 height 35
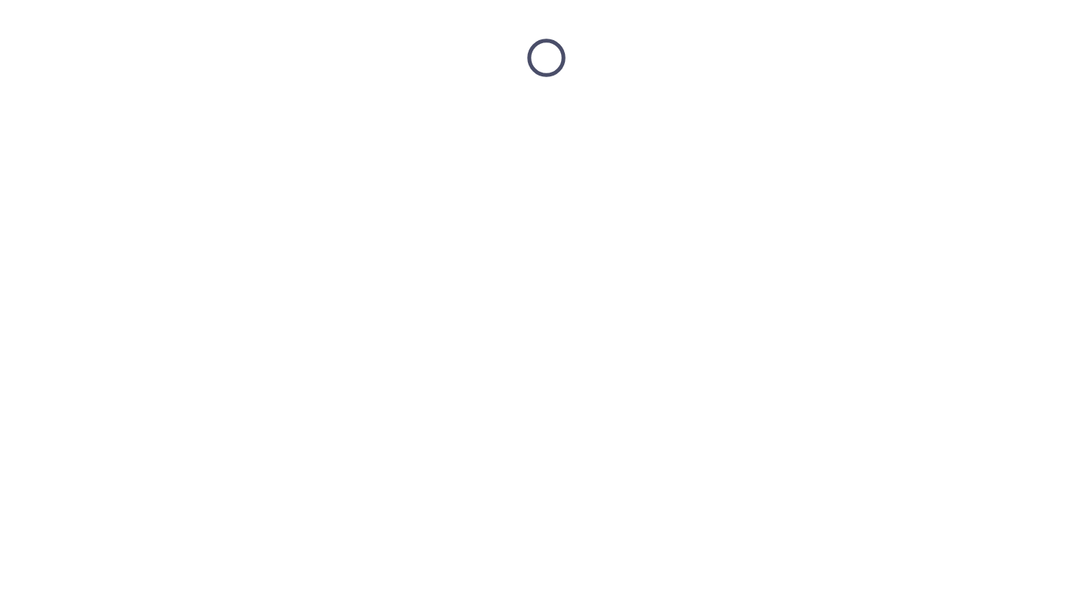
scroll to position [0, 0]
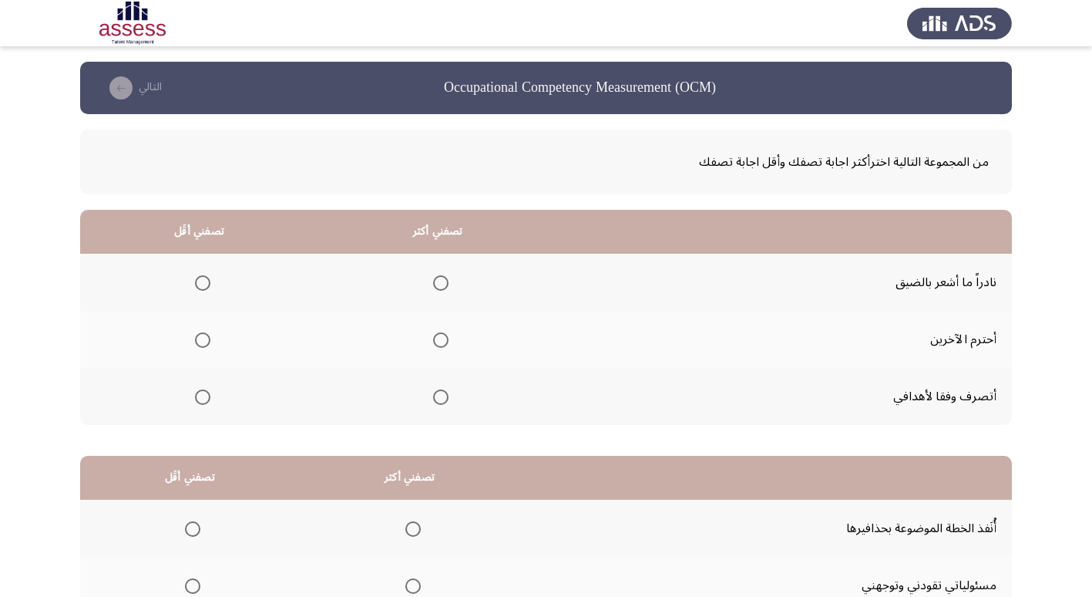
click at [449, 401] on th at bounding box center [437, 396] width 239 height 57
click at [438, 400] on span "Select an option" at bounding box center [440, 396] width 15 height 15
click at [438, 400] on input "Select an option" at bounding box center [440, 396] width 15 height 15
click at [202, 280] on span "Select an option" at bounding box center [202, 282] width 15 height 15
click at [202, 280] on input "Select an option" at bounding box center [202, 282] width 15 height 15
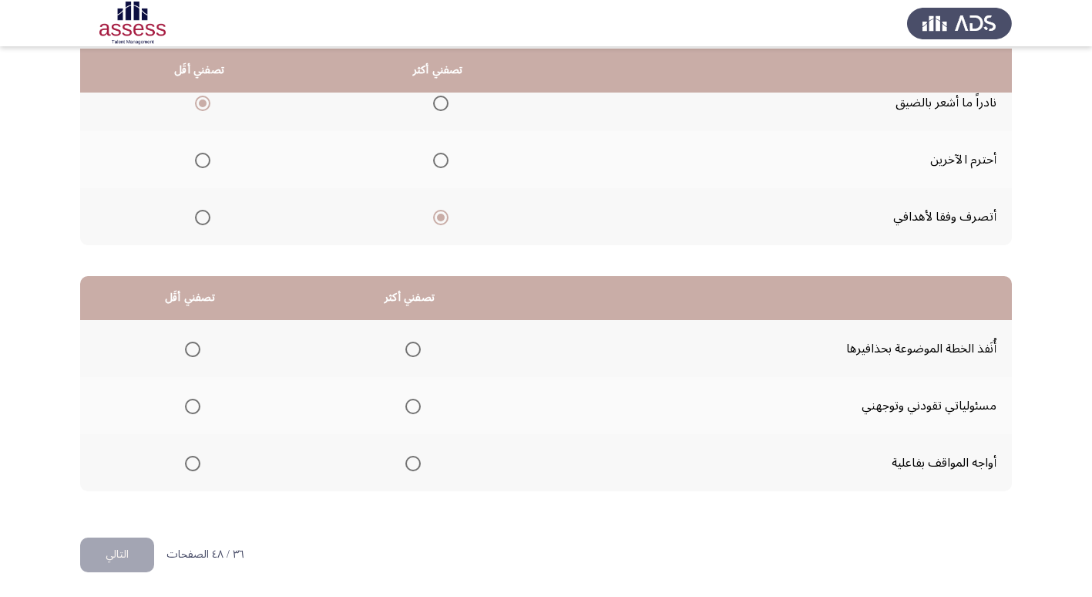
scroll to position [182, 0]
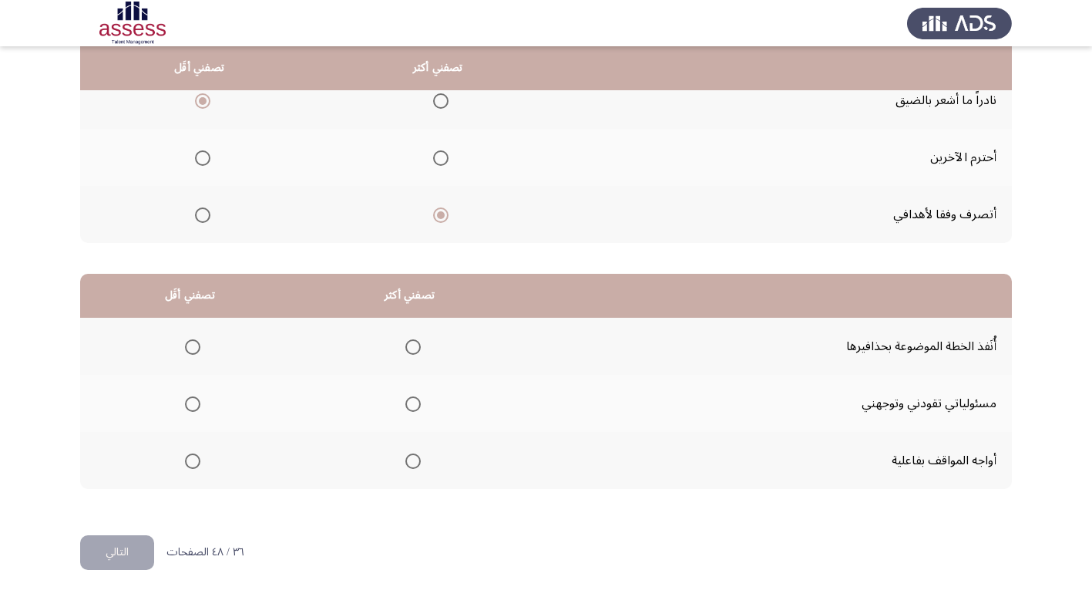
click at [412, 345] on span "Select an option" at bounding box center [413, 346] width 15 height 15
click at [412, 345] on input "Select an option" at bounding box center [413, 346] width 15 height 15
click at [187, 412] on mat-radio-group "Select an option" at bounding box center [190, 403] width 22 height 26
click at [187, 400] on span "Select an option" at bounding box center [192, 403] width 15 height 15
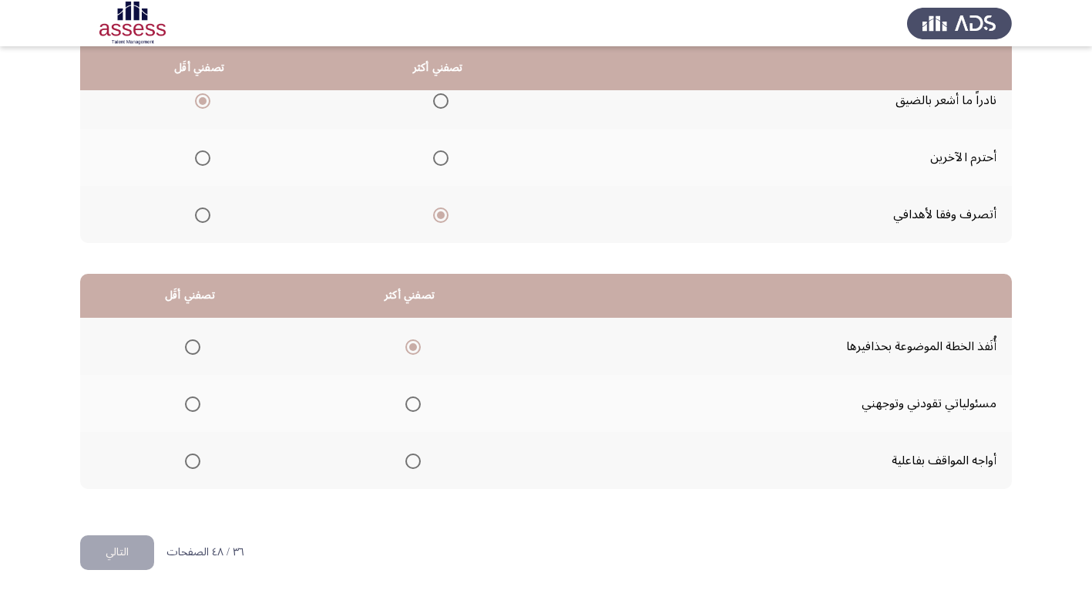
click at [187, 400] on input "Select an option" at bounding box center [192, 403] width 15 height 15
click at [108, 556] on button "التالي" at bounding box center [117, 552] width 74 height 35
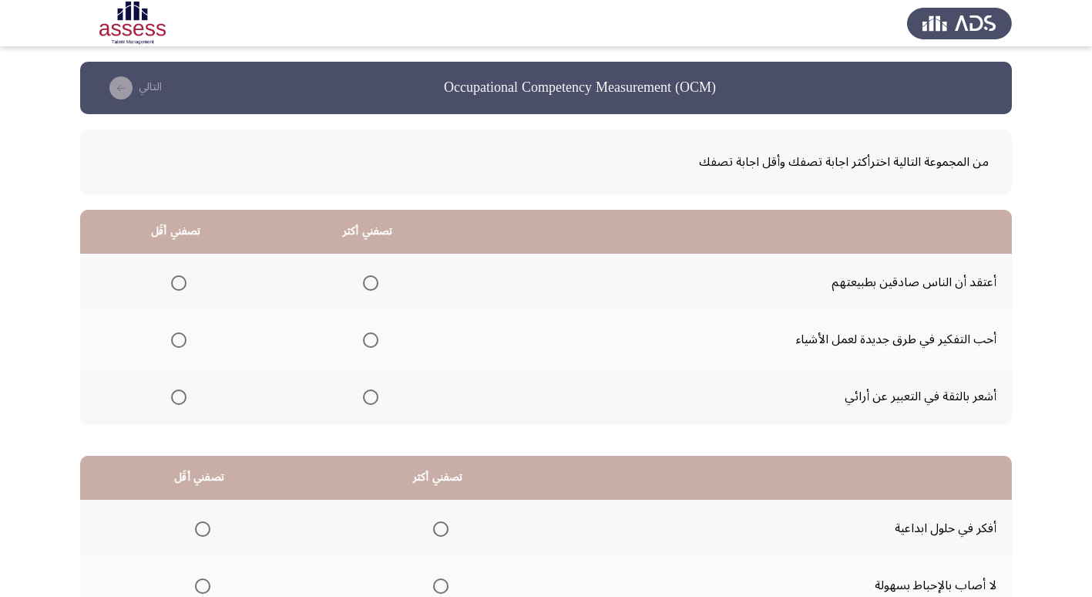
click at [379, 339] on th at bounding box center [368, 339] width 192 height 57
click at [374, 338] on span "Select an option" at bounding box center [370, 339] width 15 height 15
click at [374, 338] on input "Select an option" at bounding box center [370, 339] width 15 height 15
click at [180, 290] on span "Select an option" at bounding box center [178, 282] width 15 height 15
click at [180, 290] on input "Select an option" at bounding box center [178, 282] width 15 height 15
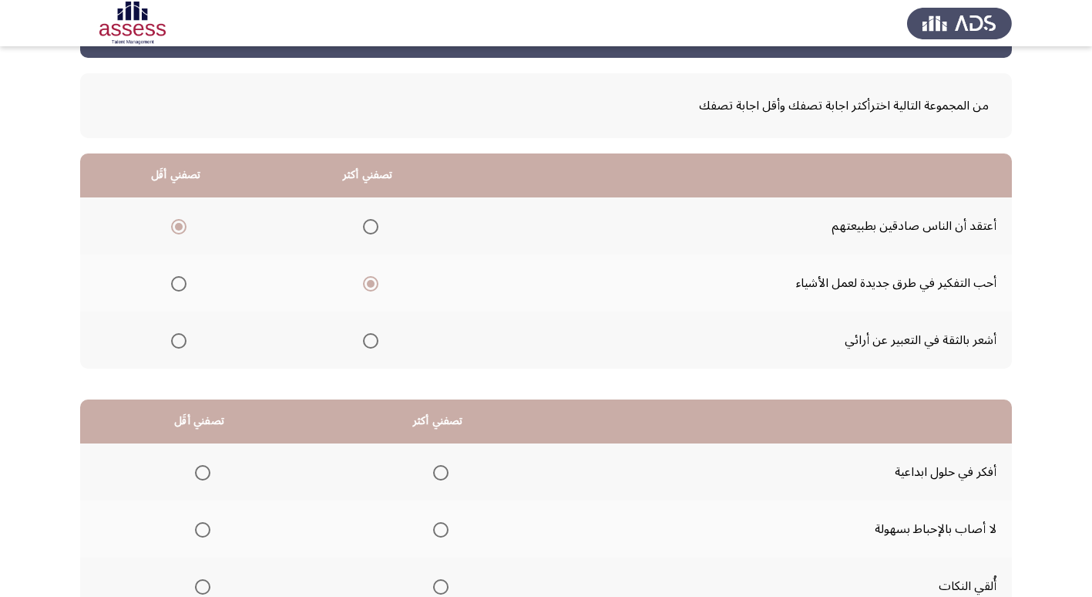
scroll to position [154, 0]
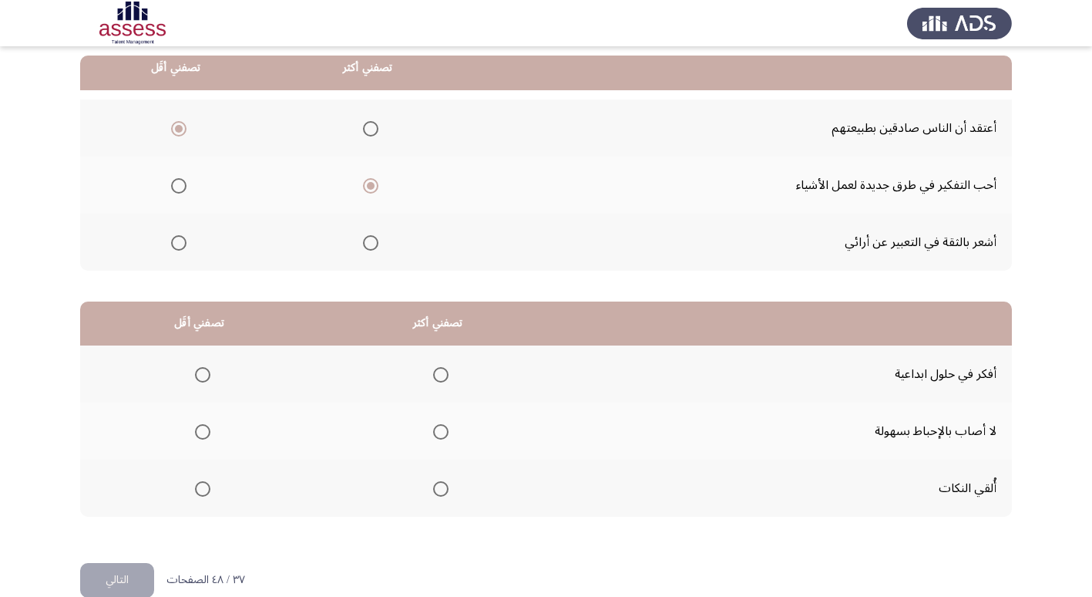
click at [169, 246] on label "Select an option" at bounding box center [176, 242] width 22 height 15
click at [171, 246] on input "Select an option" at bounding box center [178, 242] width 15 height 15
click at [173, 123] on span "Select an option" at bounding box center [178, 128] width 15 height 15
click at [173, 123] on input "Select an option" at bounding box center [178, 128] width 15 height 15
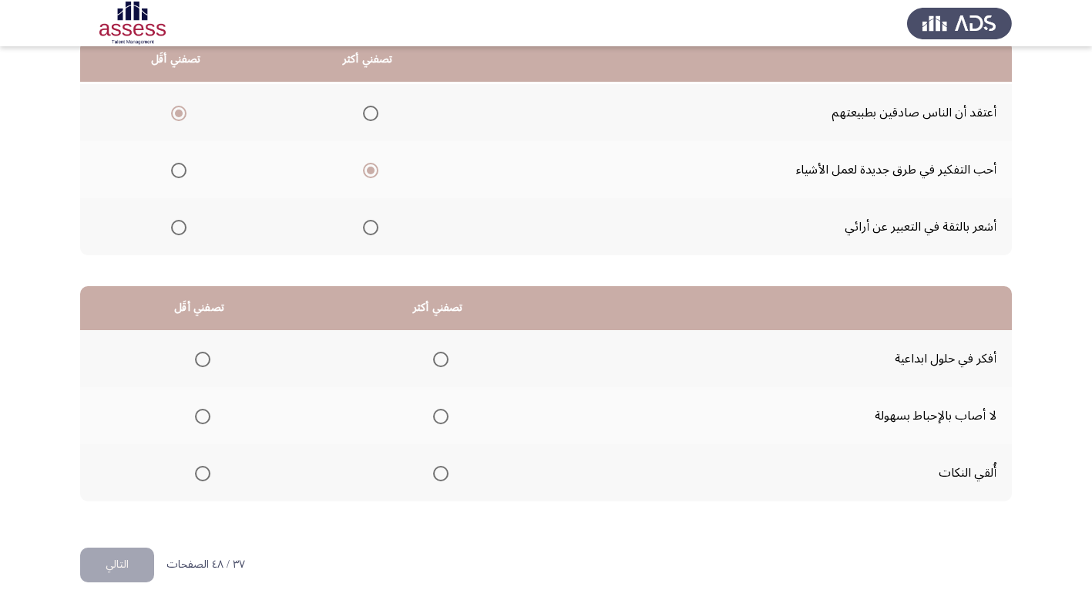
scroll to position [182, 0]
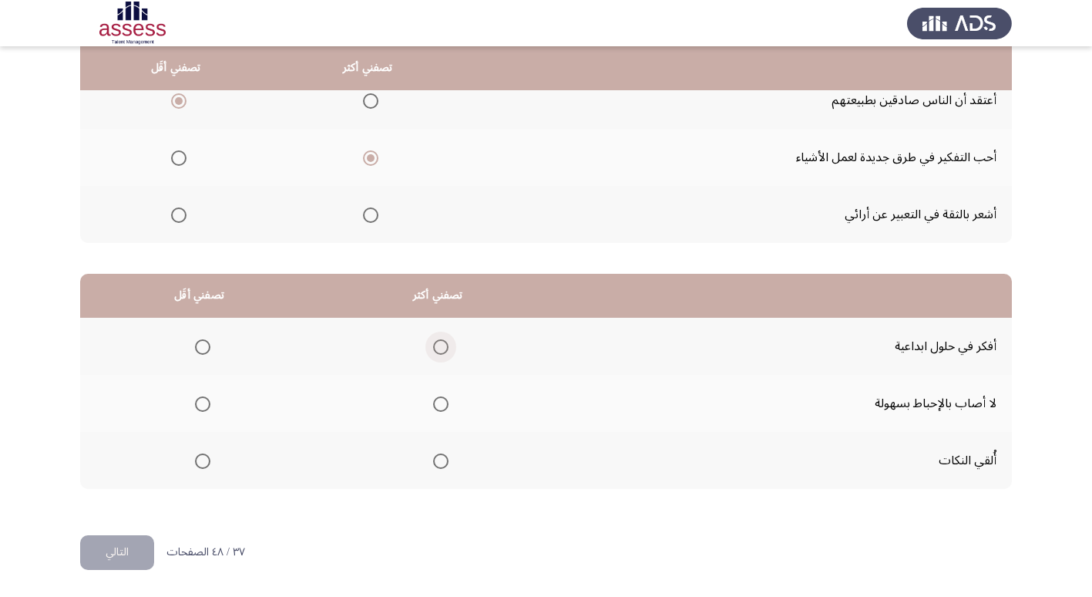
click at [433, 342] on span "Select an option" at bounding box center [440, 346] width 15 height 15
click at [433, 342] on input "Select an option" at bounding box center [440, 346] width 15 height 15
click at [207, 457] on span "Select an option" at bounding box center [202, 460] width 15 height 15
click at [207, 457] on input "Select an option" at bounding box center [202, 460] width 15 height 15
click at [134, 544] on button "التالي" at bounding box center [117, 552] width 74 height 35
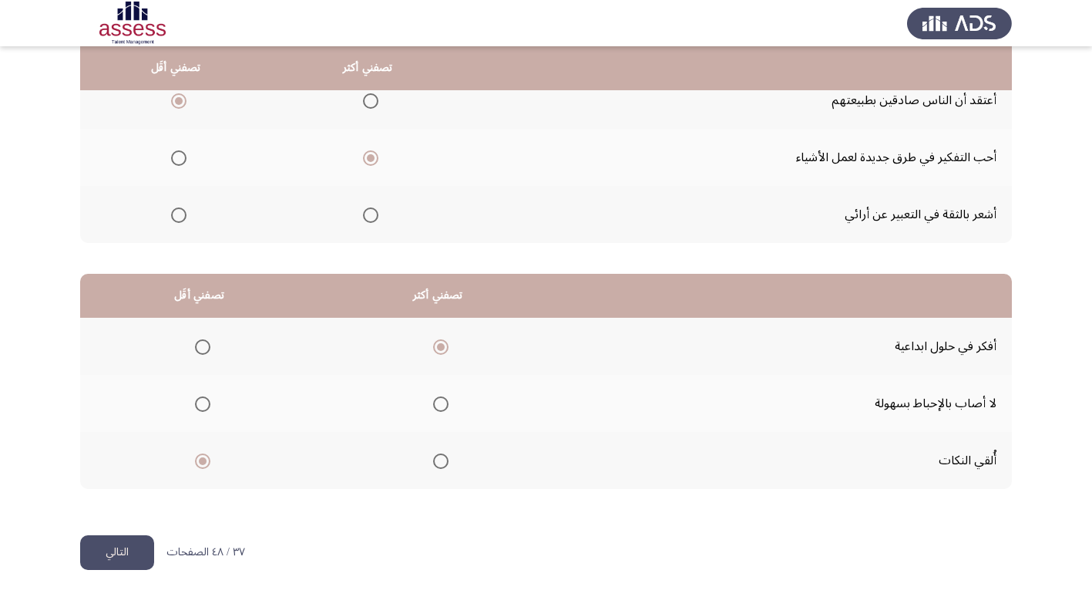
scroll to position [0, 0]
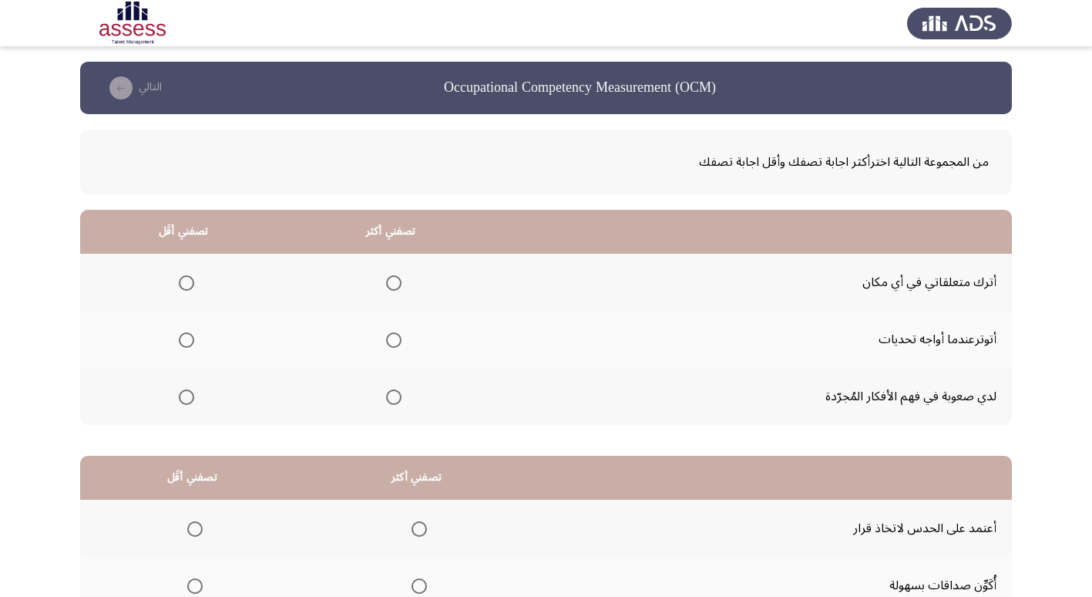
click at [199, 348] on th at bounding box center [183, 339] width 207 height 57
click at [188, 345] on span "Select an option" at bounding box center [186, 339] width 15 height 15
click at [188, 345] on input "Select an option" at bounding box center [186, 339] width 15 height 15
click at [399, 284] on span "Select an option" at bounding box center [393, 282] width 15 height 15
click at [399, 284] on input "Select an option" at bounding box center [393, 282] width 15 height 15
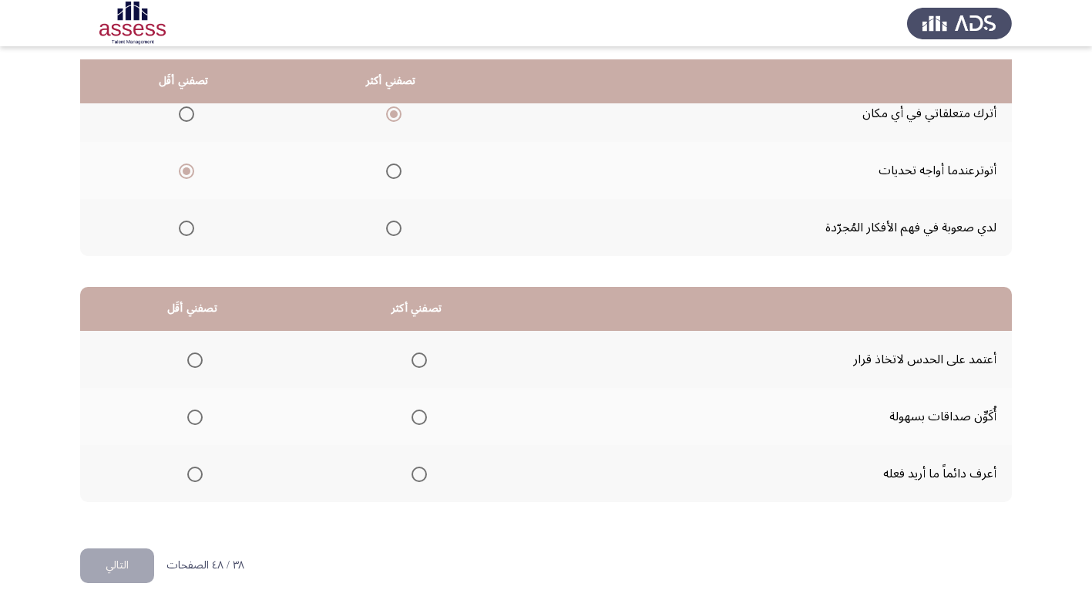
scroll to position [182, 0]
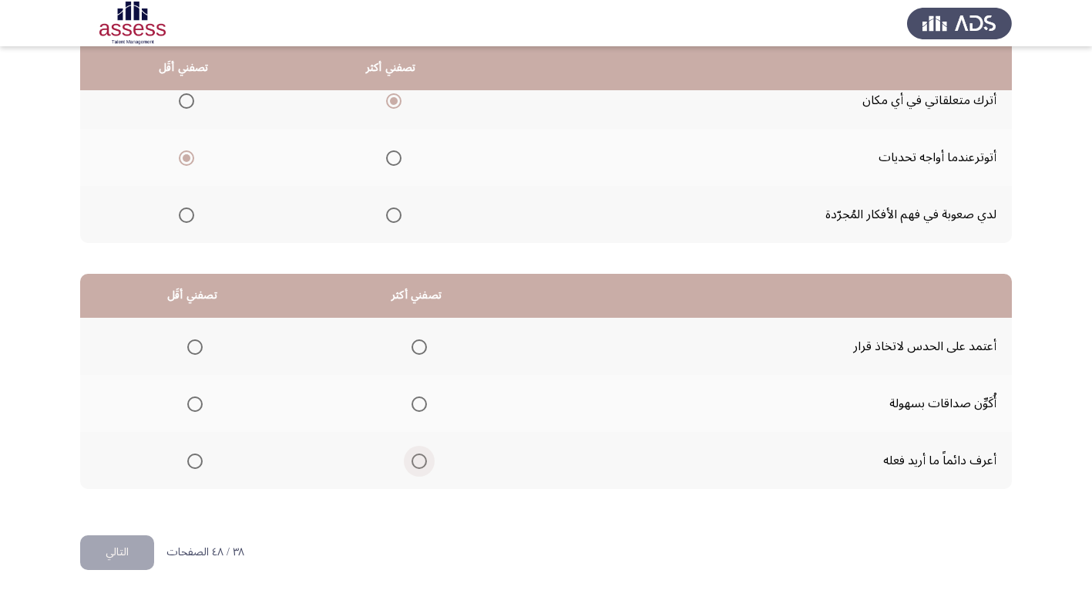
click at [409, 465] on label "Select an option" at bounding box center [417, 460] width 22 height 15
click at [412, 465] on input "Select an option" at bounding box center [419, 460] width 15 height 15
click at [198, 400] on span "Select an option" at bounding box center [194, 403] width 15 height 15
click at [198, 400] on input "Select an option" at bounding box center [194, 403] width 15 height 15
click at [200, 352] on span "Select an option" at bounding box center [194, 346] width 15 height 15
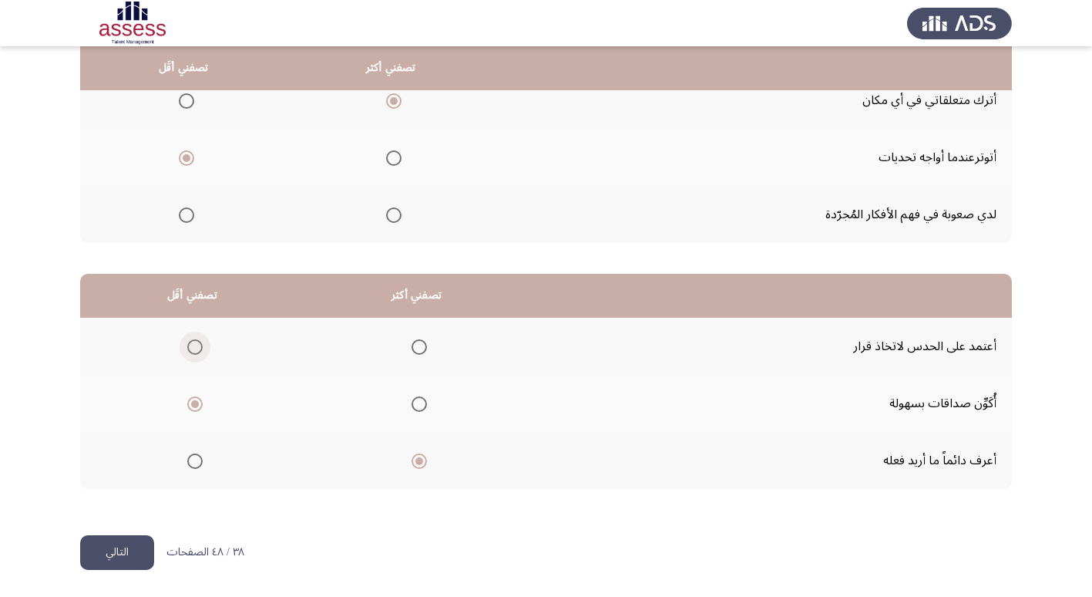
click at [200, 352] on input "Select an option" at bounding box center [194, 346] width 15 height 15
click at [136, 546] on button "التالي" at bounding box center [117, 552] width 74 height 35
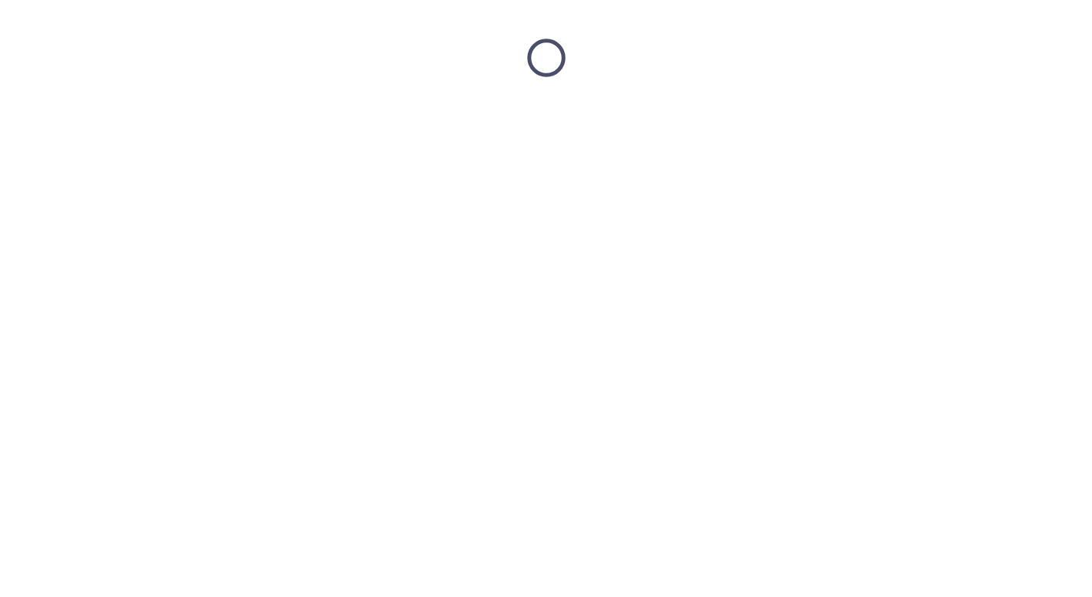
scroll to position [0, 0]
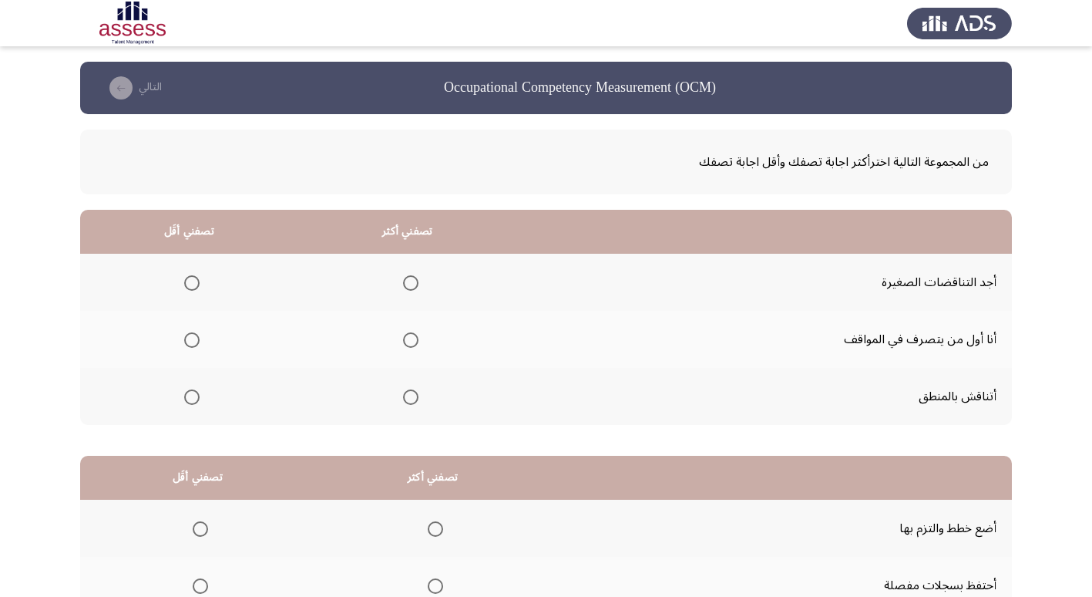
click at [409, 400] on span "Select an option" at bounding box center [410, 396] width 15 height 15
click at [409, 400] on input "Select an option" at bounding box center [410, 396] width 15 height 15
click at [185, 277] on span "Select an option" at bounding box center [191, 282] width 15 height 15
click at [185, 277] on input "Select an option" at bounding box center [191, 282] width 15 height 15
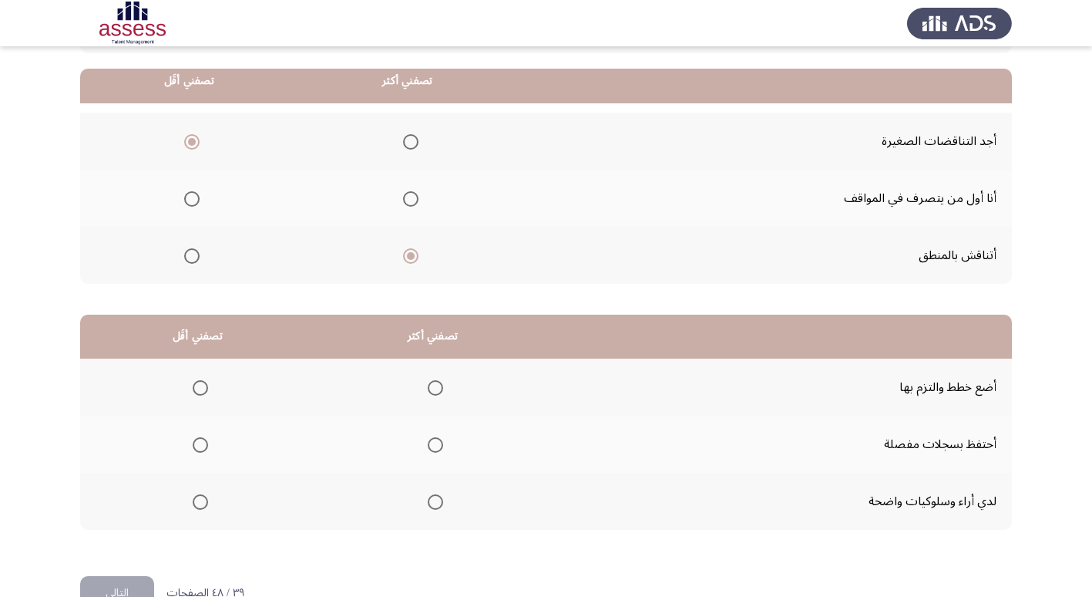
scroll to position [154, 0]
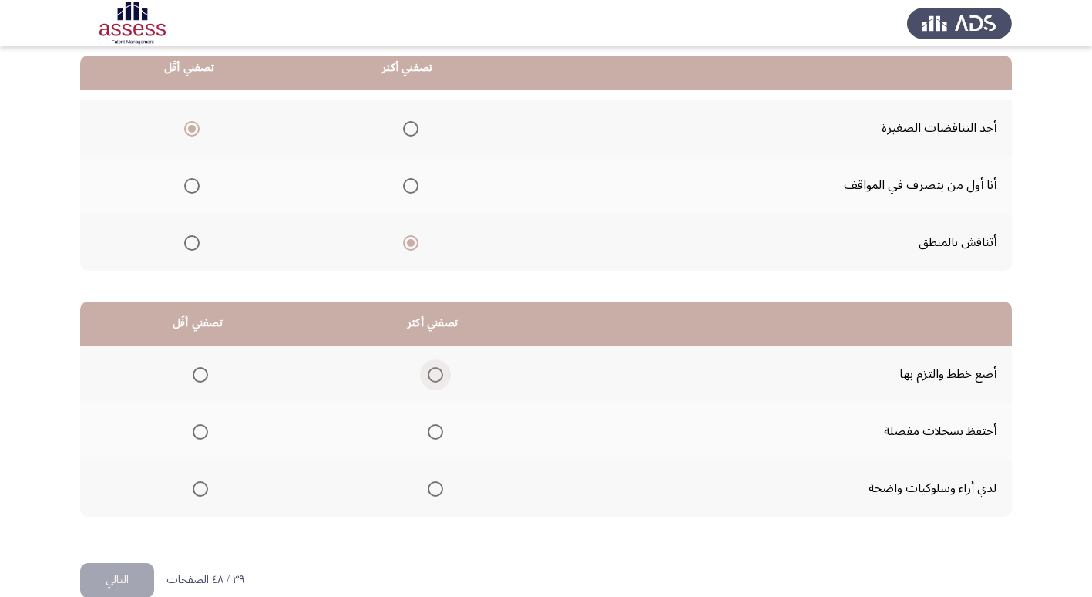
click at [428, 382] on span "Select an option" at bounding box center [435, 374] width 15 height 15
click at [428, 382] on input "Select an option" at bounding box center [435, 374] width 15 height 15
click at [203, 432] on span "Select an option" at bounding box center [200, 431] width 15 height 15
click at [203, 432] on input "Select an option" at bounding box center [200, 431] width 15 height 15
drag, startPoint x: 135, startPoint y: 573, endPoint x: 149, endPoint y: 562, distance: 17.6
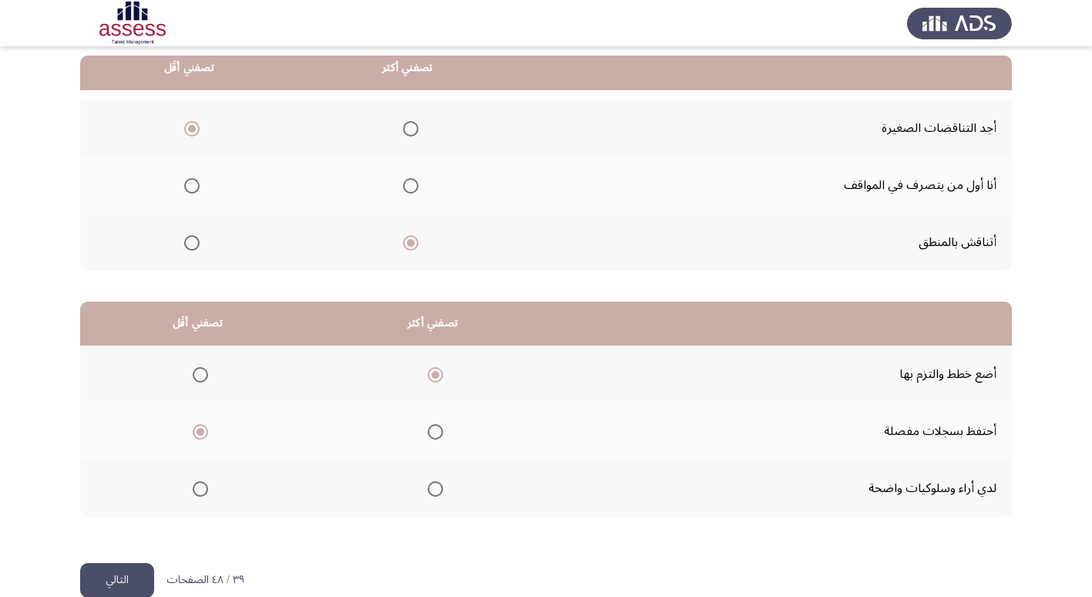
click at [134, 574] on button "التالي" at bounding box center [117, 580] width 74 height 35
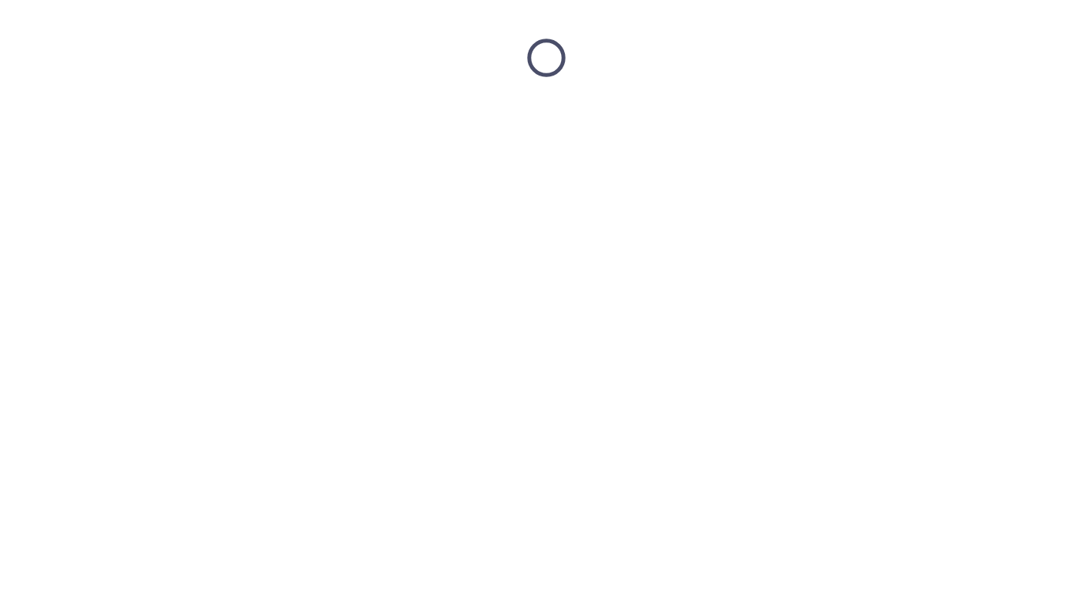
scroll to position [0, 0]
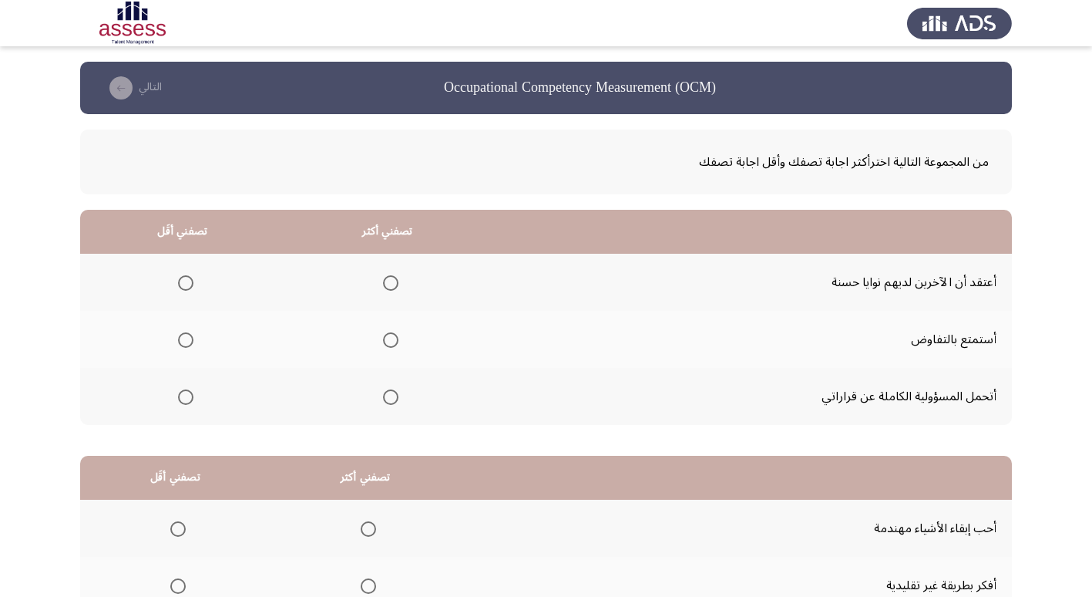
click at [388, 401] on span "Select an option" at bounding box center [390, 396] width 15 height 15
click at [388, 401] on input "Select an option" at bounding box center [390, 396] width 15 height 15
click at [198, 336] on th at bounding box center [182, 339] width 205 height 57
click at [187, 338] on span "Select an option" at bounding box center [185, 339] width 15 height 15
click at [187, 338] on input "Select an option" at bounding box center [185, 339] width 15 height 15
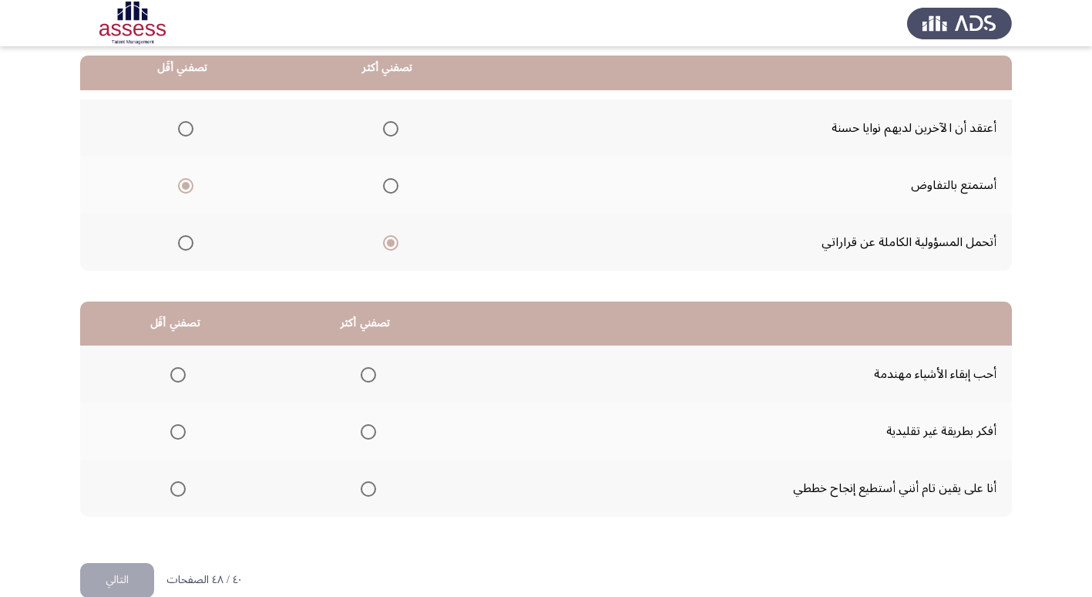
scroll to position [182, 0]
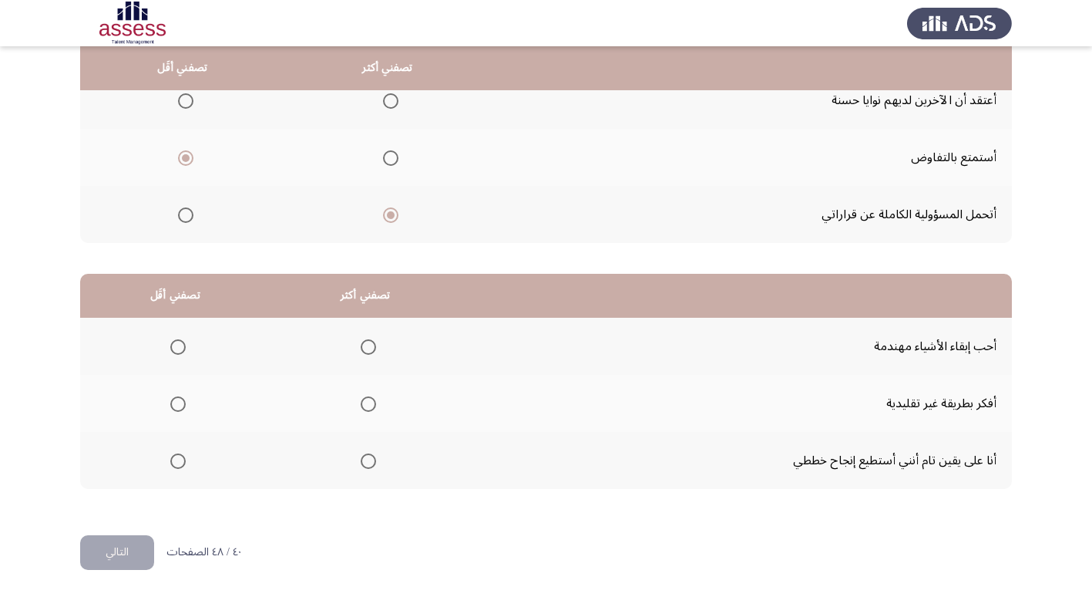
click at [369, 463] on span "Select an option" at bounding box center [368, 460] width 15 height 15
click at [369, 463] on input "Select an option" at bounding box center [368, 460] width 15 height 15
click at [173, 349] on span "Select an option" at bounding box center [177, 346] width 15 height 15
click at [173, 349] on input "Select an option" at bounding box center [177, 346] width 15 height 15
click at [180, 406] on span "Select an option" at bounding box center [177, 403] width 15 height 15
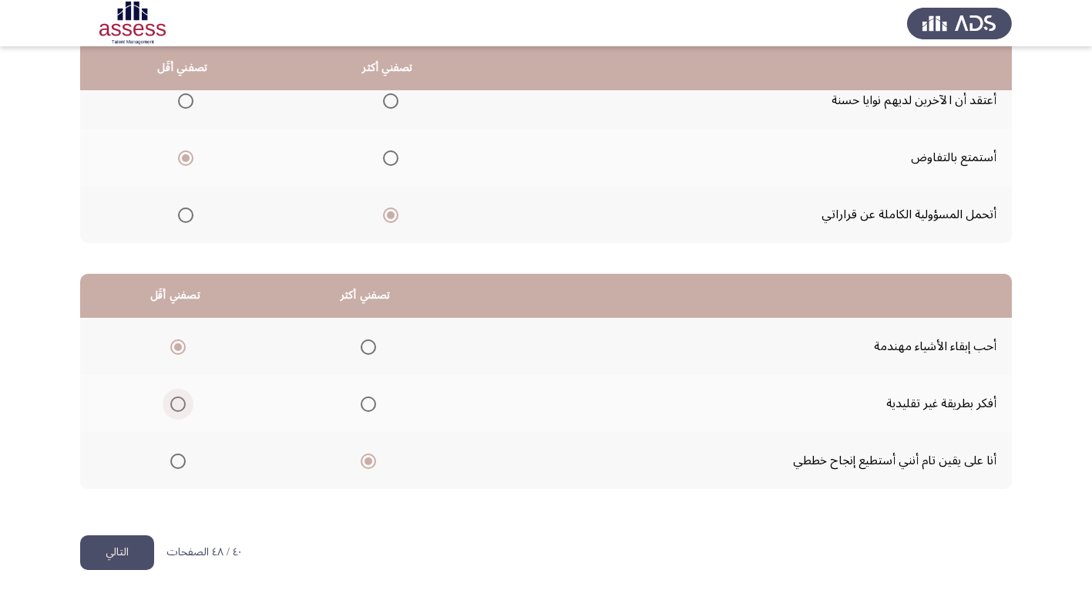
click at [180, 406] on input "Select an option" at bounding box center [177, 403] width 15 height 15
click at [177, 355] on mat-radio-group "Select an option" at bounding box center [175, 346] width 22 height 26
click at [177, 349] on span "Select an option" at bounding box center [177, 346] width 15 height 15
click at [177, 349] on input "Select an option" at bounding box center [177, 346] width 15 height 15
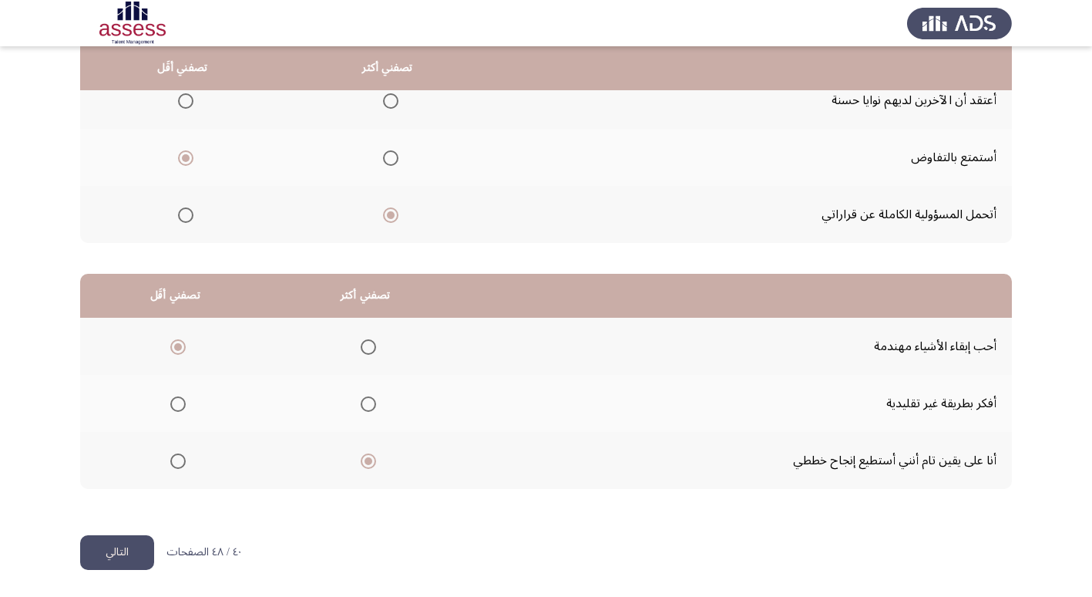
click at [132, 550] on button "التالي" at bounding box center [117, 552] width 74 height 35
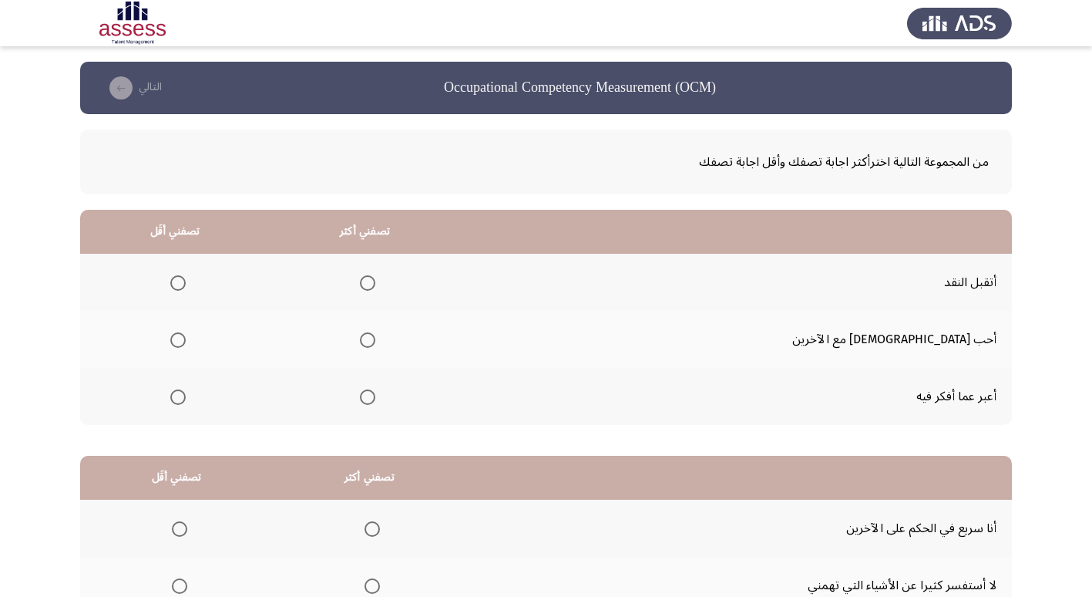
click at [375, 399] on span "Select an option" at bounding box center [367, 396] width 15 height 15
click at [375, 399] on input "Select an option" at bounding box center [367, 396] width 15 height 15
click at [184, 274] on th at bounding box center [175, 282] width 190 height 57
click at [186, 281] on span "Select an option" at bounding box center [177, 282] width 15 height 15
click at [186, 281] on input "Select an option" at bounding box center [177, 282] width 15 height 15
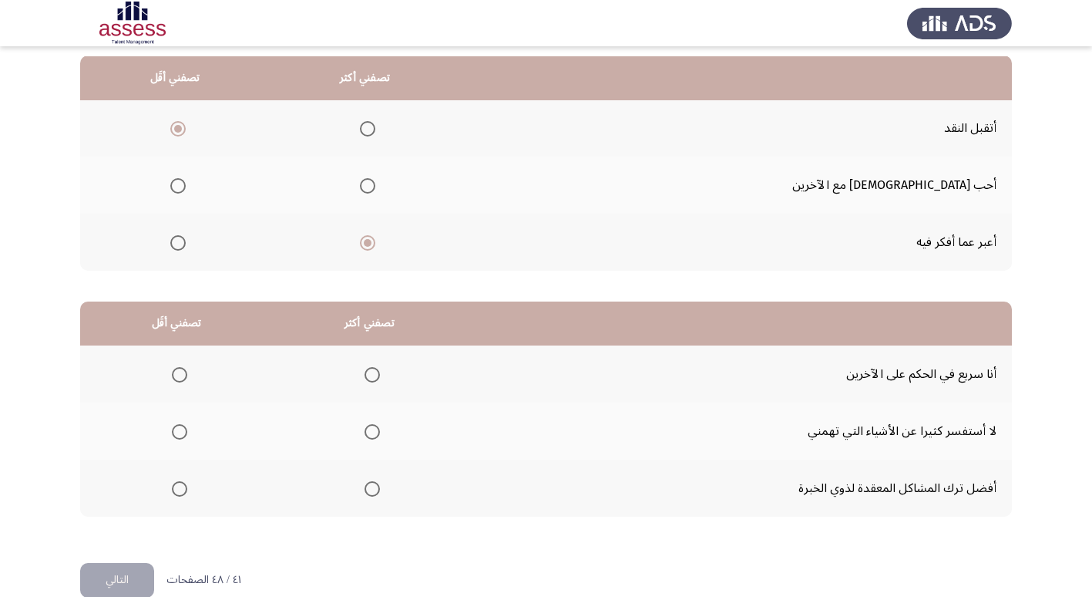
scroll to position [182, 0]
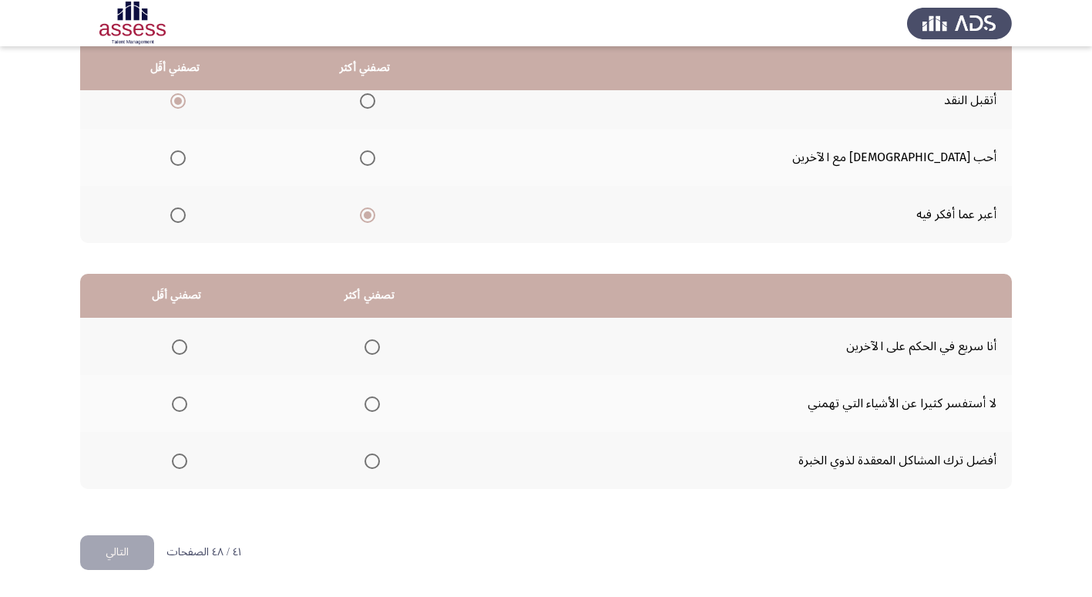
click at [182, 469] on mat-radio-group "Select an option" at bounding box center [177, 460] width 22 height 26
click at [178, 459] on span "Select an option" at bounding box center [179, 460] width 15 height 15
click at [178, 459] on input "Select an option" at bounding box center [179, 460] width 15 height 15
click at [183, 348] on span "Select an option" at bounding box center [179, 346] width 15 height 15
click at [183, 348] on input "Select an option" at bounding box center [179, 346] width 15 height 15
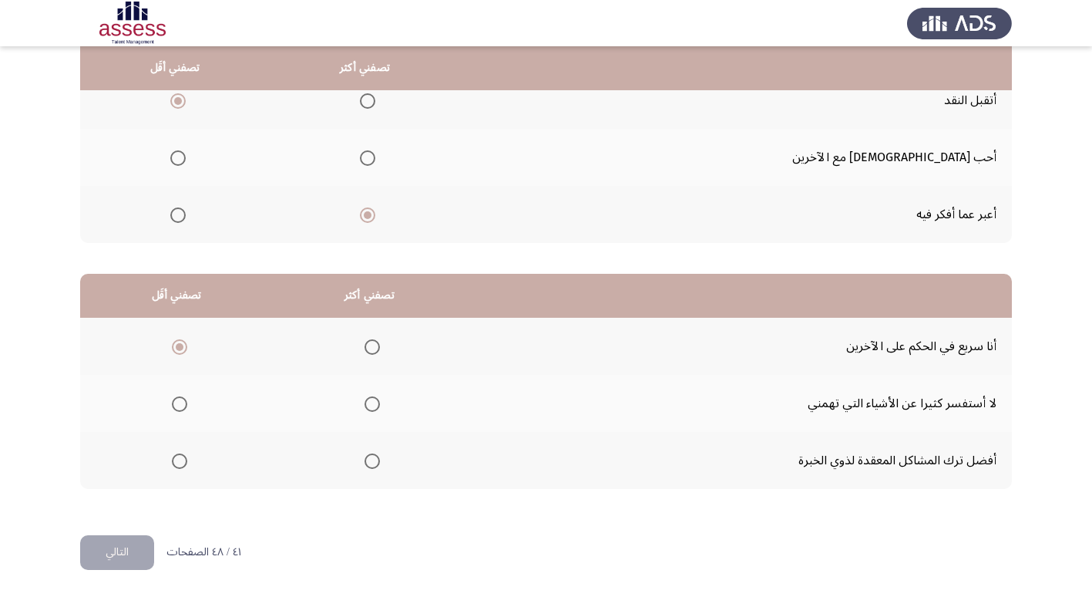
click at [389, 406] on th at bounding box center [369, 403] width 193 height 57
click at [373, 404] on span "Select an option" at bounding box center [372, 403] width 15 height 15
click at [373, 404] on input "Select an option" at bounding box center [372, 403] width 15 height 15
click at [150, 549] on button "التالي" at bounding box center [117, 552] width 74 height 35
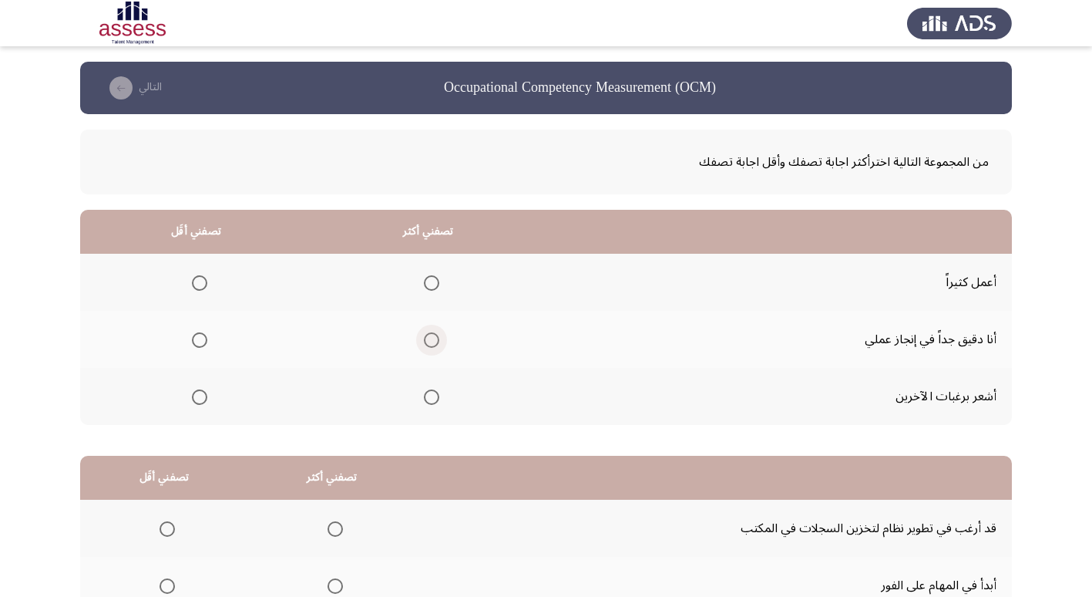
click at [427, 339] on span "Select an option" at bounding box center [431, 339] width 15 height 15
click at [427, 339] on input "Select an option" at bounding box center [431, 339] width 15 height 15
click at [187, 396] on label "Select an option" at bounding box center [197, 396] width 22 height 15
click at [192, 396] on input "Select an option" at bounding box center [199, 396] width 15 height 15
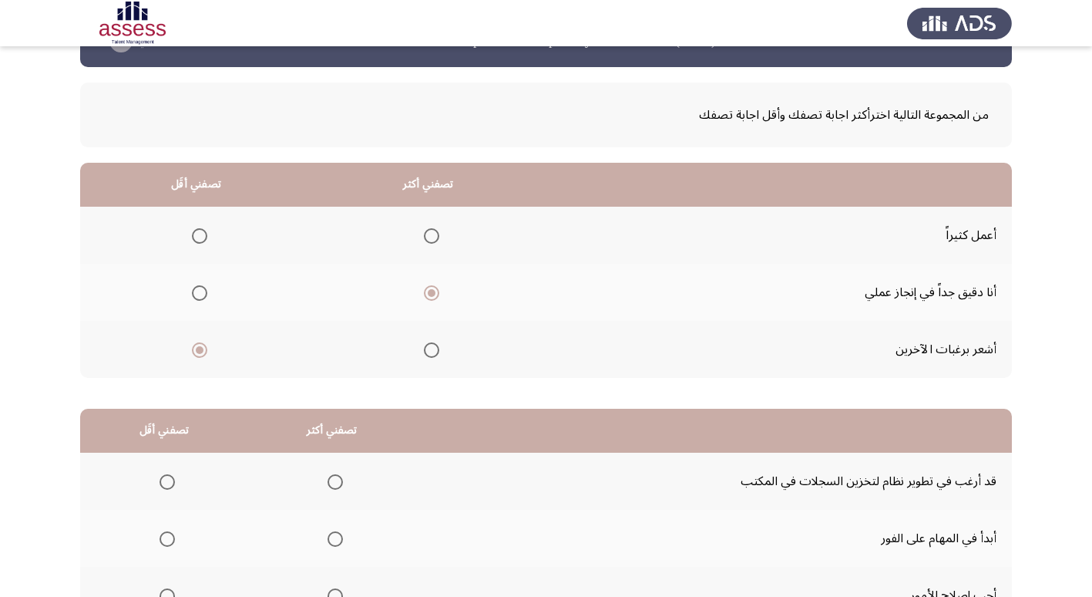
scroll to position [28, 0]
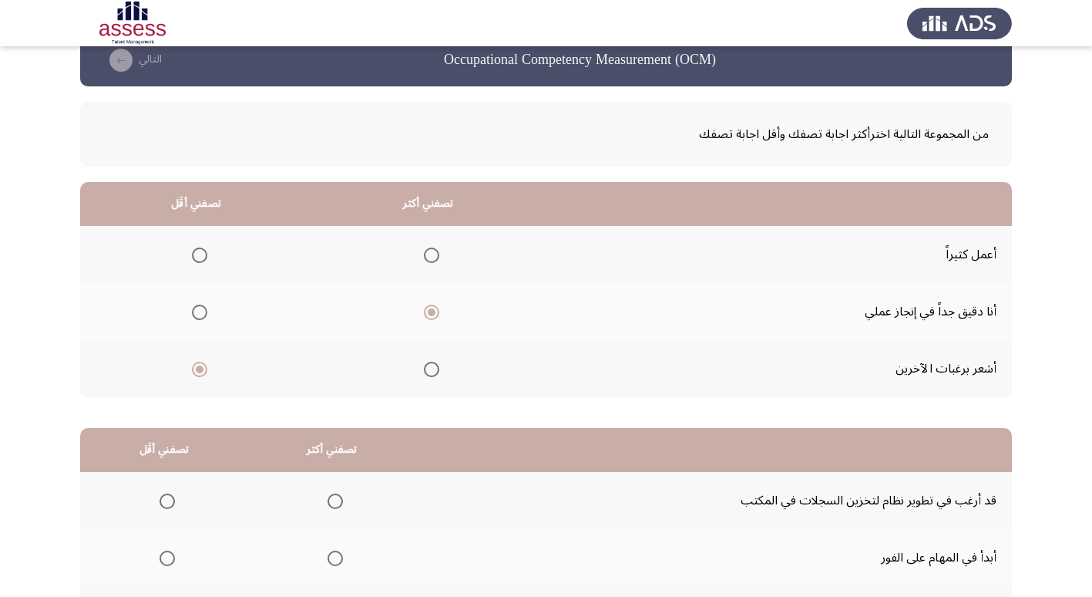
click at [190, 252] on label "Select an option" at bounding box center [197, 254] width 22 height 15
click at [192, 252] on input "Select an option" at bounding box center [199, 254] width 15 height 15
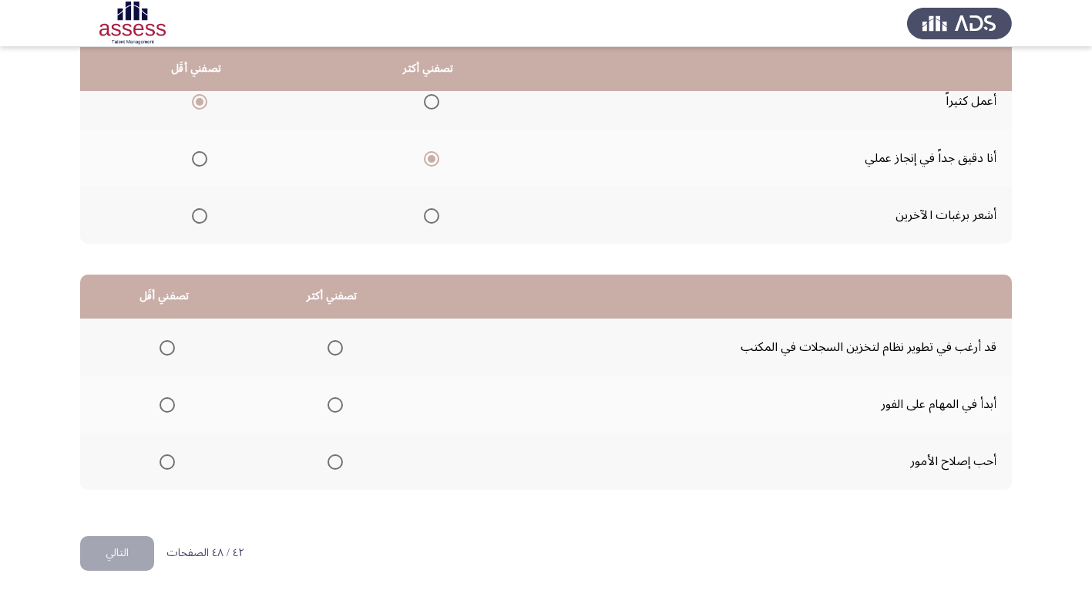
scroll to position [182, 0]
click at [170, 342] on span "Select an option" at bounding box center [167, 346] width 15 height 15
click at [170, 342] on input "Select an option" at bounding box center [167, 346] width 15 height 15
click at [331, 413] on mat-radio-group "Select an option" at bounding box center [332, 403] width 22 height 26
click at [335, 458] on span "Select an option" at bounding box center [335, 460] width 15 height 15
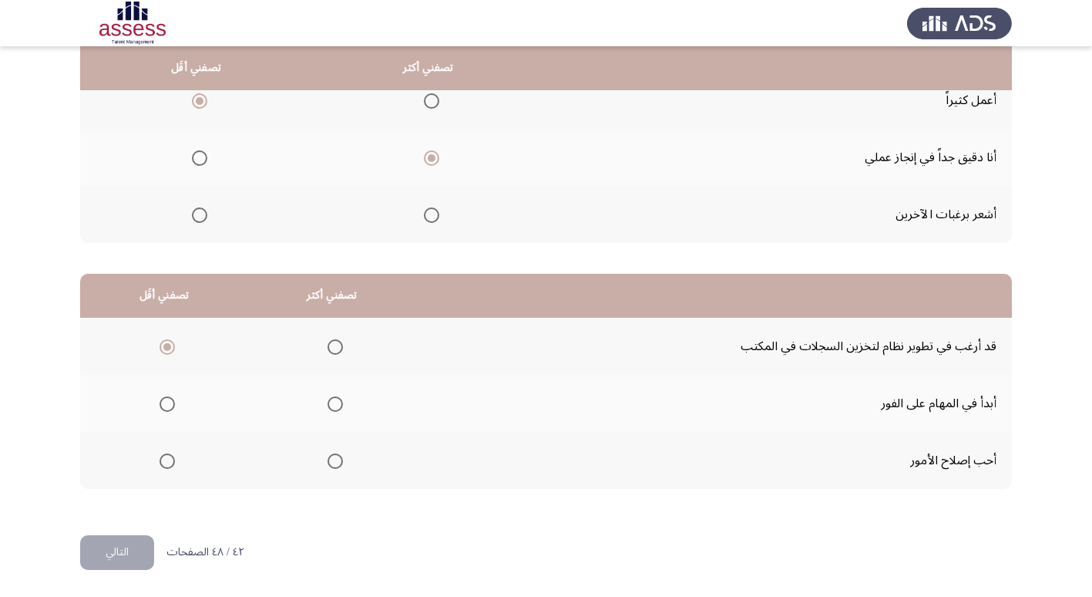
click at [335, 458] on input "Select an option" at bounding box center [335, 460] width 15 height 15
click at [105, 547] on button "التالي" at bounding box center [117, 552] width 74 height 35
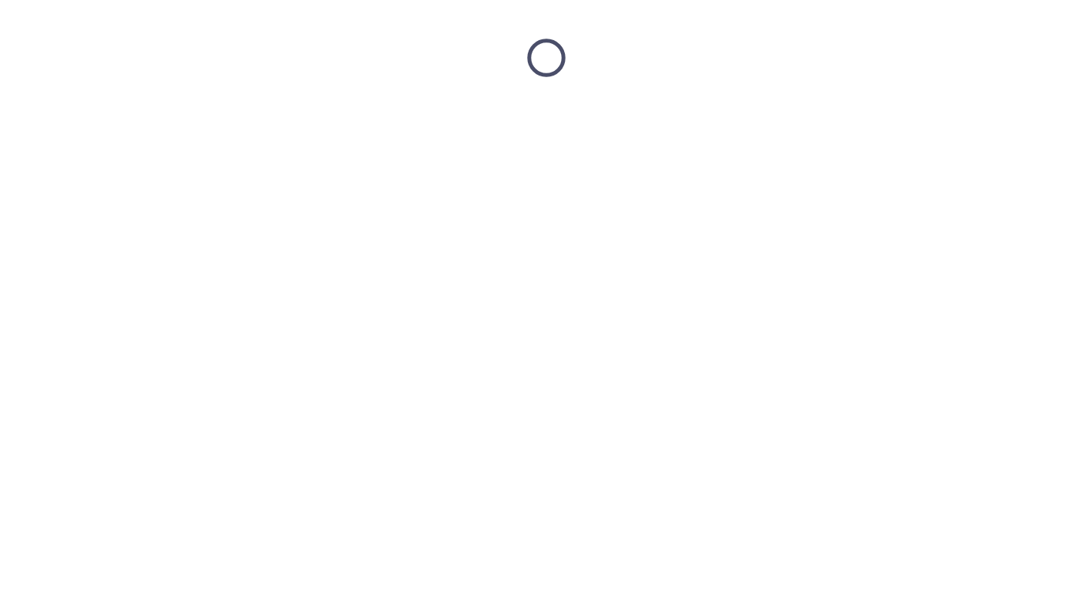
scroll to position [0, 0]
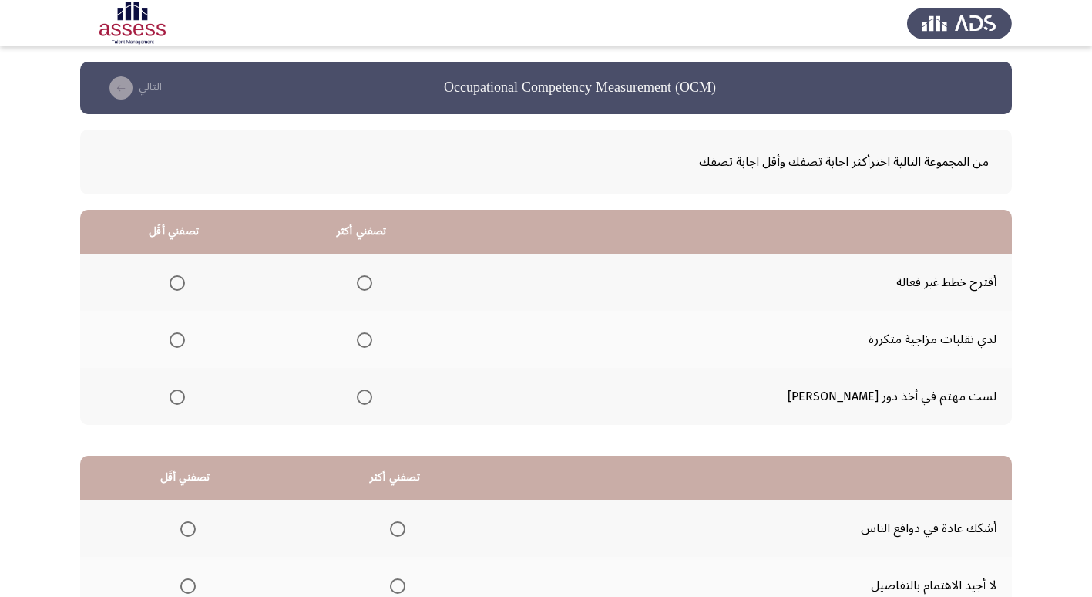
click at [372, 392] on span "Select an option" at bounding box center [364, 396] width 15 height 15
click at [372, 392] on input "Select an option" at bounding box center [364, 396] width 15 height 15
click at [185, 338] on span "Select an option" at bounding box center [177, 339] width 15 height 15
click at [185, 338] on input "Select an option" at bounding box center [177, 339] width 15 height 15
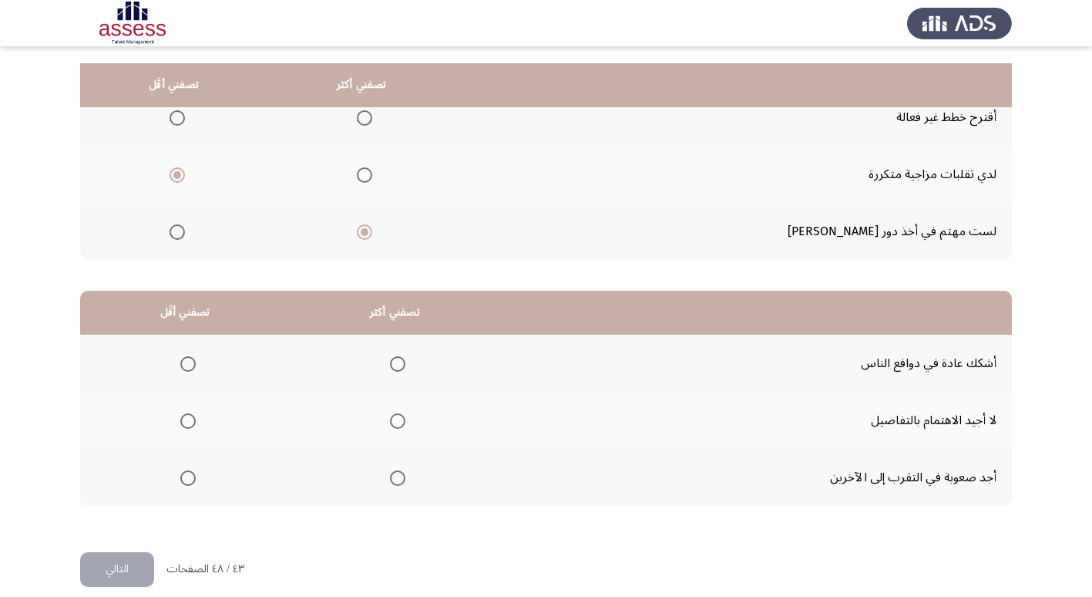
scroll to position [182, 0]
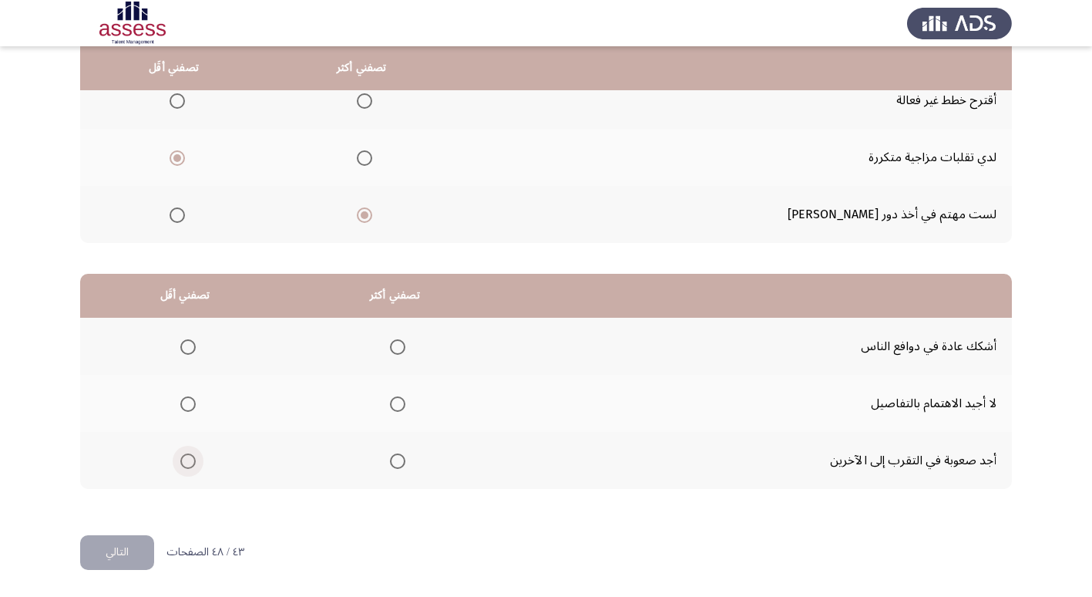
click at [194, 458] on span "Select an option" at bounding box center [187, 460] width 15 height 15
click at [194, 458] on input "Select an option" at bounding box center [187, 460] width 15 height 15
click at [191, 404] on span "Select an option" at bounding box center [187, 403] width 15 height 15
click at [191, 404] on input "Select an option" at bounding box center [187, 403] width 15 height 15
click at [390, 407] on span "Select an option" at bounding box center [397, 403] width 15 height 15
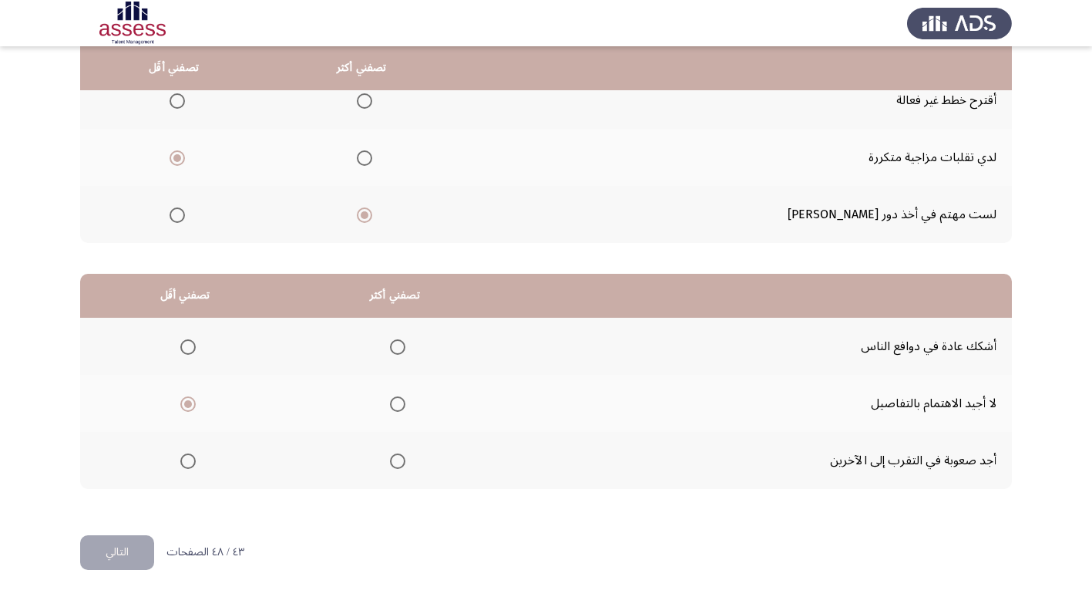
click at [390, 407] on input "Select an option" at bounding box center [397, 403] width 15 height 15
click at [188, 461] on span "Select an option" at bounding box center [188, 461] width 0 height 0
click at [187, 460] on input "Select an option" at bounding box center [187, 460] width 15 height 15
click at [140, 548] on button "التالي" at bounding box center [117, 552] width 74 height 35
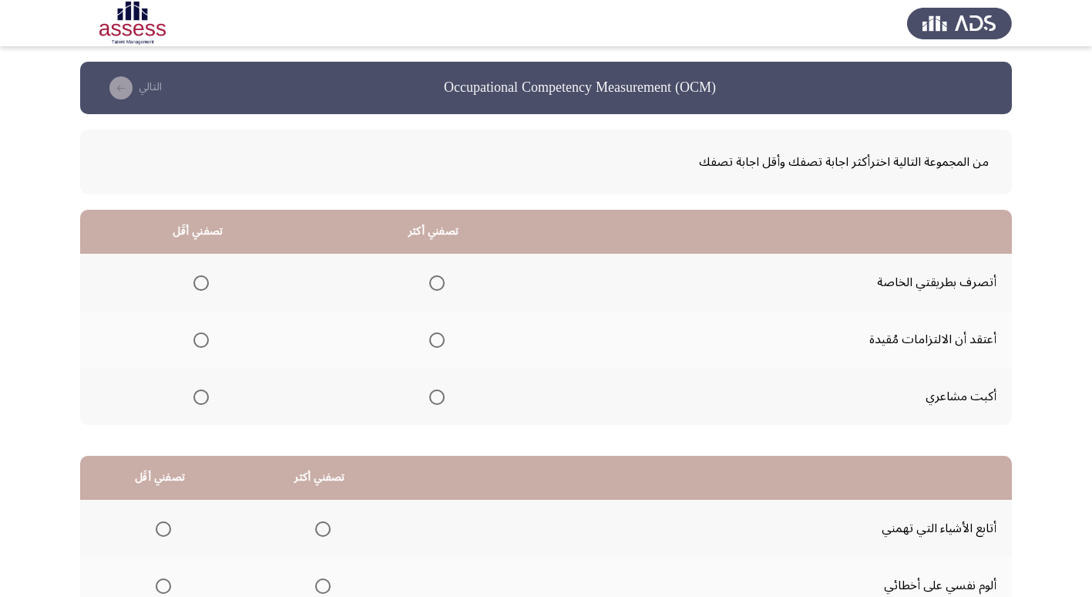
click at [205, 392] on span "Select an option" at bounding box center [201, 396] width 15 height 15
click at [205, 392] on input "Select an option" at bounding box center [201, 396] width 15 height 15
click at [428, 279] on label "Select an option" at bounding box center [434, 282] width 22 height 15
click at [429, 279] on input "Select an option" at bounding box center [436, 282] width 15 height 15
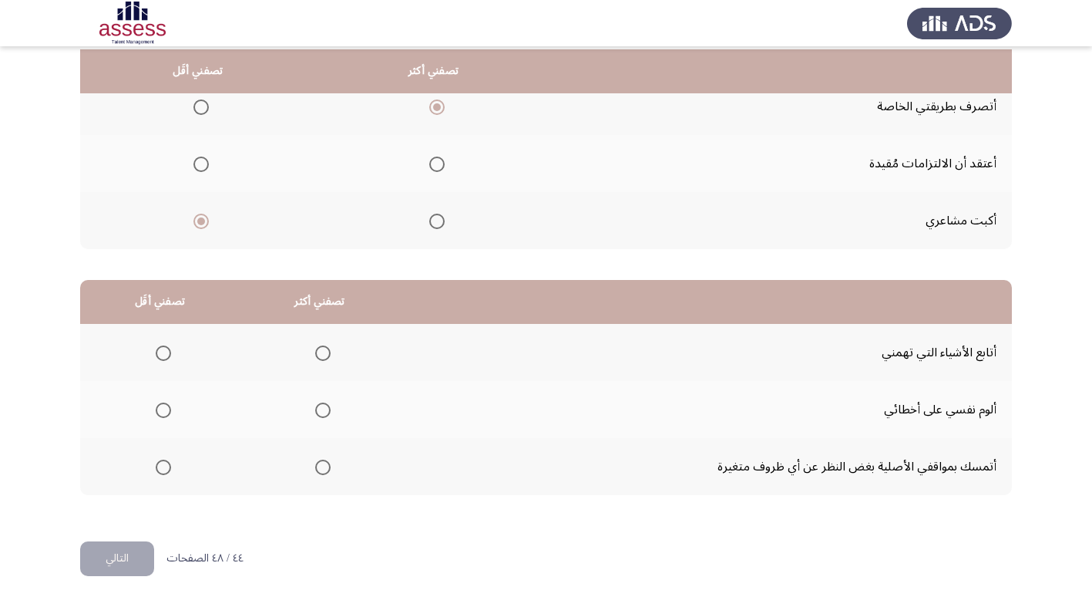
scroll to position [182, 0]
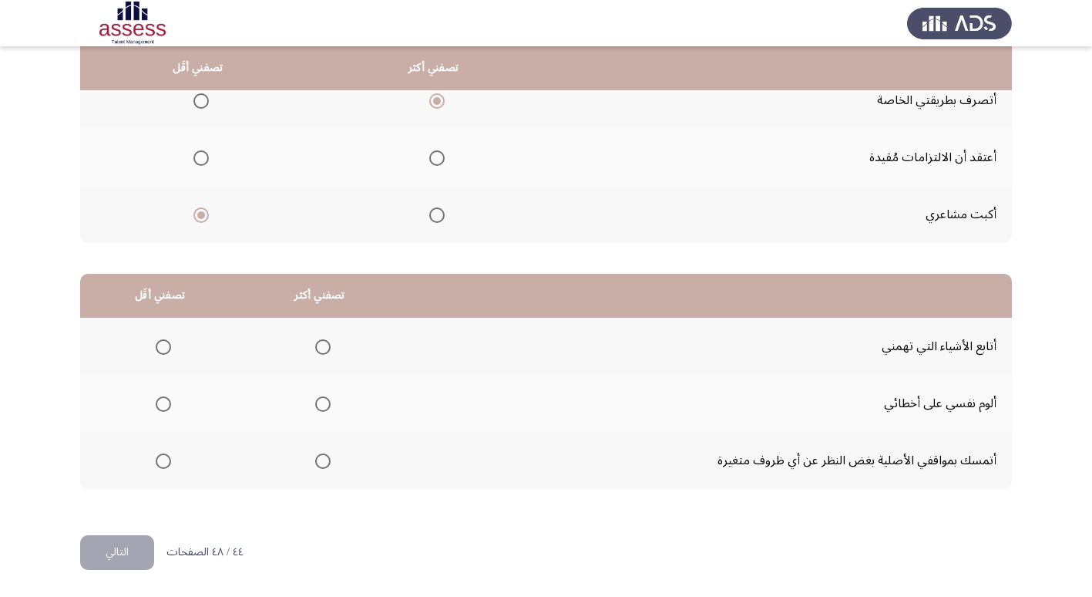
click at [310, 454] on label "Select an option" at bounding box center [320, 460] width 22 height 15
click at [315, 454] on input "Select an option" at bounding box center [322, 460] width 15 height 15
click at [170, 389] on th at bounding box center [160, 403] width 160 height 57
click at [165, 408] on span "Select an option" at bounding box center [163, 403] width 15 height 15
click at [165, 408] on input "Select an option" at bounding box center [163, 403] width 15 height 15
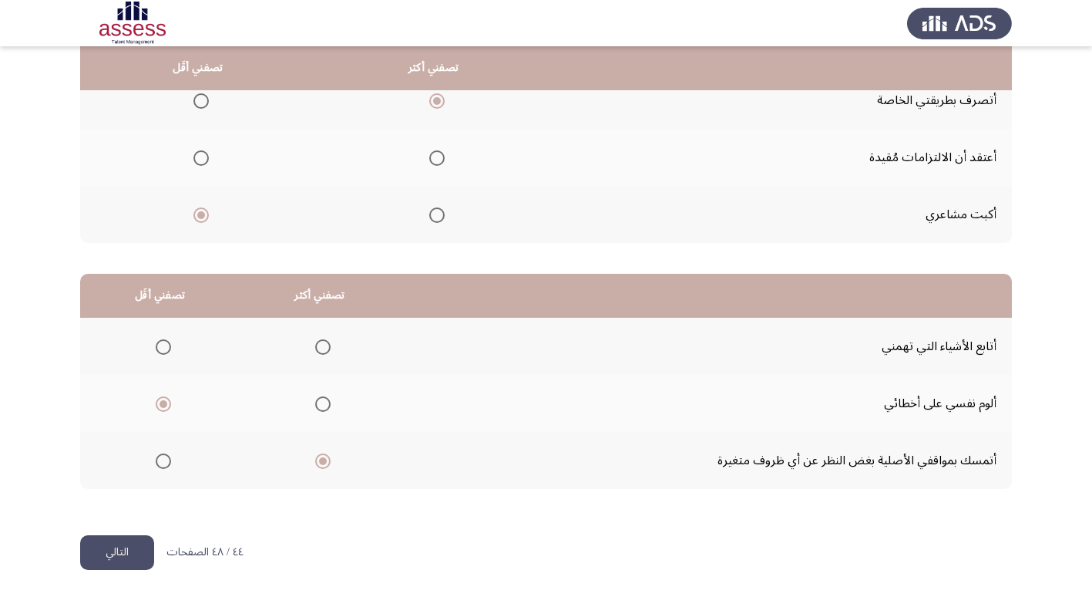
click at [118, 553] on button "التالي" at bounding box center [117, 552] width 74 height 35
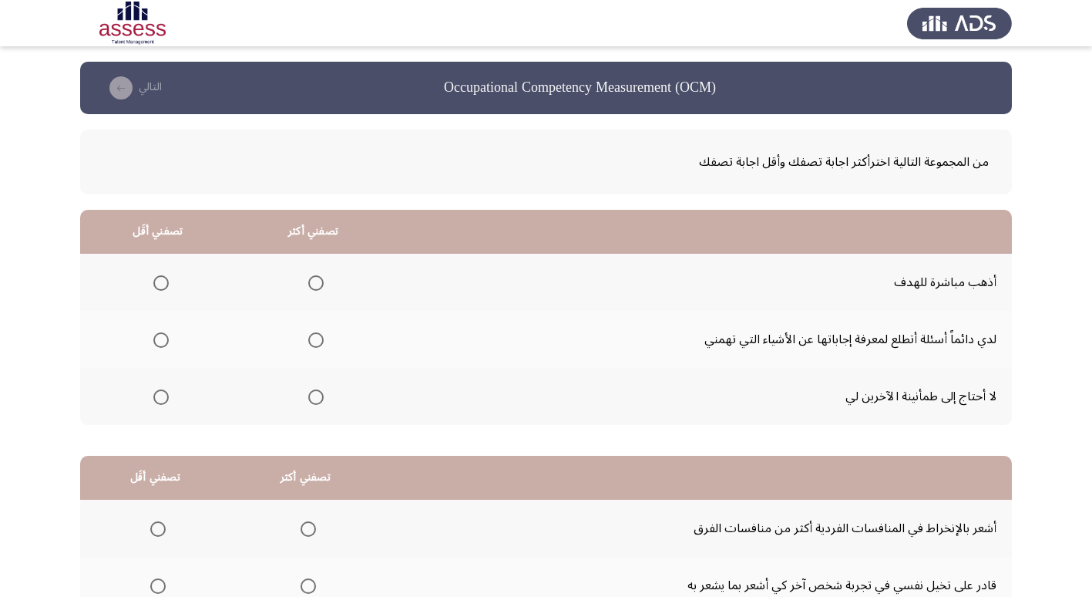
click at [317, 285] on span "Select an option" at bounding box center [315, 282] width 15 height 15
click at [317, 285] on input "Select an option" at bounding box center [315, 282] width 15 height 15
click at [167, 335] on span "Select an option" at bounding box center [160, 339] width 15 height 15
click at [167, 335] on input "Select an option" at bounding box center [160, 339] width 15 height 15
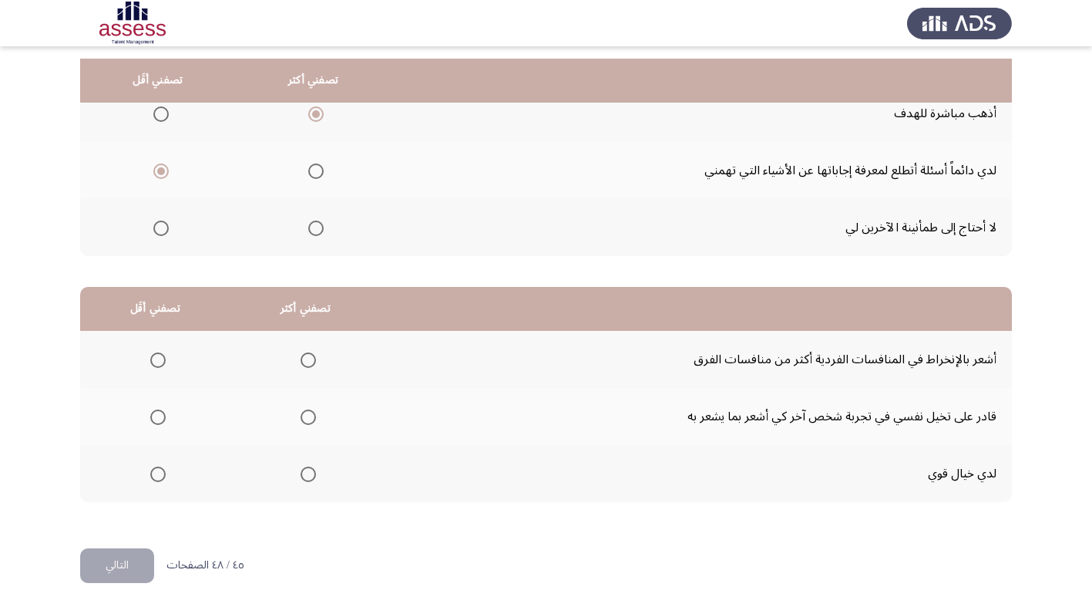
scroll to position [182, 0]
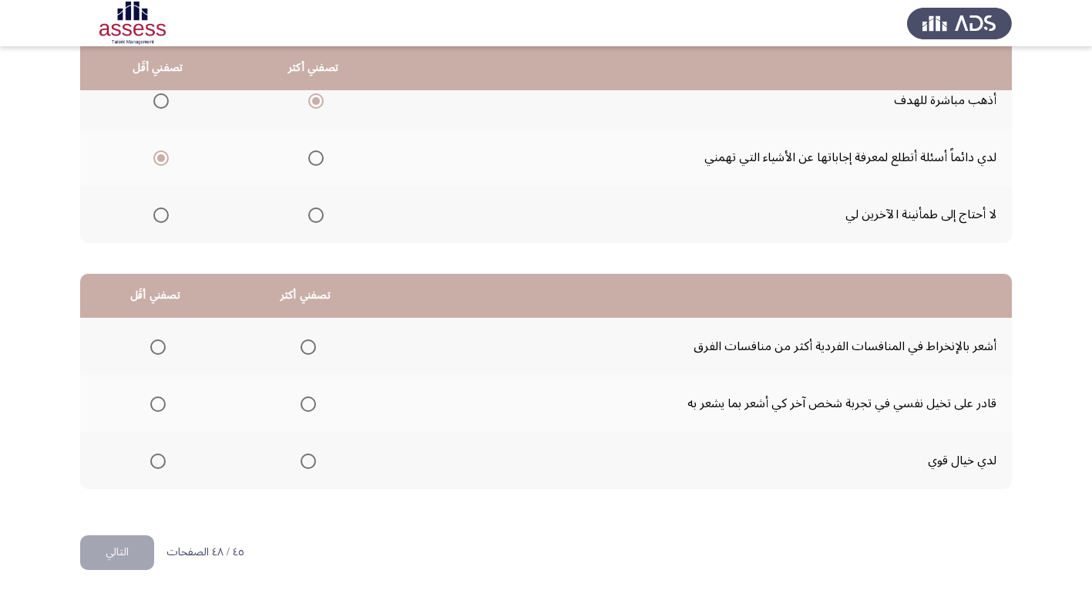
click at [158, 402] on span "Select an option" at bounding box center [157, 403] width 15 height 15
click at [158, 402] on input "Select an option" at bounding box center [157, 403] width 15 height 15
click at [321, 352] on th at bounding box center [306, 346] width 150 height 57
click at [308, 341] on span "Select an option" at bounding box center [308, 346] width 15 height 15
click at [308, 341] on input "Select an option" at bounding box center [308, 346] width 15 height 15
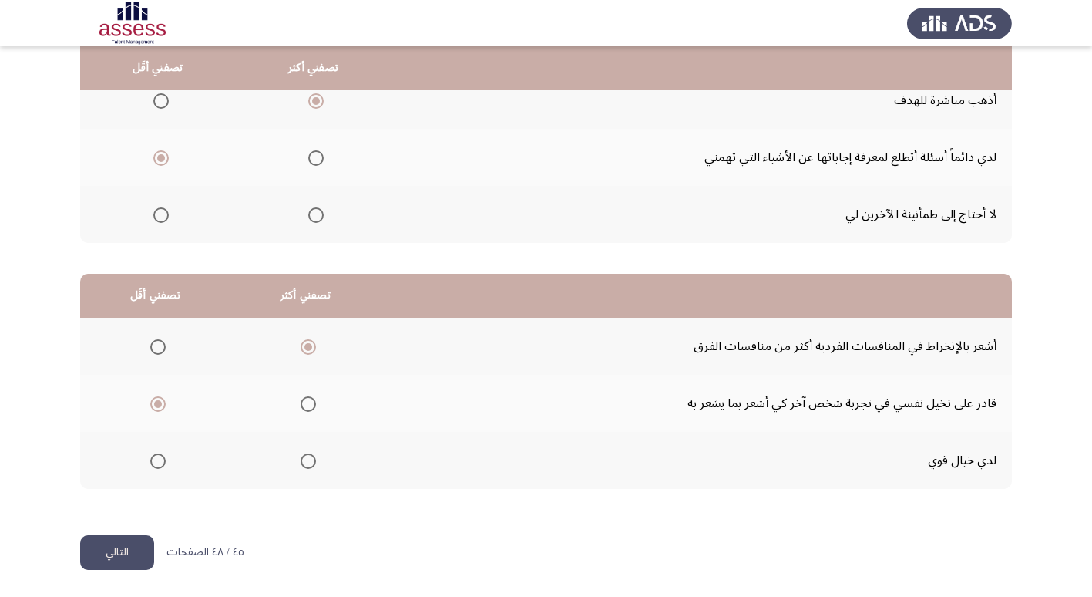
click at [111, 556] on button "التالي" at bounding box center [117, 552] width 74 height 35
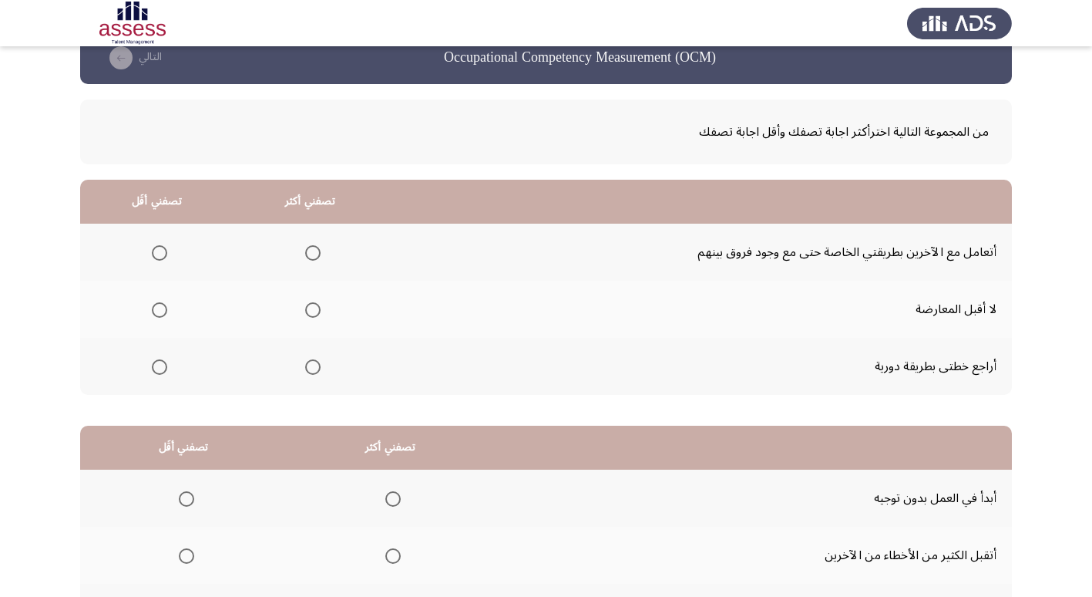
scroll to position [0, 0]
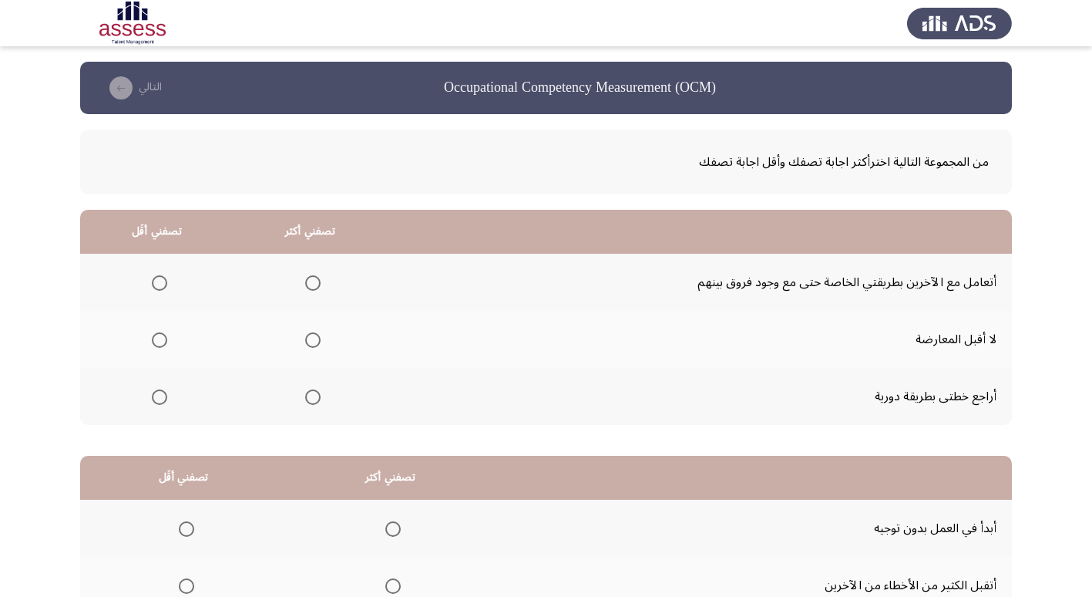
click at [151, 342] on label "Select an option" at bounding box center [157, 339] width 22 height 15
click at [152, 342] on input "Select an option" at bounding box center [159, 339] width 15 height 15
click at [304, 392] on label "Select an option" at bounding box center [310, 396] width 22 height 15
click at [305, 392] on input "Select an option" at bounding box center [312, 396] width 15 height 15
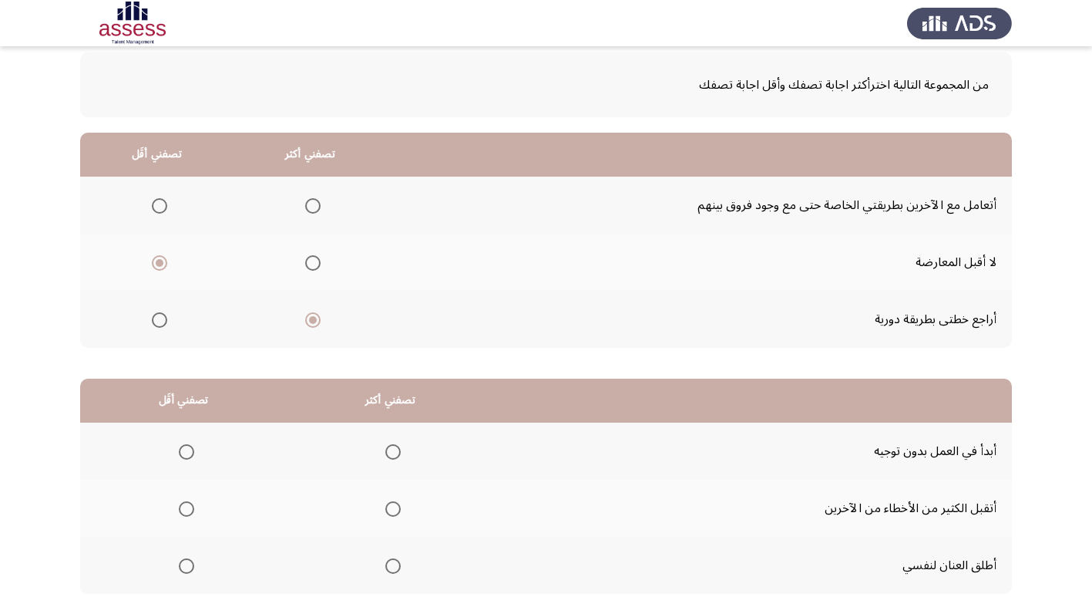
scroll to position [154, 0]
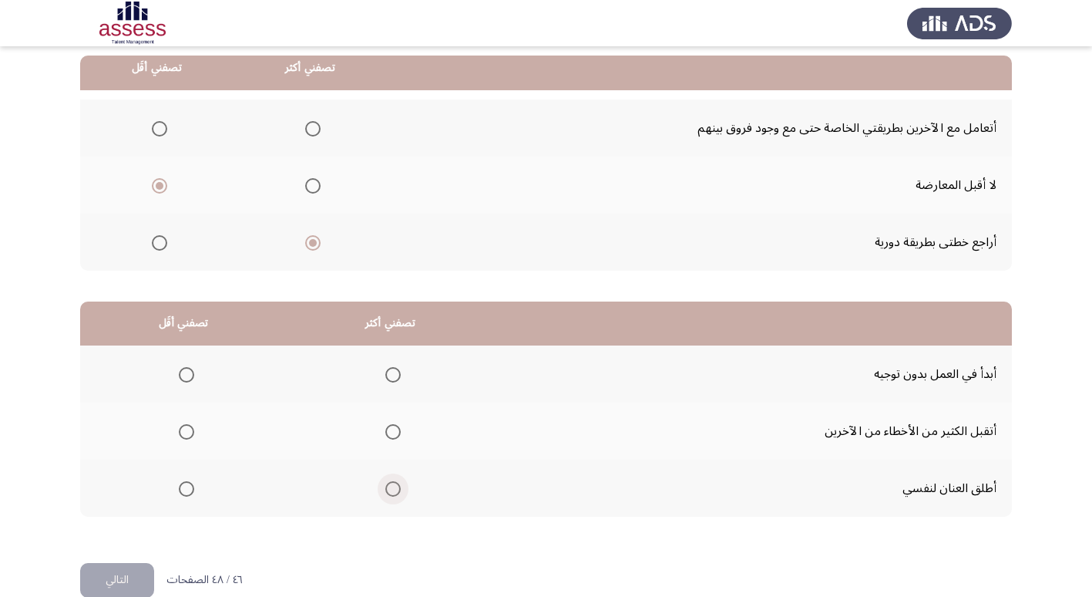
click at [396, 492] on span "Select an option" at bounding box center [392, 488] width 15 height 15
click at [396, 492] on input "Select an option" at bounding box center [392, 488] width 15 height 15
click at [193, 370] on span "Select an option" at bounding box center [186, 374] width 15 height 15
click at [193, 370] on input "Select an option" at bounding box center [186, 374] width 15 height 15
click at [194, 429] on span "Select an option" at bounding box center [186, 431] width 15 height 15
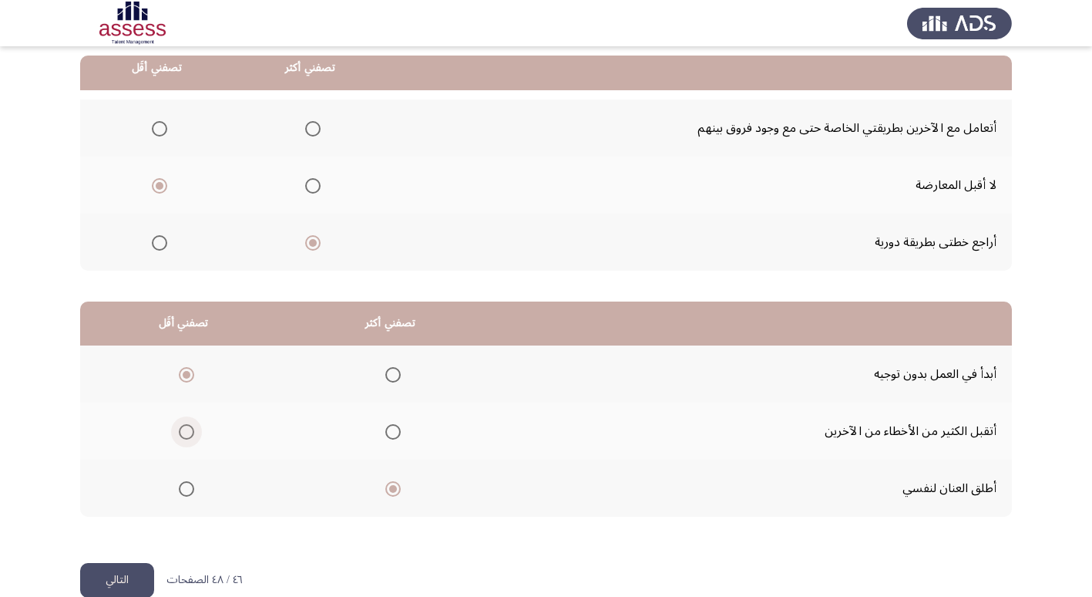
click at [194, 429] on input "Select an option" at bounding box center [186, 431] width 15 height 15
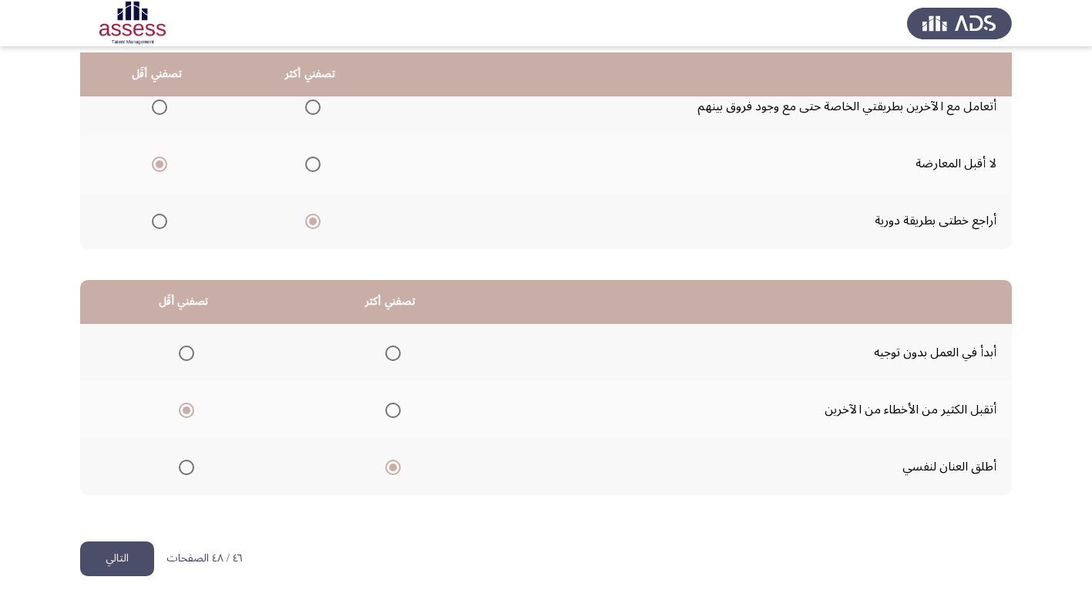
scroll to position [182, 0]
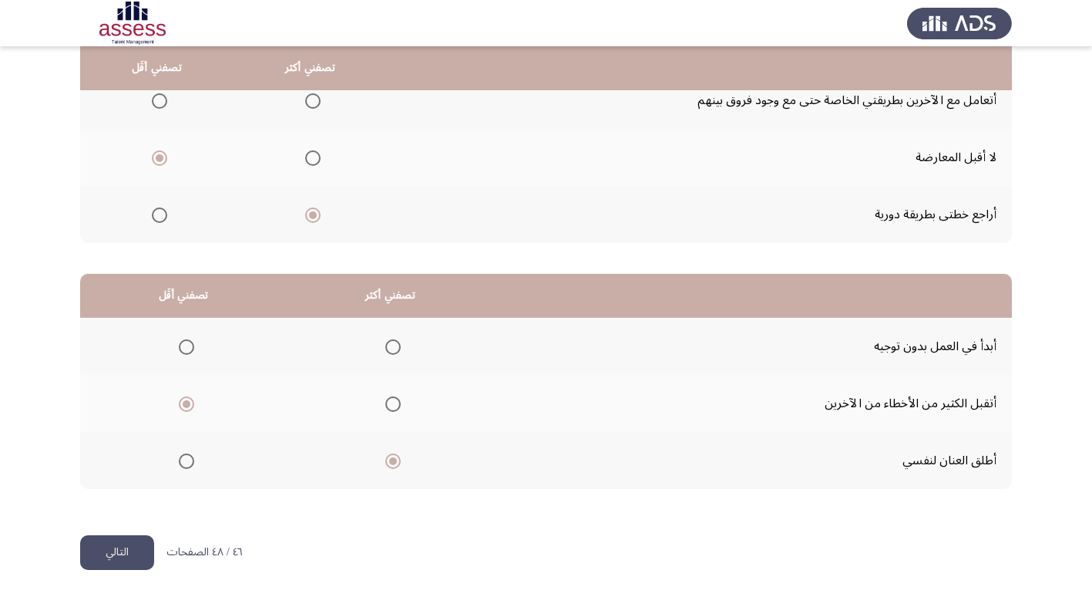
click at [140, 546] on button "التالي" at bounding box center [117, 552] width 74 height 35
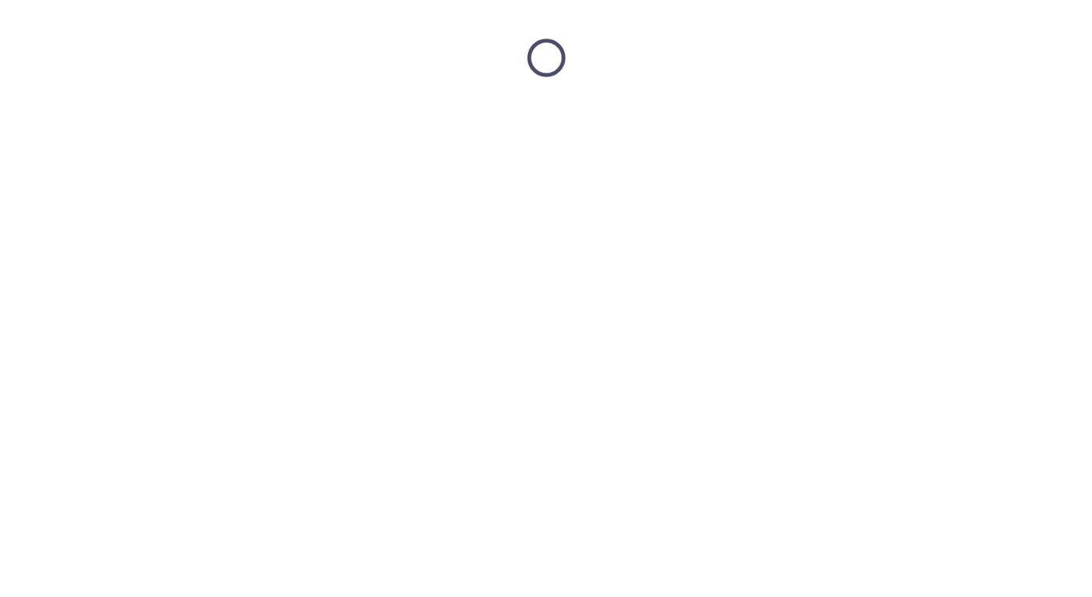
scroll to position [0, 0]
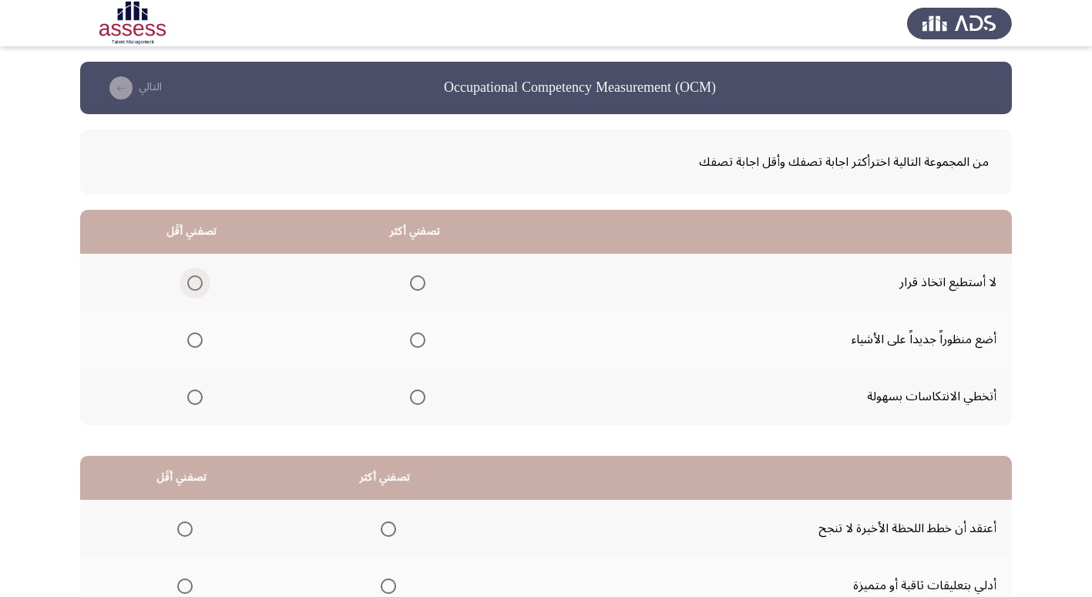
click at [197, 276] on span "Select an option" at bounding box center [194, 282] width 15 height 15
click at [197, 276] on input "Select an option" at bounding box center [194, 282] width 15 height 15
click at [422, 332] on span "Select an option" at bounding box center [417, 339] width 15 height 15
click at [422, 332] on input "Select an option" at bounding box center [417, 339] width 15 height 15
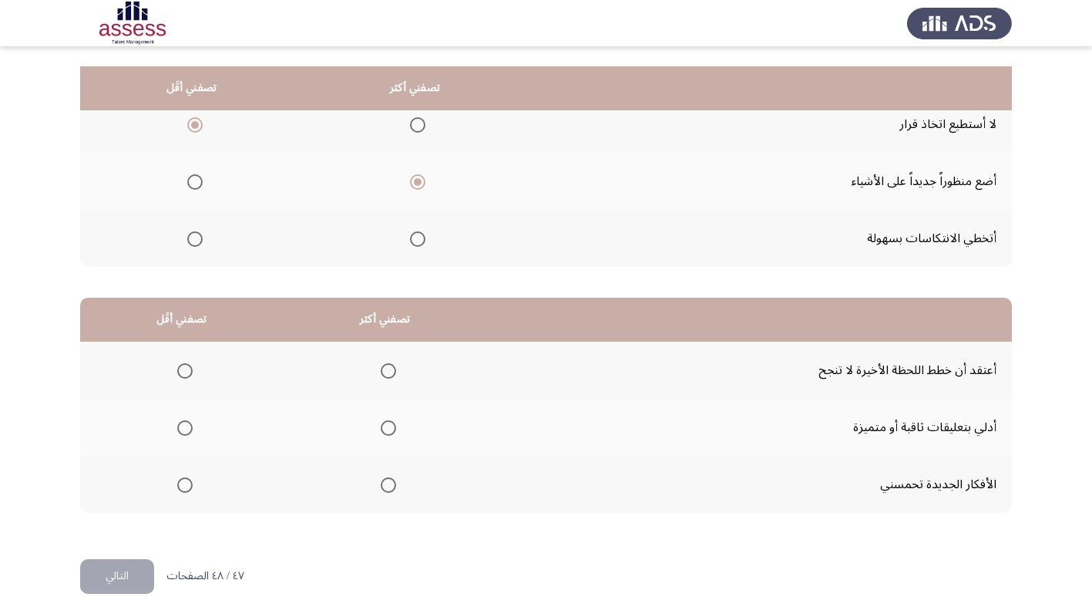
scroll to position [182, 0]
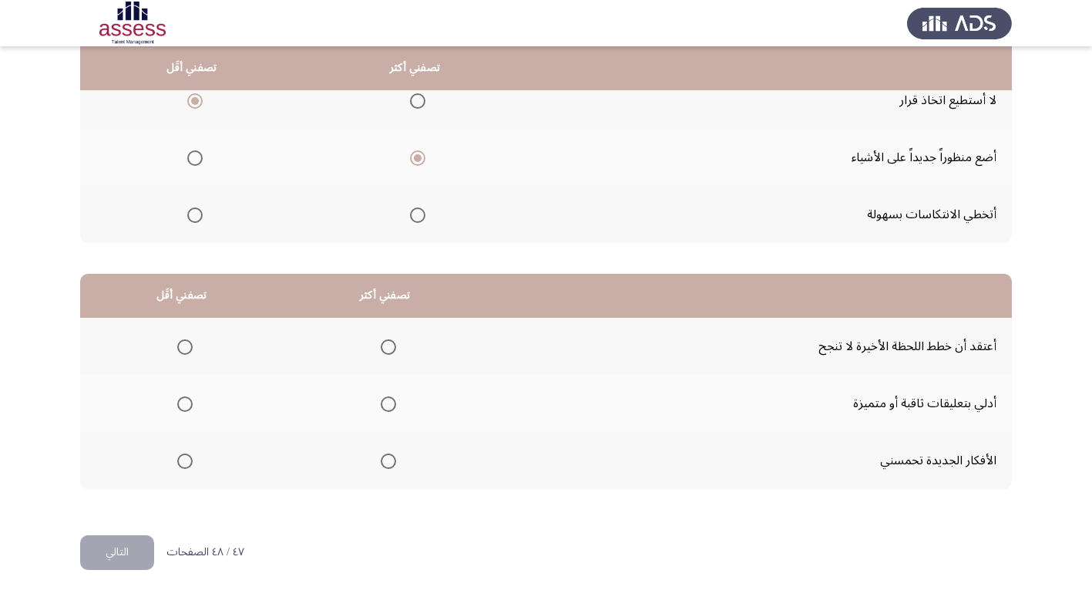
click at [381, 462] on span "Select an option" at bounding box center [388, 460] width 15 height 15
click at [381, 462] on input "Select an option" at bounding box center [388, 460] width 15 height 15
click at [192, 355] on th at bounding box center [182, 346] width 204 height 57
click at [187, 347] on span "Select an option" at bounding box center [184, 346] width 15 height 15
click at [187, 347] on input "Select an option" at bounding box center [184, 346] width 15 height 15
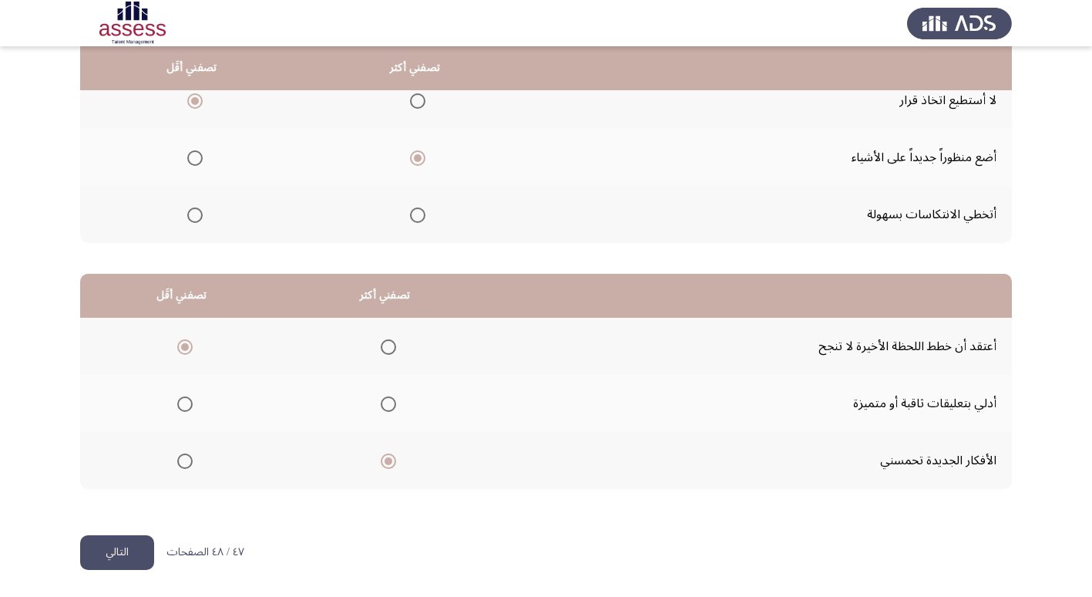
click at [135, 554] on button "التالي" at bounding box center [117, 552] width 74 height 35
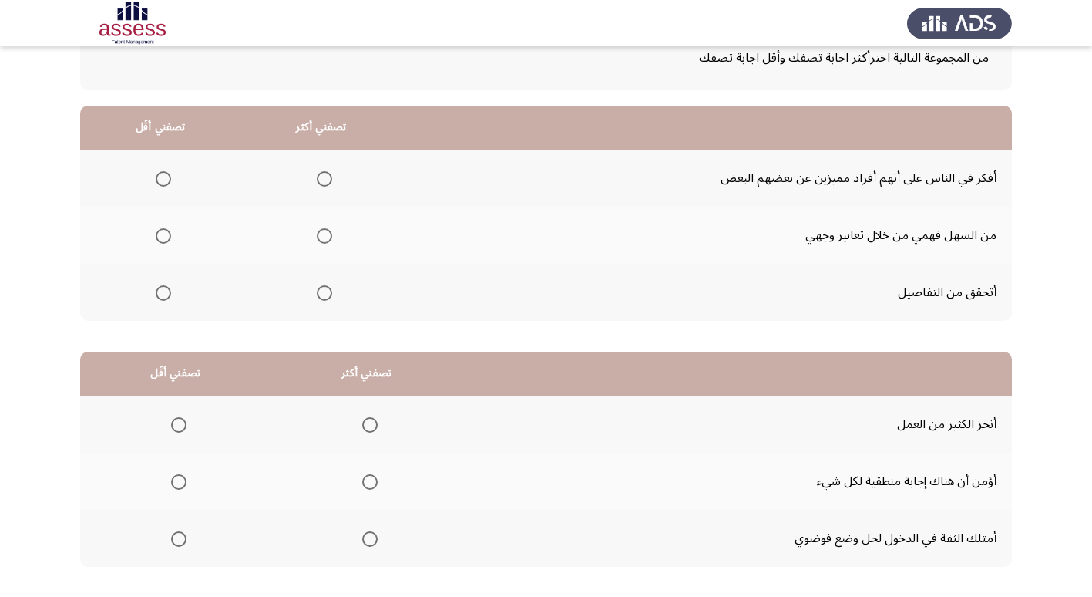
scroll to position [77, 0]
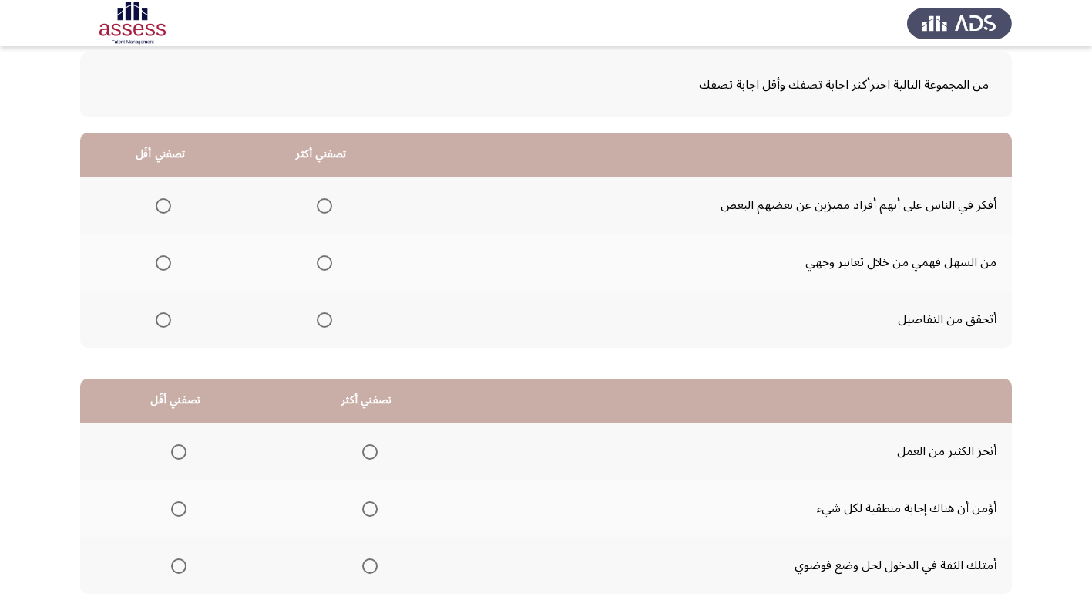
click at [156, 268] on span "Select an option" at bounding box center [163, 262] width 15 height 15
click at [156, 268] on input "Select an option" at bounding box center [163, 262] width 15 height 15
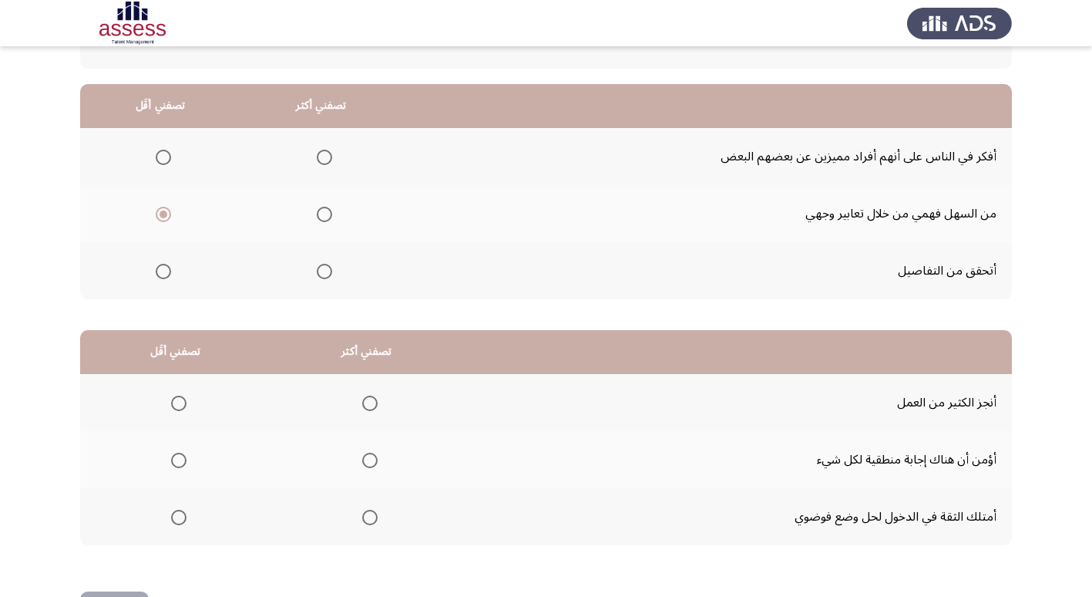
scroll to position [182, 0]
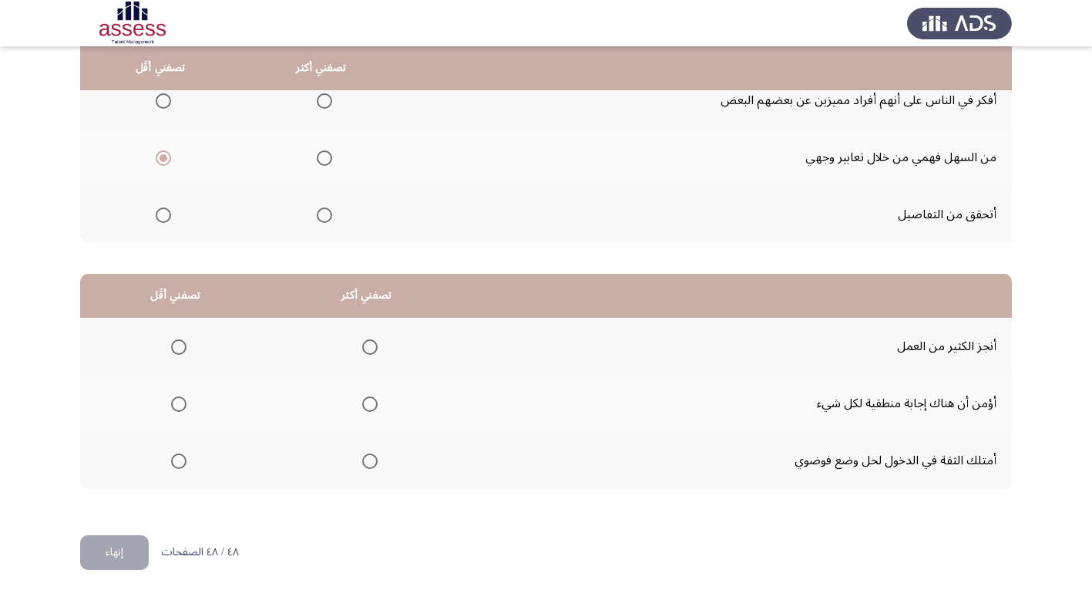
click at [373, 466] on span "Select an option" at bounding box center [369, 460] width 15 height 15
click at [373, 466] on input "Select an option" at bounding box center [369, 460] width 15 height 15
click at [171, 404] on span "Select an option" at bounding box center [178, 403] width 15 height 15
click at [171, 404] on input "Select an option" at bounding box center [178, 403] width 15 height 15
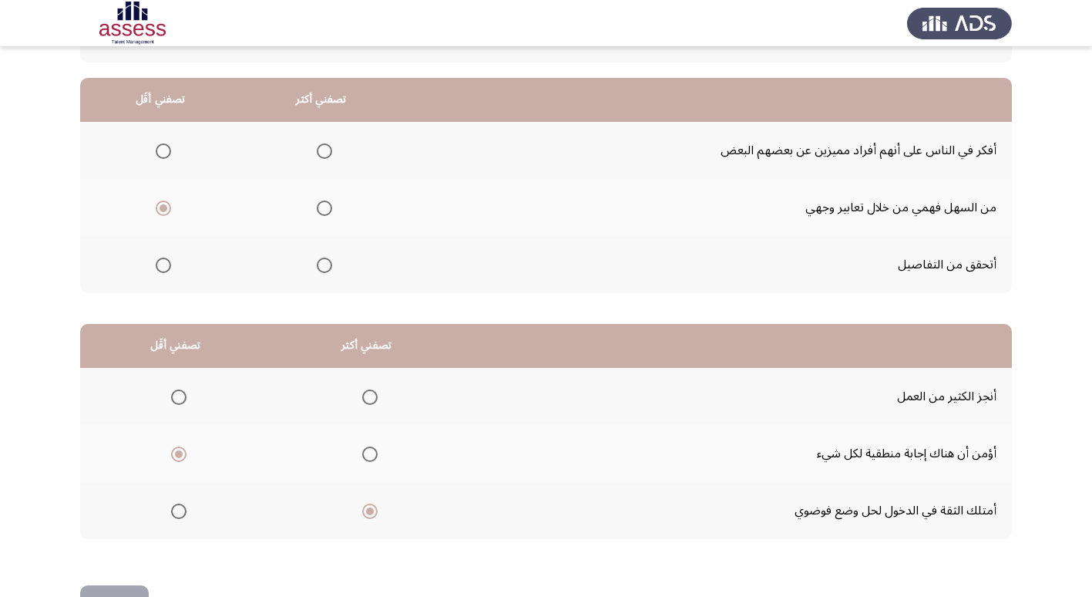
scroll to position [105, 0]
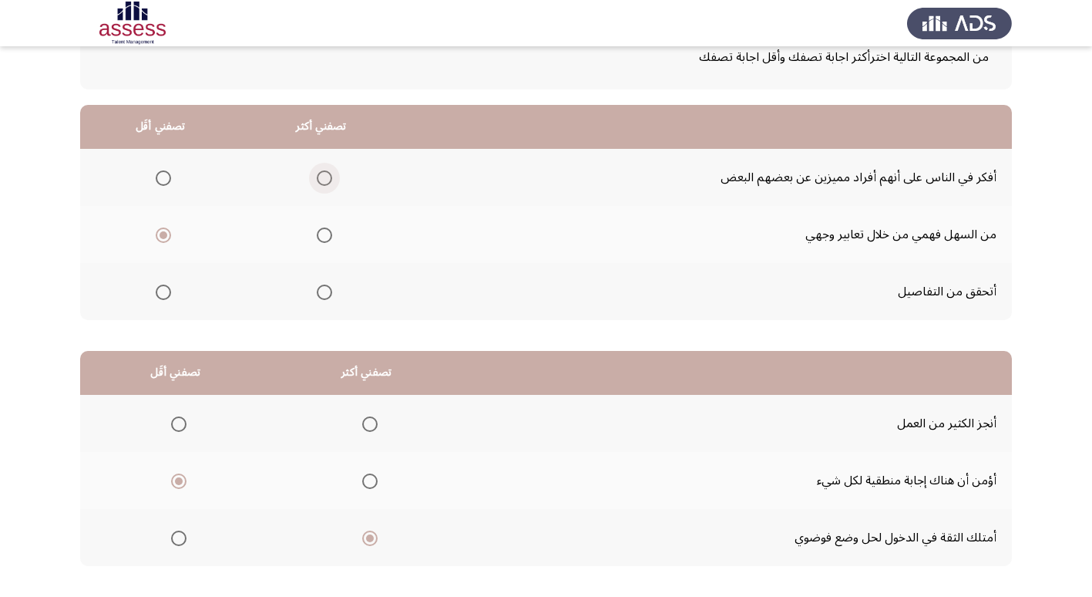
click at [328, 178] on span "Select an option" at bounding box center [324, 177] width 15 height 15
click at [328, 178] on input "Select an option" at bounding box center [324, 177] width 15 height 15
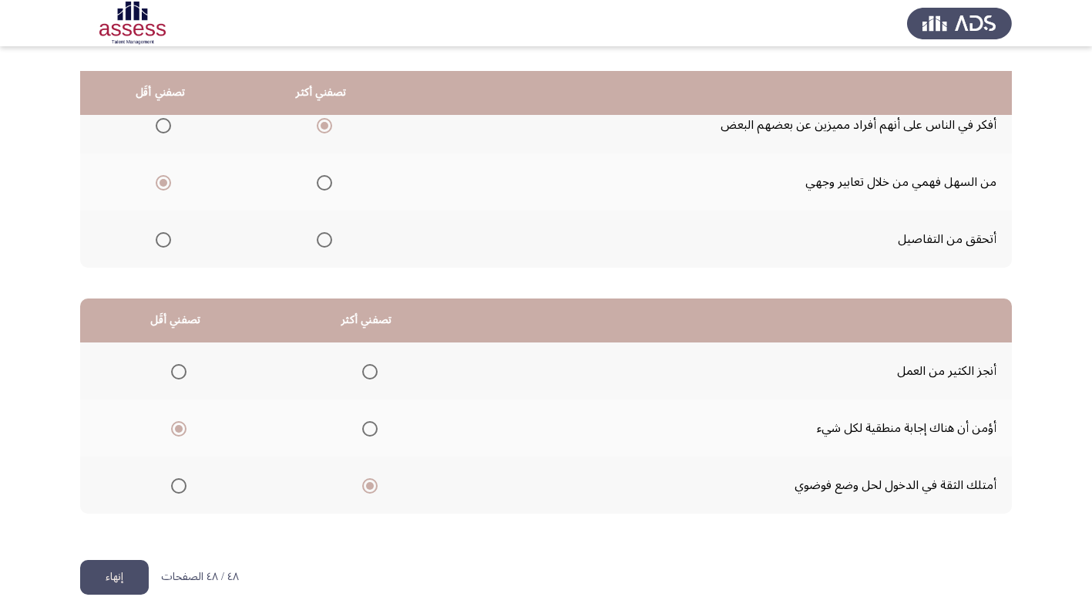
scroll to position [182, 0]
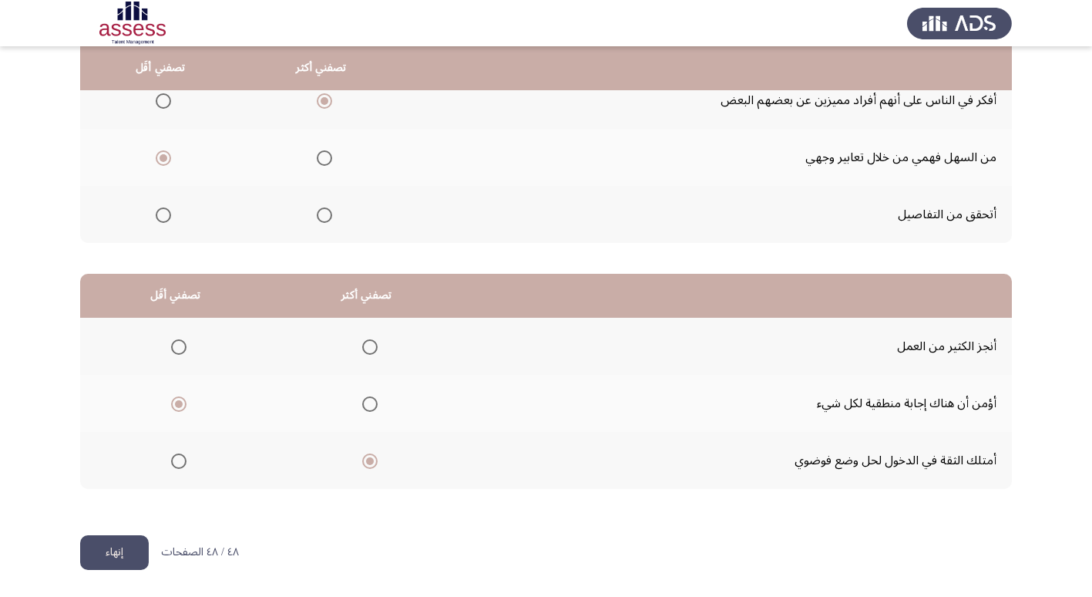
click at [131, 552] on button "إنهاء" at bounding box center [114, 552] width 69 height 35
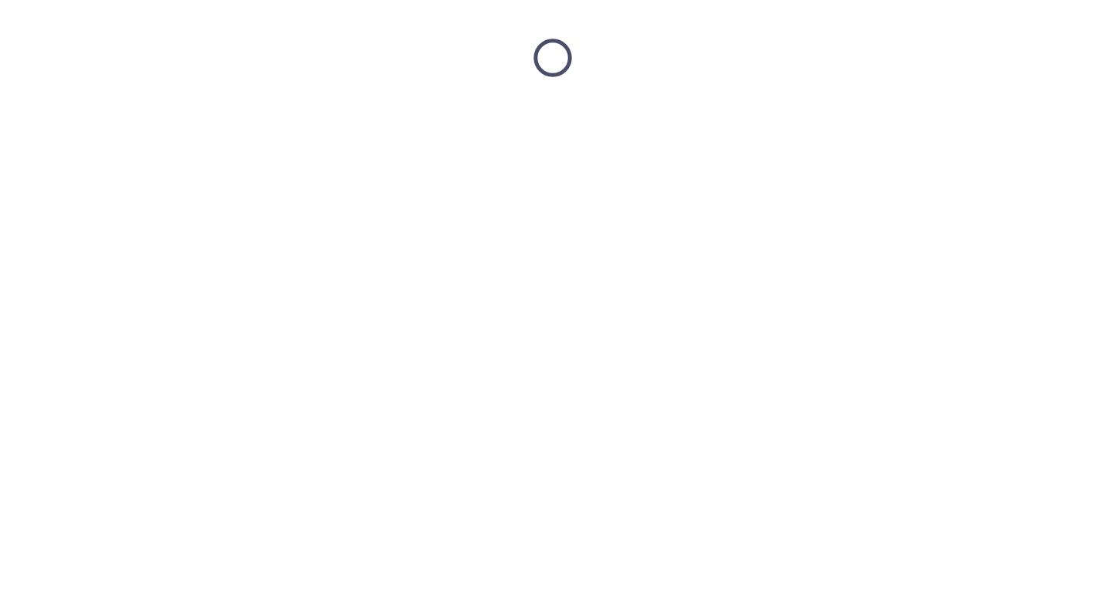
scroll to position [0, 0]
